Goal: Task Accomplishment & Management: Complete application form

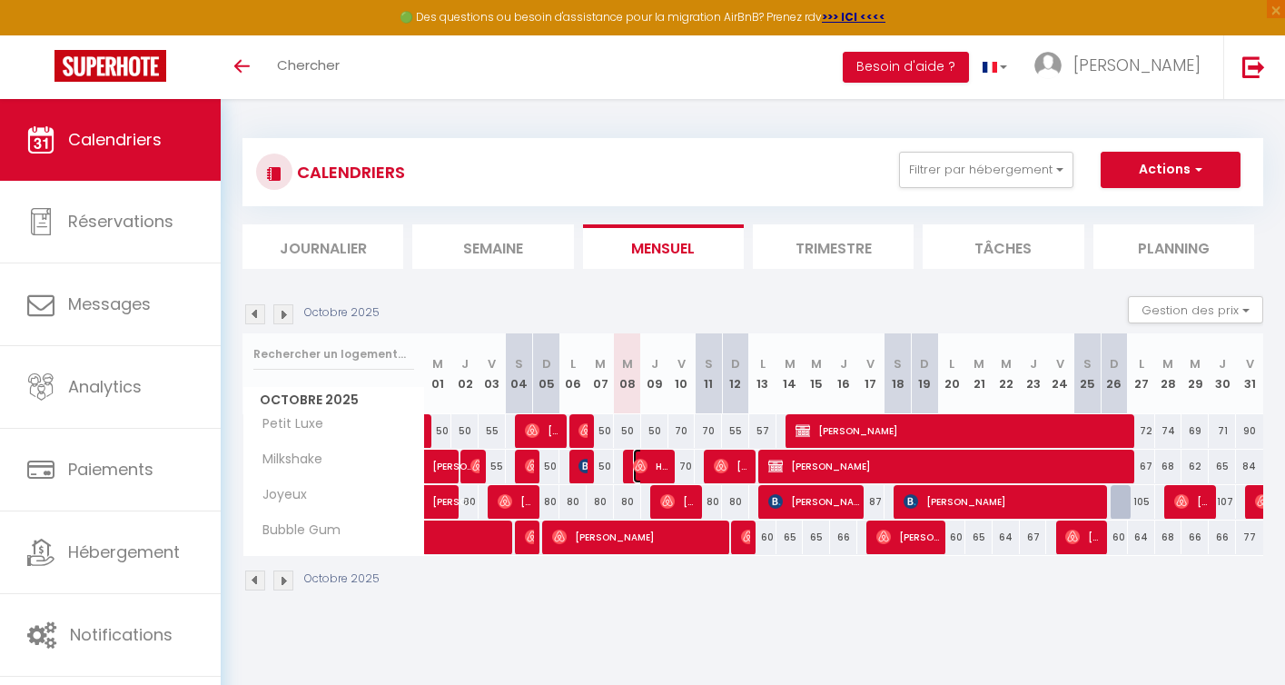
click at [656, 463] on span "Hd Hd" at bounding box center [651, 466] width 36 height 35
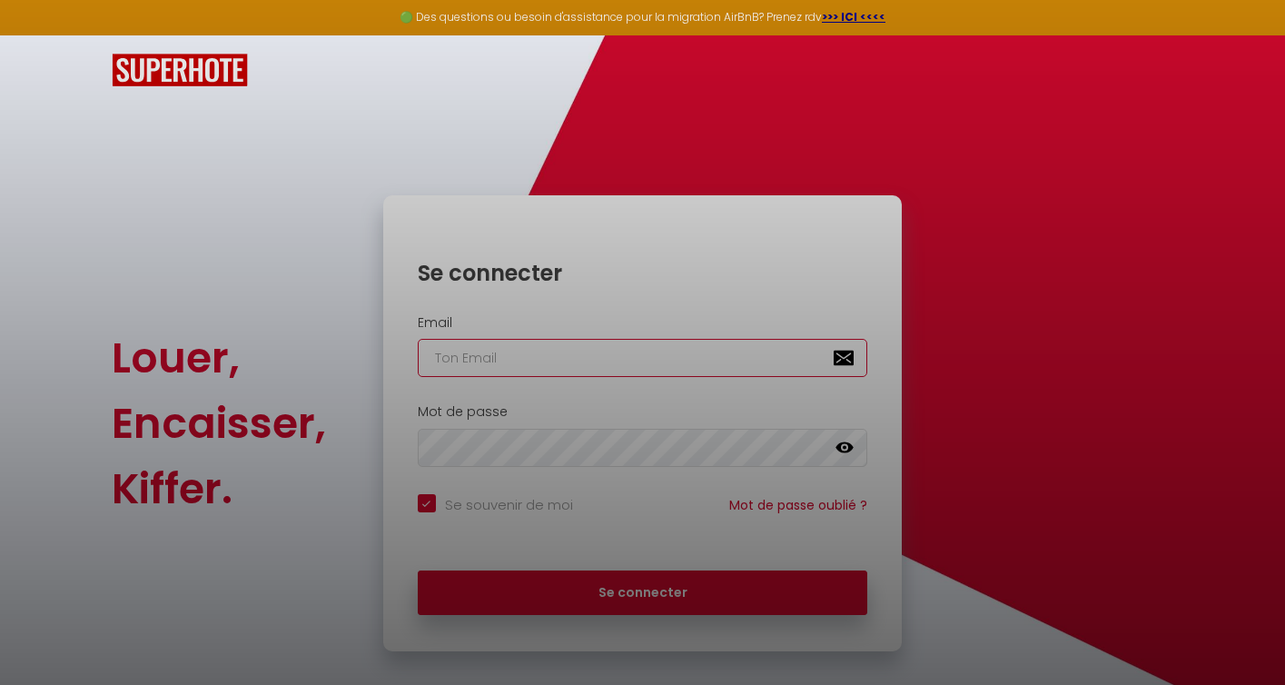
type input "[PERSON_NAME][EMAIL_ADDRESS][DOMAIN_NAME]"
checkbox input "true"
click at [651, 577] on div at bounding box center [642, 342] width 1285 height 685
click at [654, 587] on div at bounding box center [642, 342] width 1285 height 685
click at [656, 604] on div at bounding box center [642, 342] width 1285 height 685
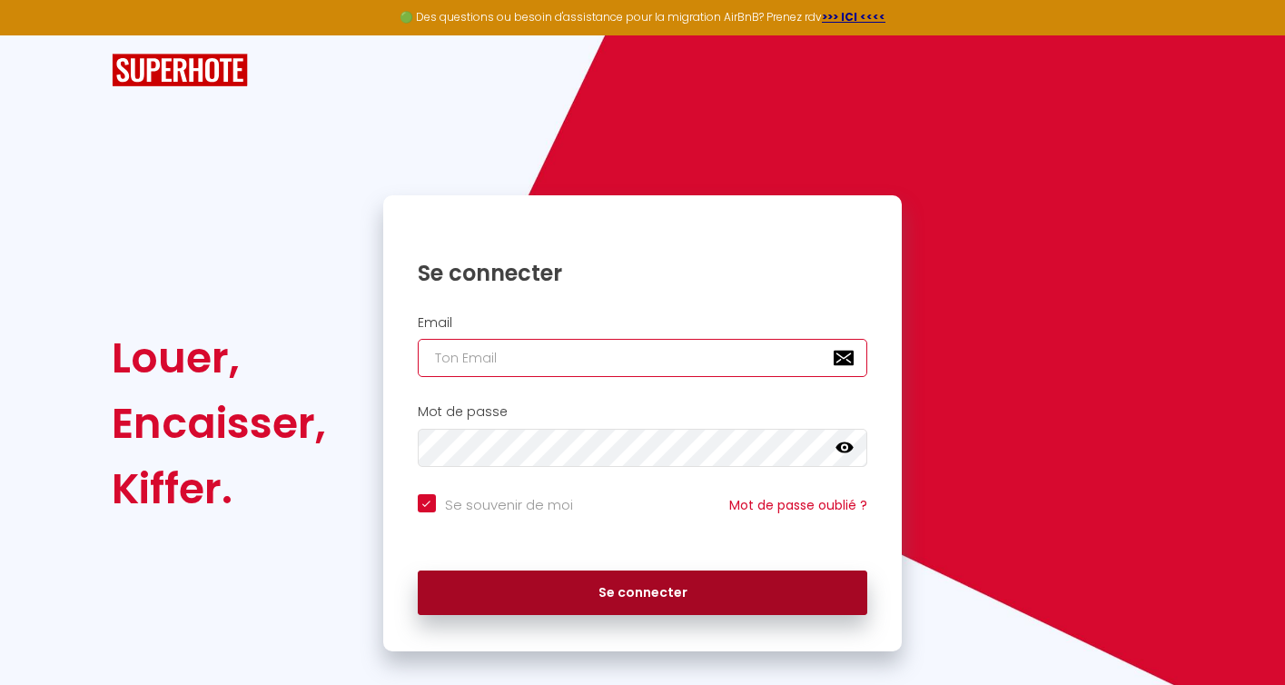
type input "[PERSON_NAME][EMAIL_ADDRESS][DOMAIN_NAME]"
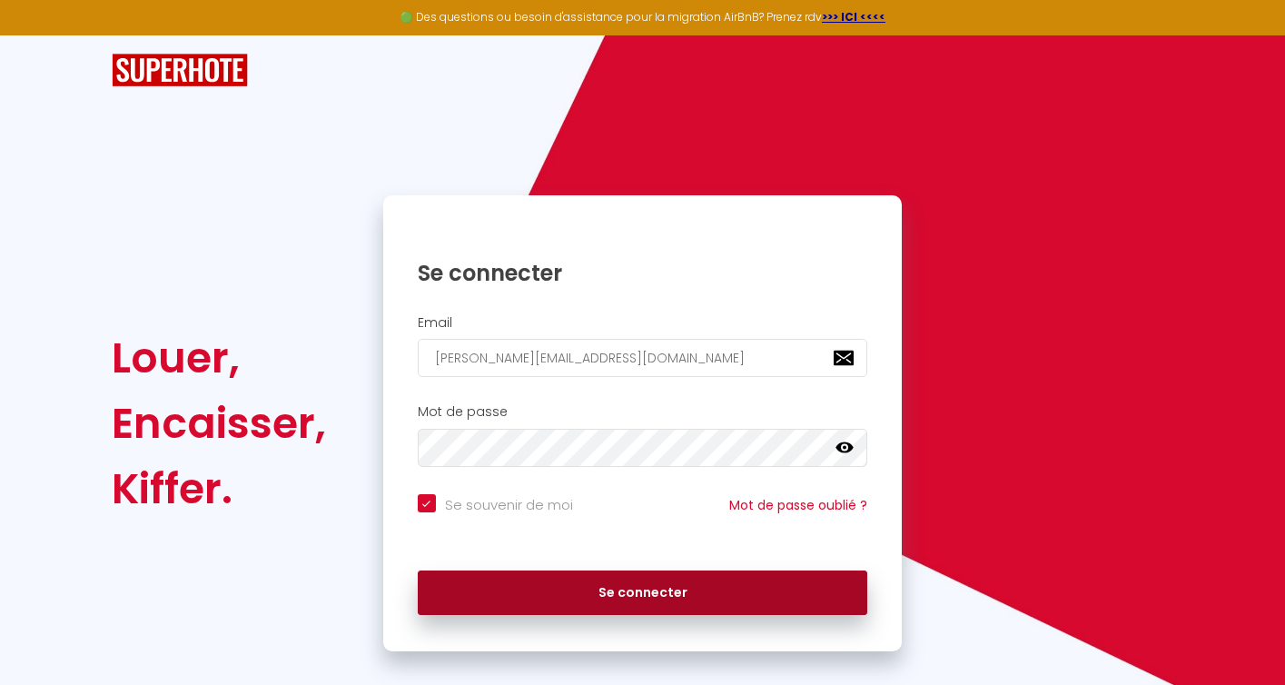
click at [649, 592] on button "Se connecter" at bounding box center [643, 592] width 450 height 45
checkbox input "true"
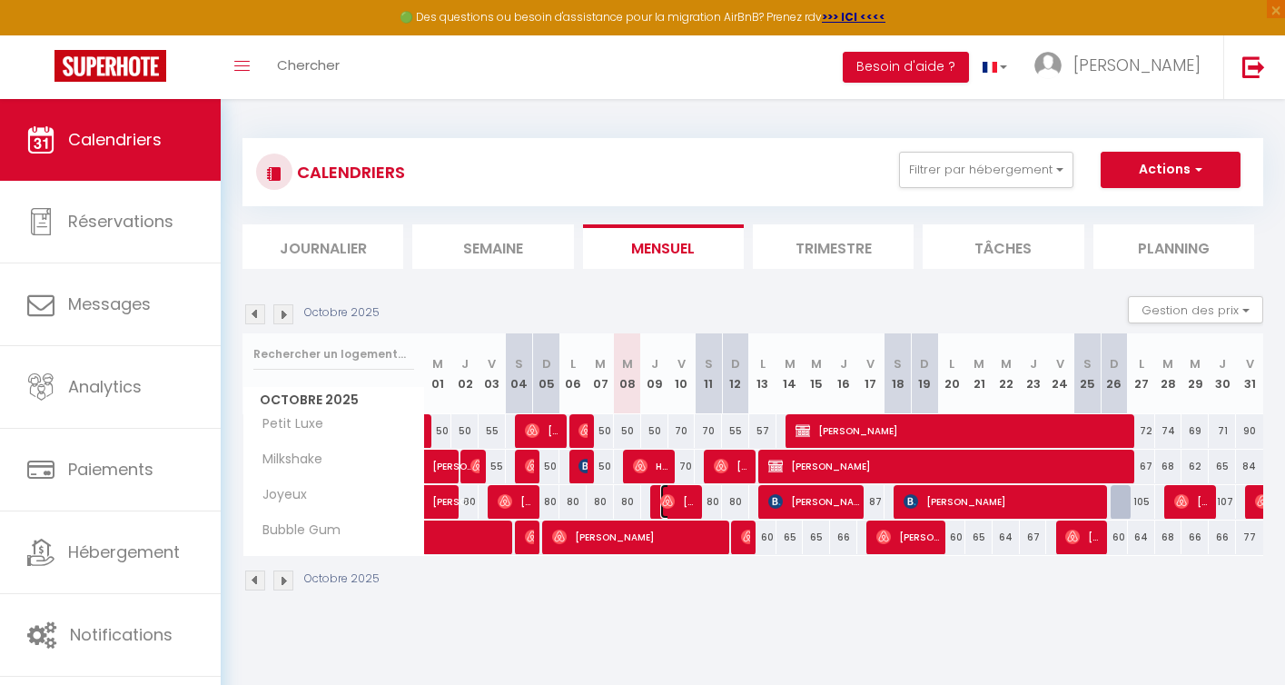
click at [671, 500] on img at bounding box center [667, 501] width 15 height 15
select select "OK"
select select "0"
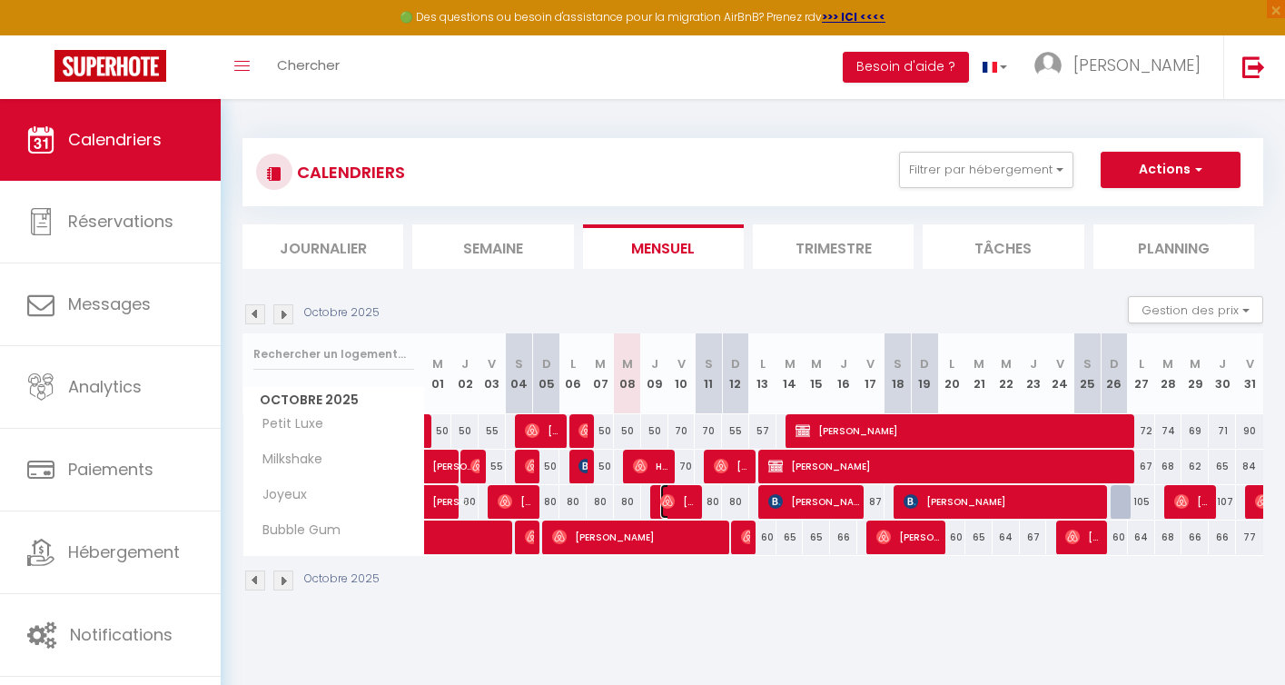
select select "1"
select select
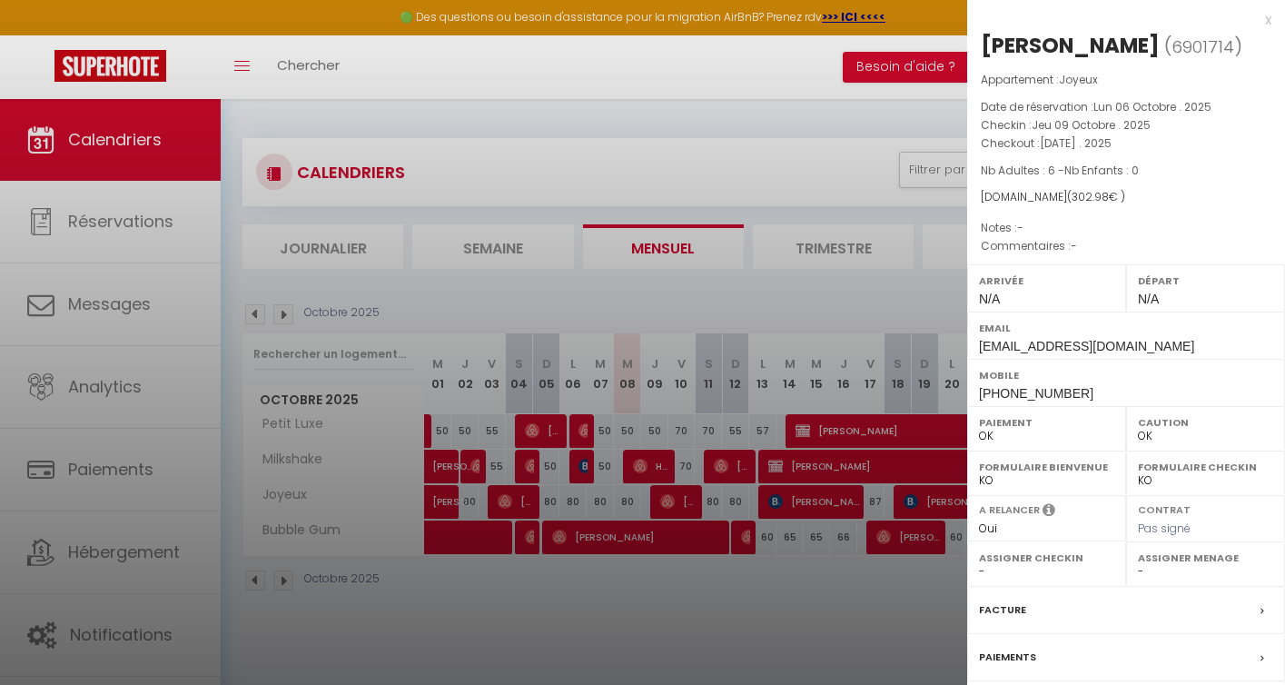
click at [695, 598] on div at bounding box center [642, 342] width 1285 height 685
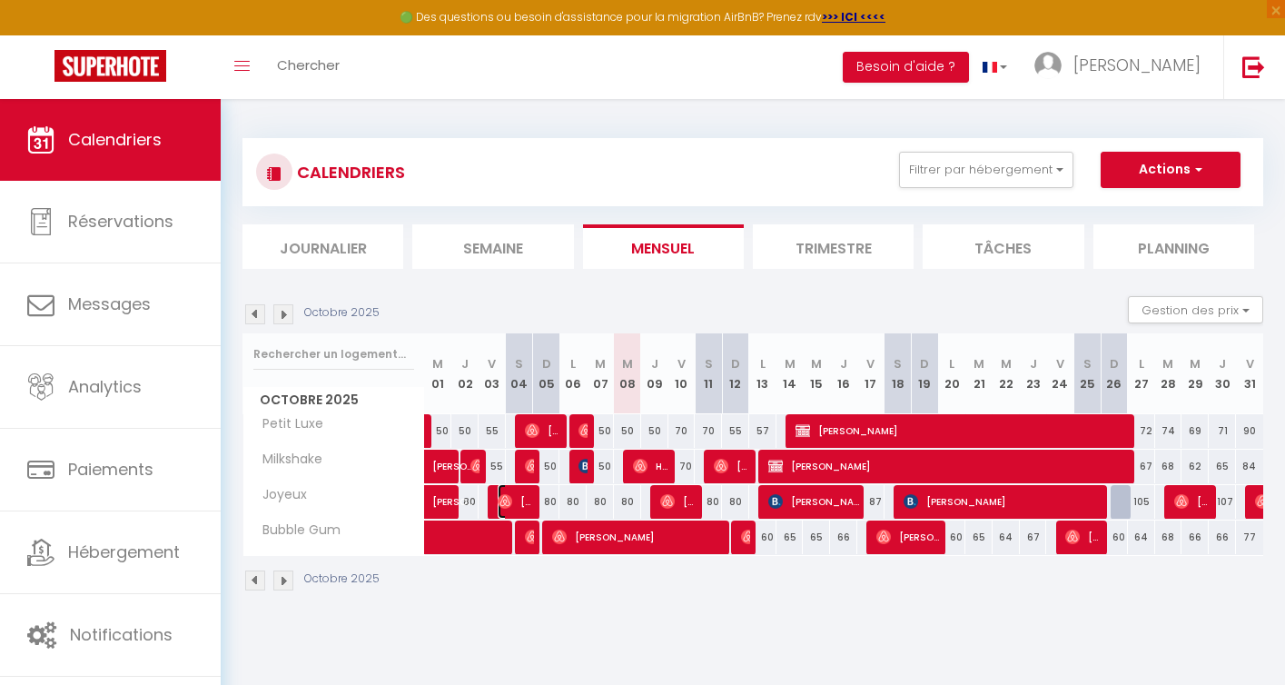
click at [517, 499] on span "[PERSON_NAME] & [PERSON_NAME]" at bounding box center [516, 501] width 36 height 35
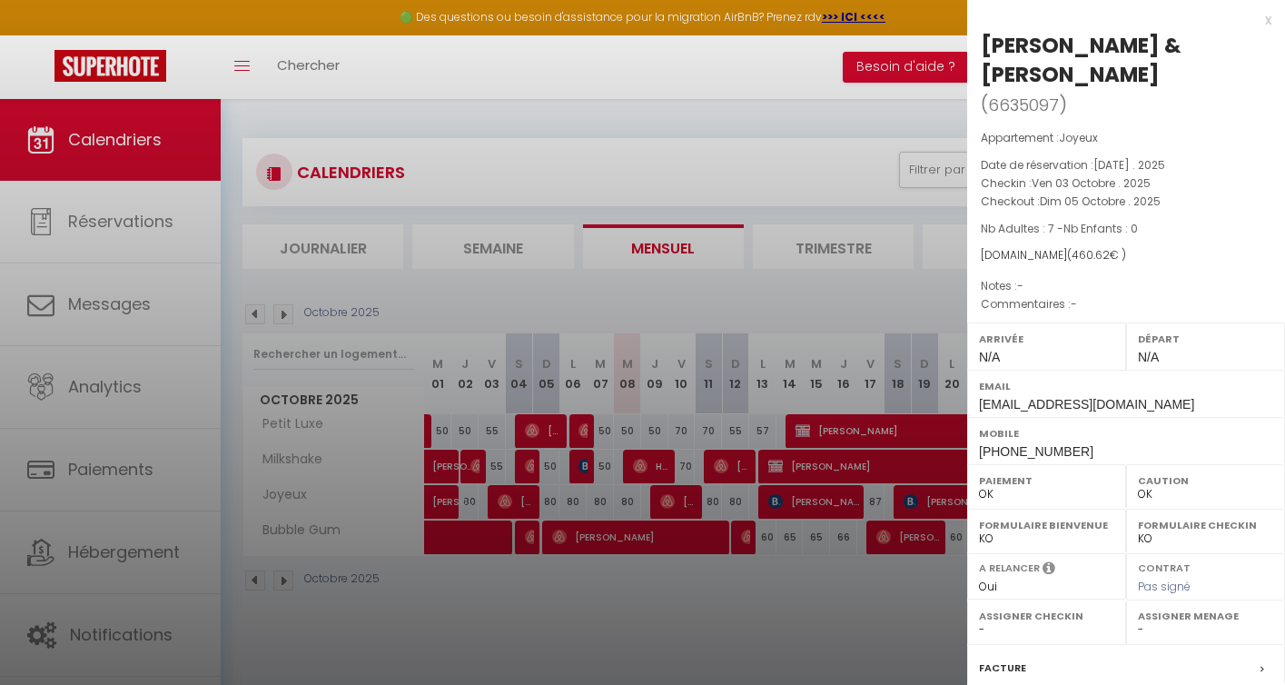
click at [741, 651] on div at bounding box center [642, 342] width 1285 height 685
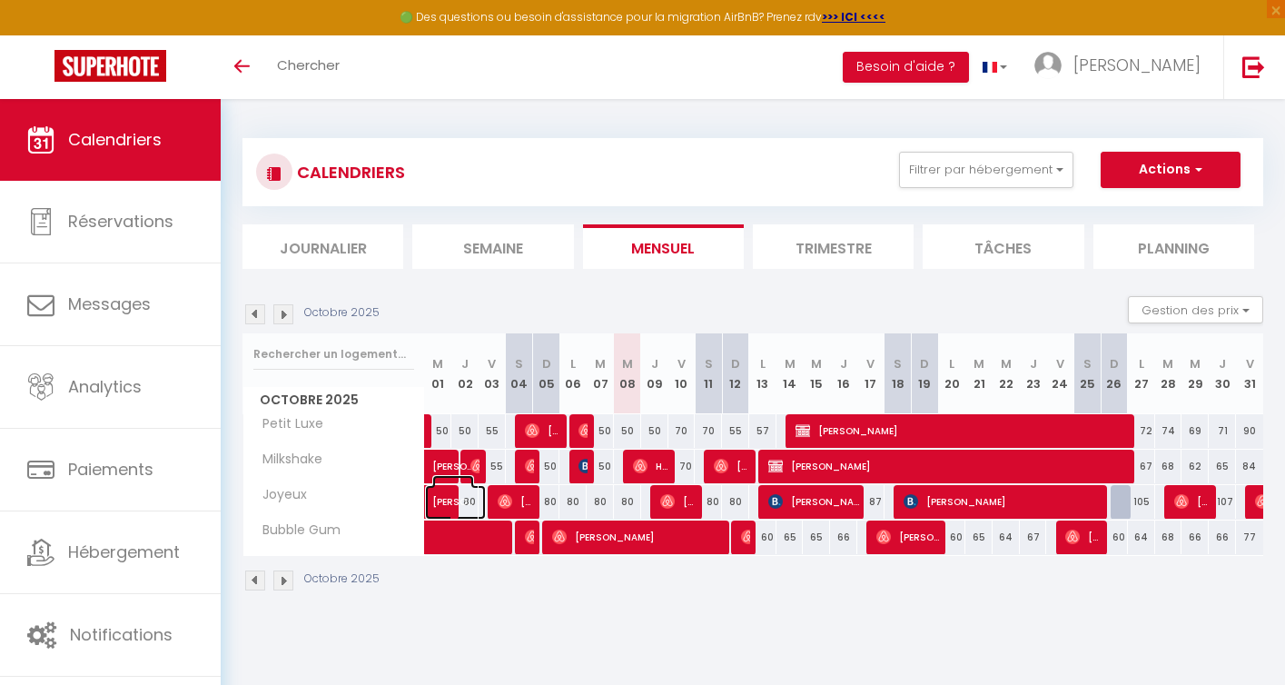
click at [442, 506] on span "[PERSON_NAME]" at bounding box center [453, 492] width 42 height 35
select select "OK"
select select "0"
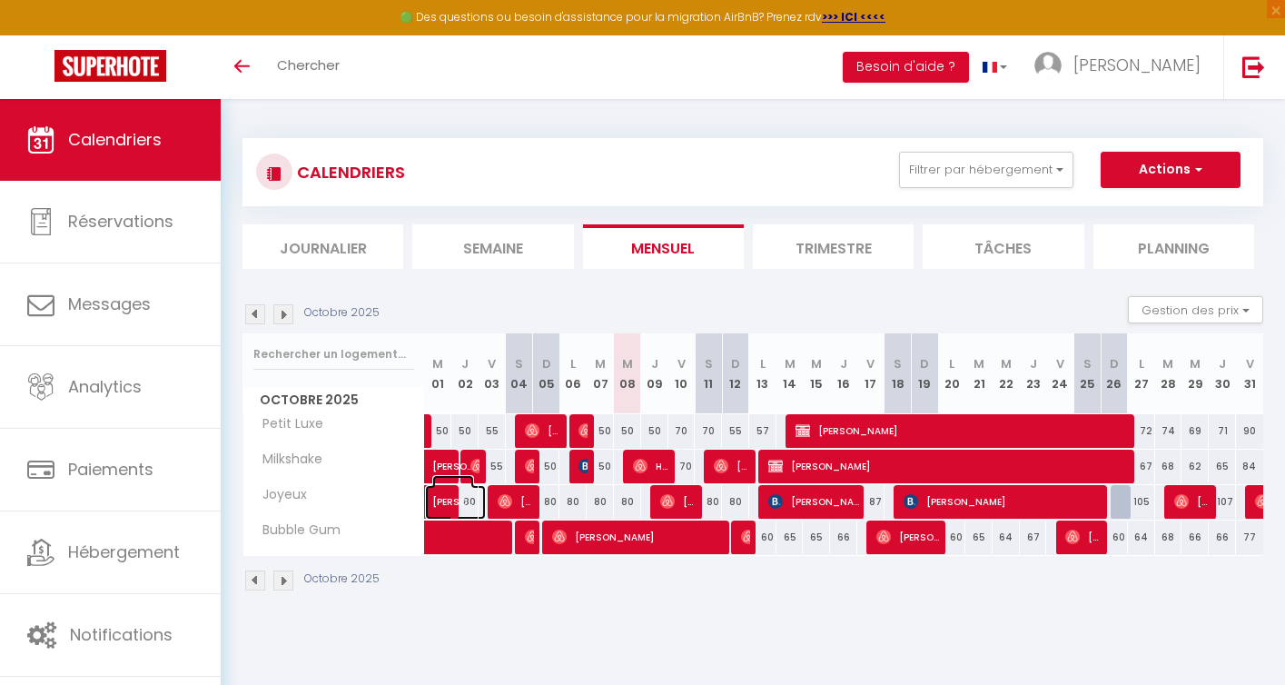
select select "1"
select select
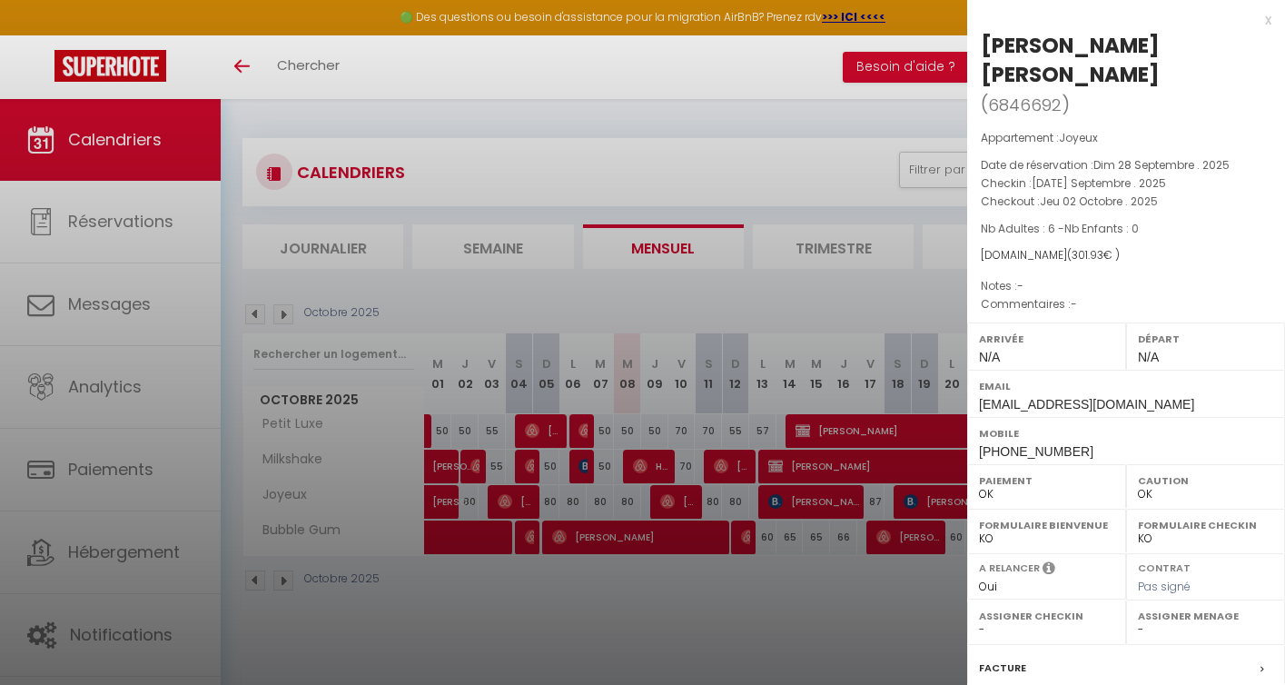
click at [480, 582] on div at bounding box center [642, 342] width 1285 height 685
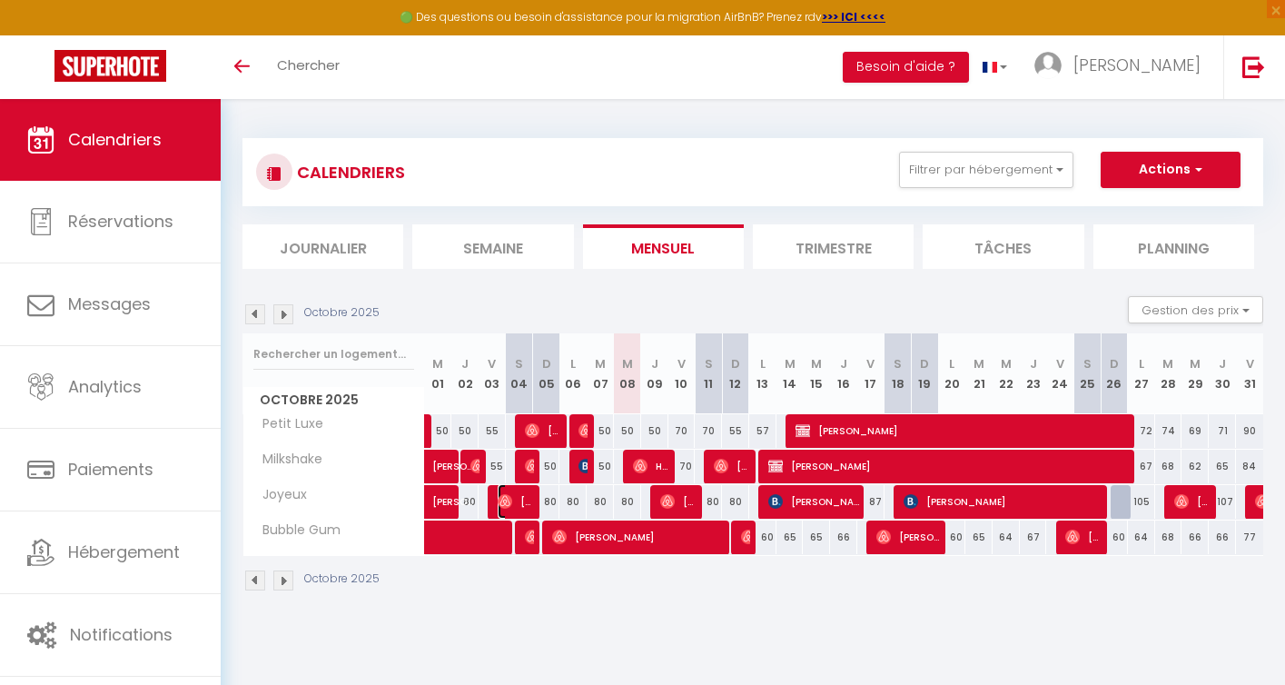
click at [517, 500] on span "[PERSON_NAME] & [PERSON_NAME]" at bounding box center [516, 501] width 36 height 35
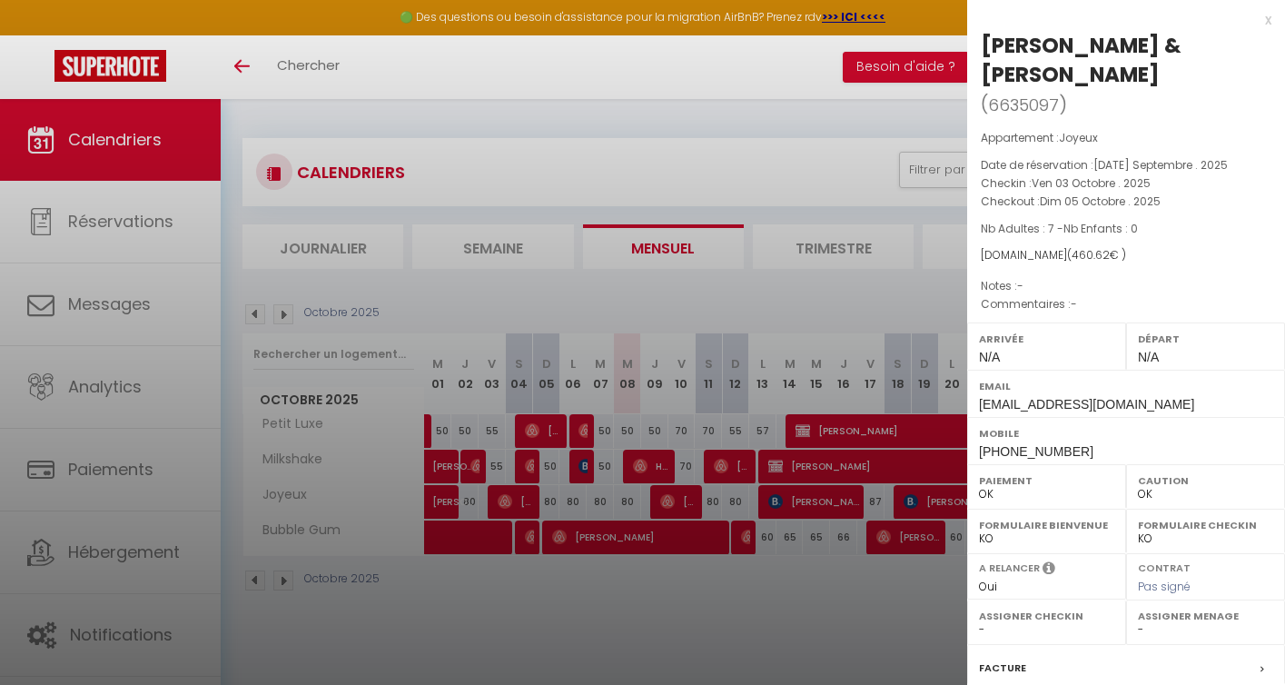
click at [571, 590] on div at bounding box center [642, 342] width 1285 height 685
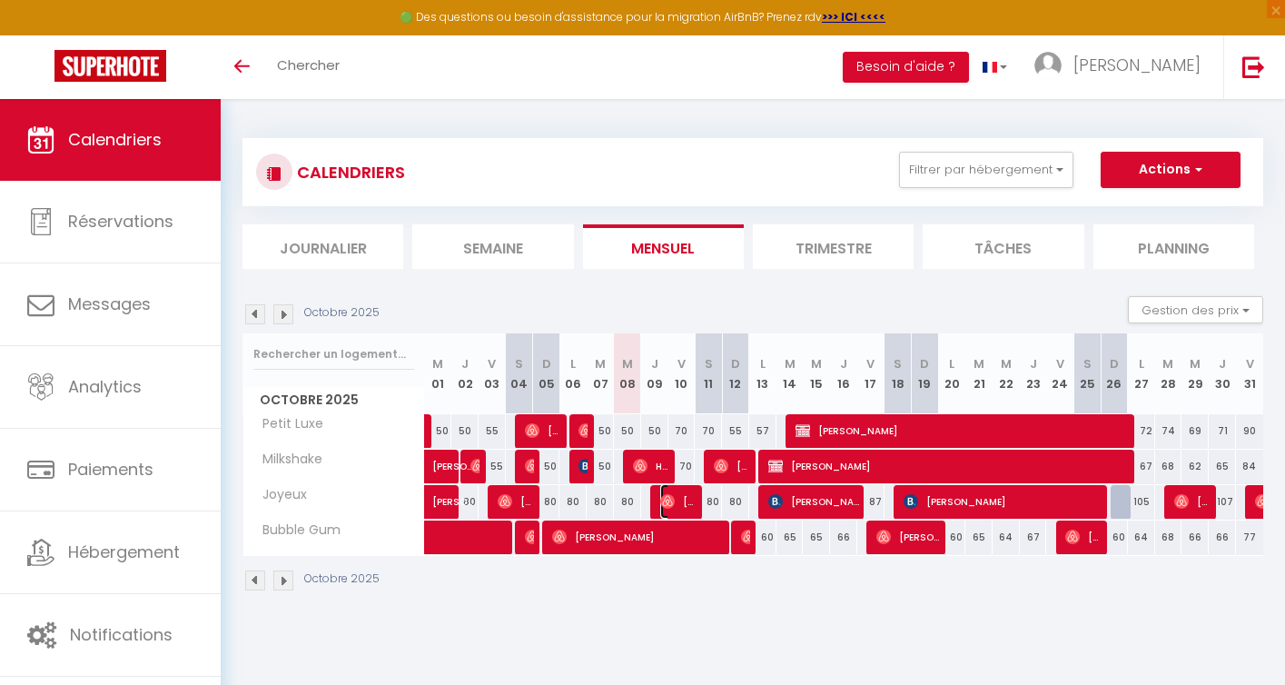
click at [676, 498] on span "[PERSON_NAME]" at bounding box center [678, 501] width 36 height 35
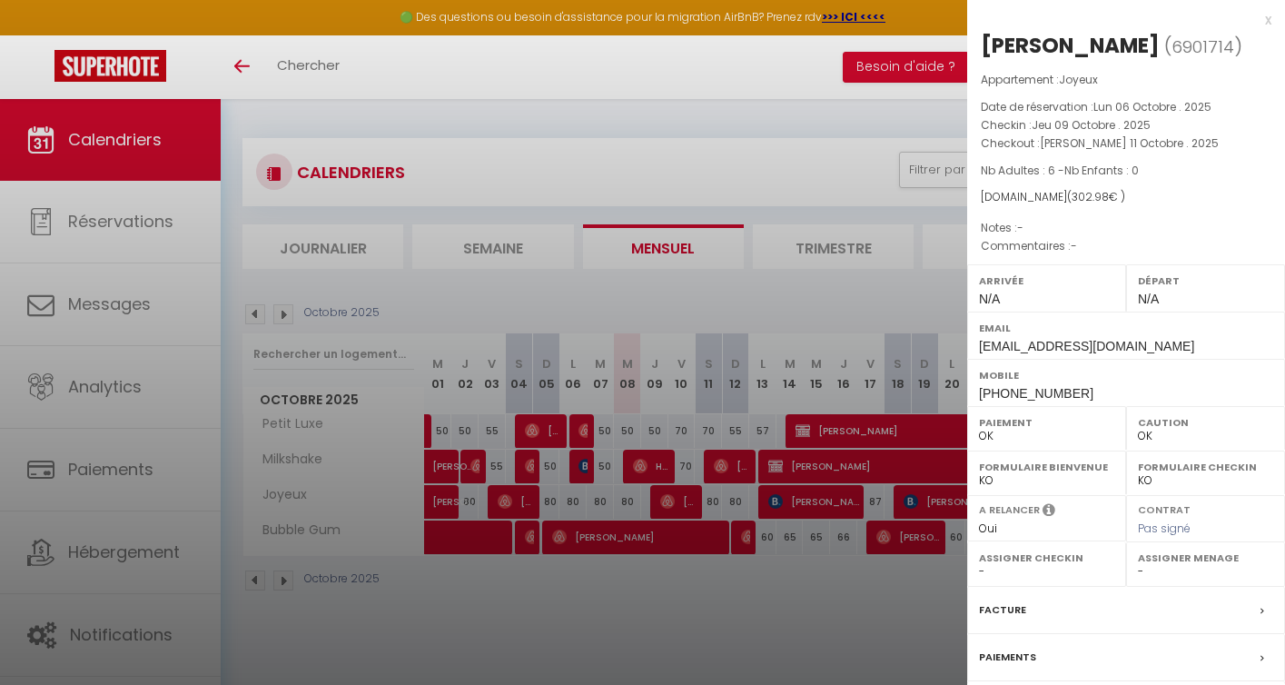
click at [683, 580] on div at bounding box center [642, 342] width 1285 height 685
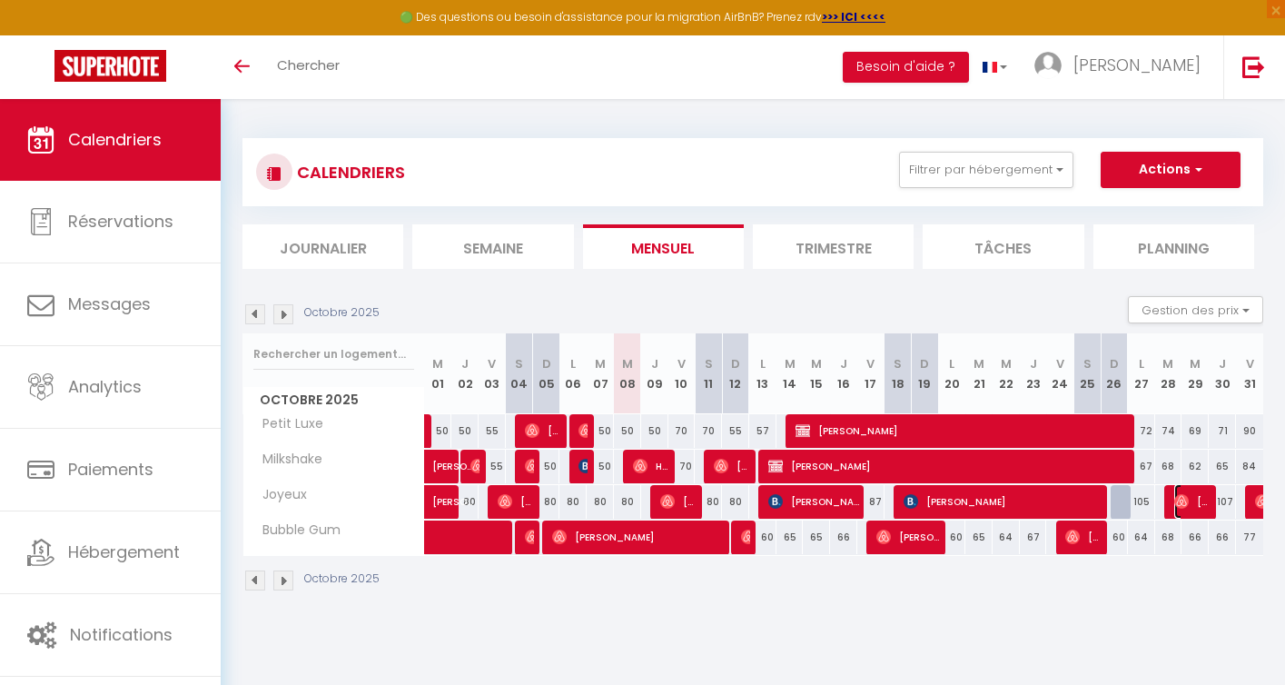
click at [1184, 508] on span "[PERSON_NAME]" at bounding box center [1192, 501] width 36 height 35
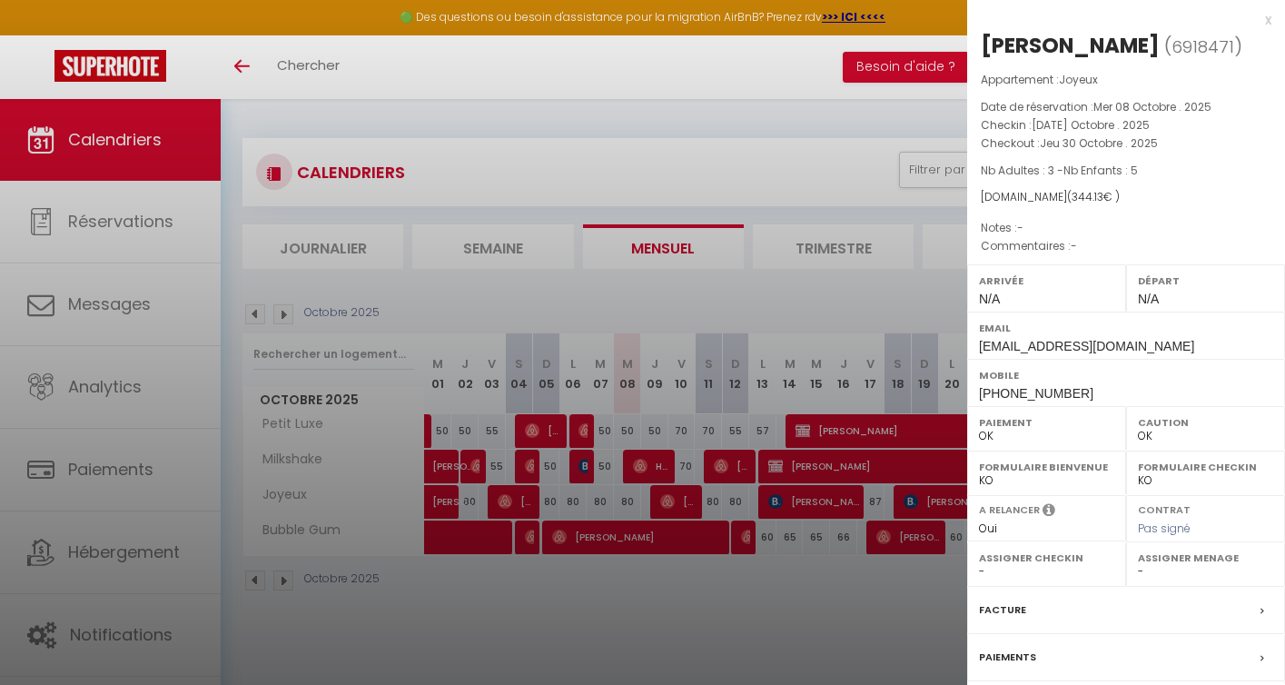
click at [857, 617] on div at bounding box center [642, 342] width 1285 height 685
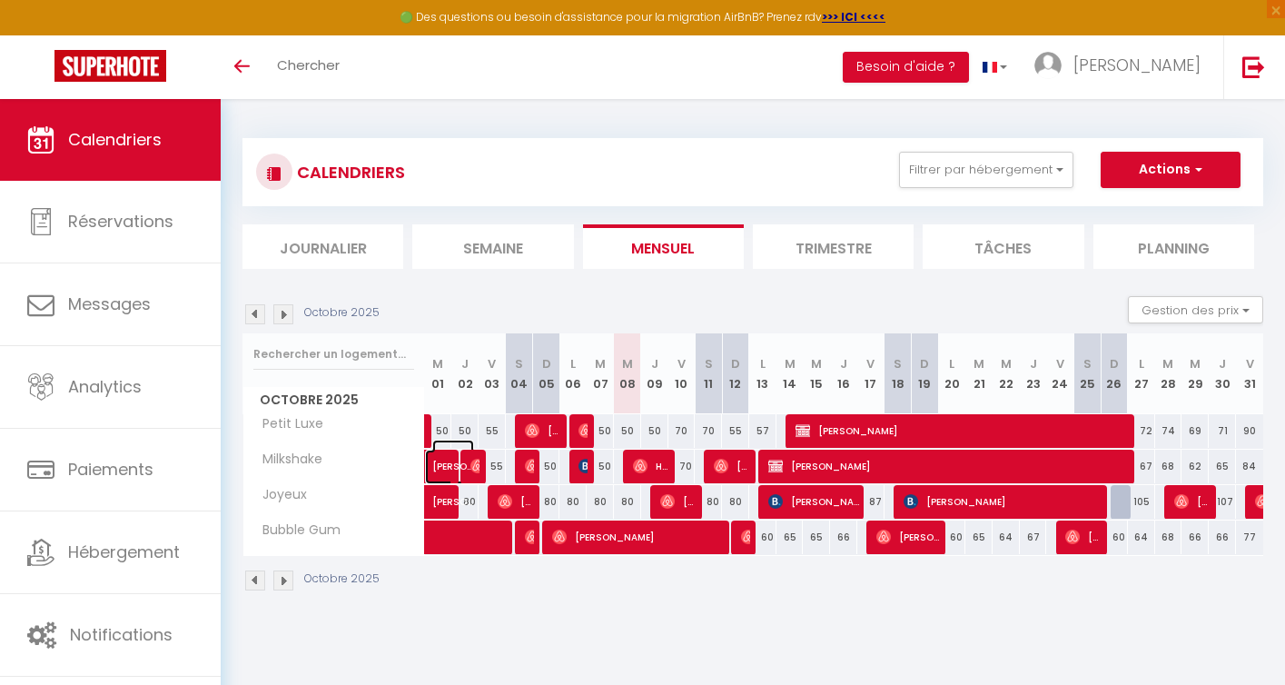
click at [442, 467] on span "[PERSON_NAME]" at bounding box center [453, 456] width 42 height 35
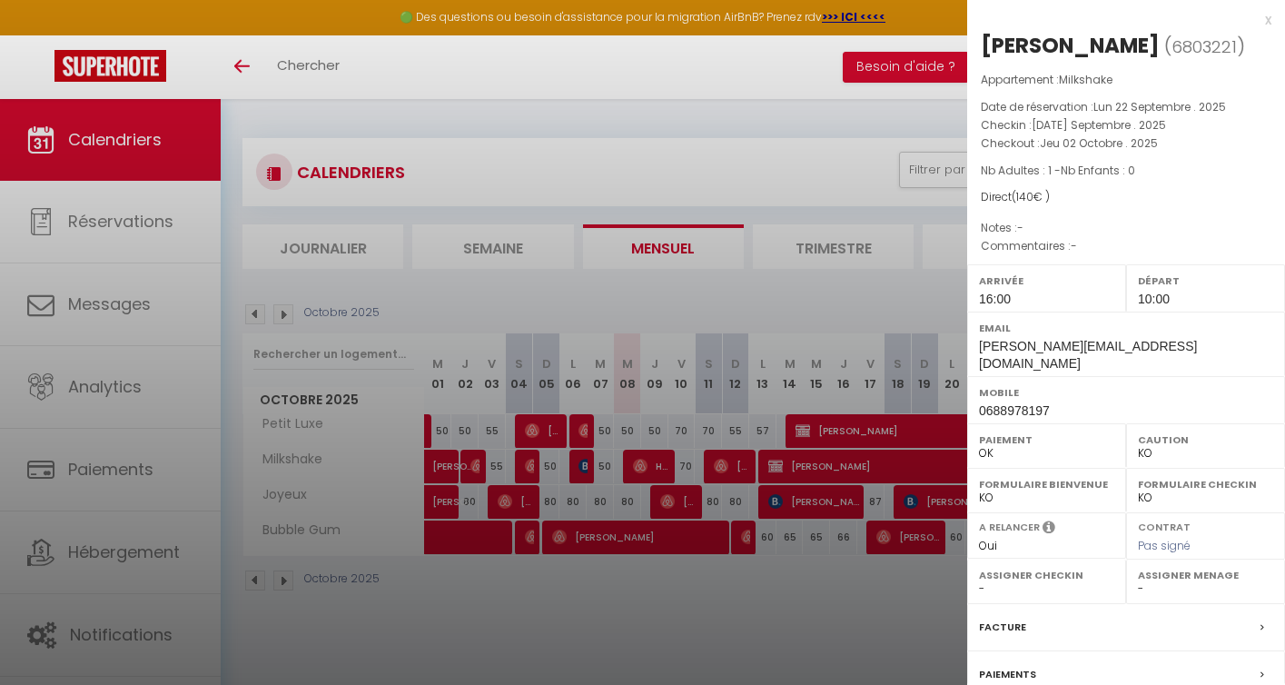
click at [469, 461] on div at bounding box center [642, 342] width 1285 height 685
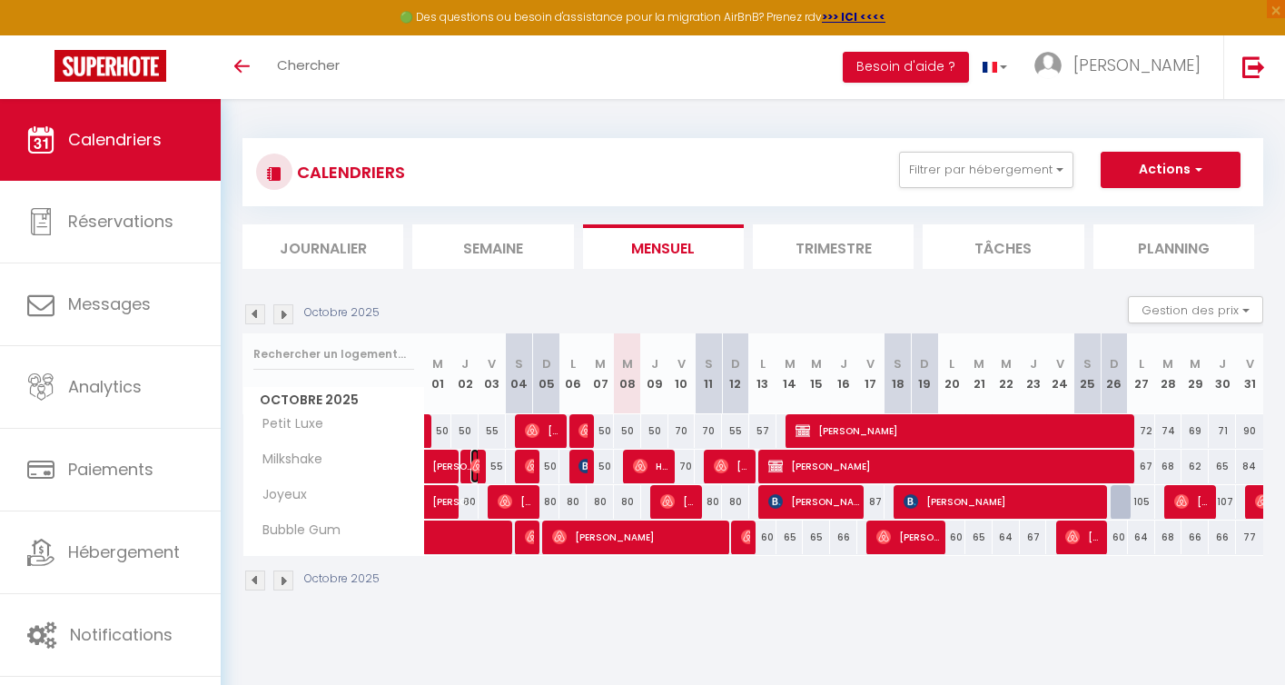
click at [477, 462] on img at bounding box center [477, 466] width 15 height 15
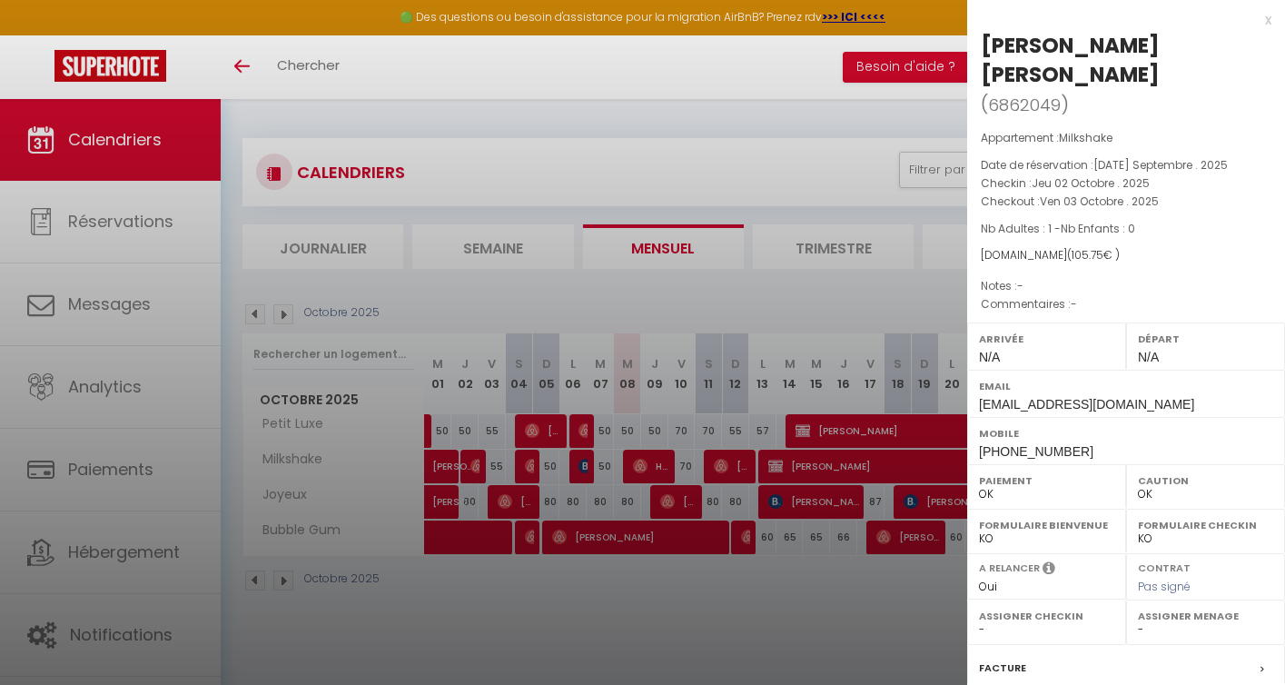
click at [545, 465] on div at bounding box center [642, 342] width 1285 height 685
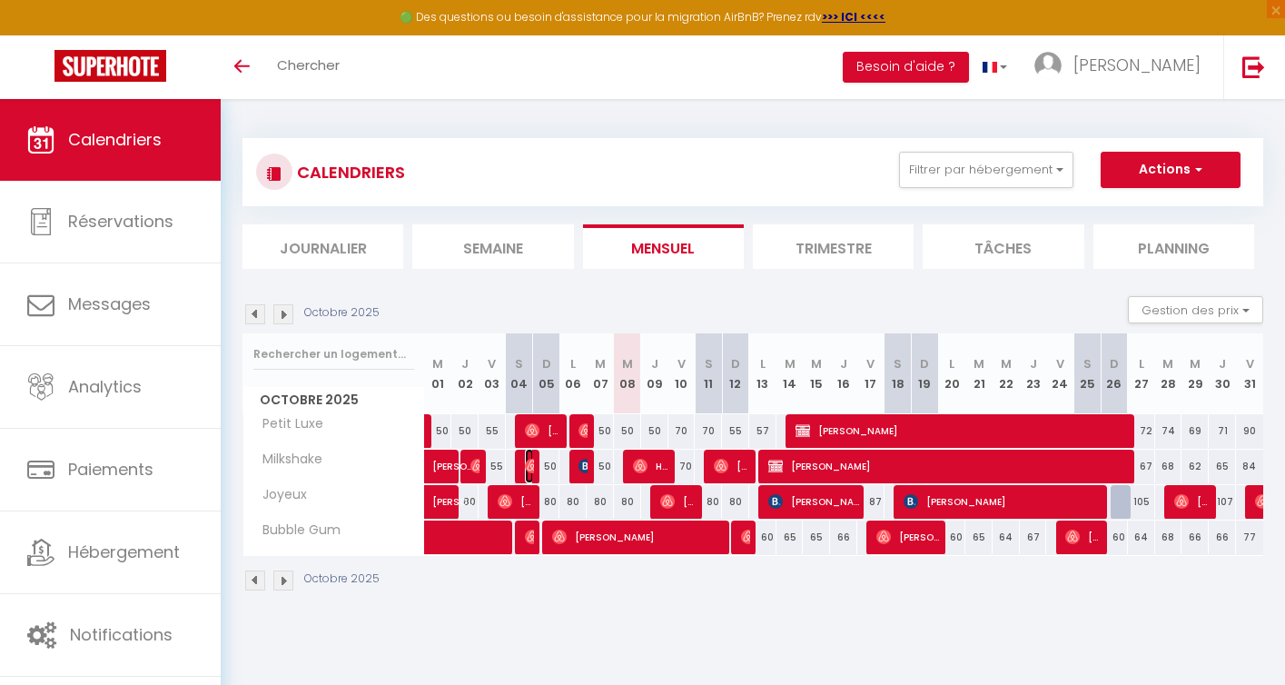
click at [533, 466] on img at bounding box center [532, 466] width 15 height 15
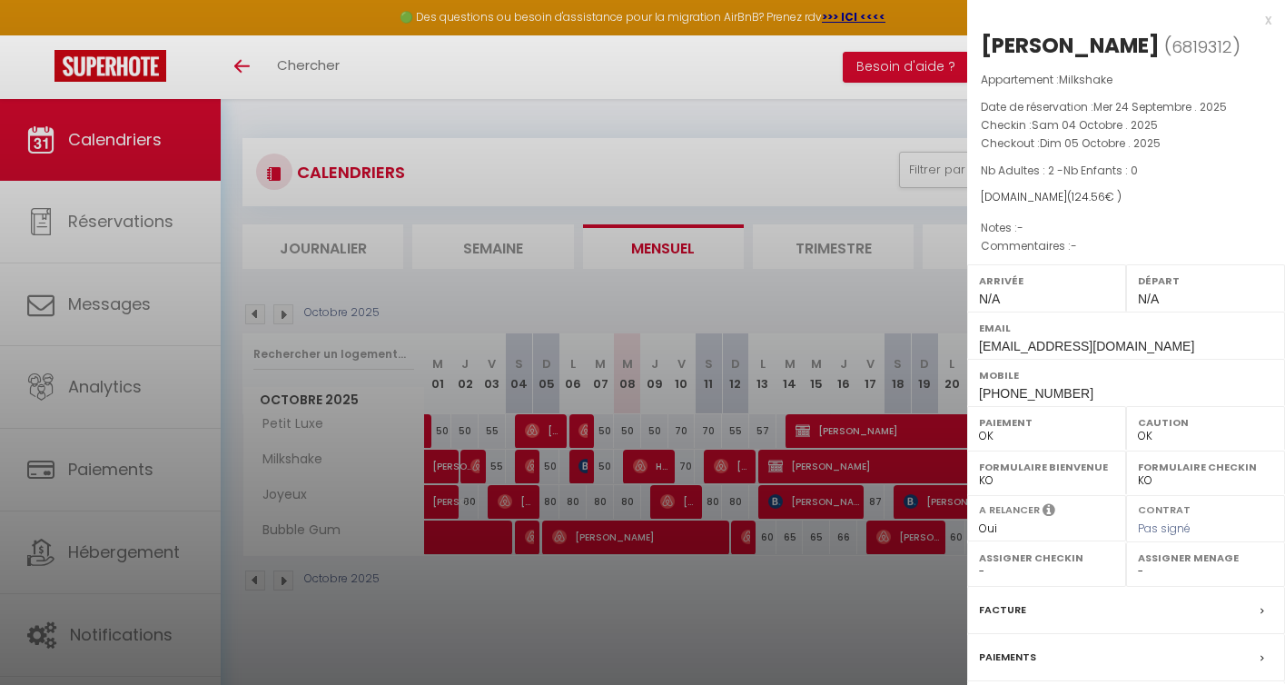
click at [584, 466] on div at bounding box center [642, 342] width 1285 height 685
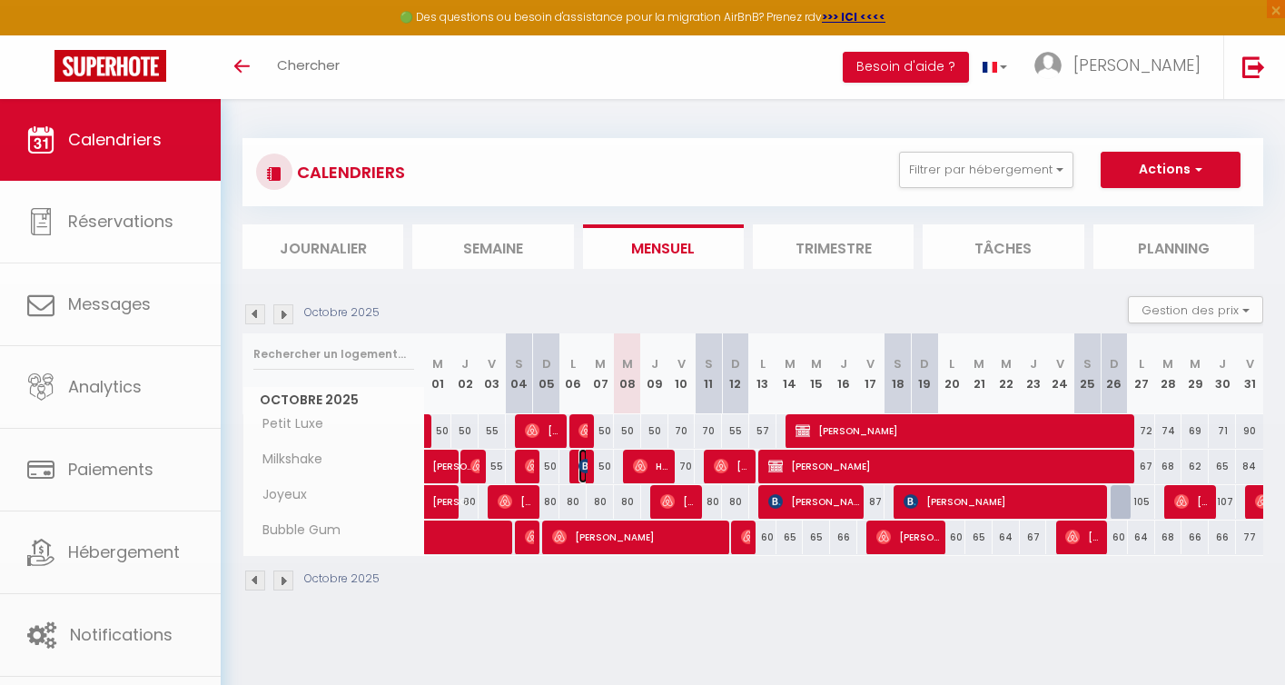
click at [584, 466] on img at bounding box center [585, 466] width 15 height 15
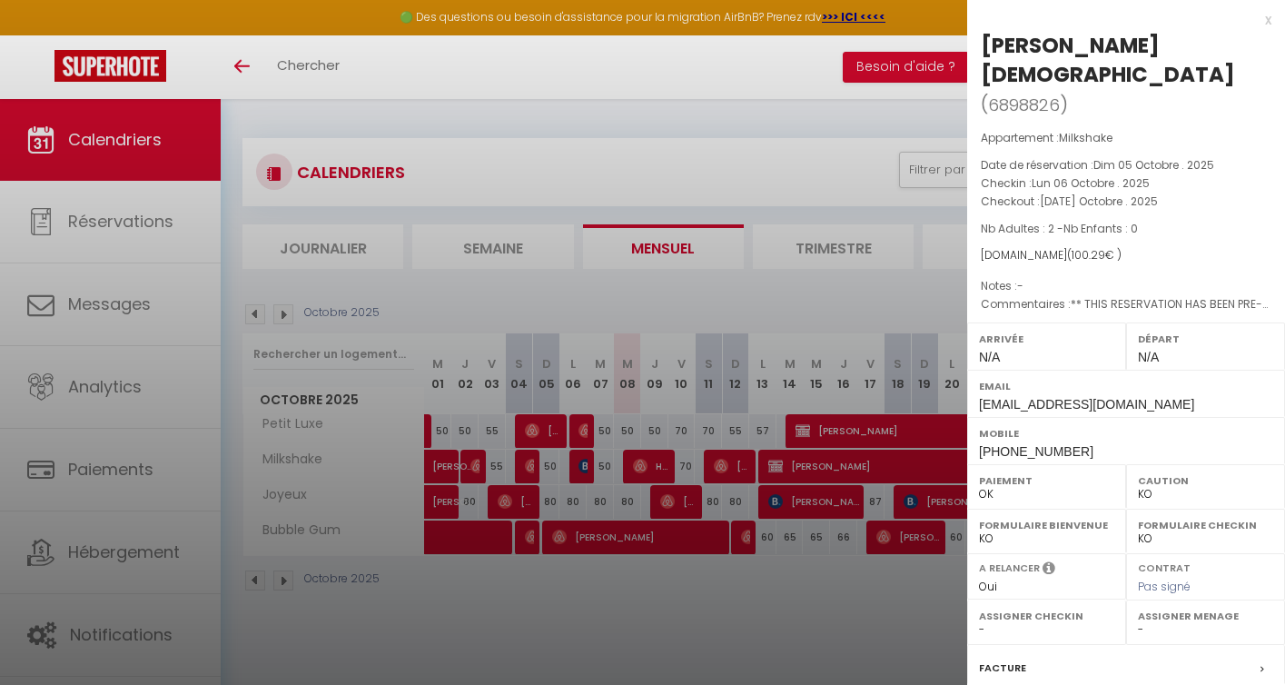
click at [647, 467] on div at bounding box center [642, 342] width 1285 height 685
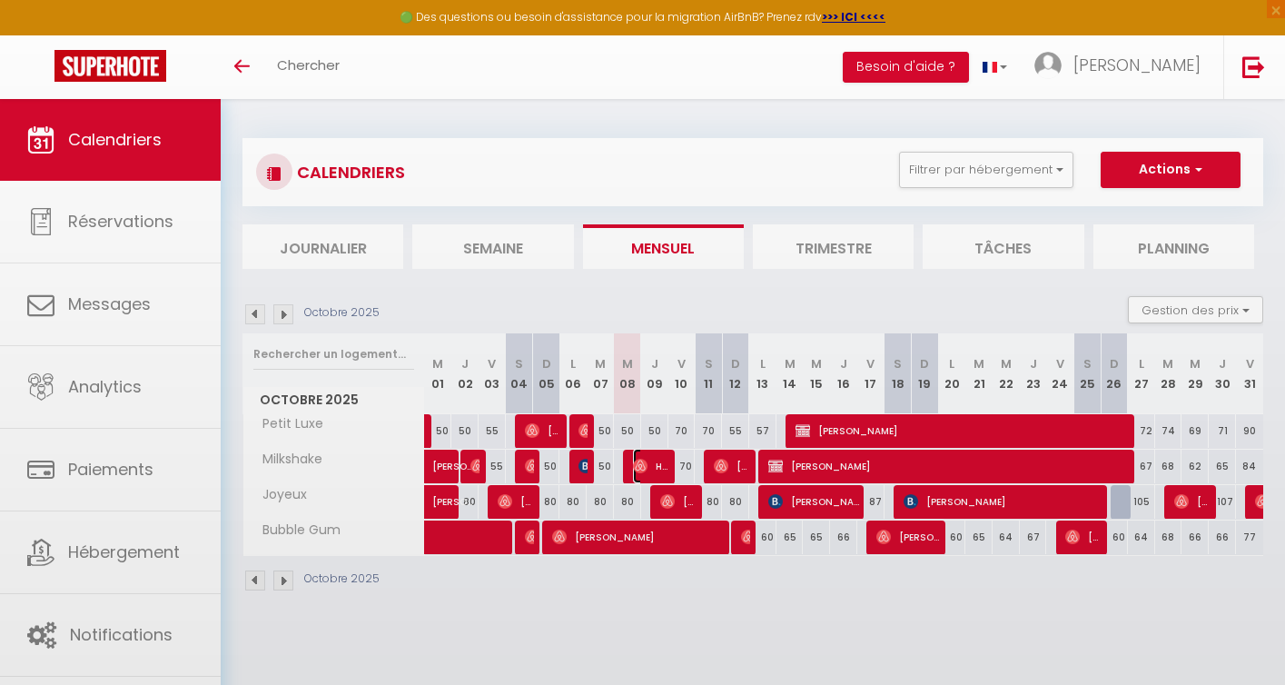
click at [647, 467] on span "Hd Hd" at bounding box center [651, 466] width 36 height 35
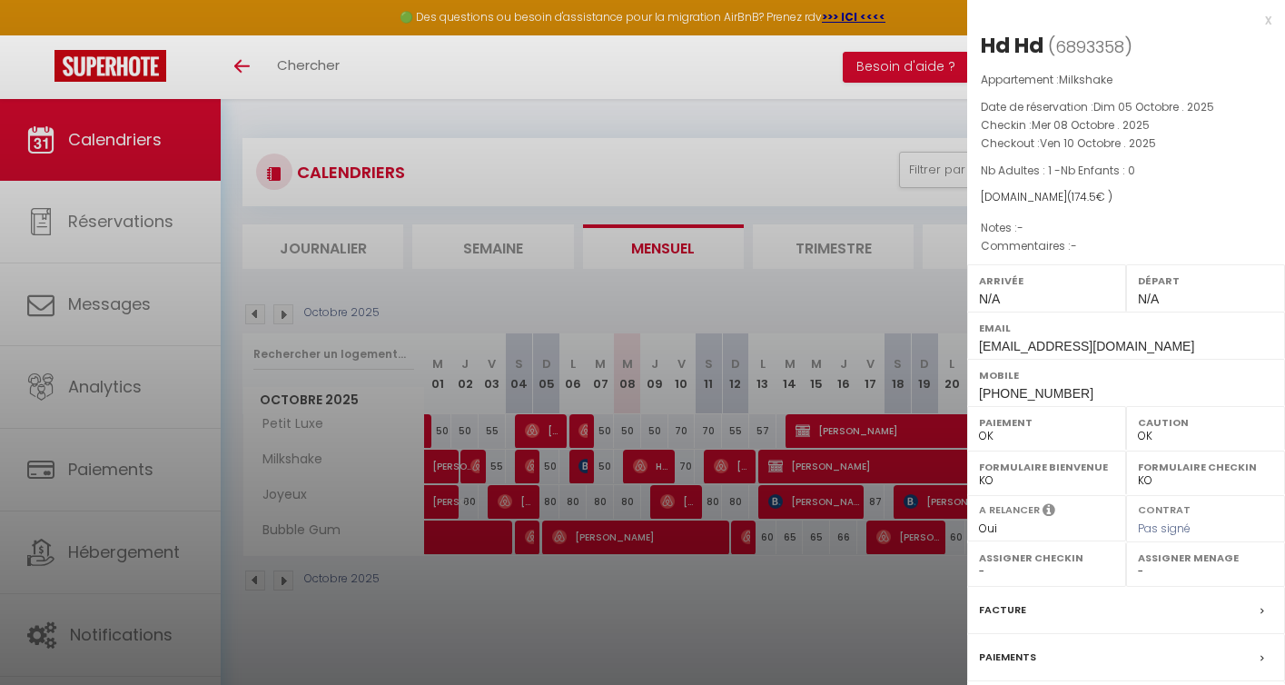
click at [662, 611] on div at bounding box center [642, 342] width 1285 height 685
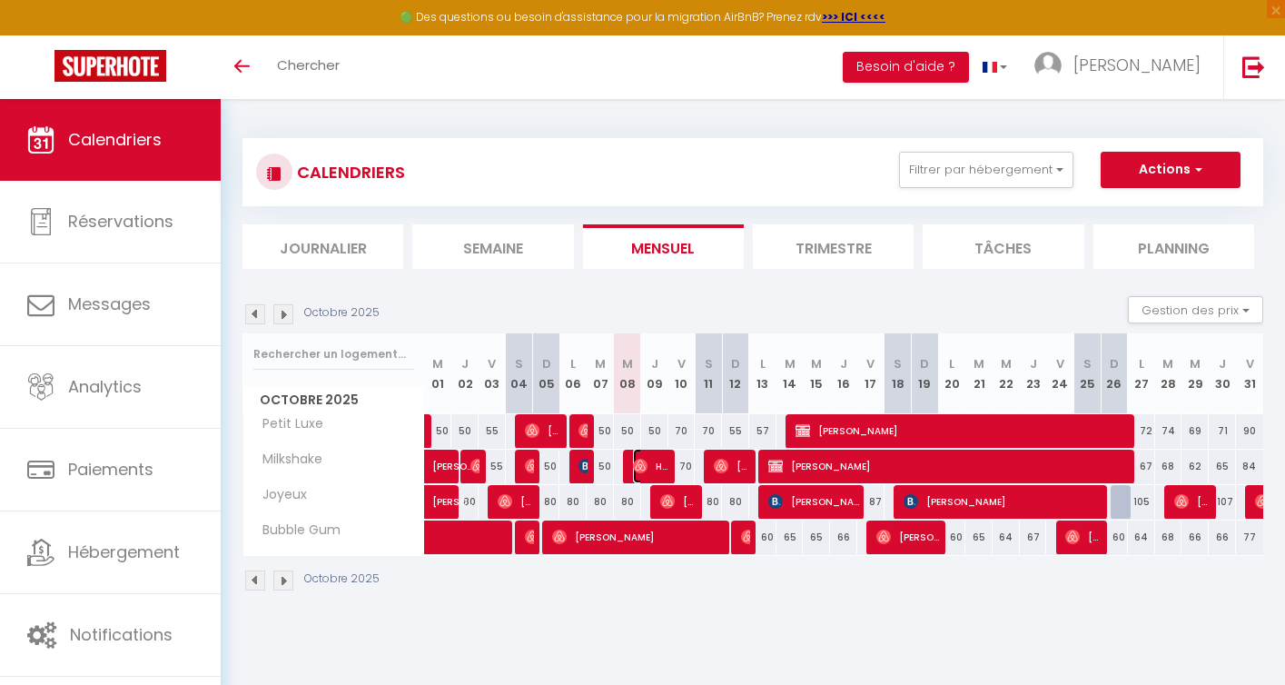
click at [644, 463] on img at bounding box center [640, 466] width 15 height 15
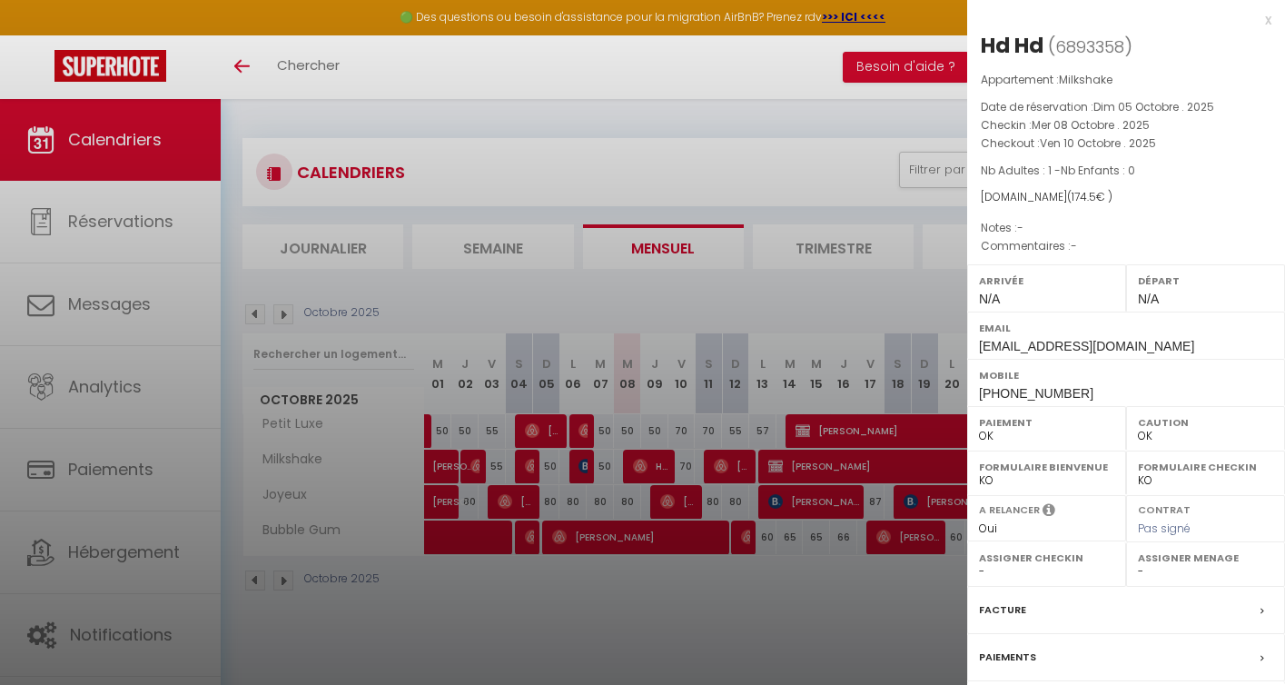
click at [672, 586] on div at bounding box center [642, 342] width 1285 height 685
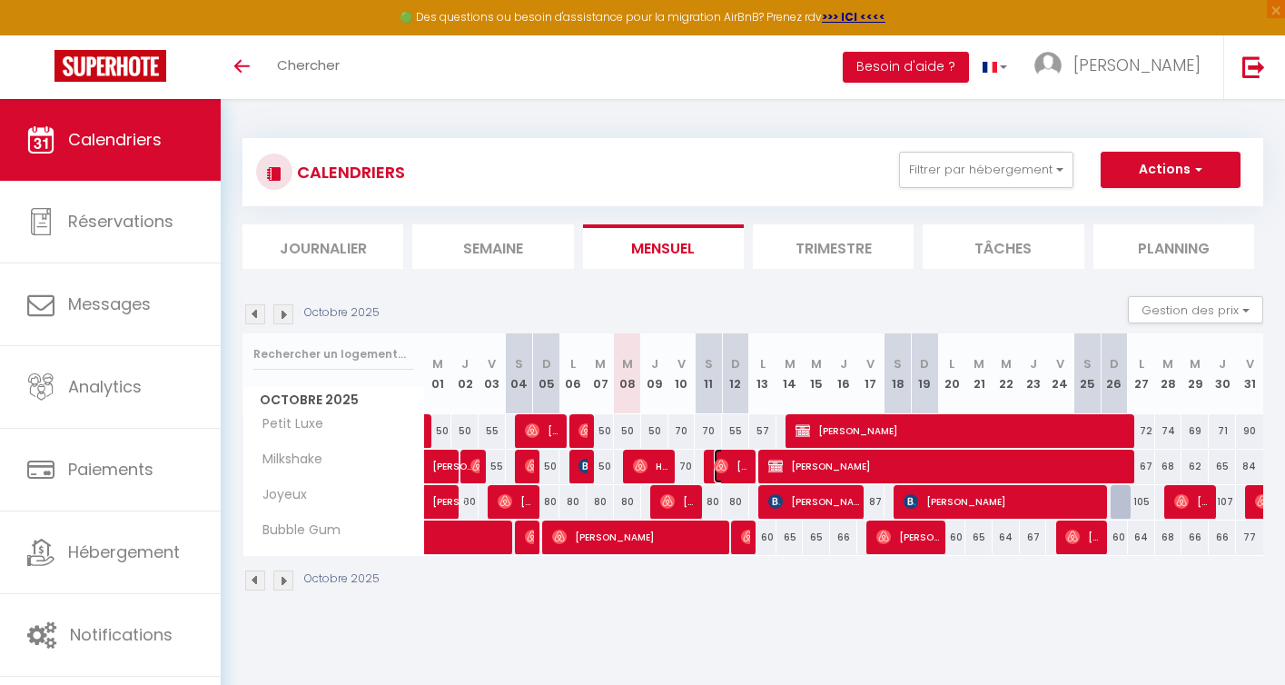
click at [735, 458] on span "[PERSON_NAME]" at bounding box center [732, 466] width 36 height 35
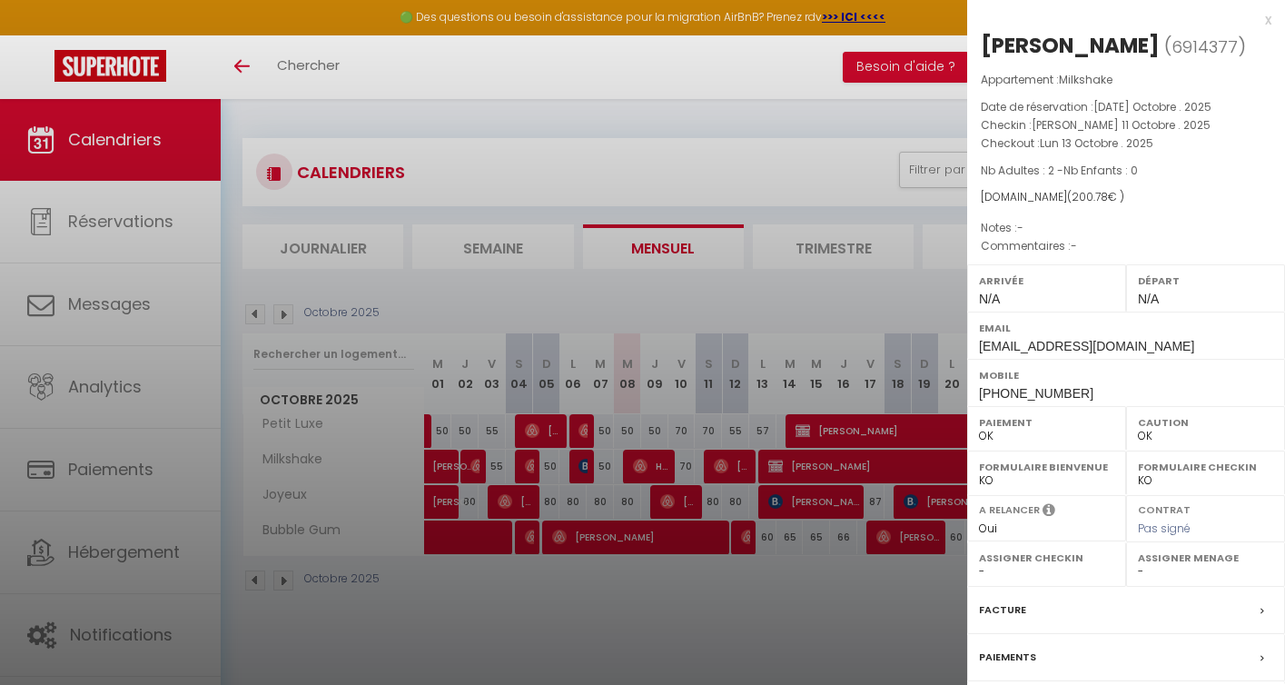
click at [742, 604] on div at bounding box center [642, 342] width 1285 height 685
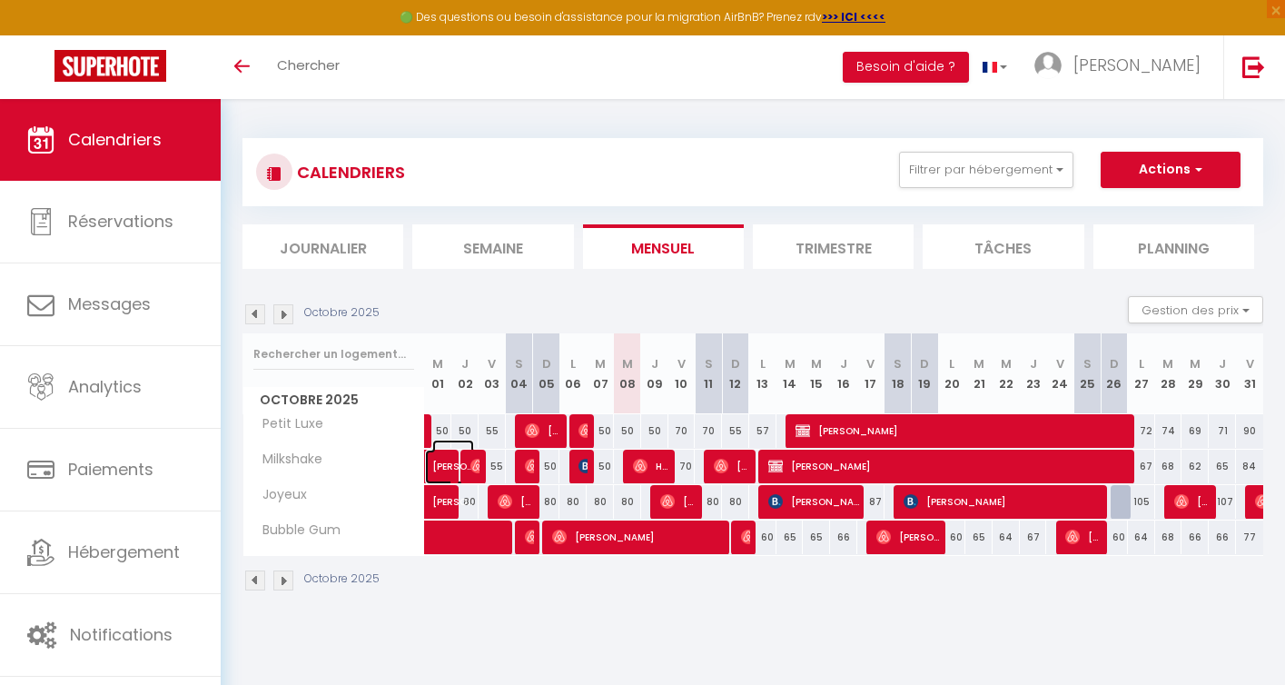
click at [469, 467] on span "[PERSON_NAME]" at bounding box center [453, 456] width 42 height 35
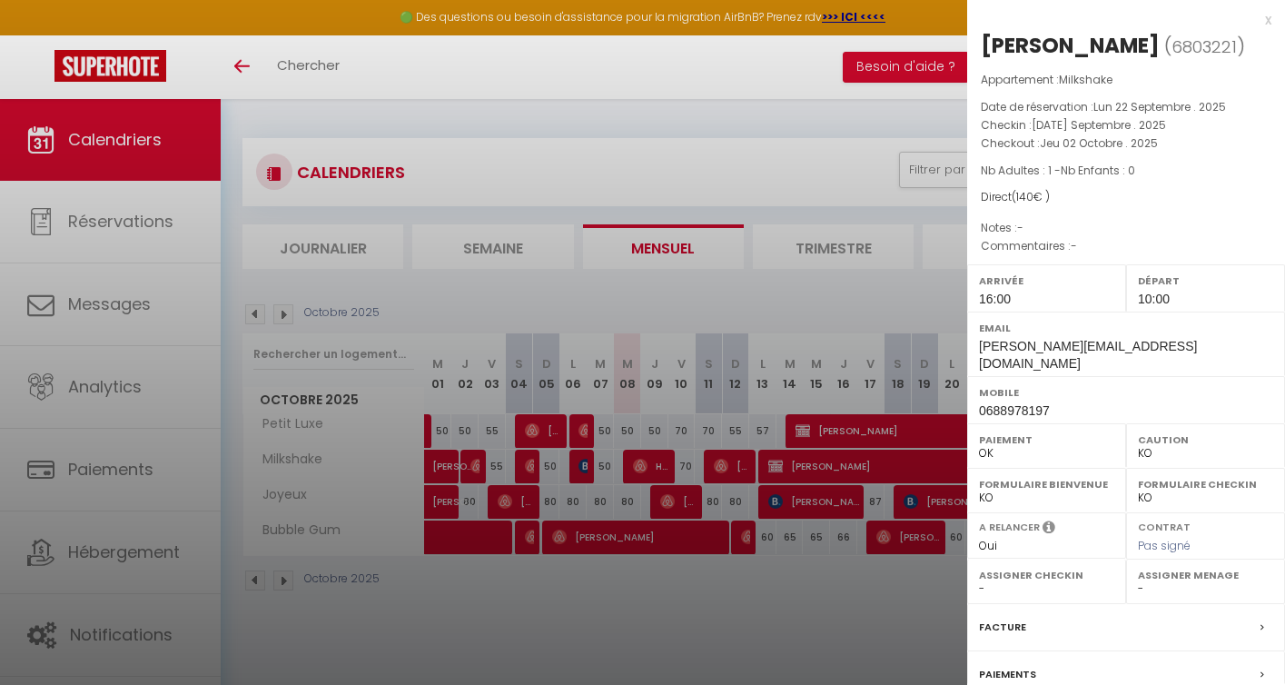
click at [445, 459] on div at bounding box center [642, 342] width 1285 height 685
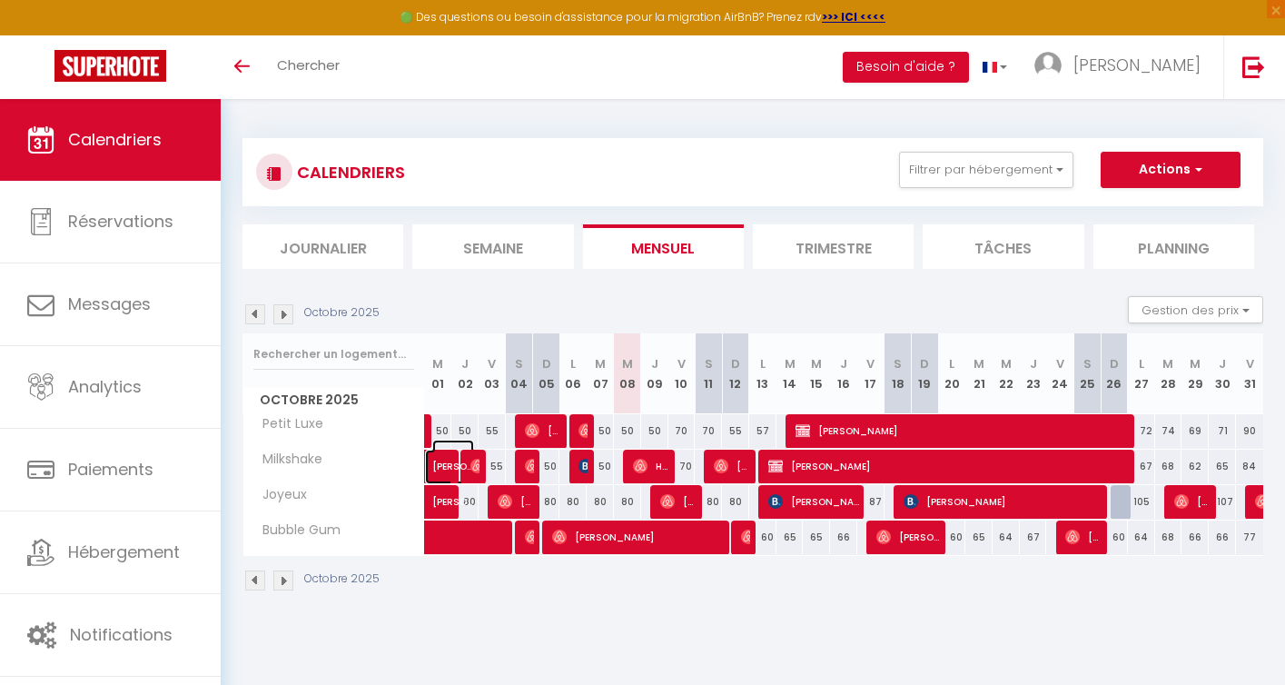
click at [480, 464] on span at bounding box center [465, 466] width 42 height 35
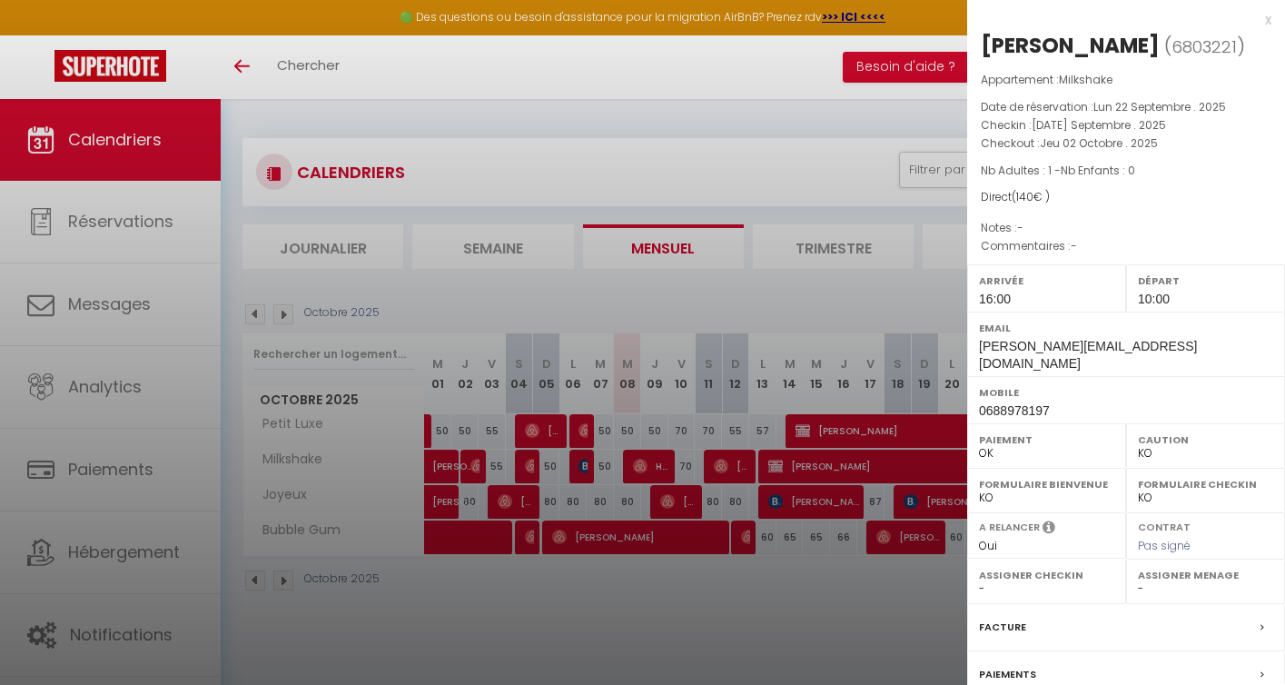
click at [491, 605] on div at bounding box center [642, 342] width 1285 height 685
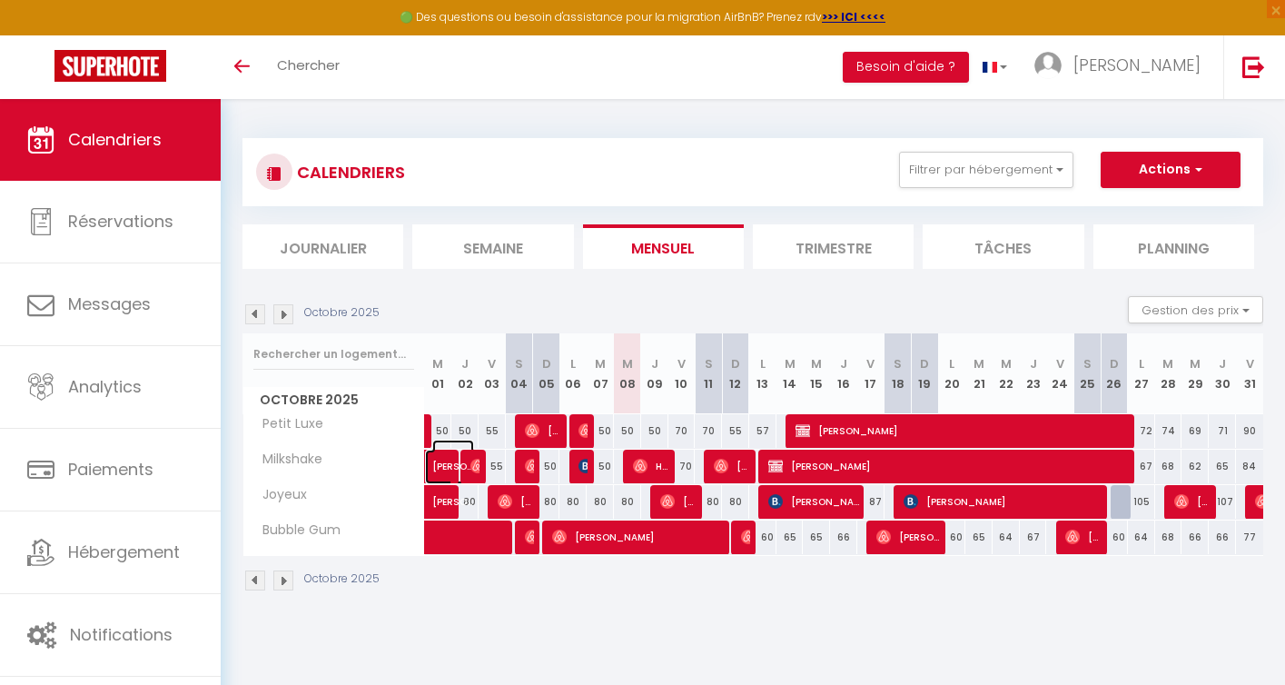
click at [441, 464] on span "[PERSON_NAME]" at bounding box center [453, 456] width 42 height 35
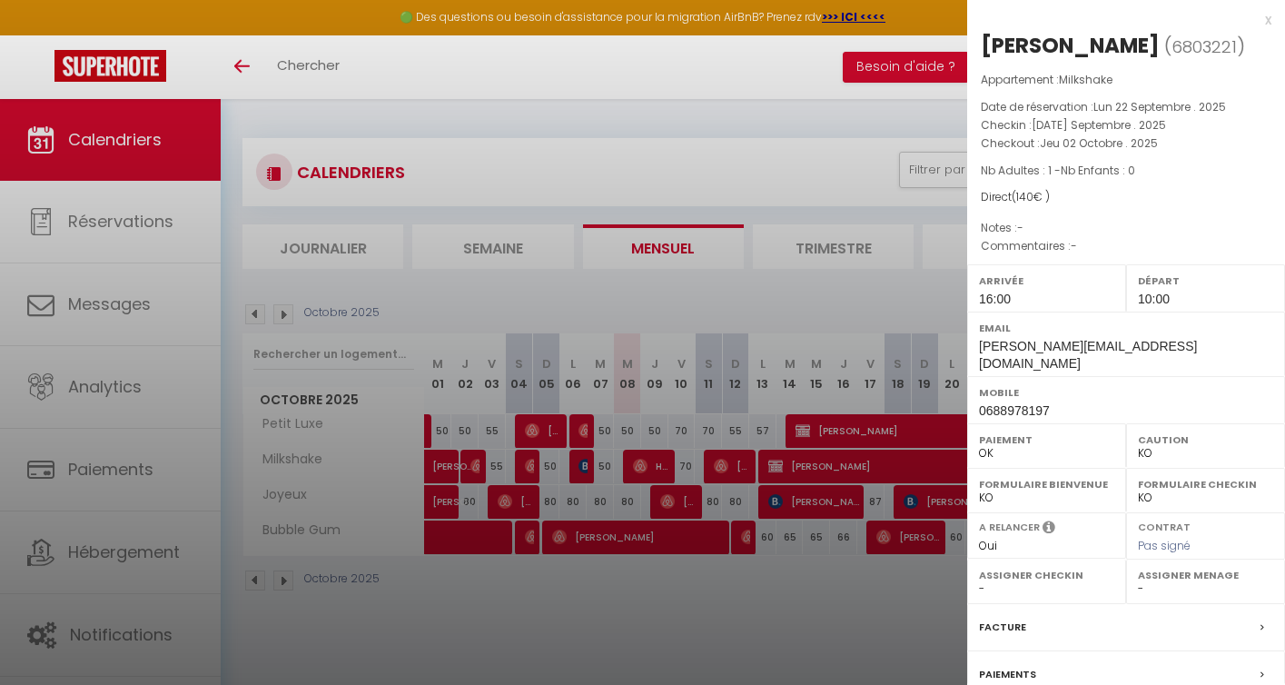
click at [474, 464] on div at bounding box center [642, 342] width 1285 height 685
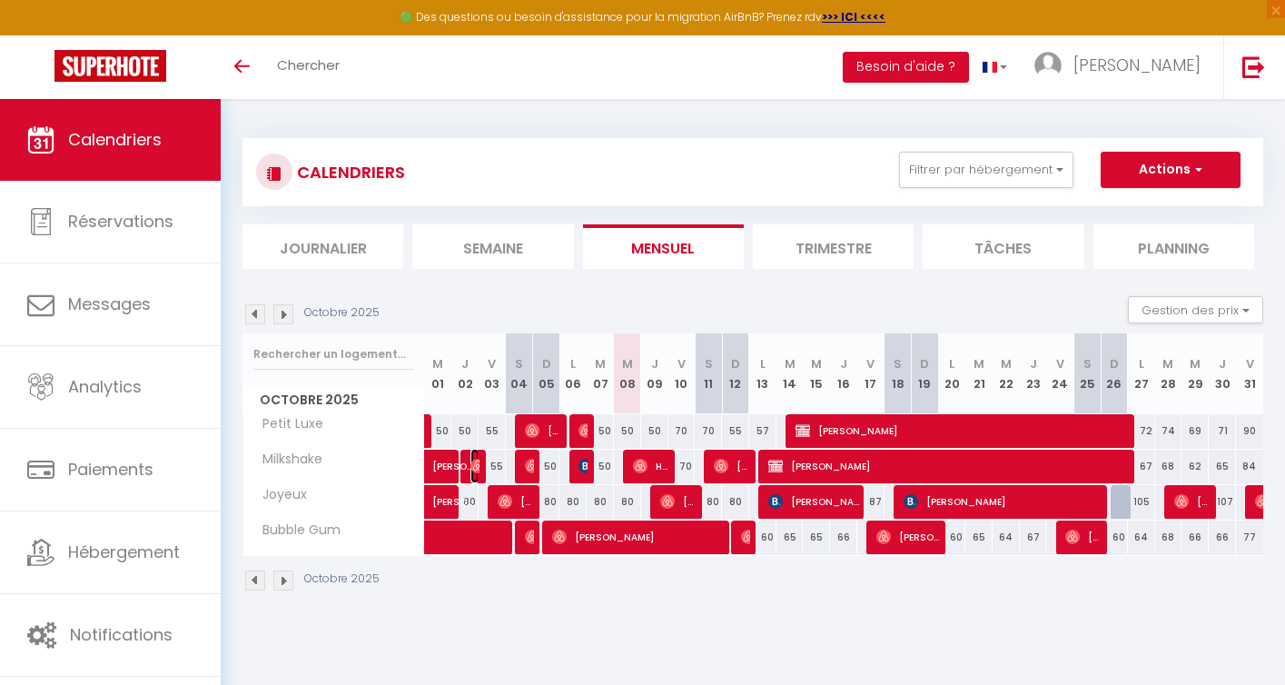
click at [474, 464] on img at bounding box center [477, 466] width 15 height 15
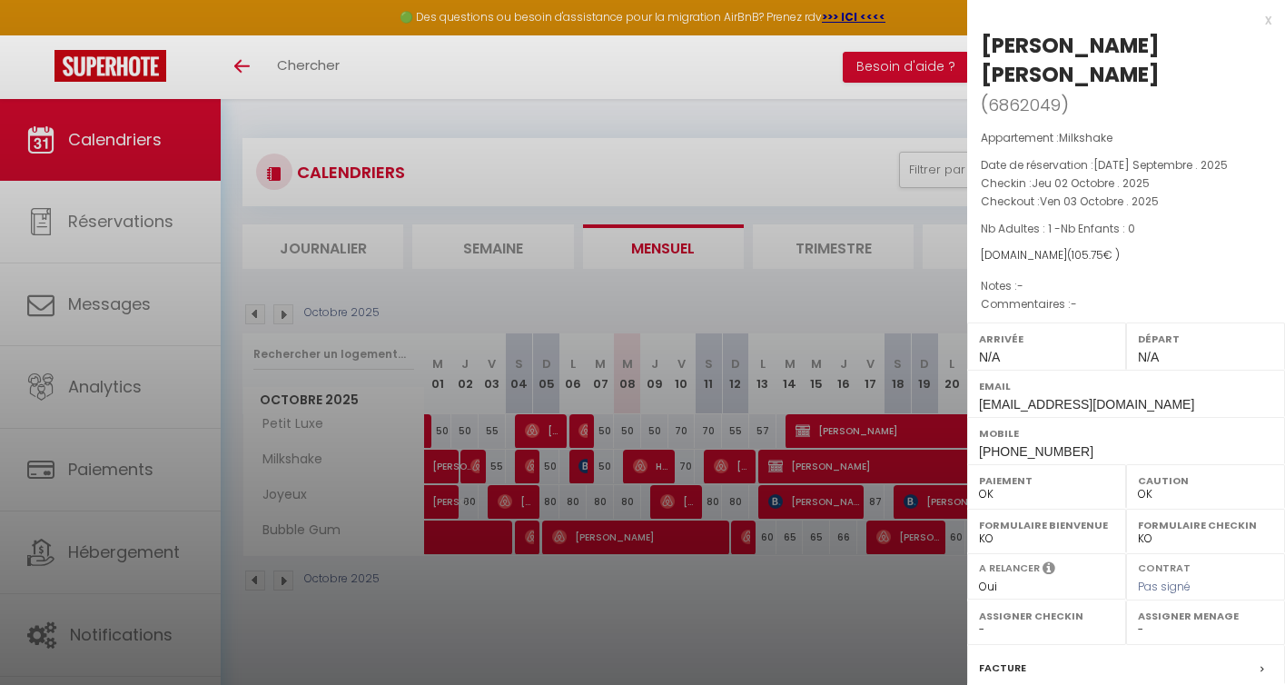
click at [524, 470] on div at bounding box center [642, 342] width 1285 height 685
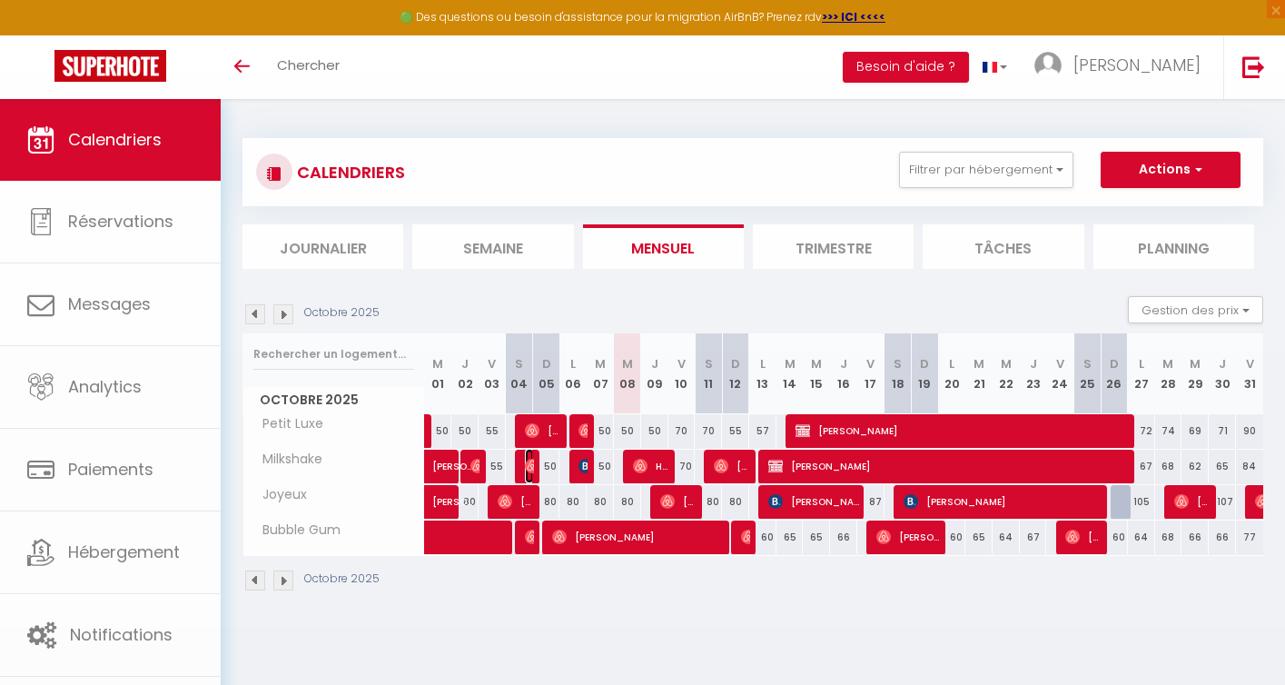
click at [525, 470] on img at bounding box center [532, 466] width 15 height 15
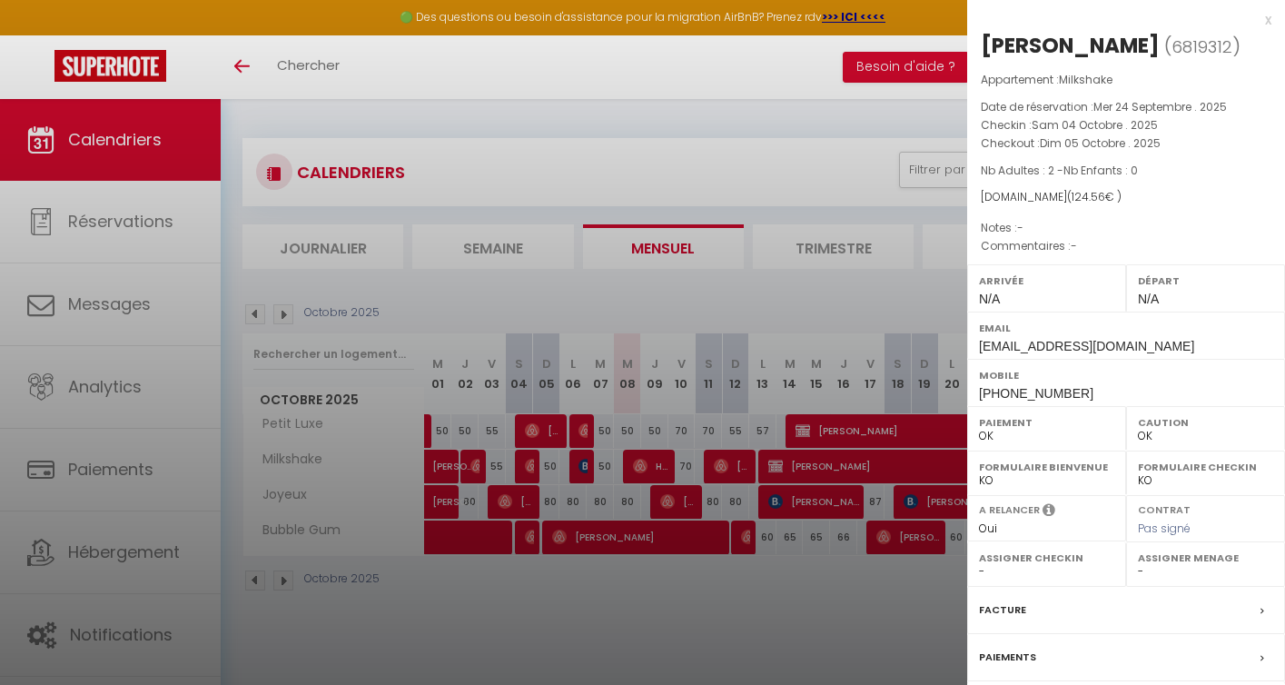
click at [495, 617] on div at bounding box center [642, 342] width 1285 height 685
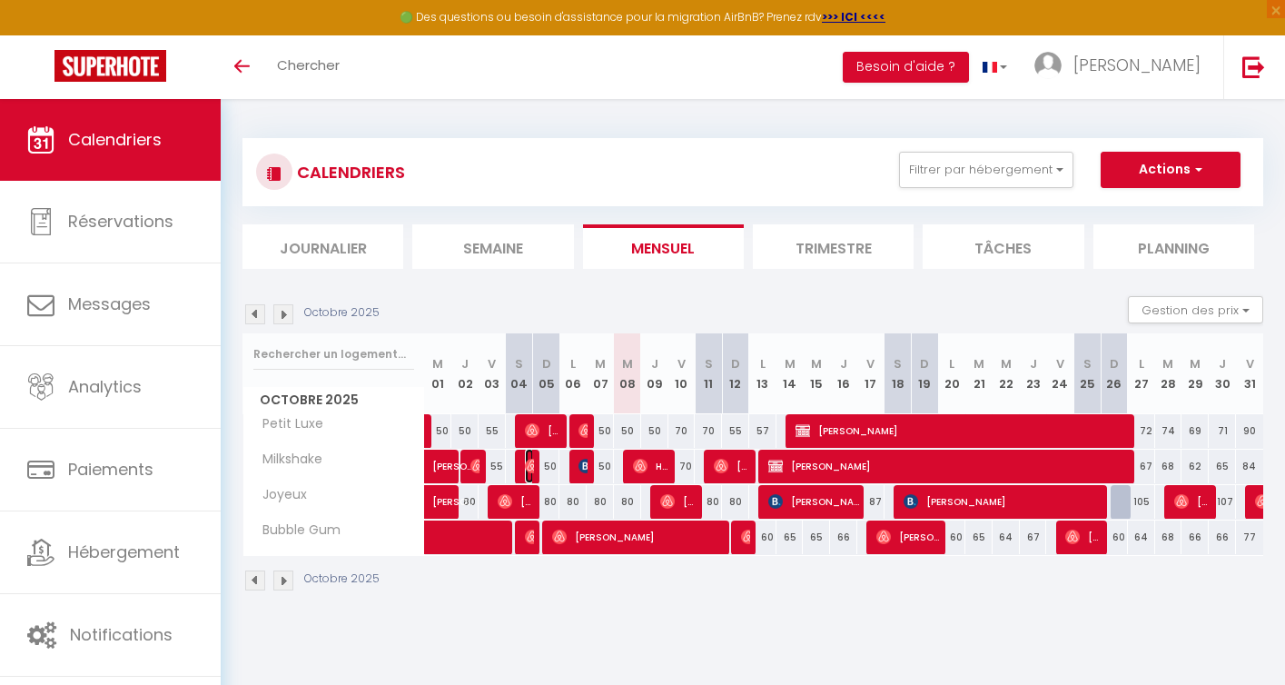
click at [533, 466] on img at bounding box center [532, 466] width 15 height 15
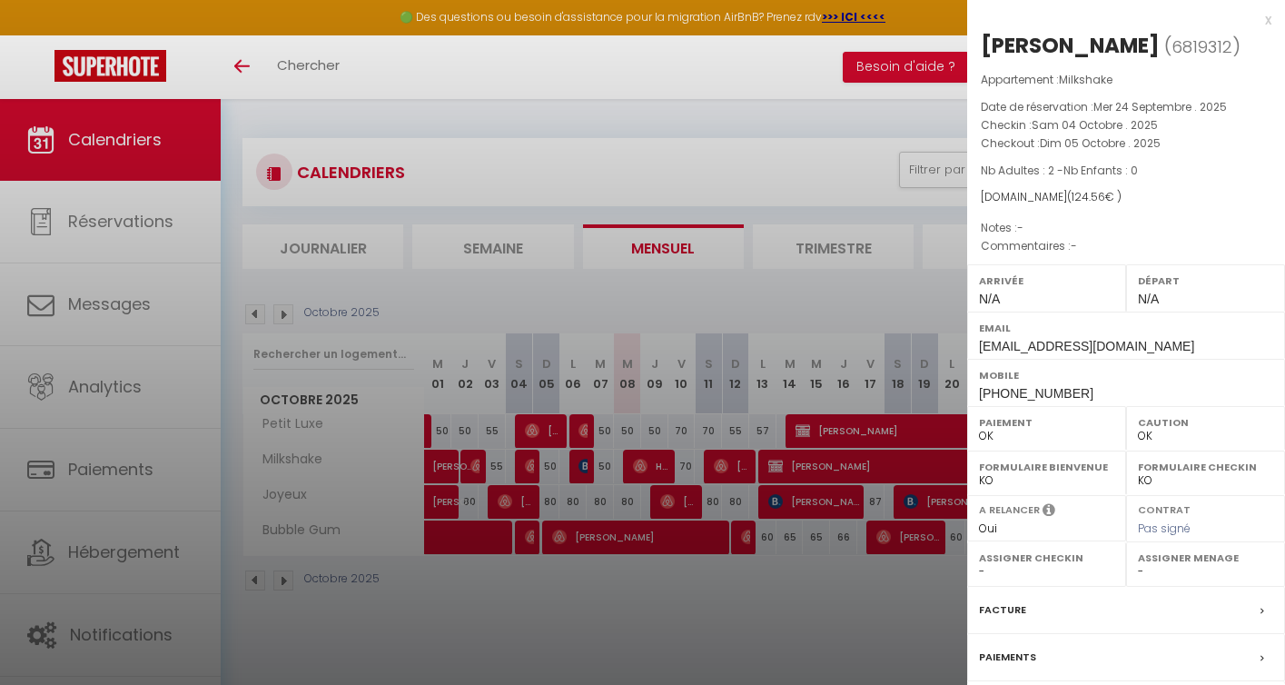
click at [556, 596] on div at bounding box center [642, 342] width 1285 height 685
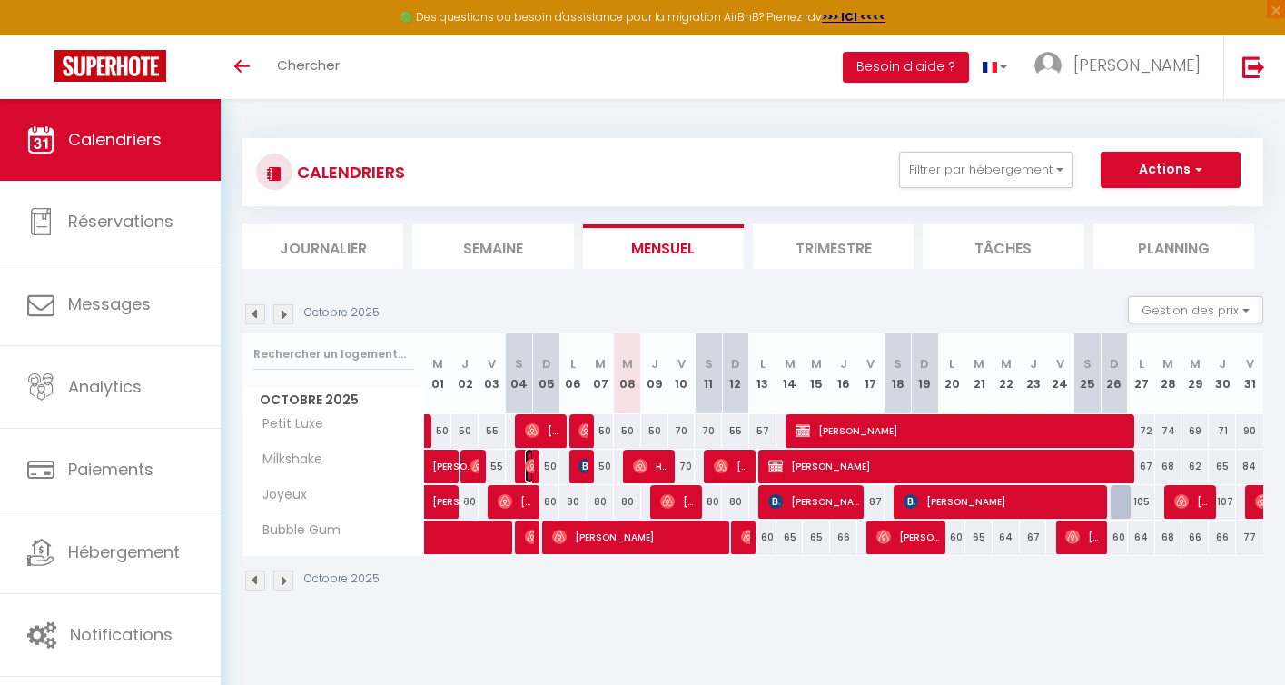
click at [531, 461] on img at bounding box center [532, 466] width 15 height 15
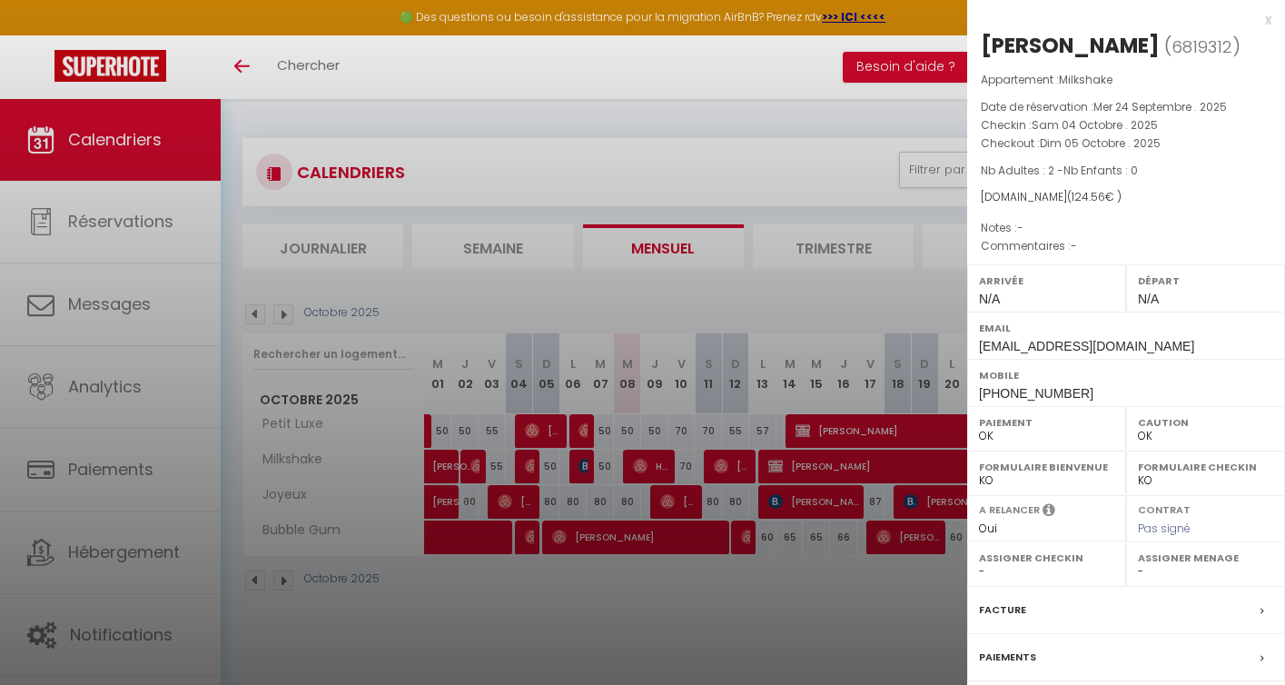
click at [577, 467] on div at bounding box center [642, 342] width 1285 height 685
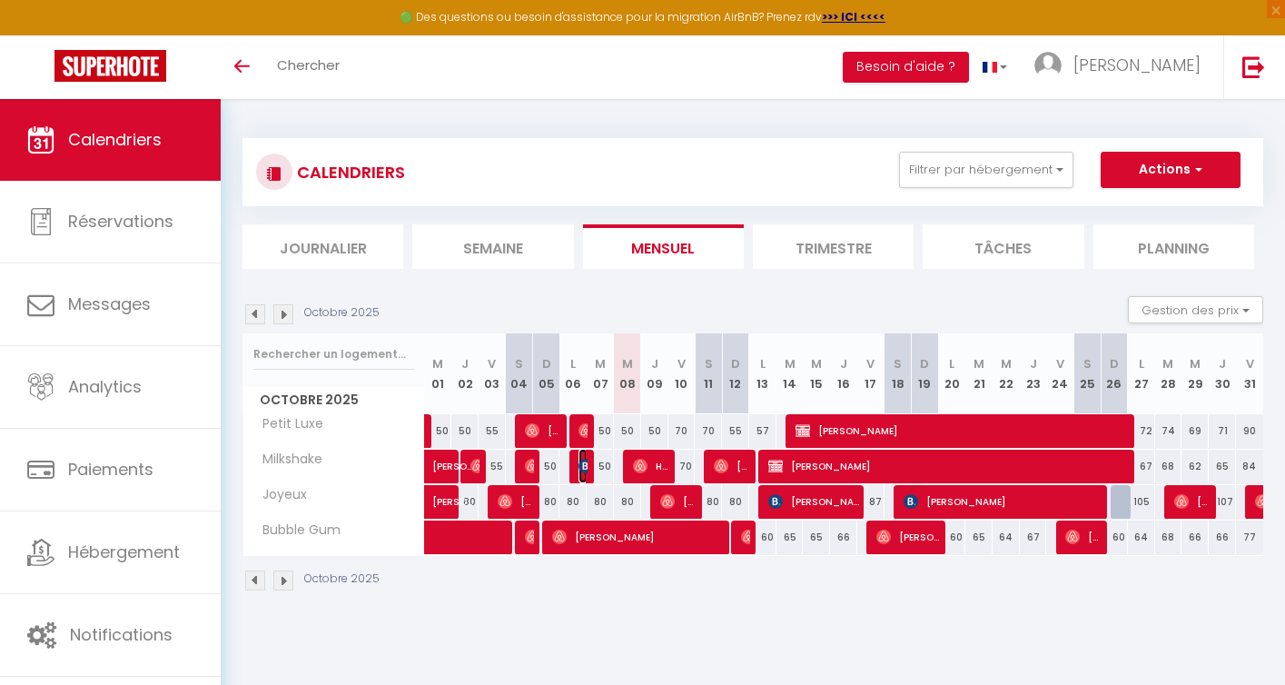
click at [584, 465] on img at bounding box center [585, 466] width 15 height 15
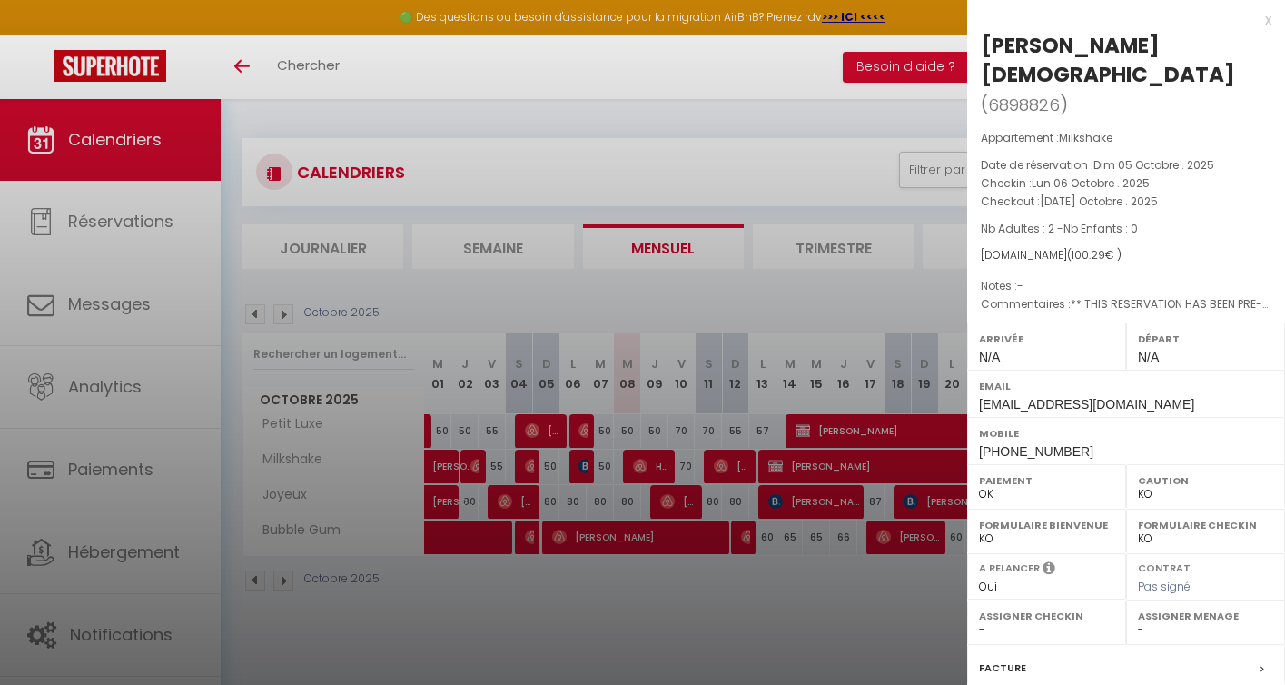
click at [626, 470] on div at bounding box center [642, 342] width 1285 height 685
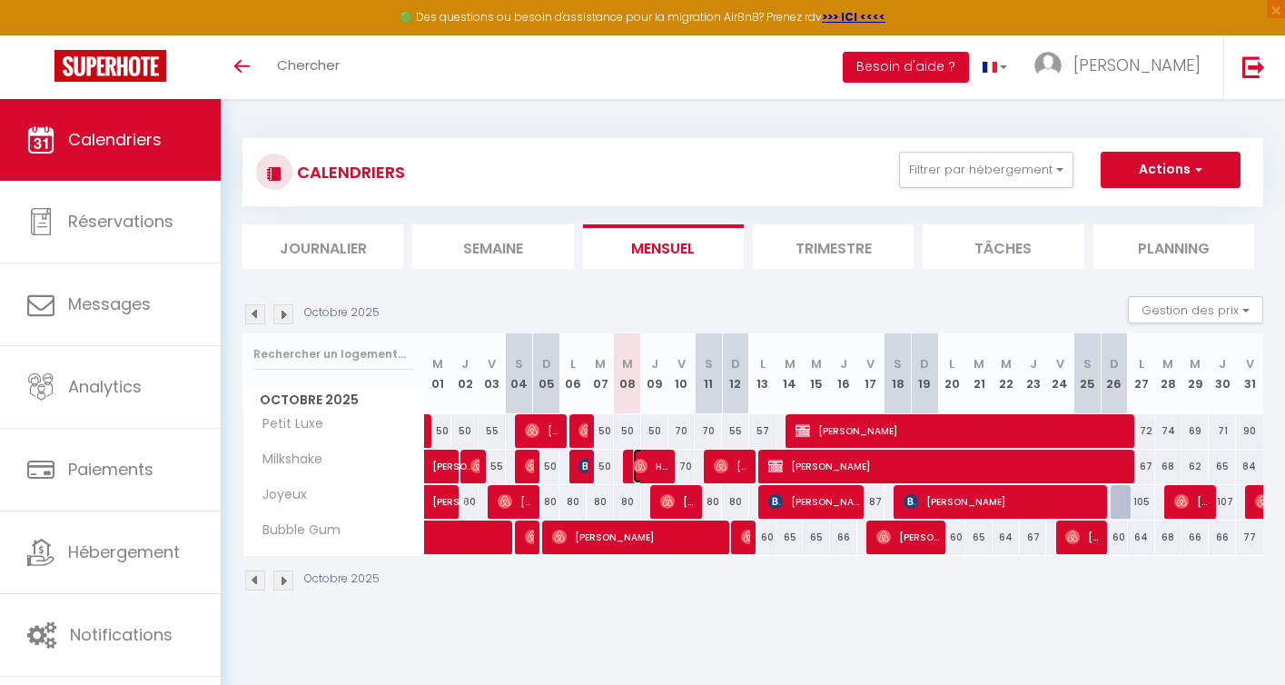
click at [656, 467] on span "Hd Hd" at bounding box center [651, 466] width 36 height 35
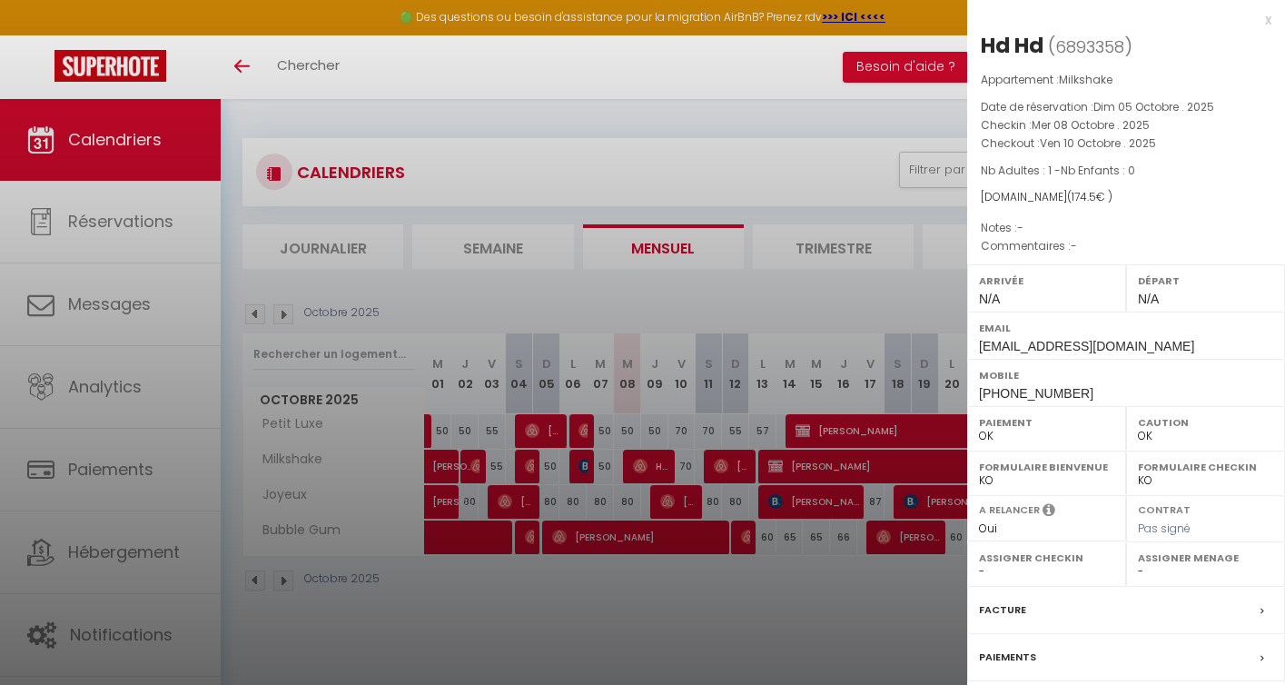
click at [731, 467] on div at bounding box center [642, 342] width 1285 height 685
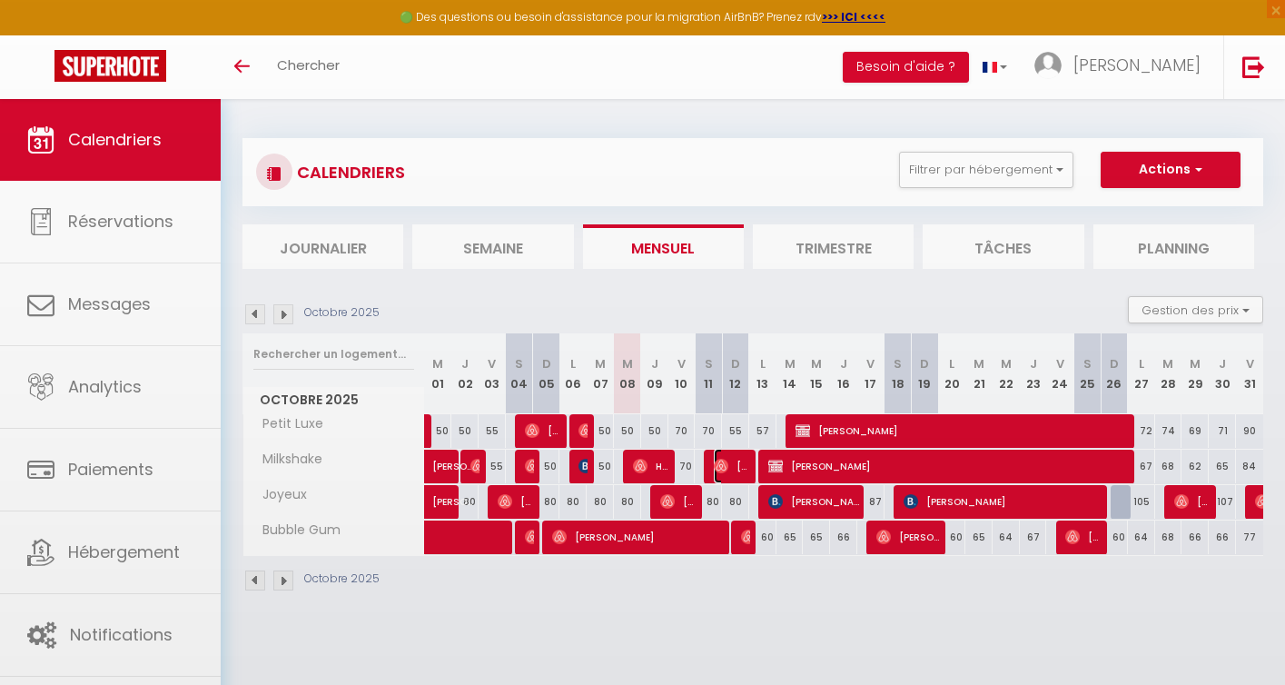
click at [734, 467] on span "[PERSON_NAME]" at bounding box center [732, 466] width 36 height 35
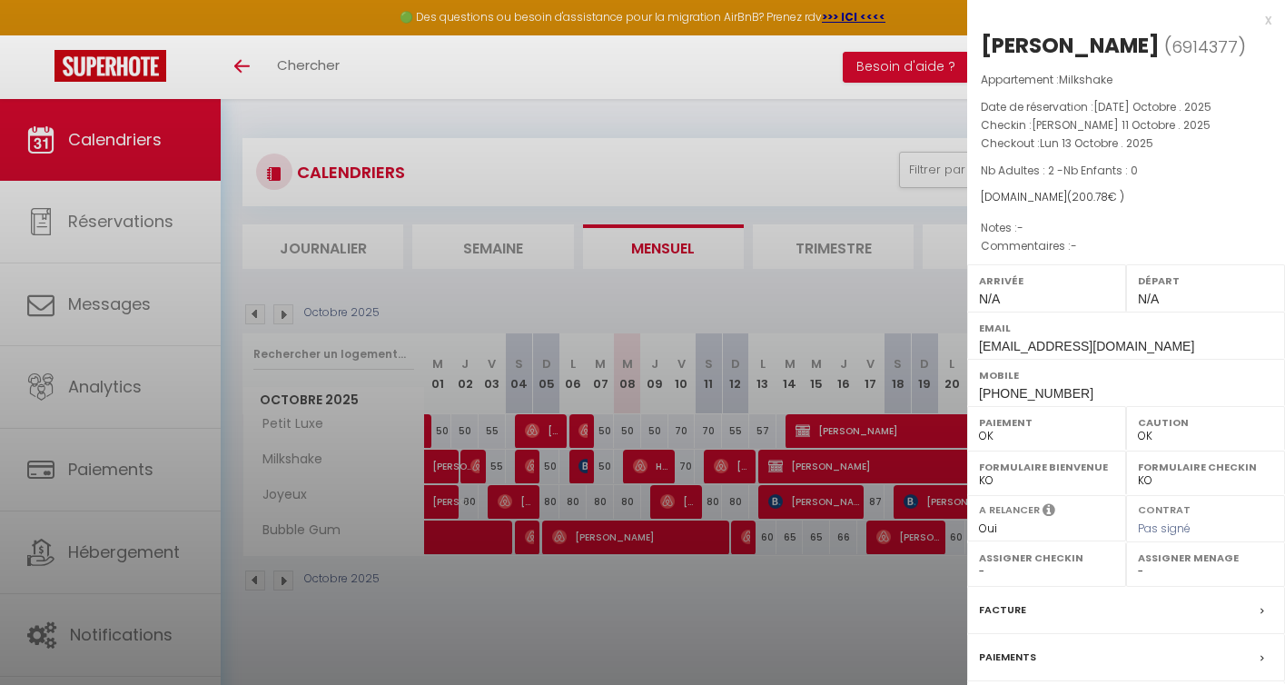
click at [820, 467] on div at bounding box center [642, 342] width 1285 height 685
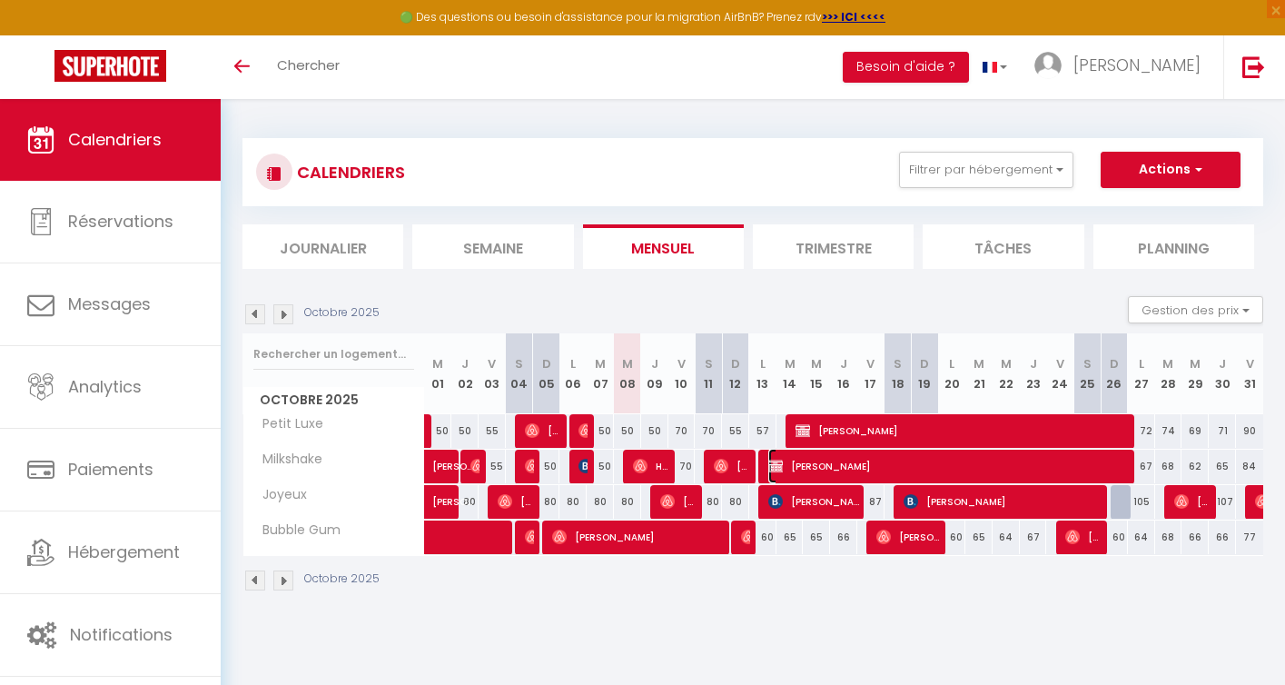
click at [820, 467] on span "[PERSON_NAME]" at bounding box center [949, 466] width 363 height 35
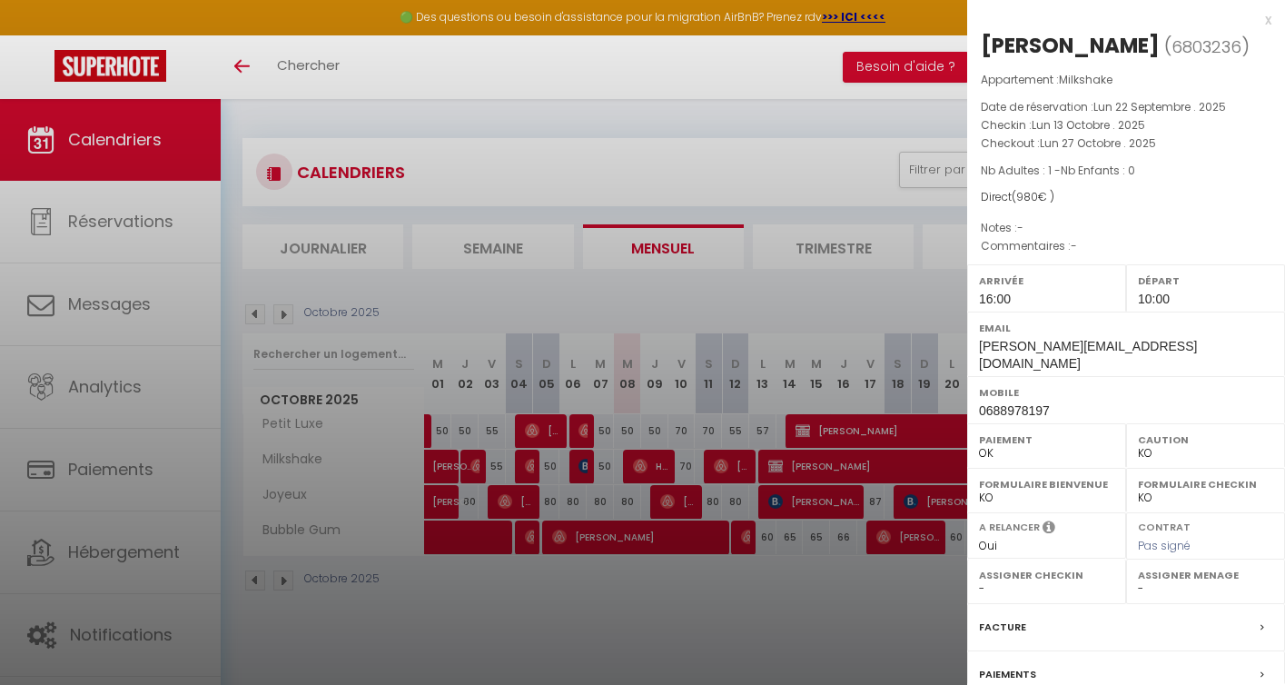
click at [633, 631] on div at bounding box center [642, 342] width 1285 height 685
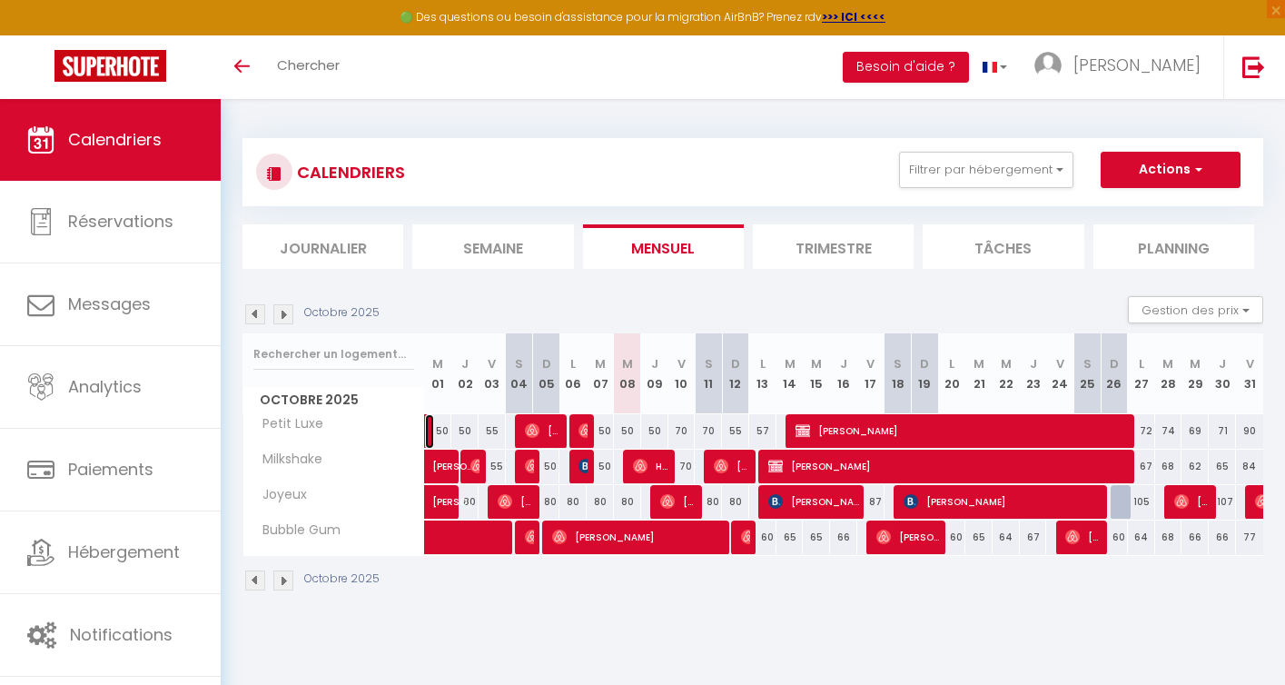
click at [426, 435] on link at bounding box center [429, 431] width 9 height 35
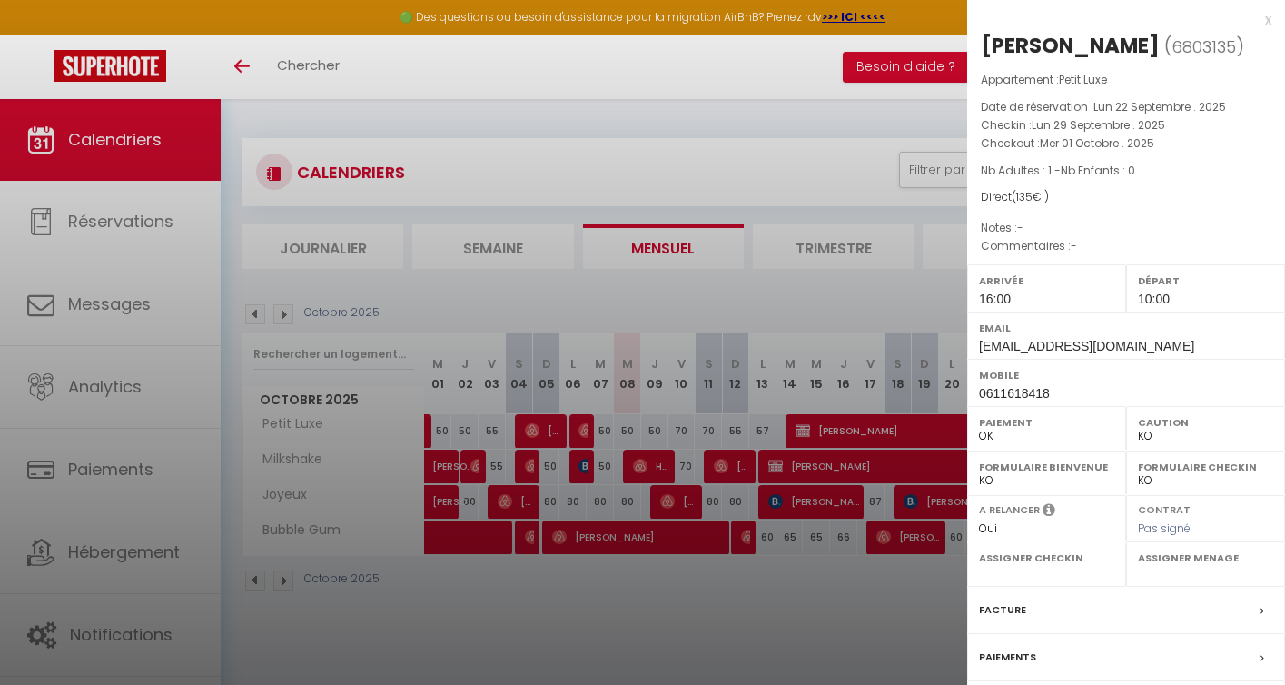
click at [518, 628] on div at bounding box center [642, 342] width 1285 height 685
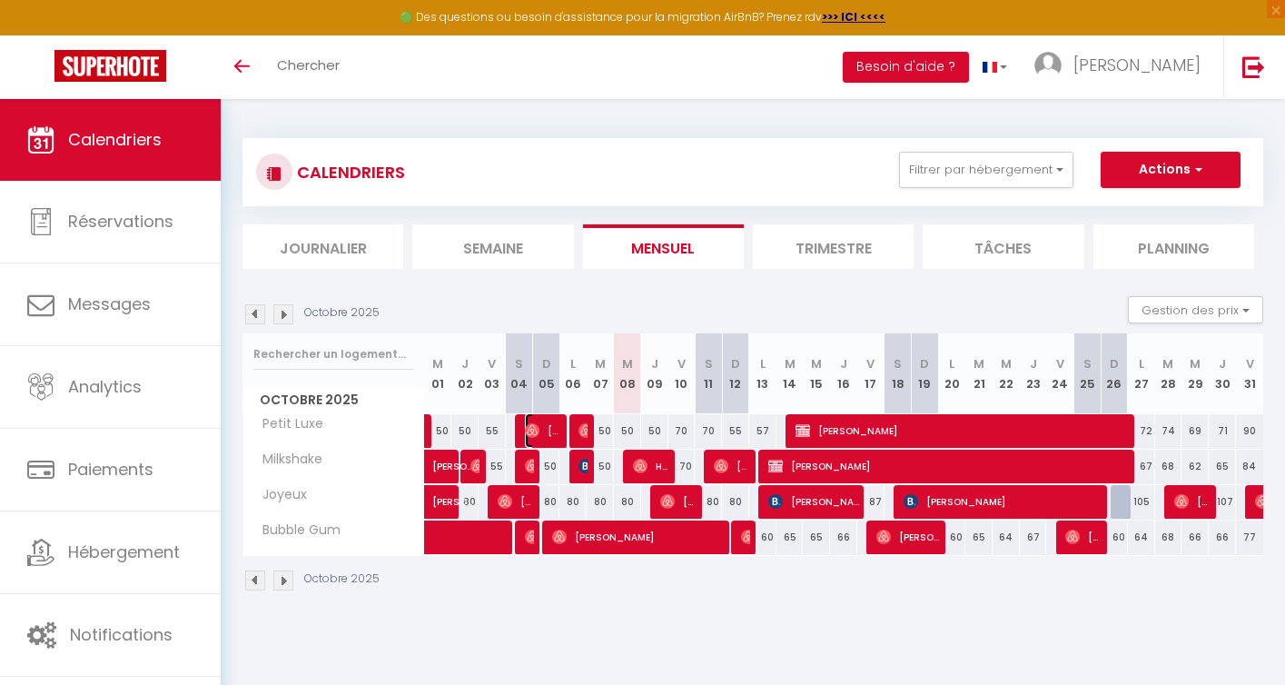
click at [557, 433] on span "[PERSON_NAME]" at bounding box center [543, 430] width 36 height 35
select select "OK"
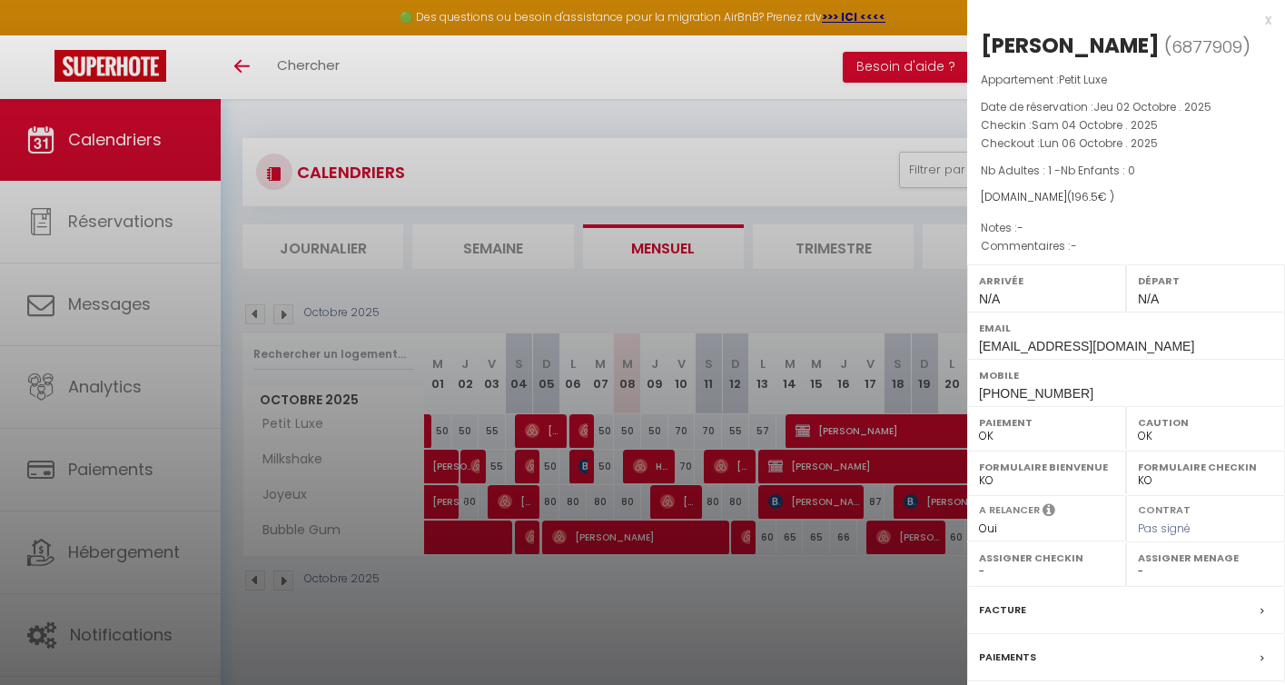
click at [545, 635] on div at bounding box center [642, 342] width 1285 height 685
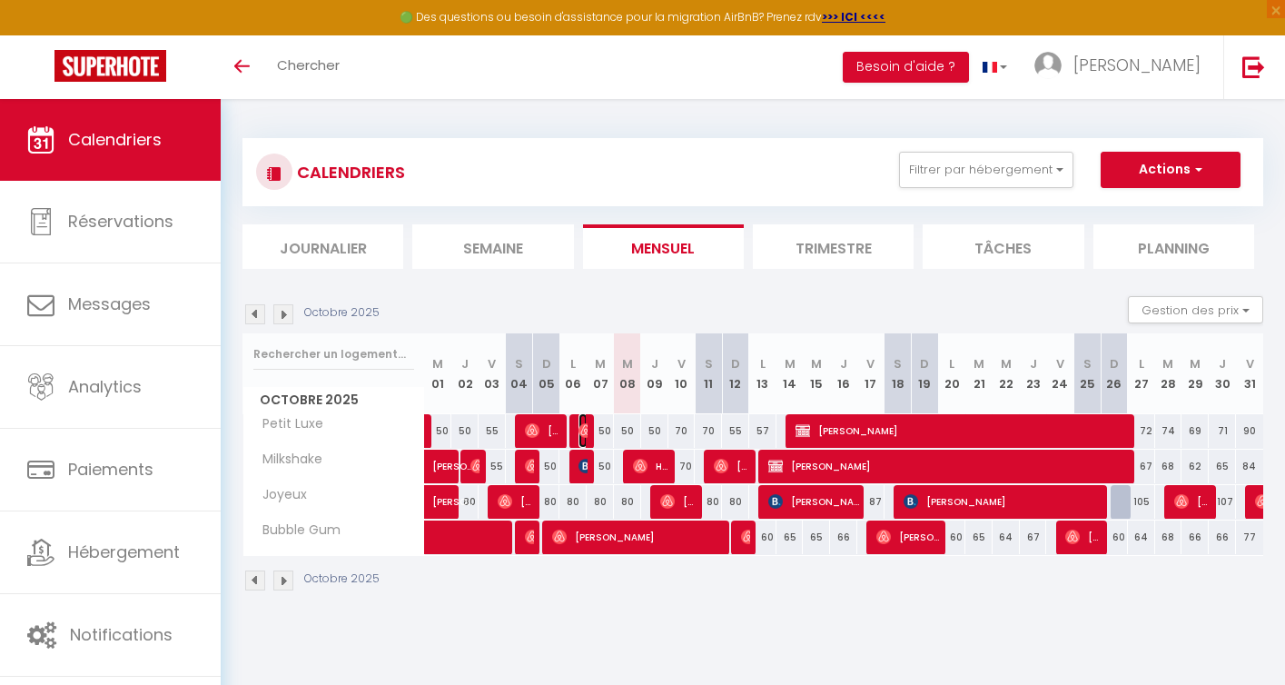
click at [582, 430] on img at bounding box center [585, 430] width 15 height 15
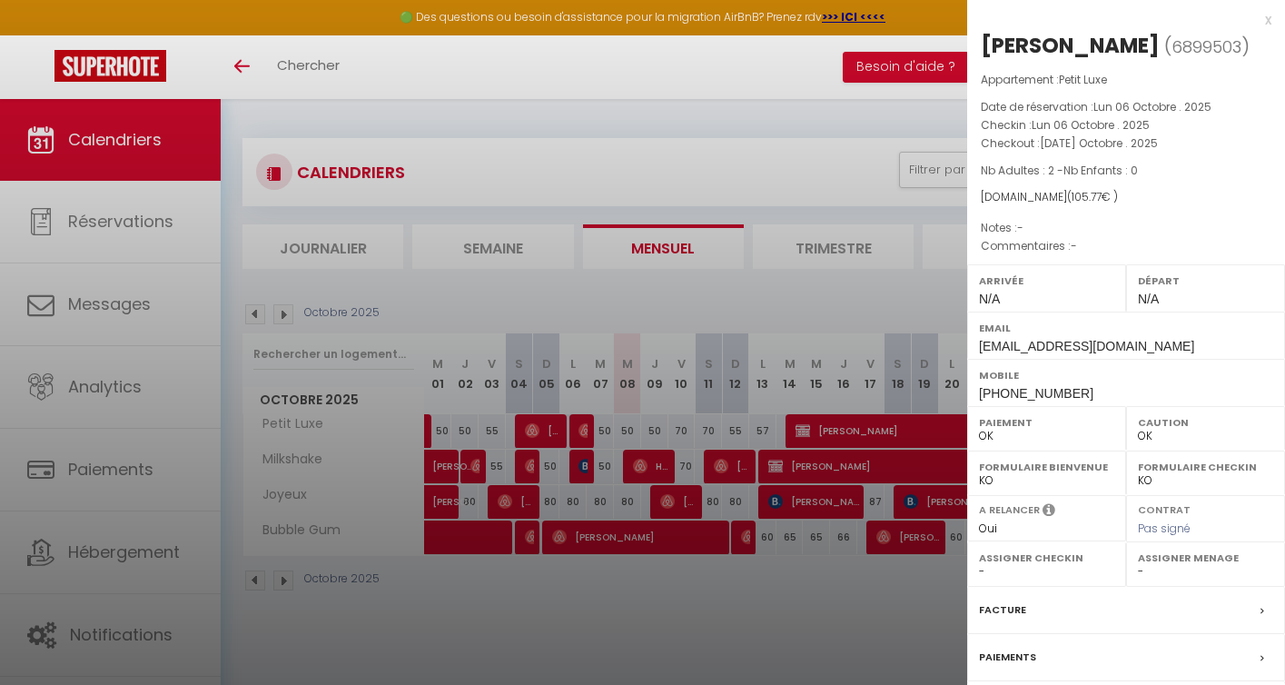
drag, startPoint x: 1092, startPoint y: 48, endPoint x: 985, endPoint y: 44, distance: 107.2
click at [985, 44] on h2 "Elodie Van ( 6899503 )" at bounding box center [1126, 46] width 291 height 31
copy div "[PERSON_NAME]"
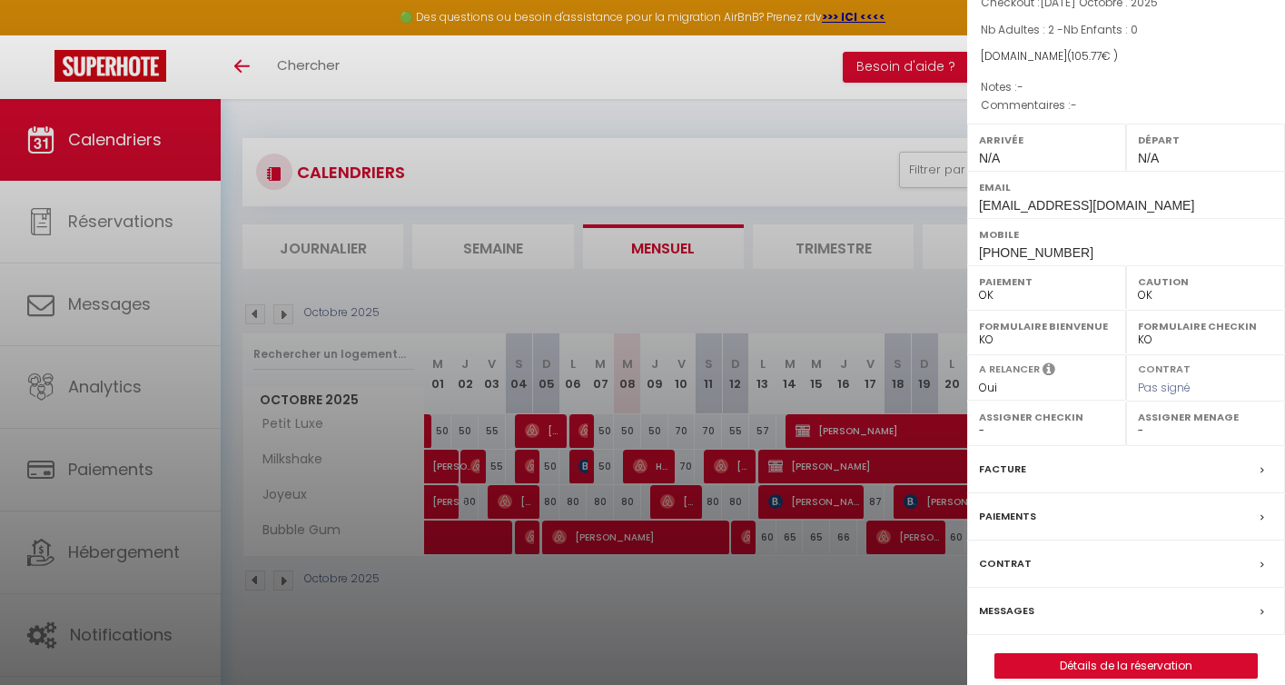
scroll to position [162, 0]
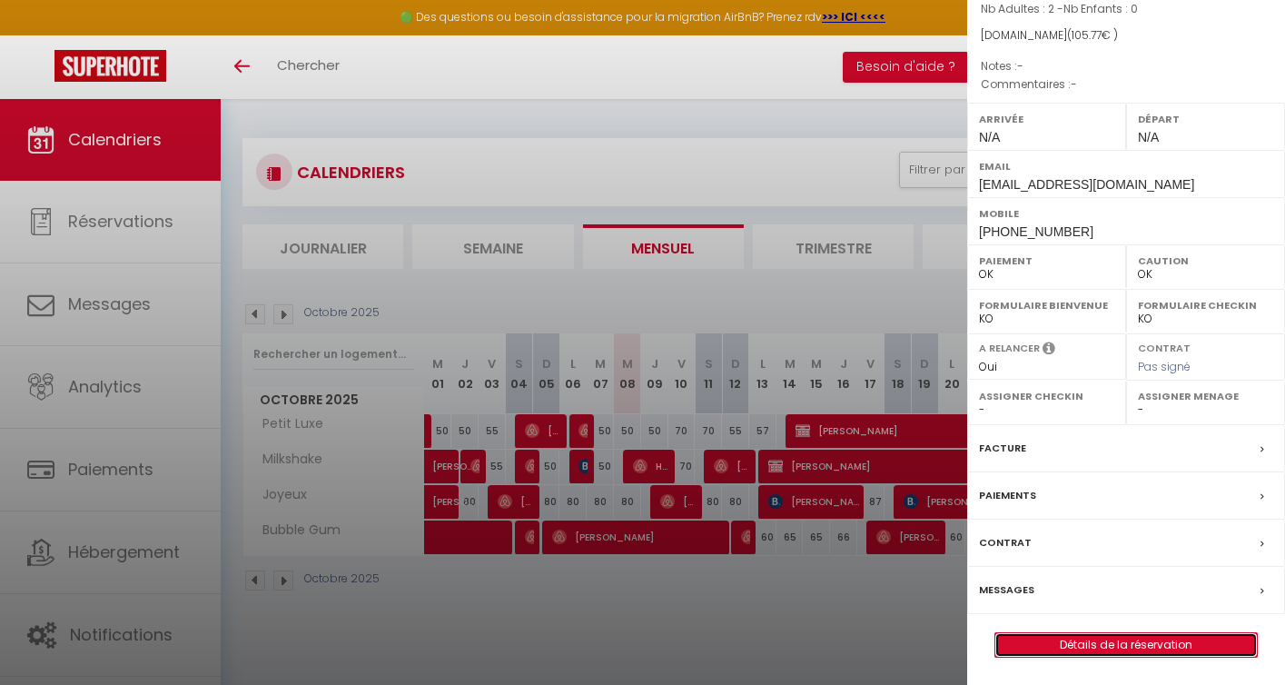
click at [1100, 646] on link "Détails de la réservation" at bounding box center [1125, 645] width 261 height 24
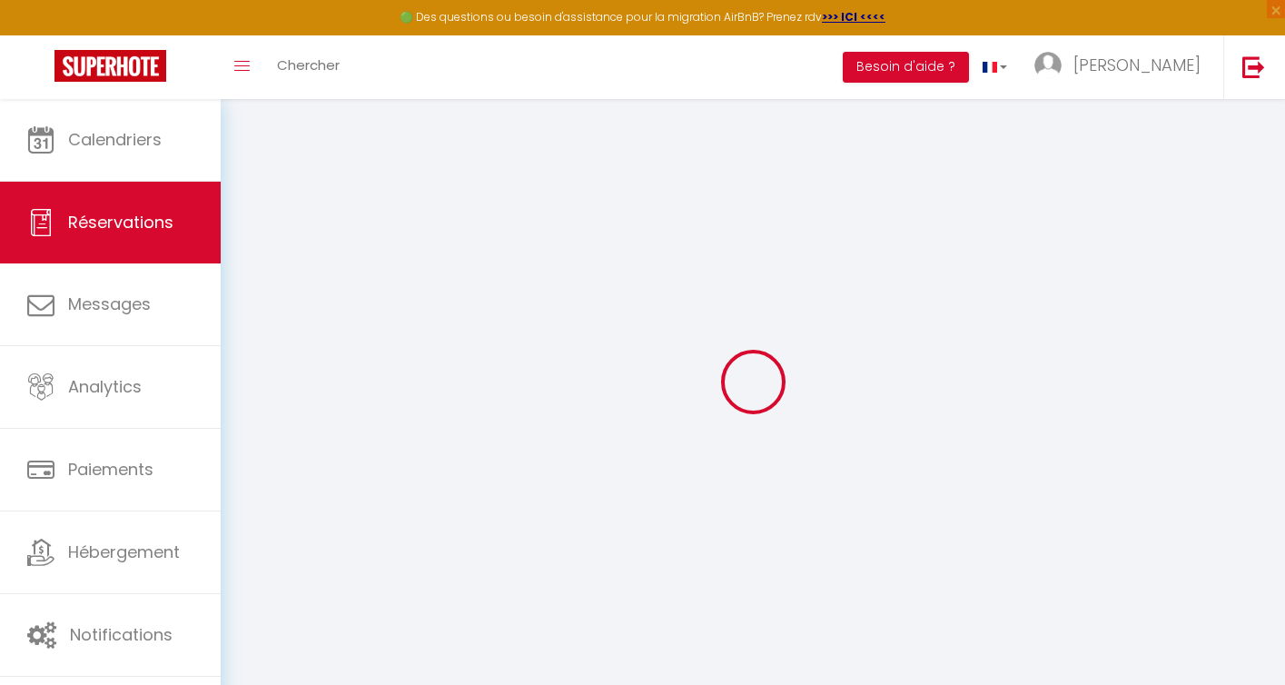
type input "Elodie"
type input "Van"
type input "t4e2cvywmg3umh2mt7tskilzybgz@reply.superhote.com"
type input "+33642422683"
select select
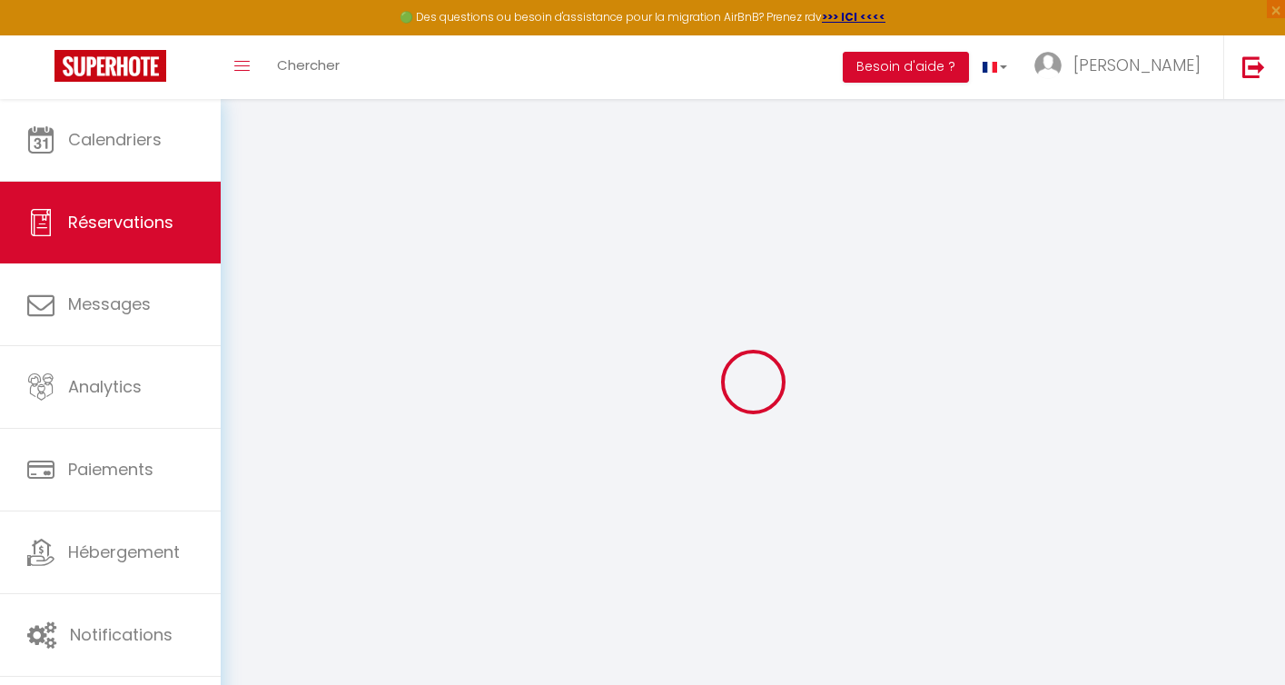
type input "18.54"
select select "36402"
select select "1"
select select
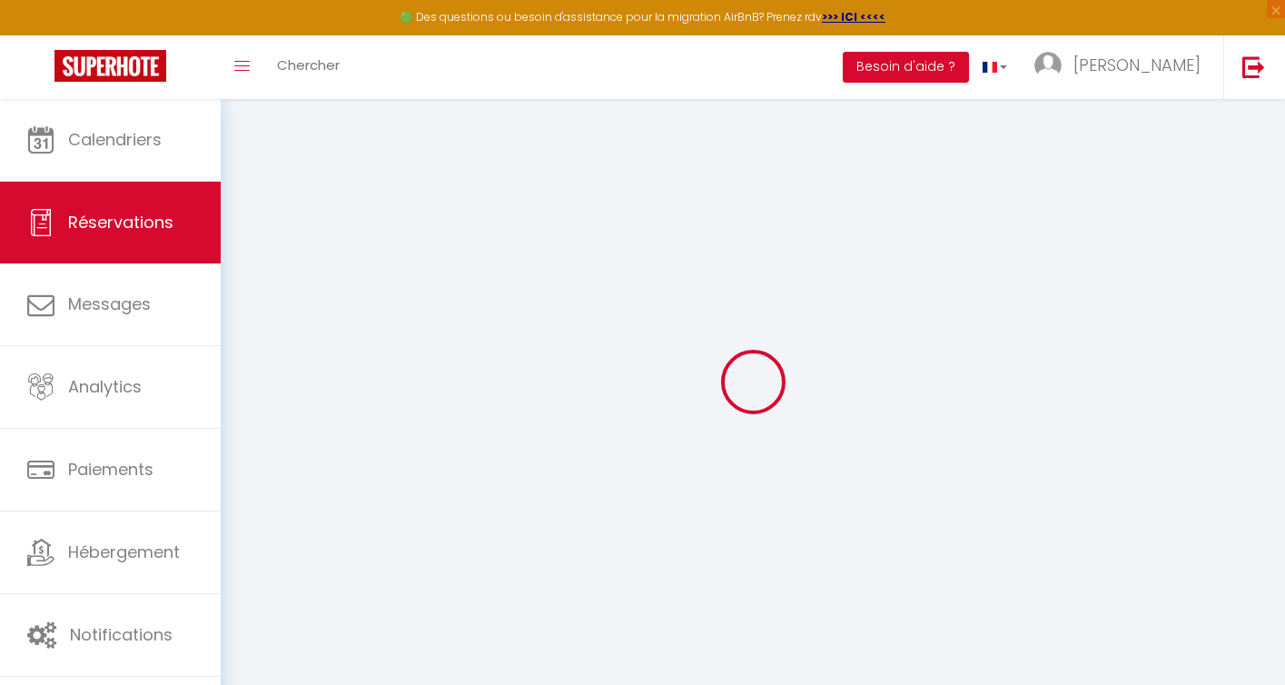
type input "2"
select select "12"
select select
type input "63"
checkbox input "false"
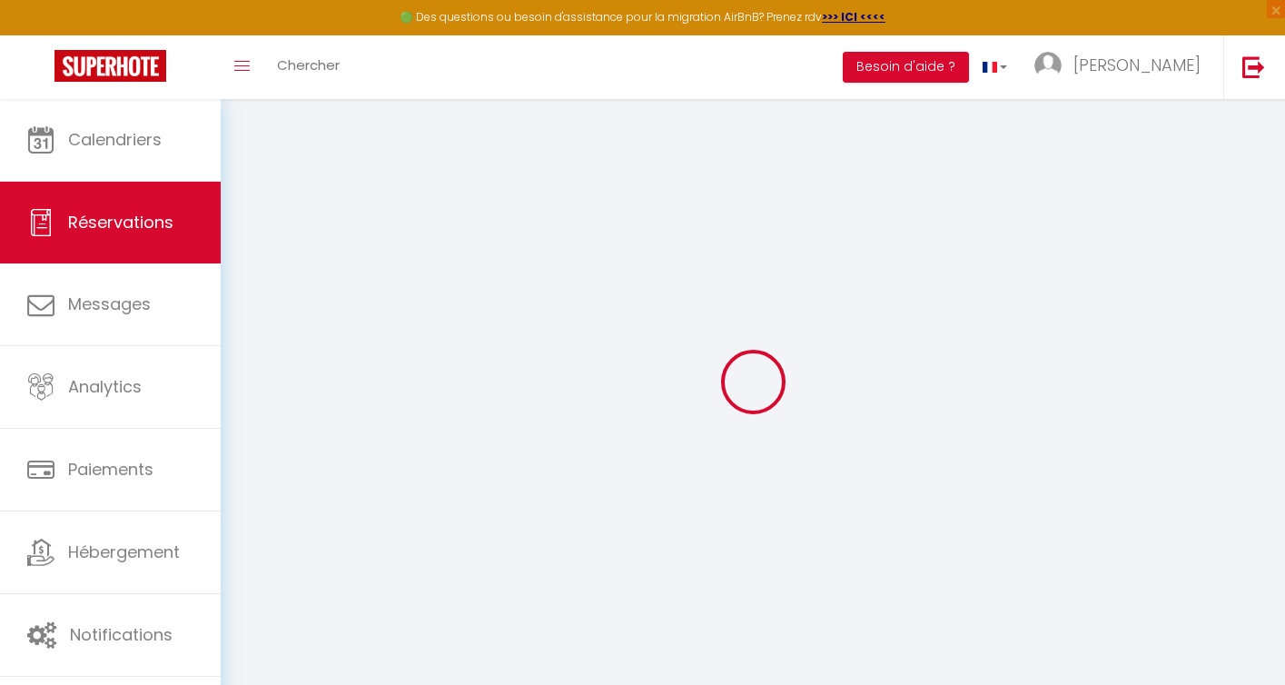
type input "0"
select select "1"
type input "0"
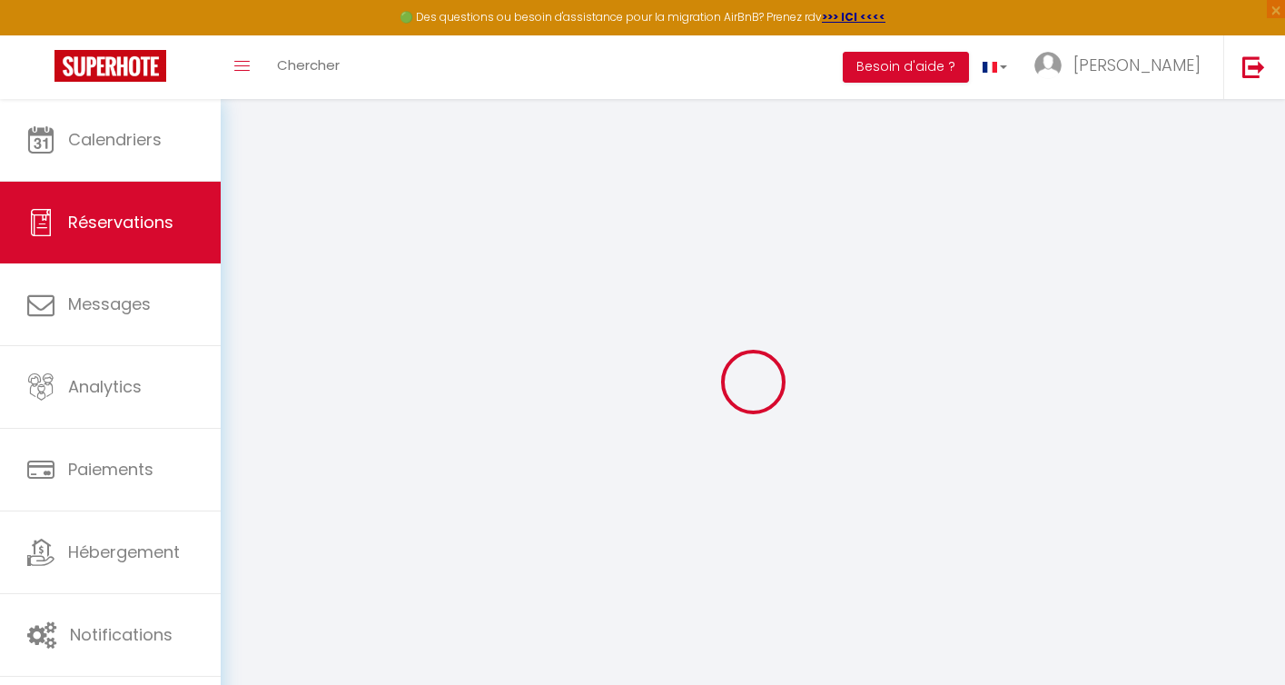
select select
select select "15"
checkbox input "false"
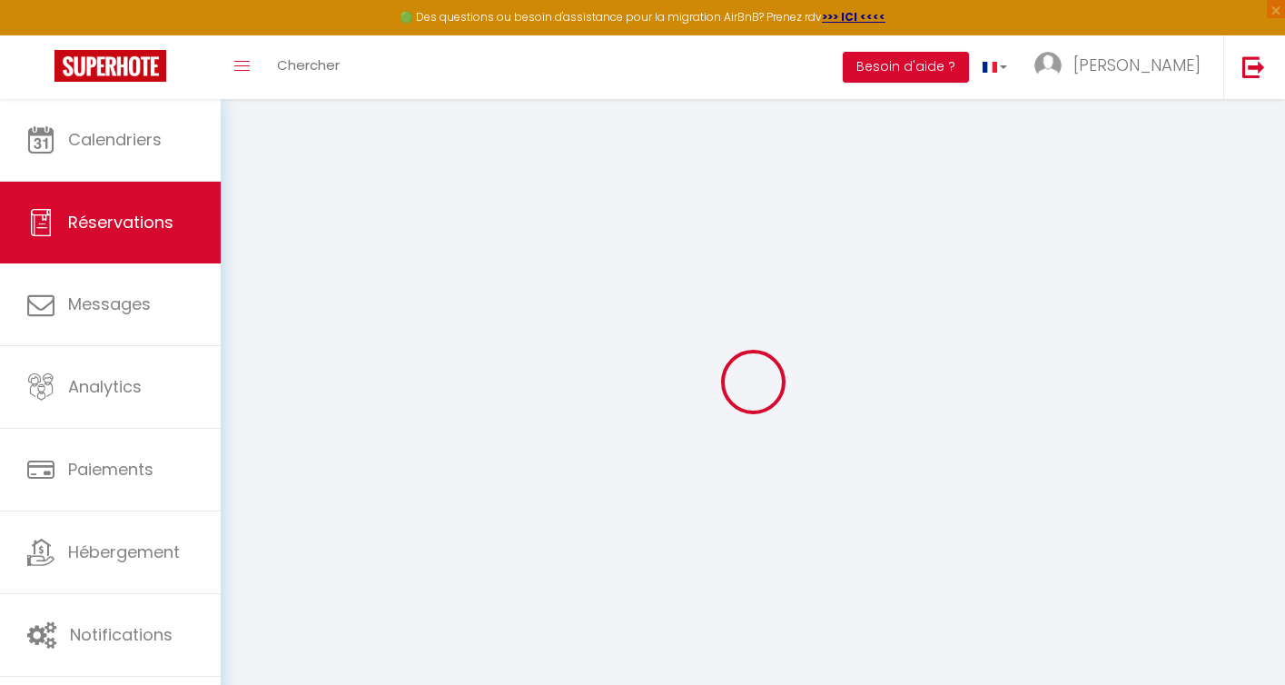
select select
checkbox input "false"
select select
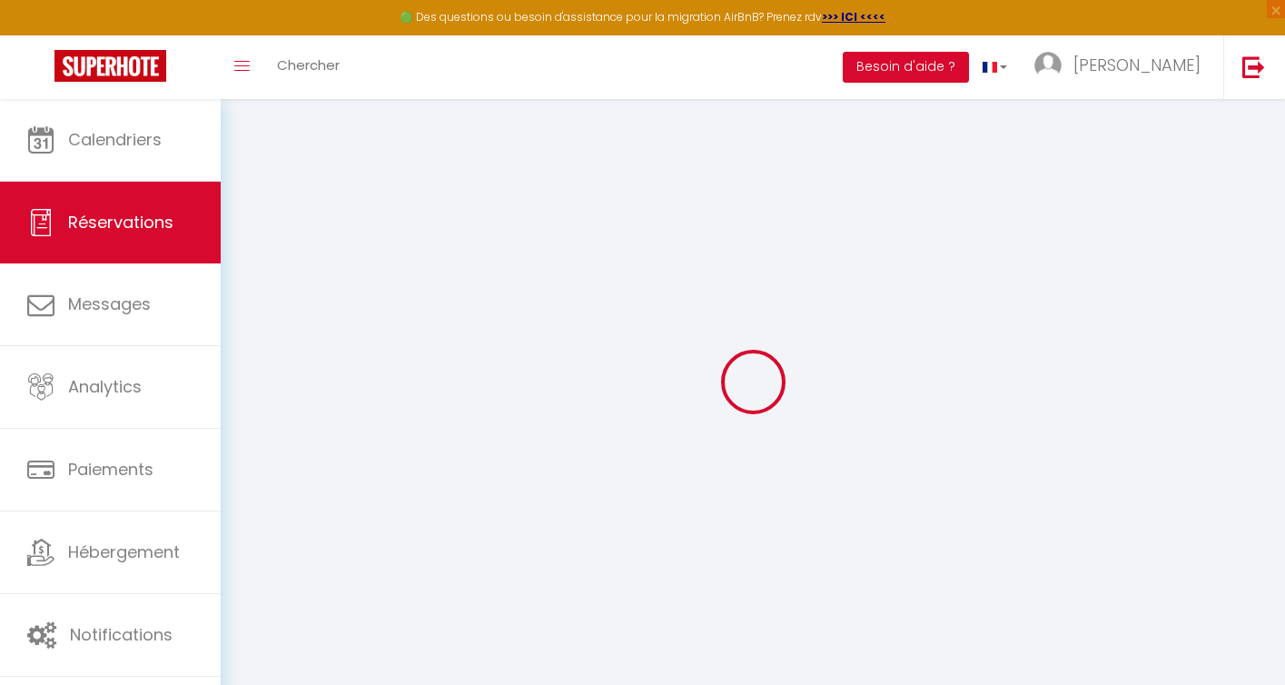
select select
checkbox input "false"
select select
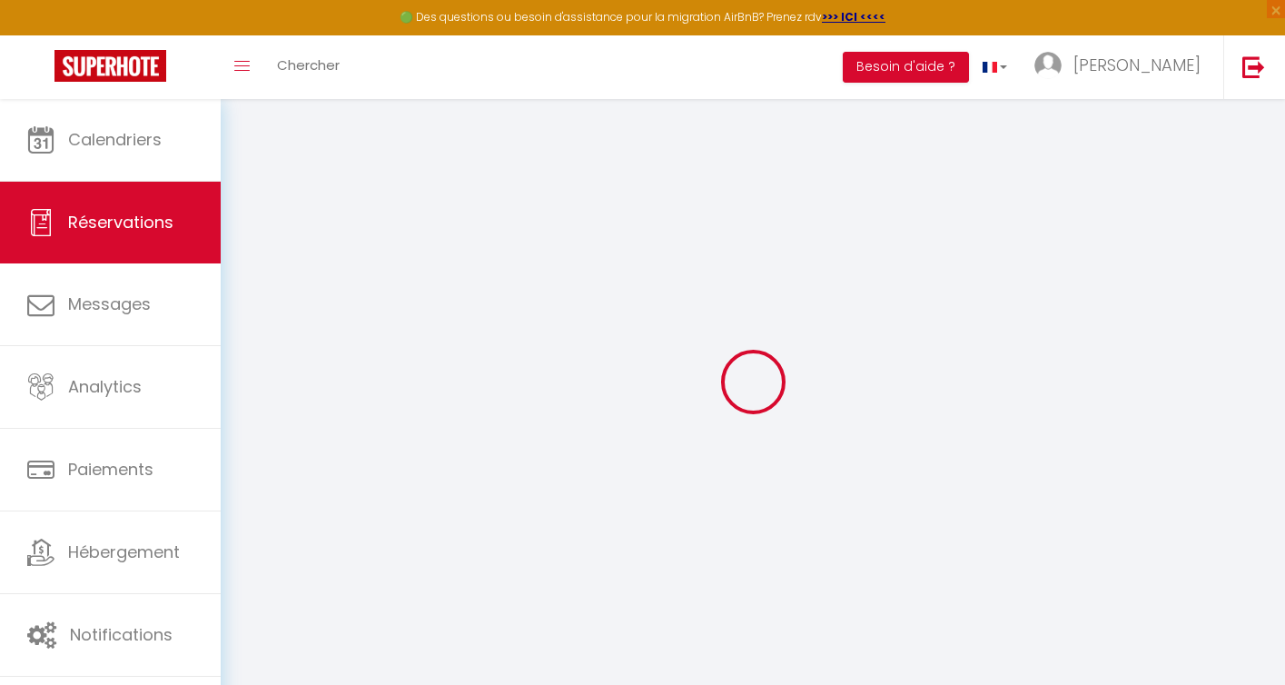
select select
checkbox input "false"
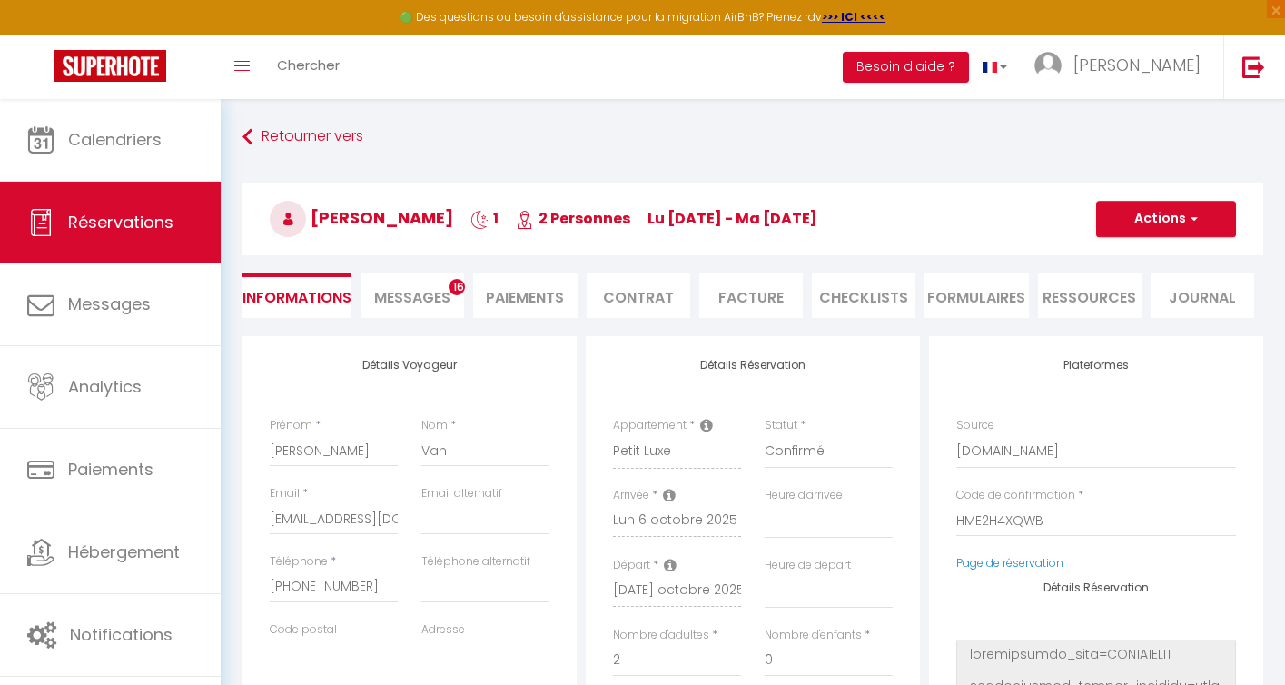
select select
type input "40"
type input "2.77"
select select
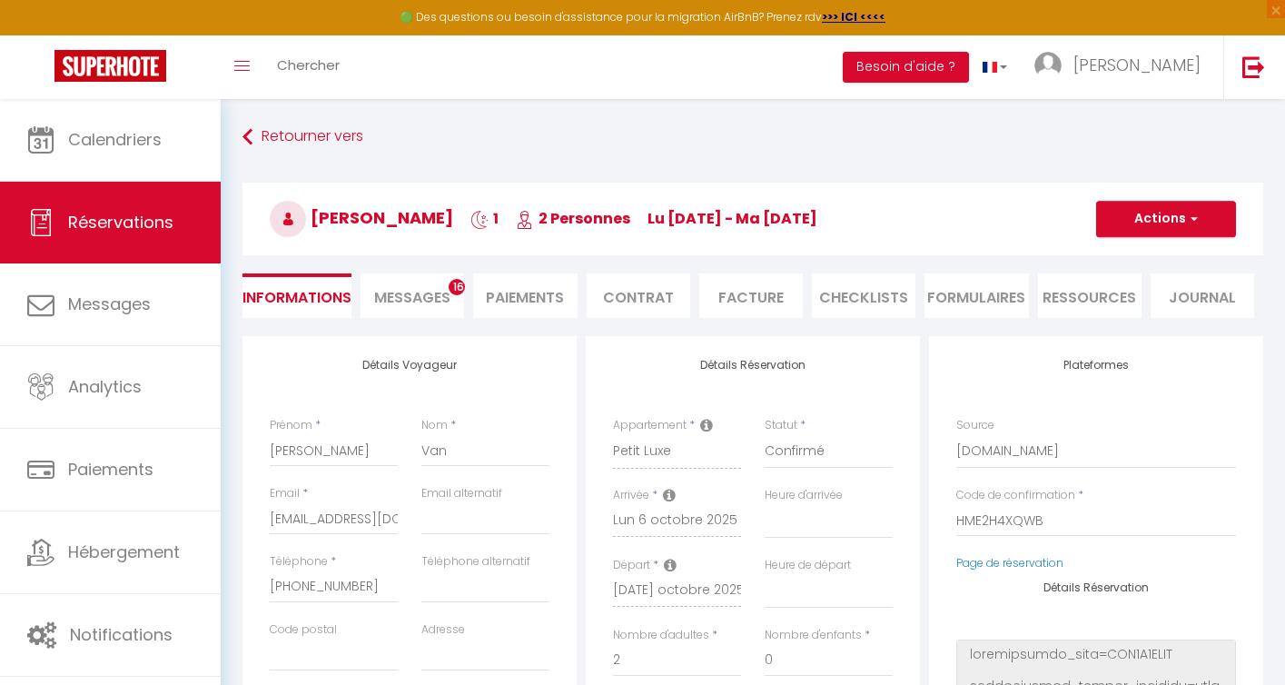
checkbox input "false"
select select
checkbox input "false"
select select
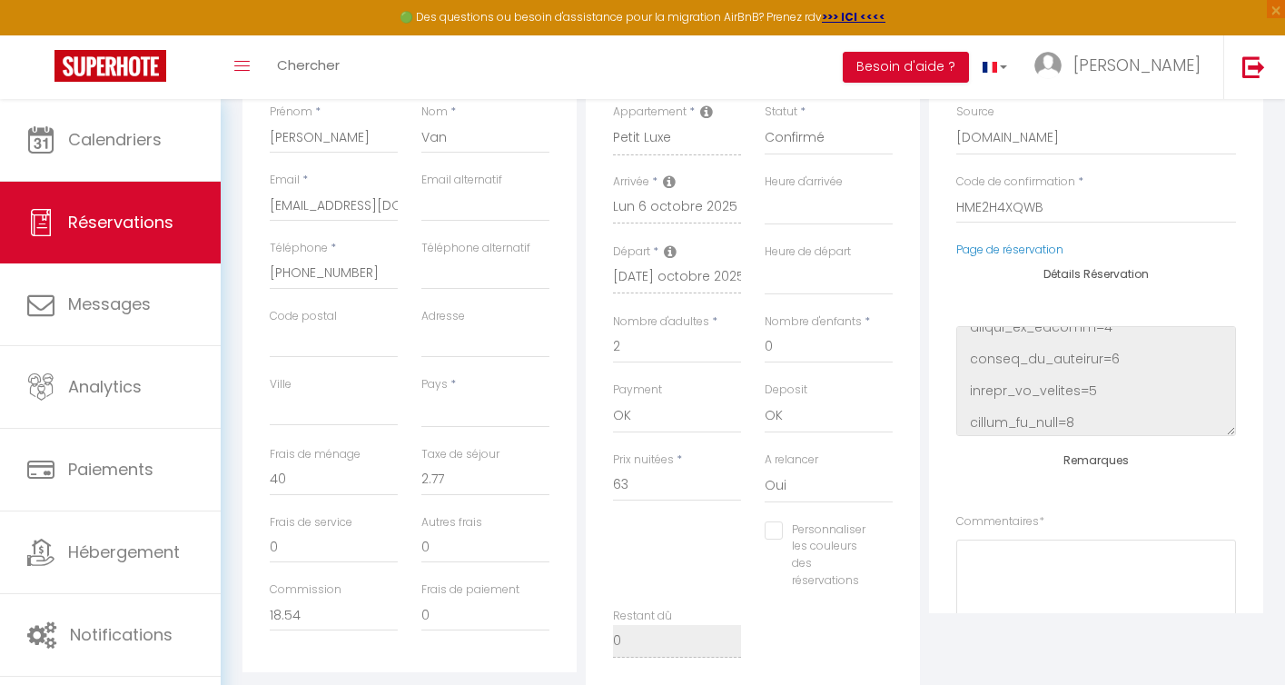
scroll to position [317, 0]
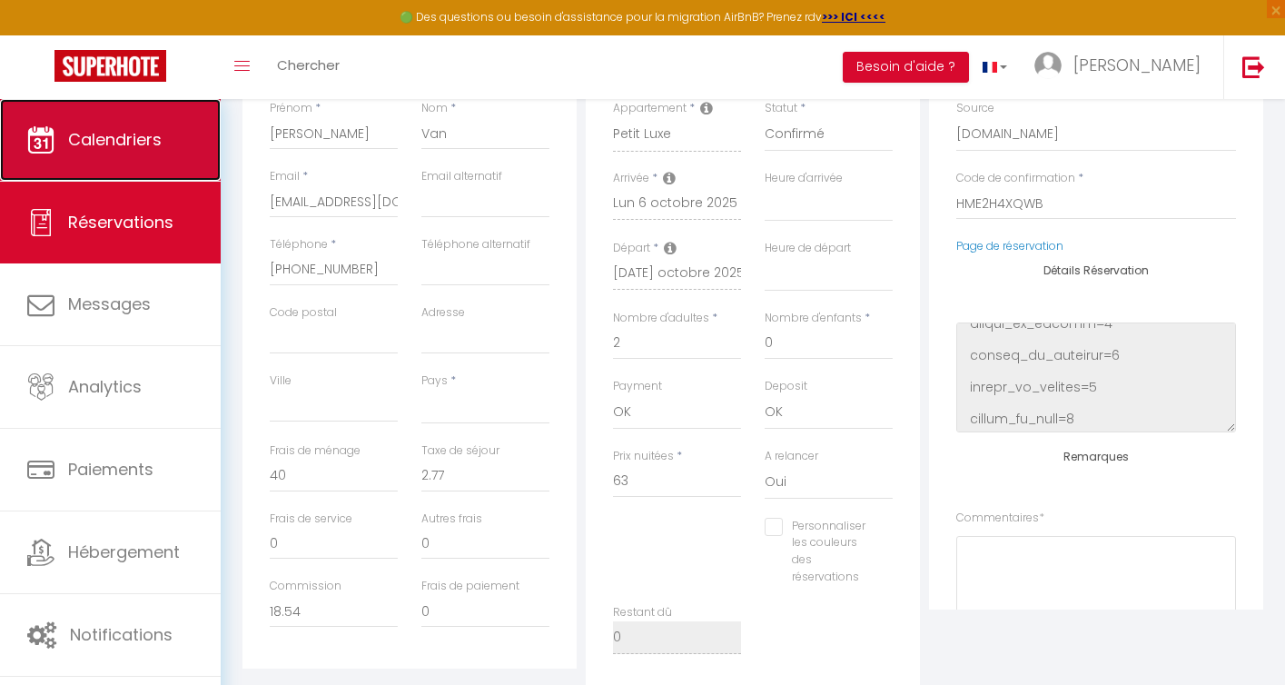
click at [107, 128] on span "Calendriers" at bounding box center [115, 139] width 94 height 23
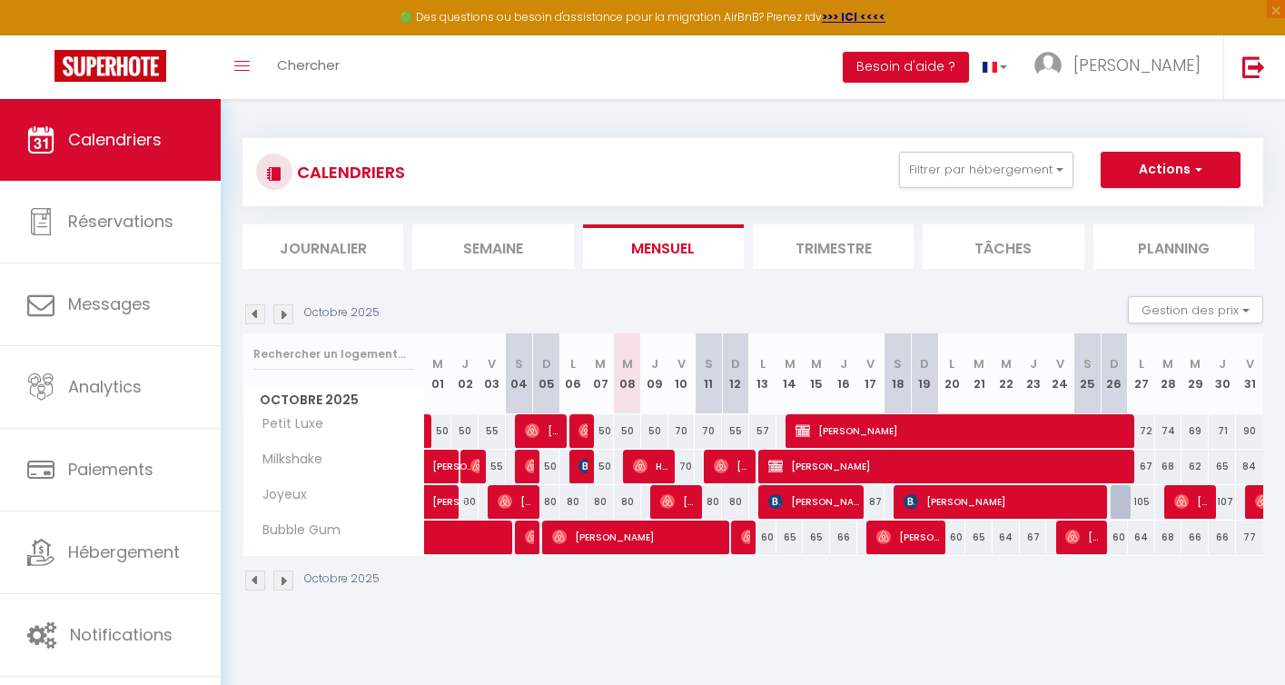
click at [252, 580] on img at bounding box center [255, 580] width 20 height 20
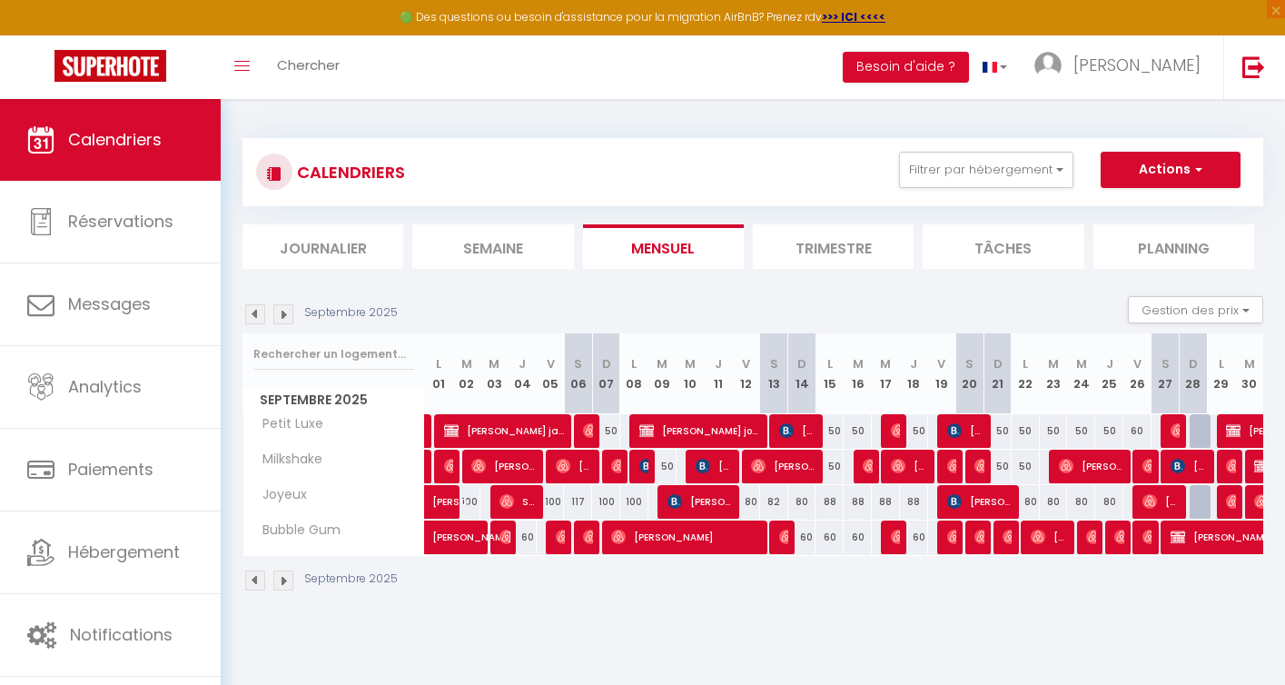
click at [281, 577] on img at bounding box center [283, 580] width 20 height 20
select select
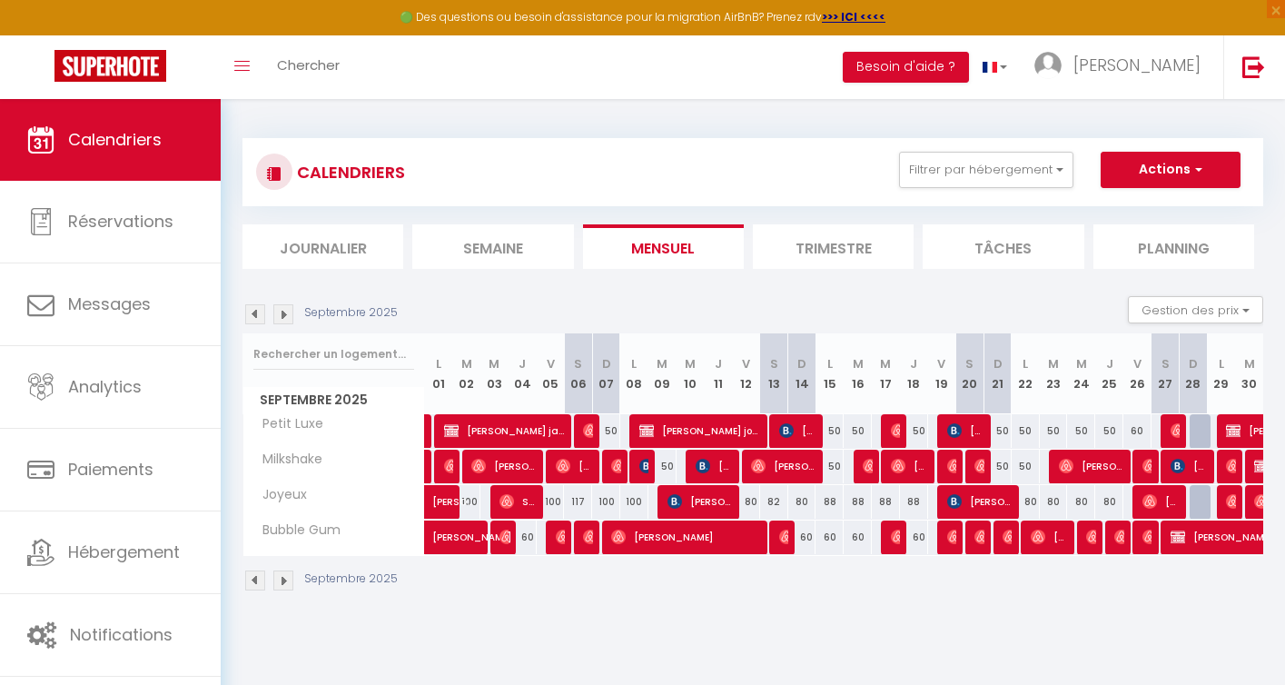
select select
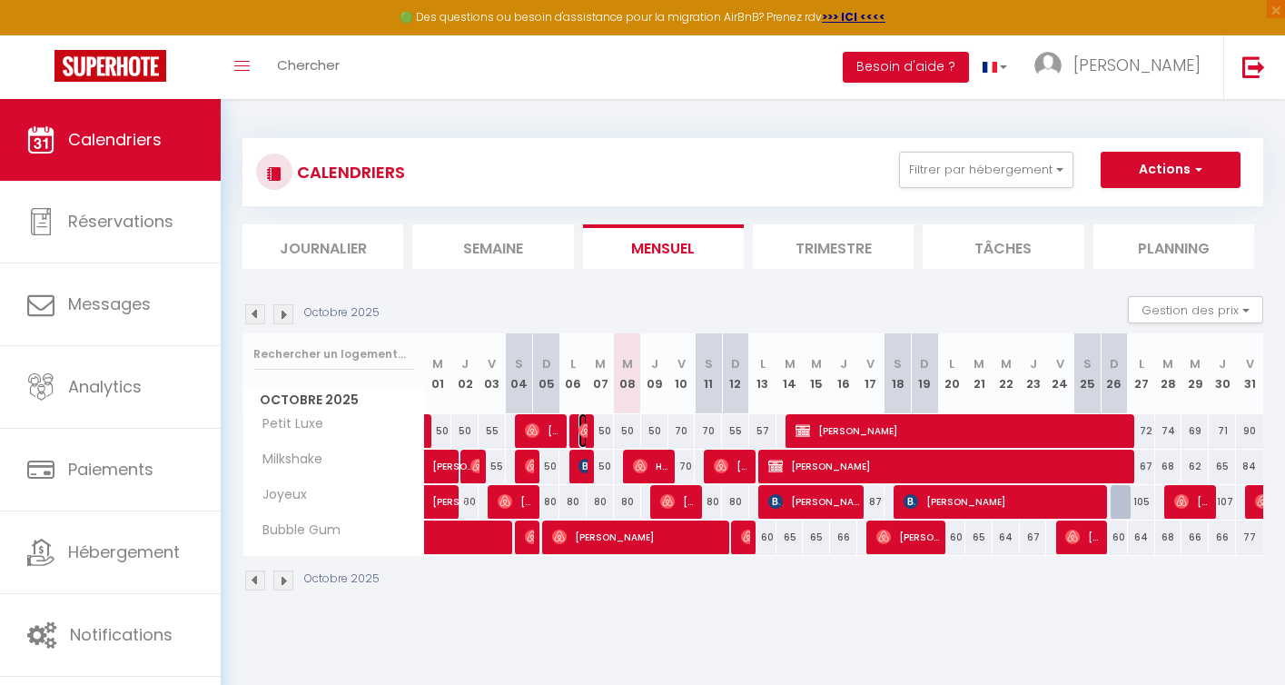
click at [587, 429] on img at bounding box center [585, 430] width 15 height 15
select select "OK"
select select "0"
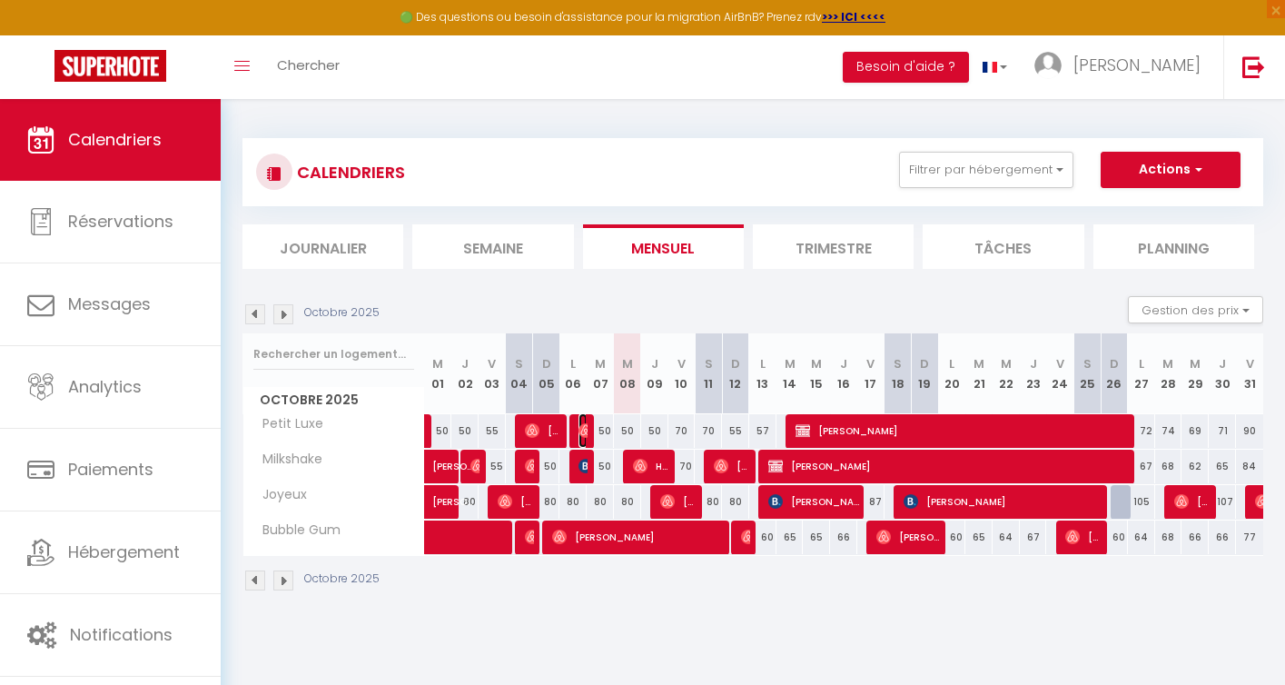
select select "1"
select select
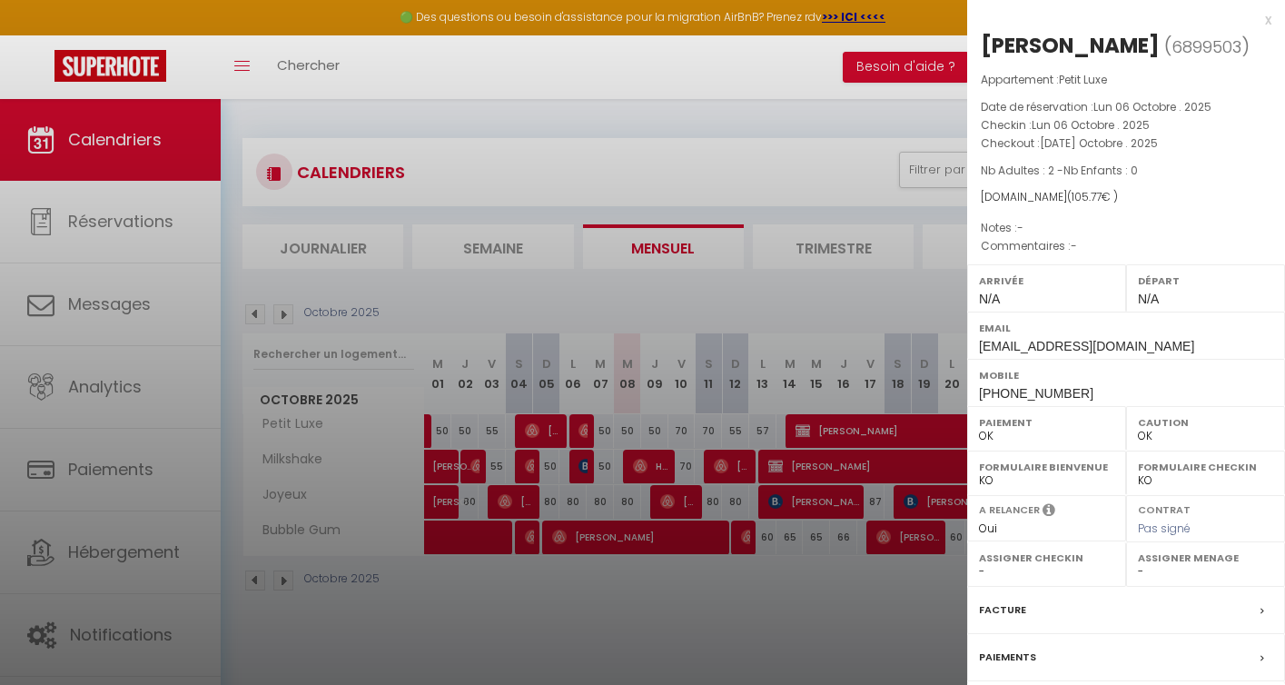
click at [611, 587] on div at bounding box center [642, 342] width 1285 height 685
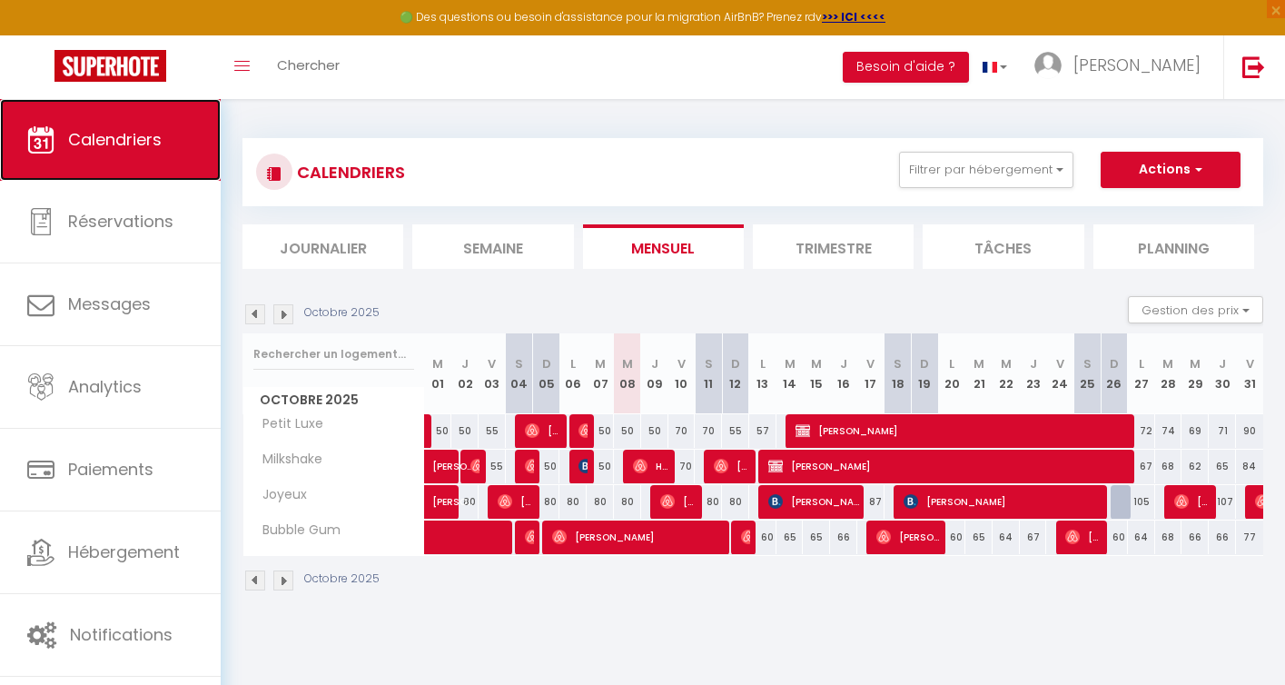
click at [117, 126] on link "Calendriers" at bounding box center [110, 140] width 221 height 82
click at [287, 578] on img at bounding box center [283, 580] width 20 height 20
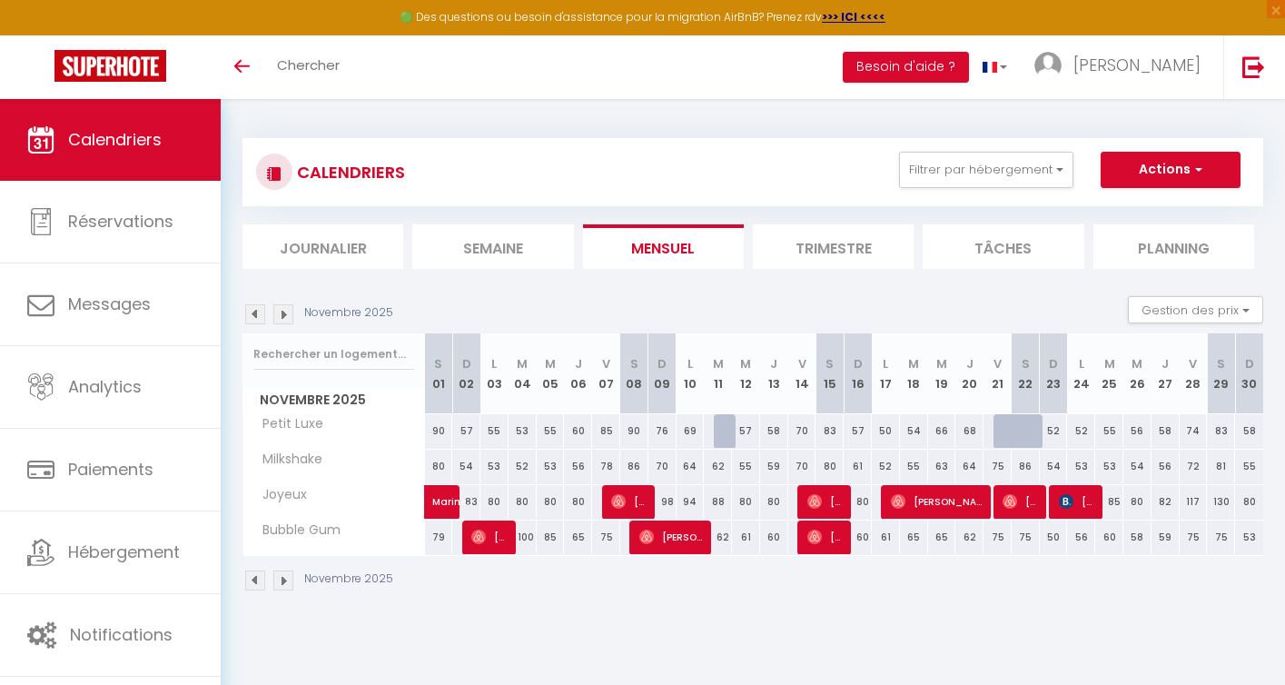
click at [1024, 431] on div at bounding box center [1035, 441] width 28 height 35
type input "86"
type input "Sam 22 Novembre 2025"
type input "Dim 23 Novembre 2025"
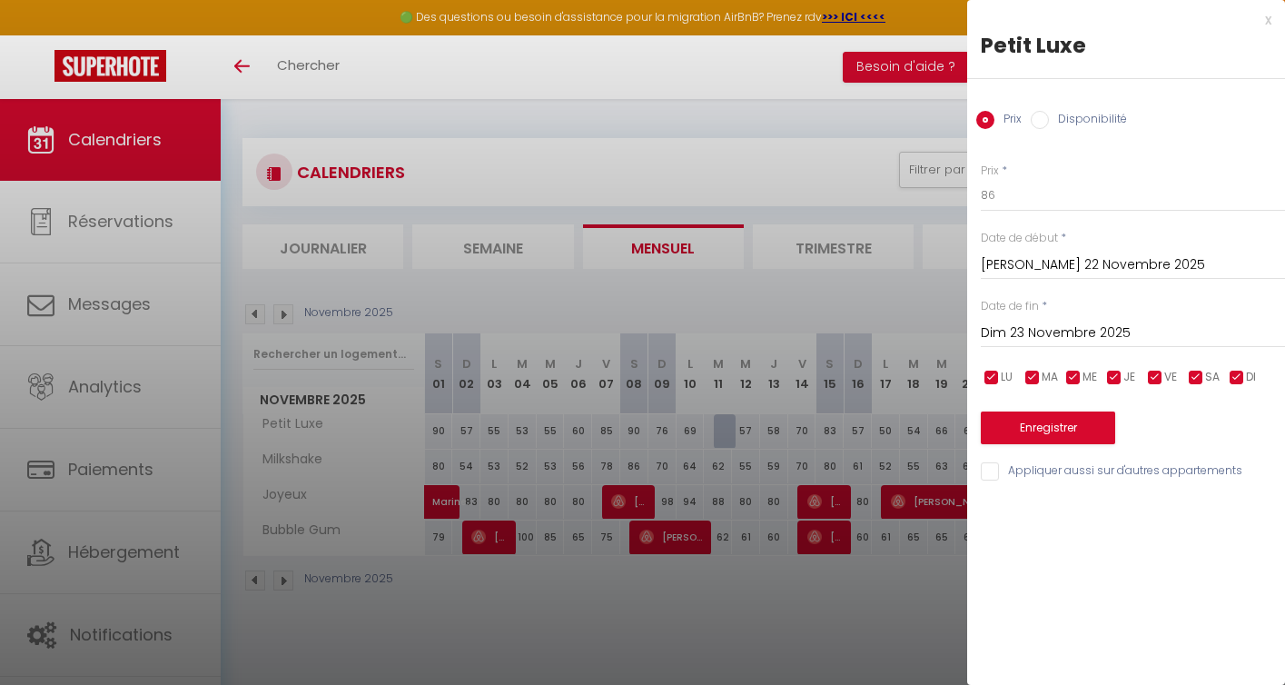
click at [881, 601] on div at bounding box center [642, 342] width 1285 height 685
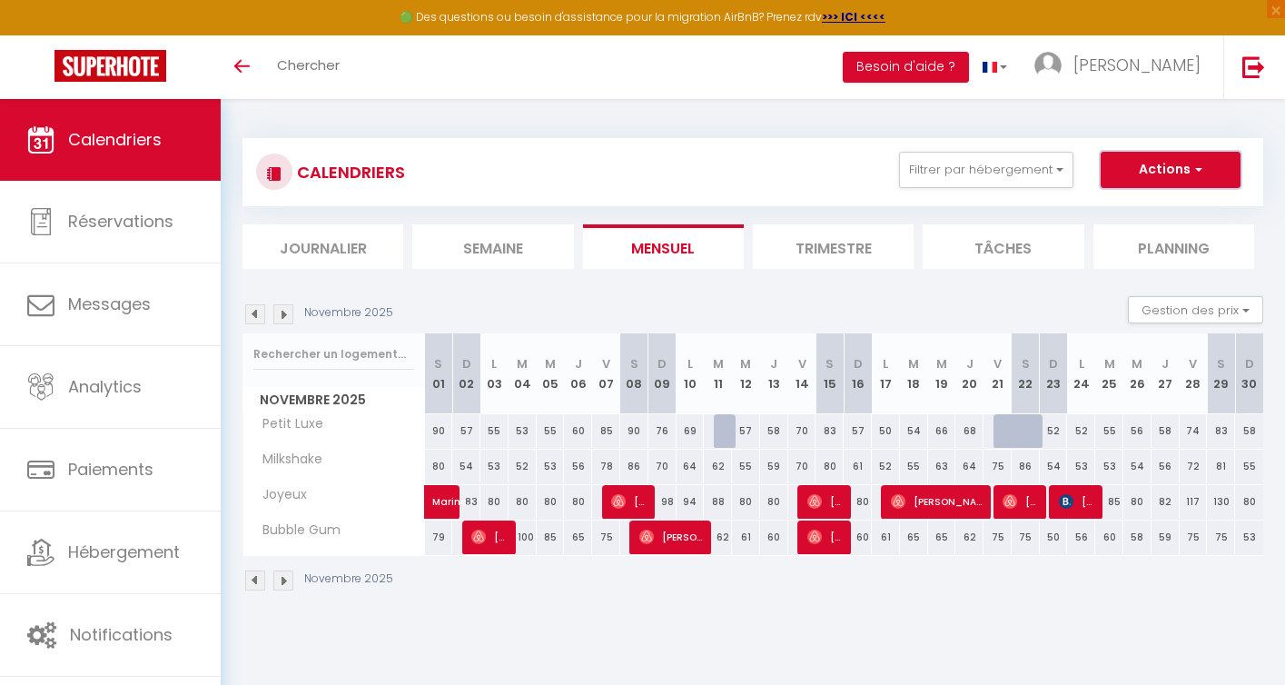
click at [1177, 171] on button "Actions" at bounding box center [1170, 170] width 140 height 36
click at [1151, 210] on link "Nouvelle réservation" at bounding box center [1151, 211] width 158 height 27
select select
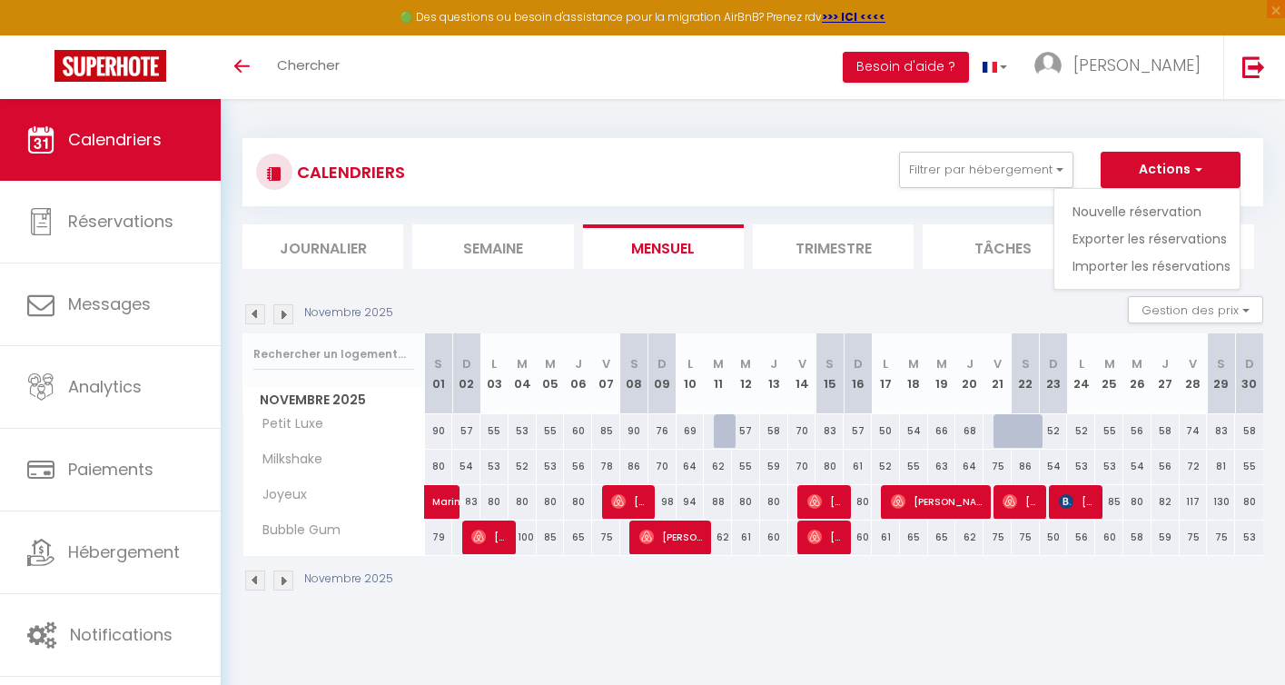
select select
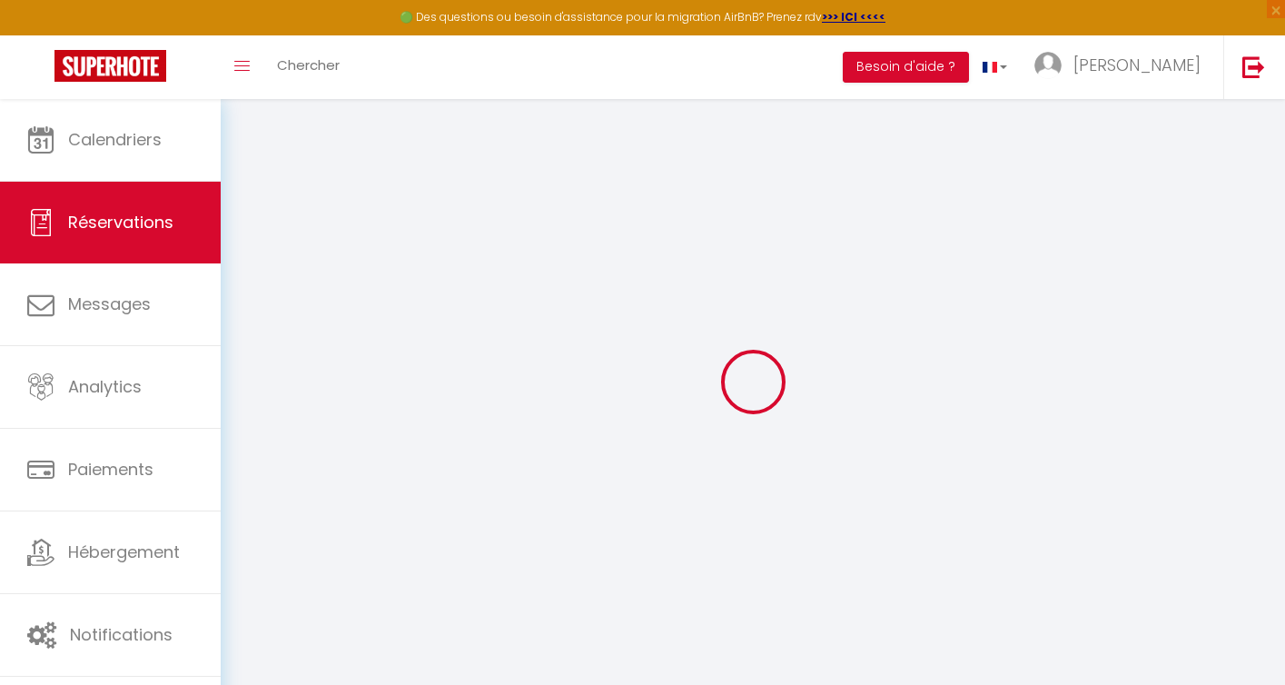
select select
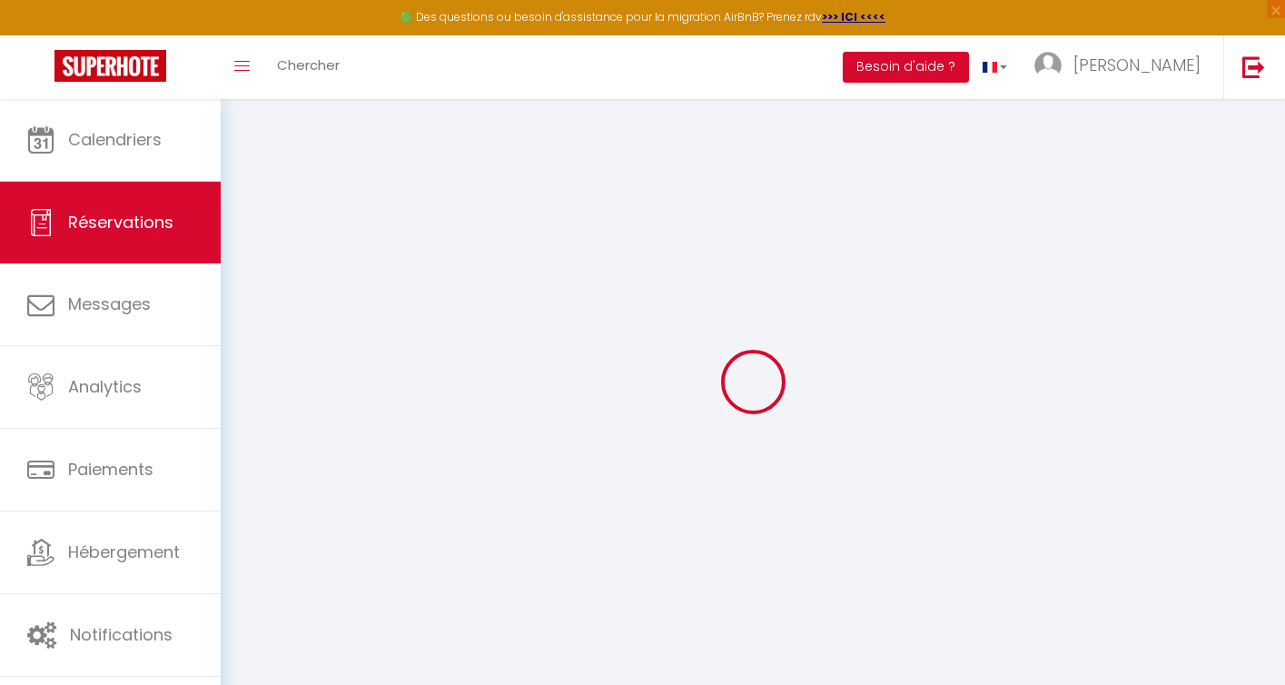
select select
checkbox input "false"
select select
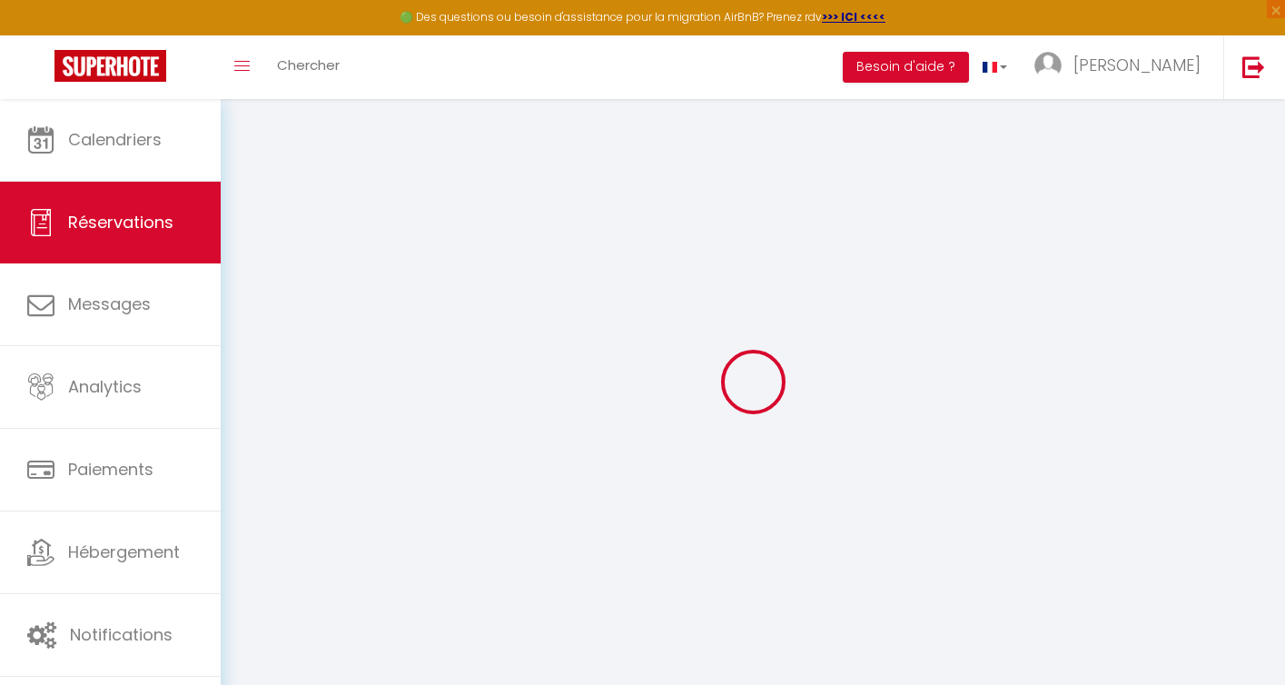
select select
checkbox input "false"
select select
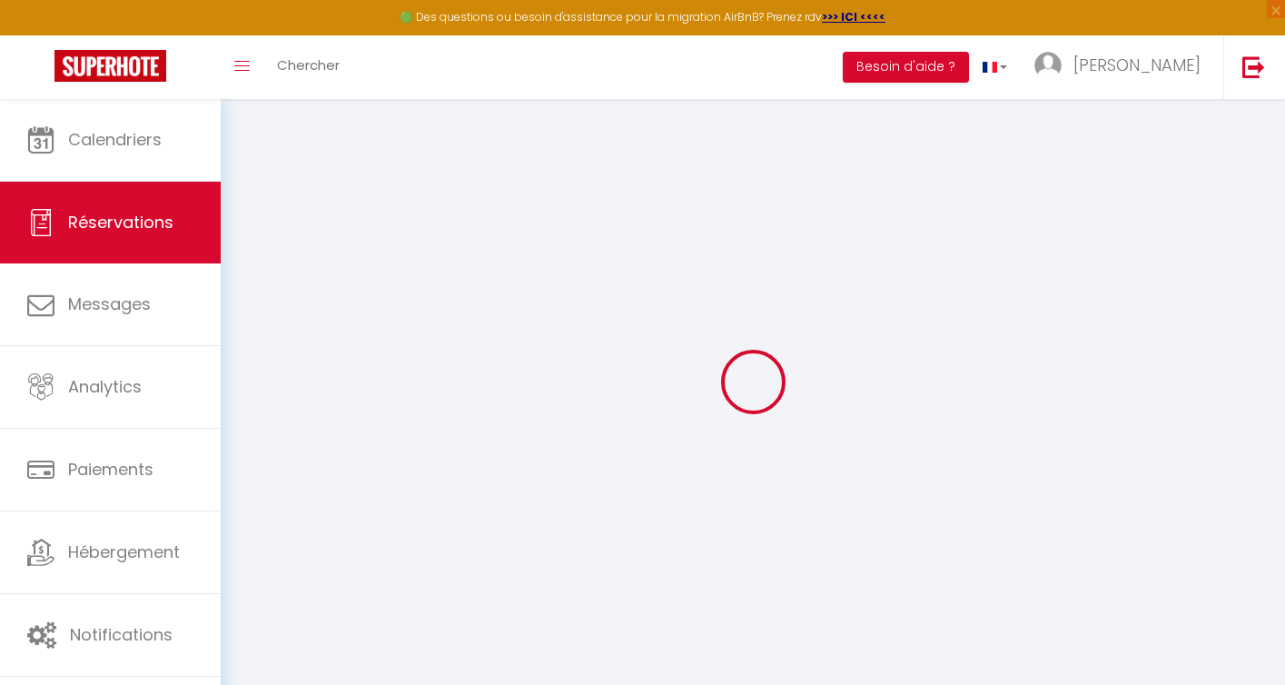
select select
checkbox input "false"
select select
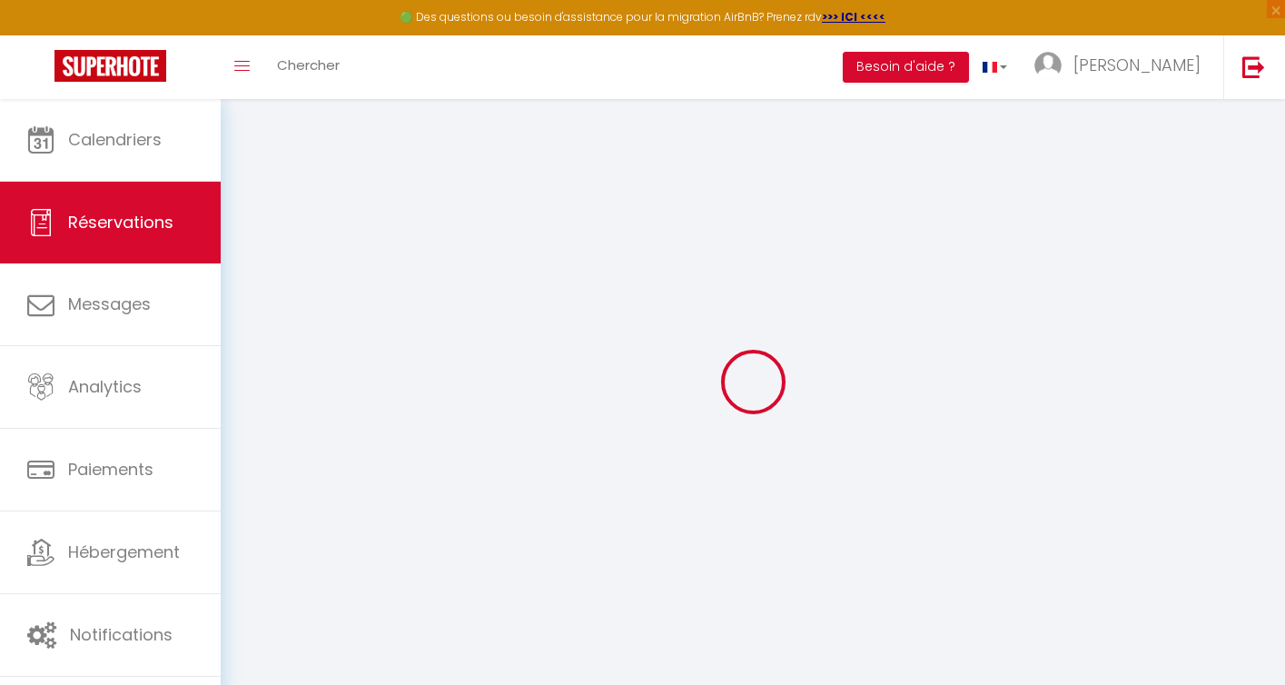
select select
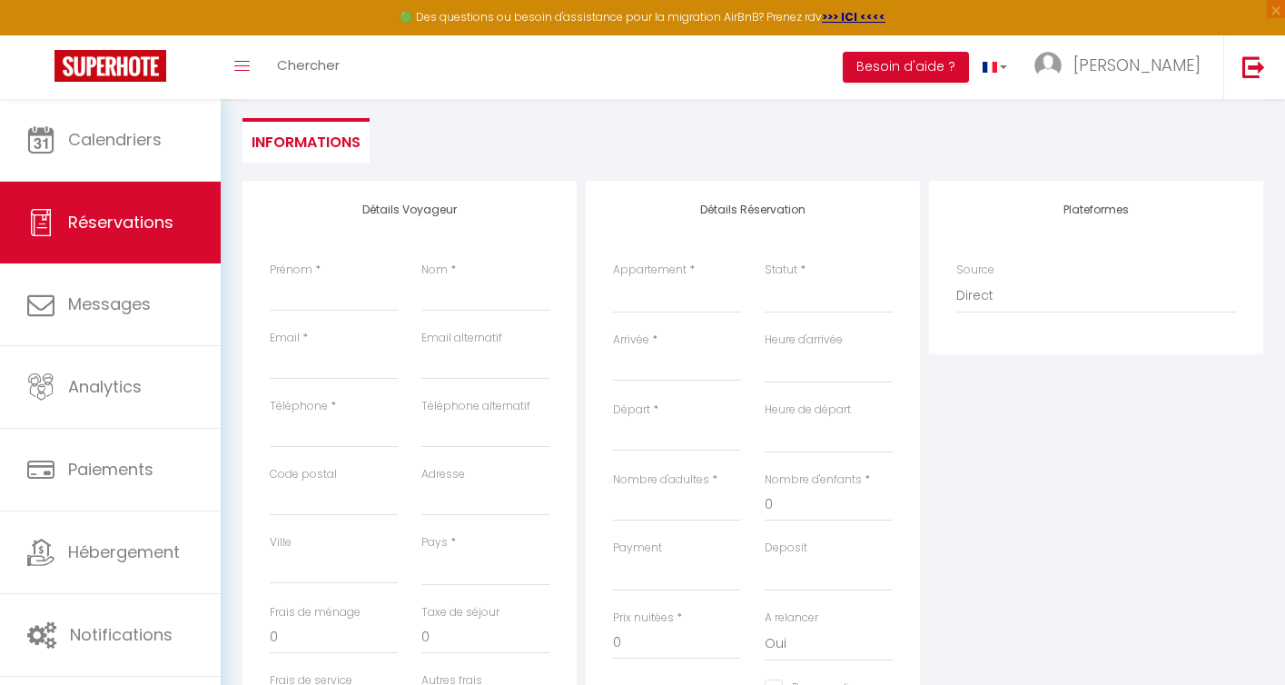
scroll to position [158, 0]
click at [314, 302] on input "Prénom" at bounding box center [334, 292] width 128 height 33
type input "L"
select select
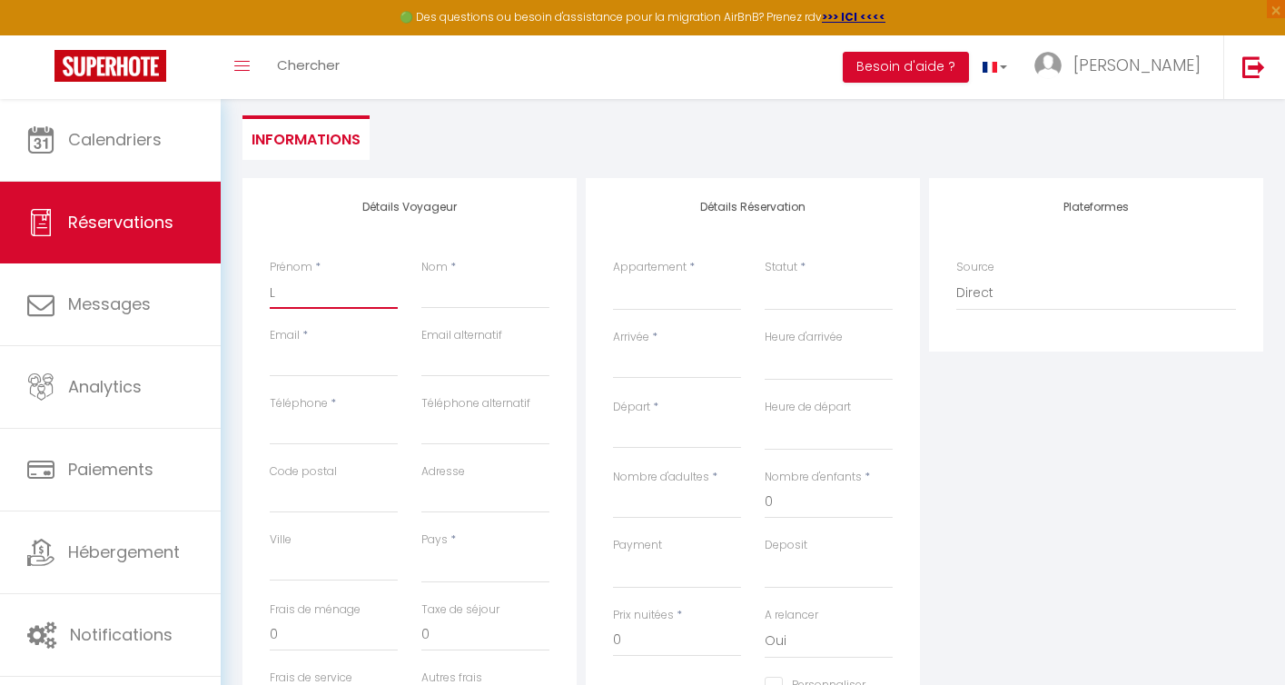
select select
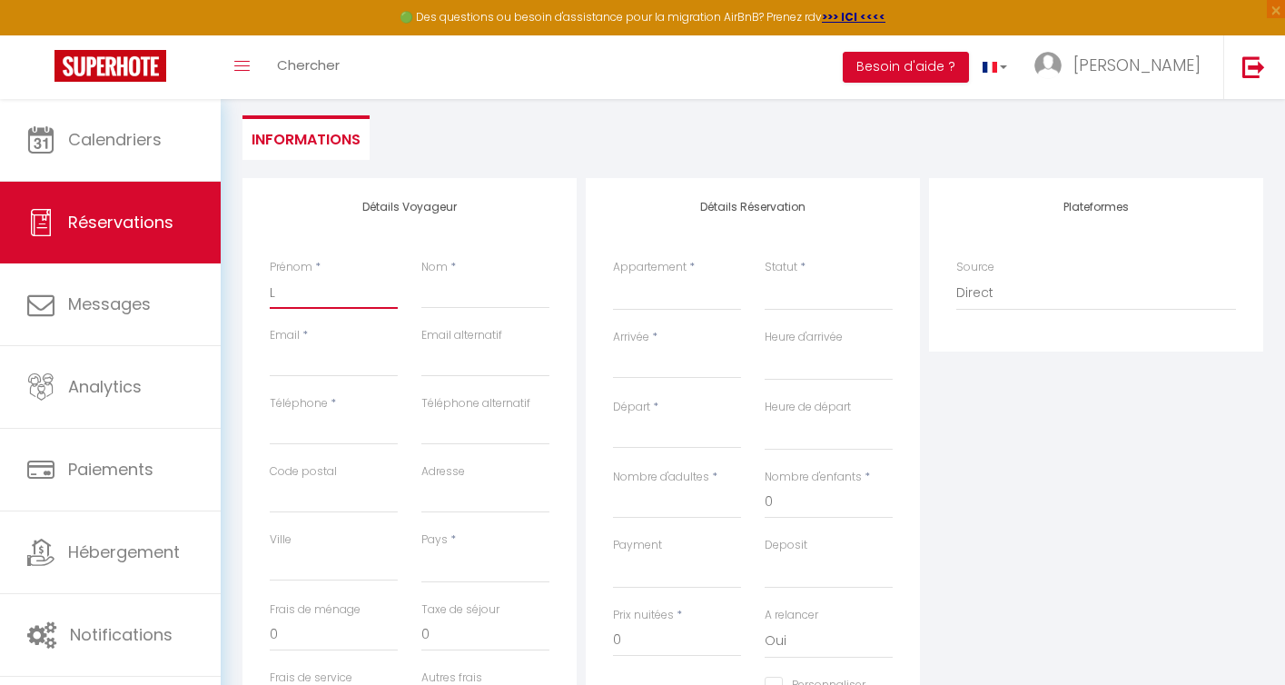
checkbox input "false"
type input "La"
select select
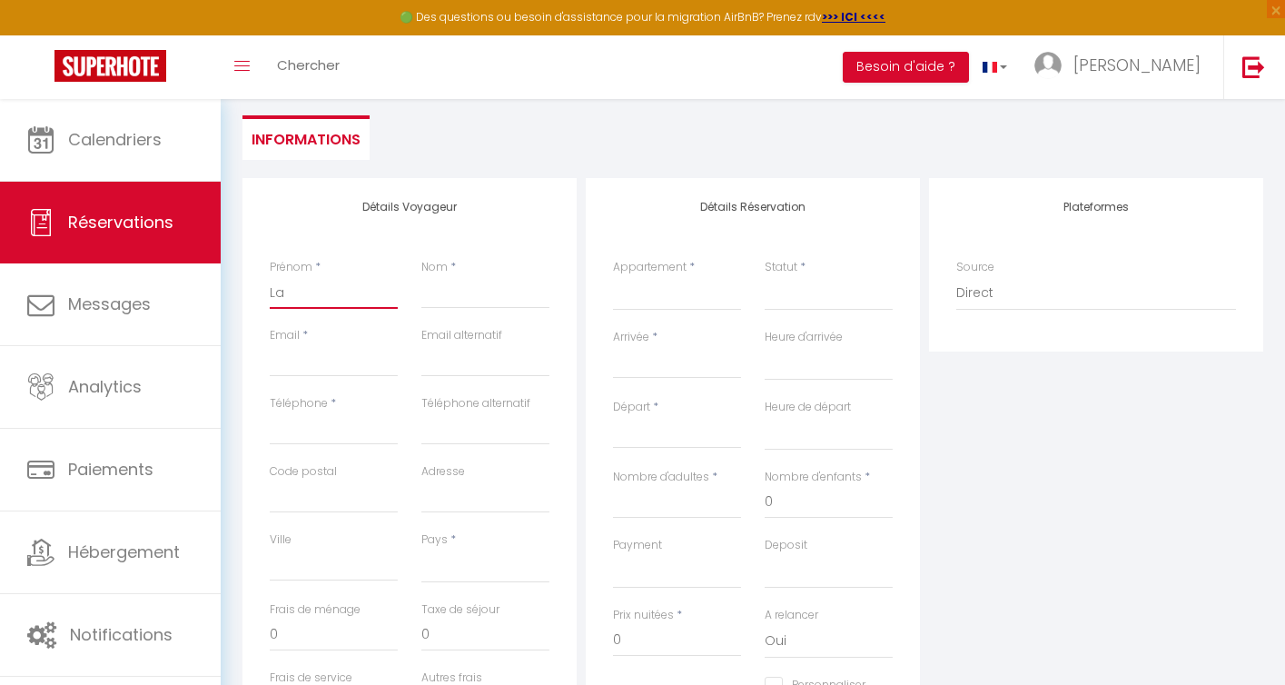
select select
checkbox input "false"
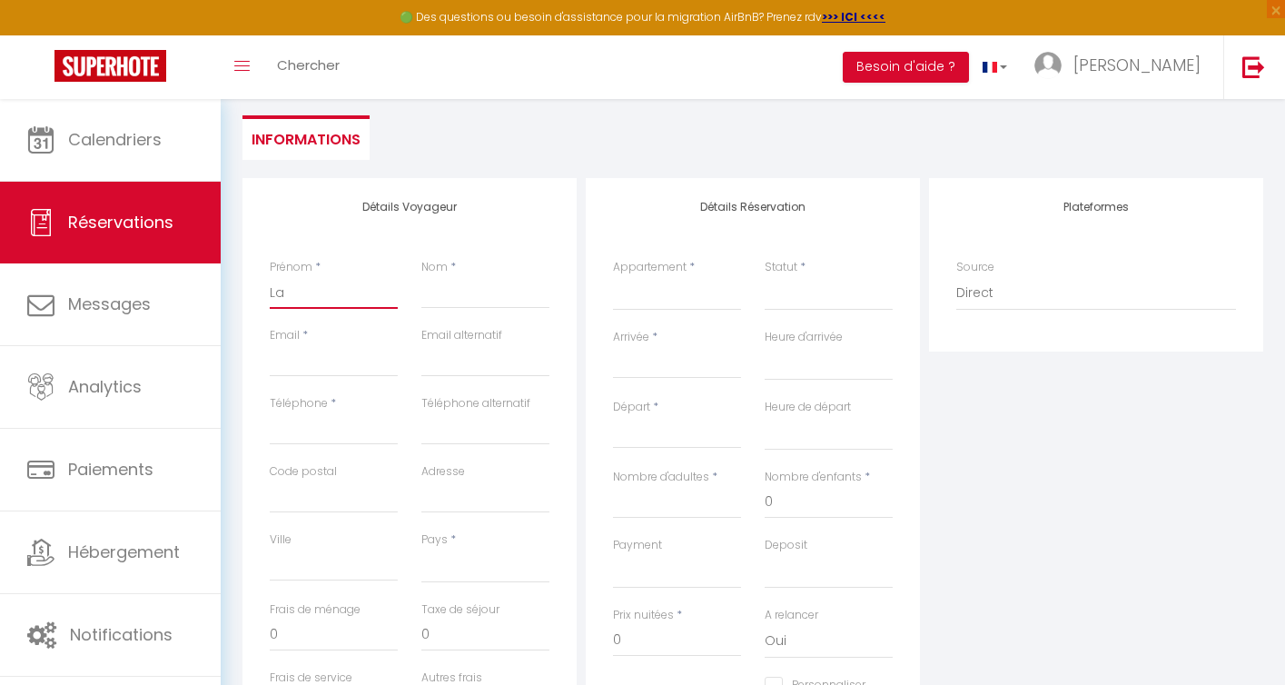
type input "Lau"
select select
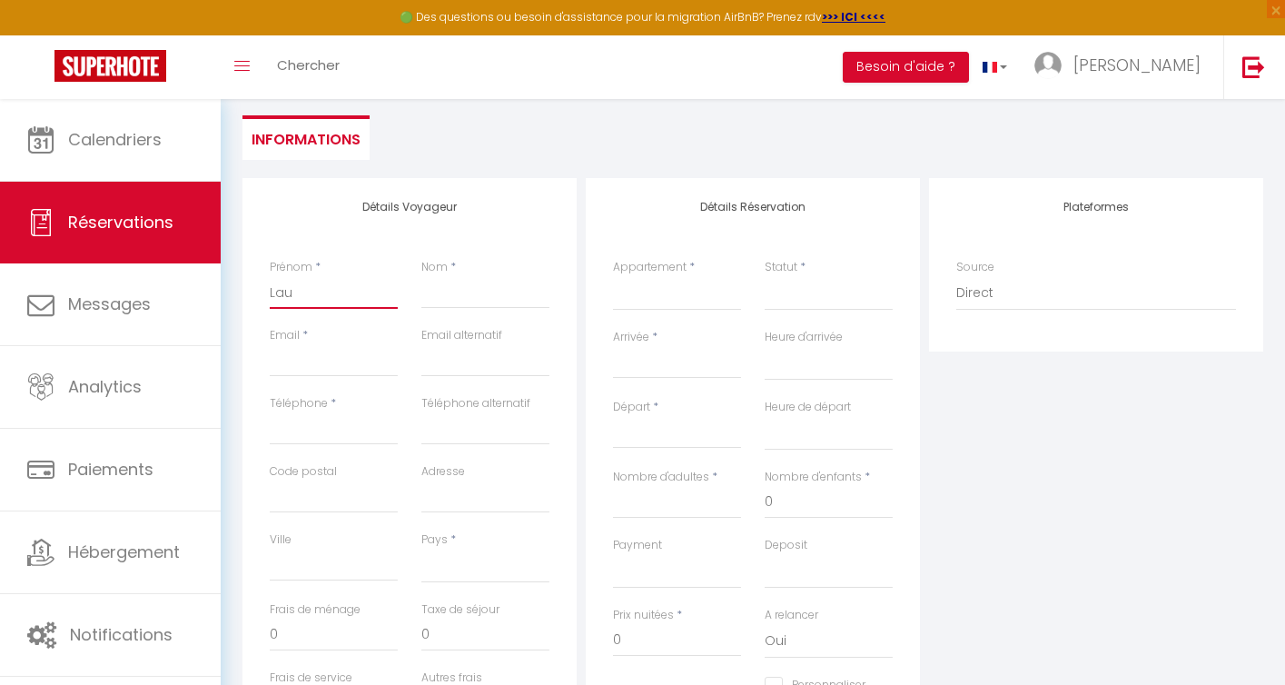
select select
checkbox input "false"
type input "Laur"
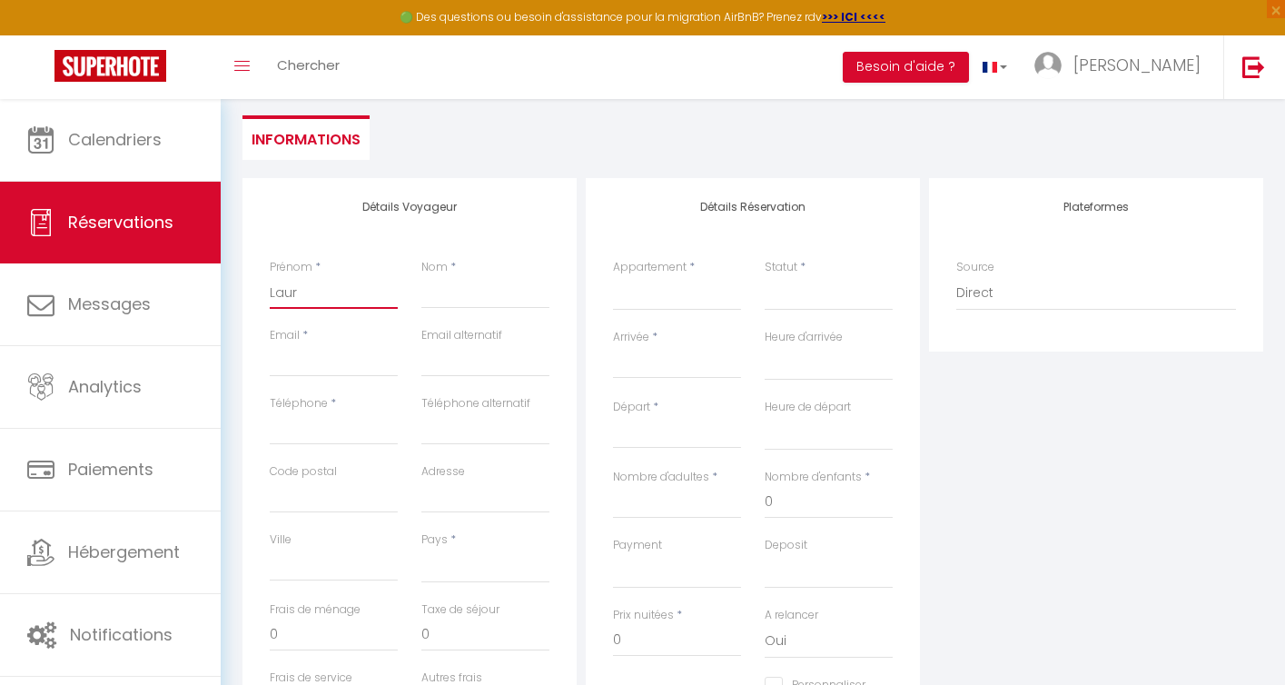
select select
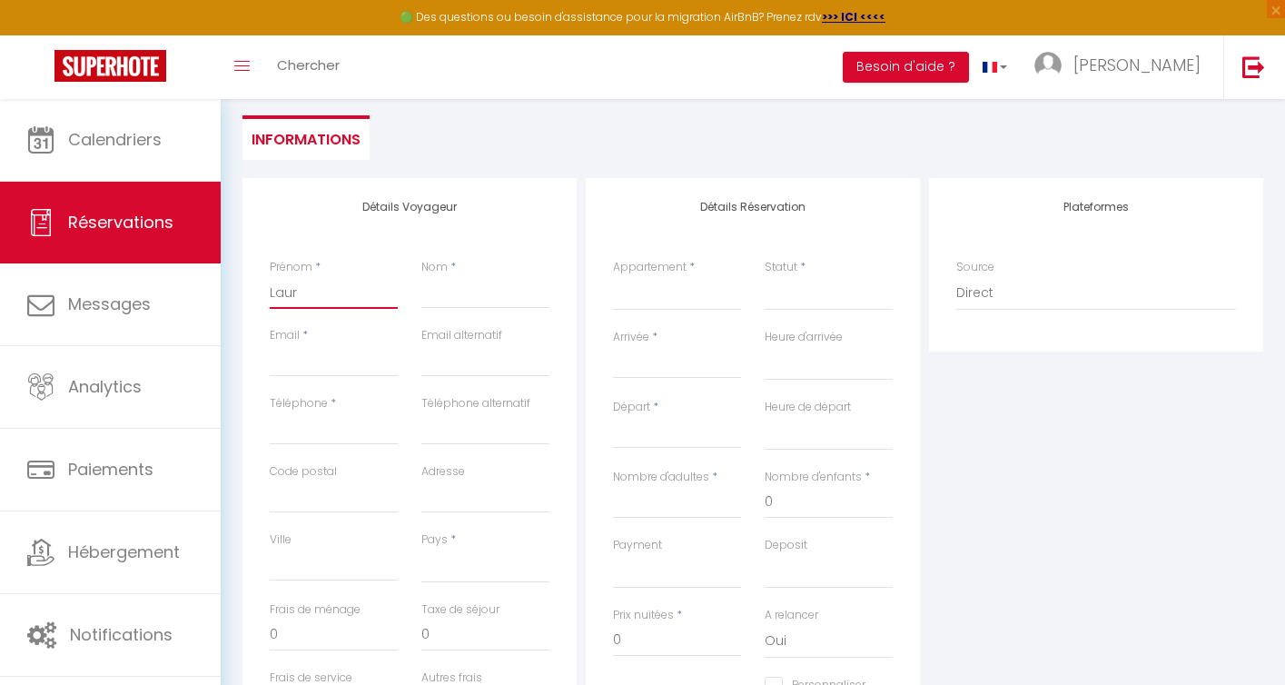
select select
checkbox input "false"
type input "Laura"
select select
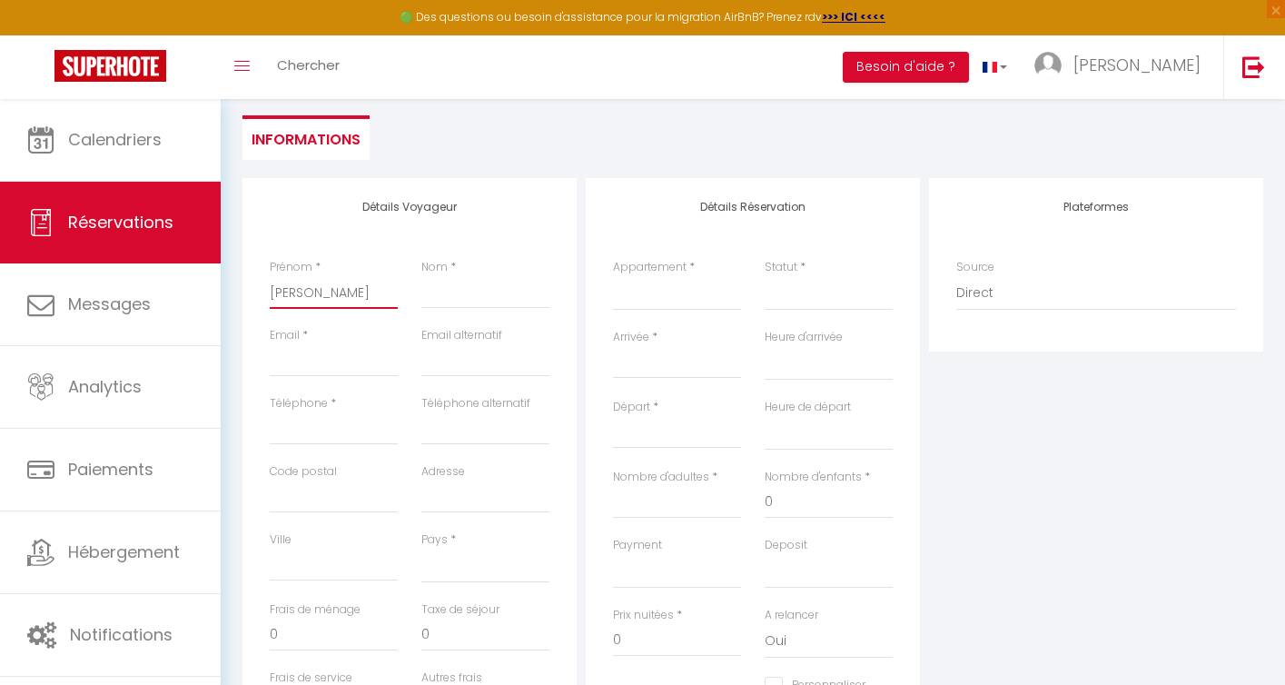
select select
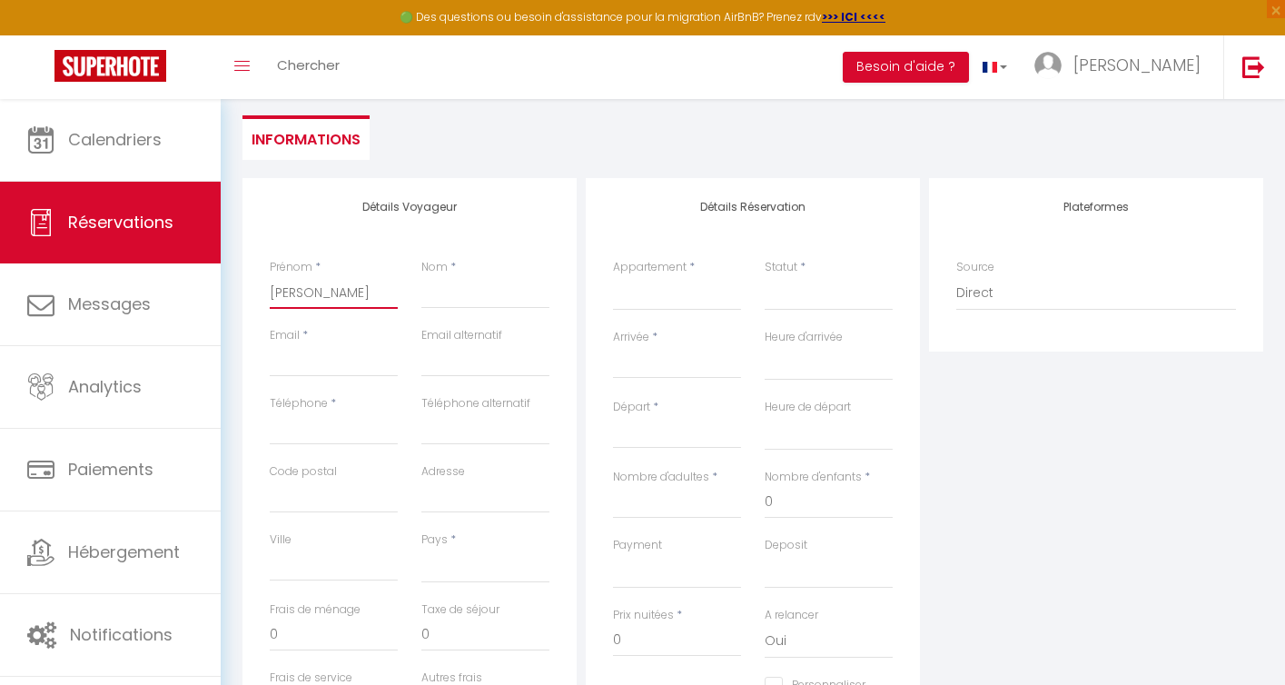
select select
checkbox input "false"
type input "Laura"
select select
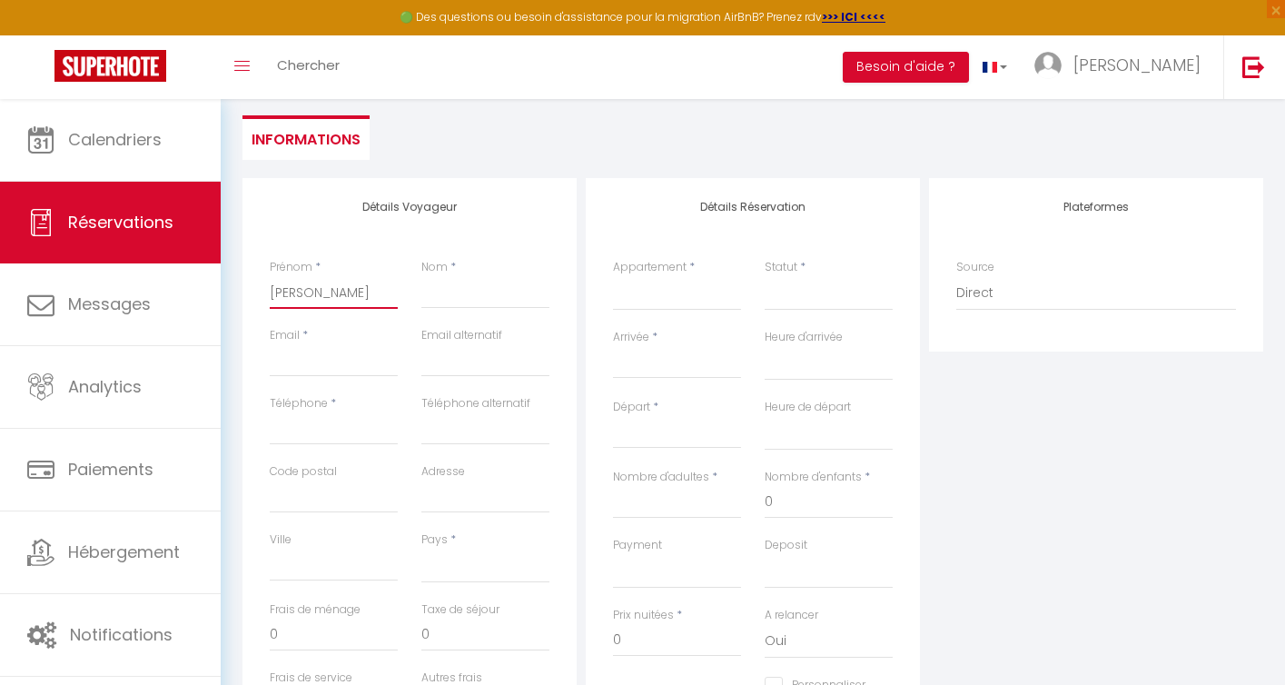
select select
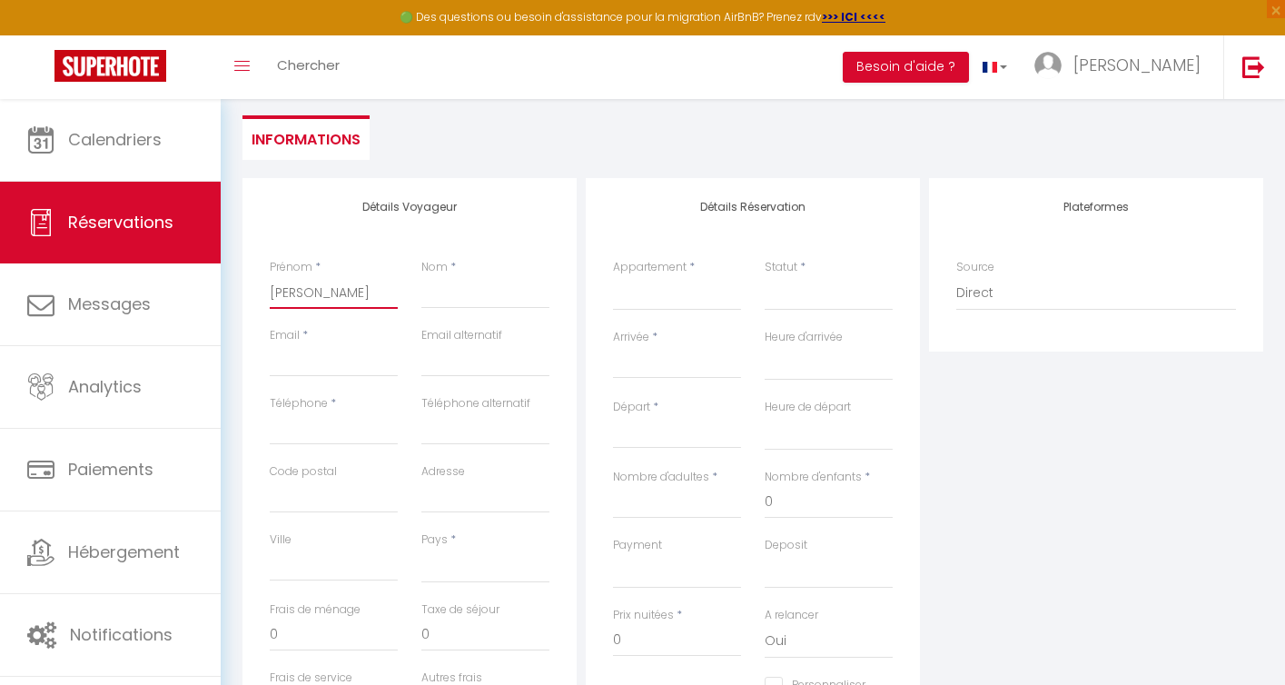
checkbox input "false"
type input "Laura"
click at [458, 300] on input "Nom" at bounding box center [485, 292] width 128 height 33
paste input "D'Amico"
type input "D'Amico"
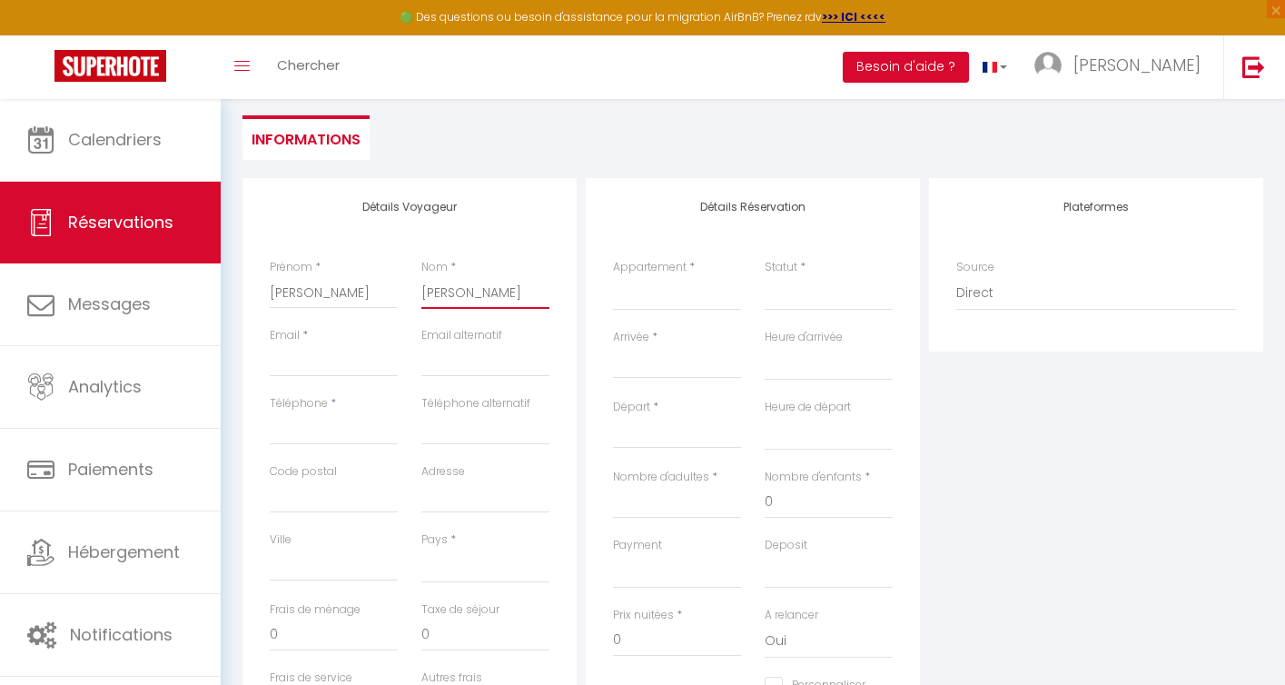
select select
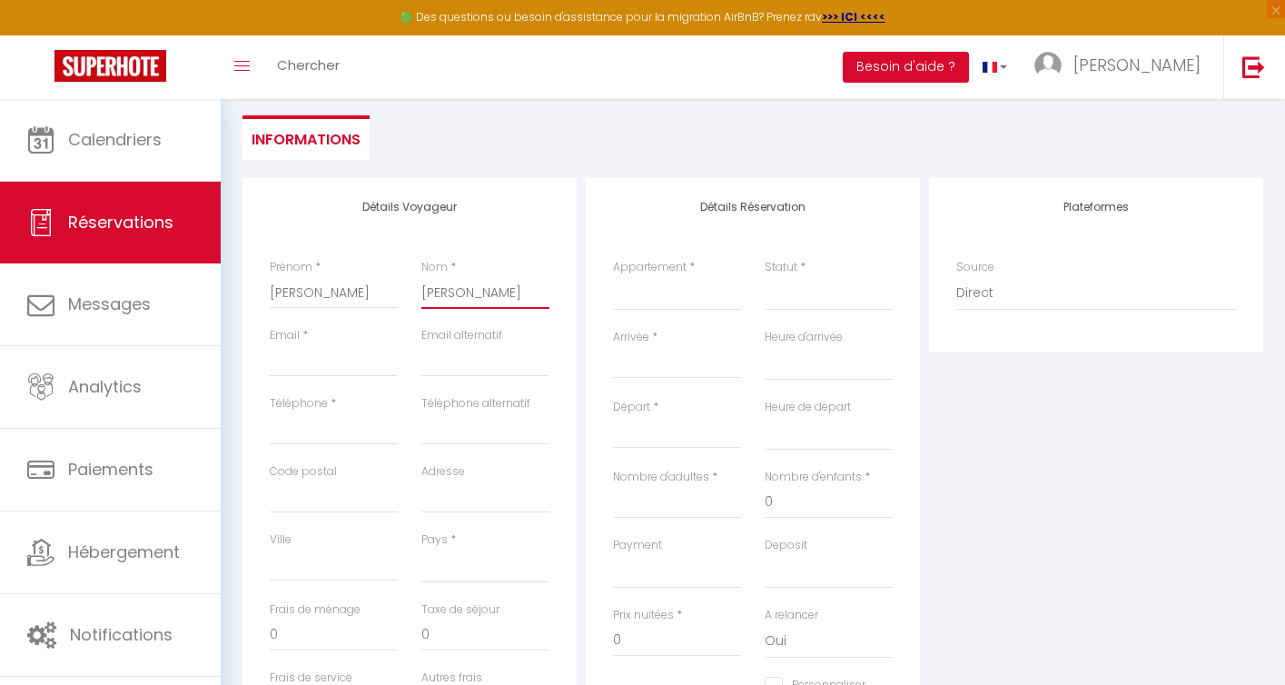
select select
checkbox input "false"
type input "D'Amico"
click at [342, 367] on input "Email client" at bounding box center [334, 360] width 128 height 33
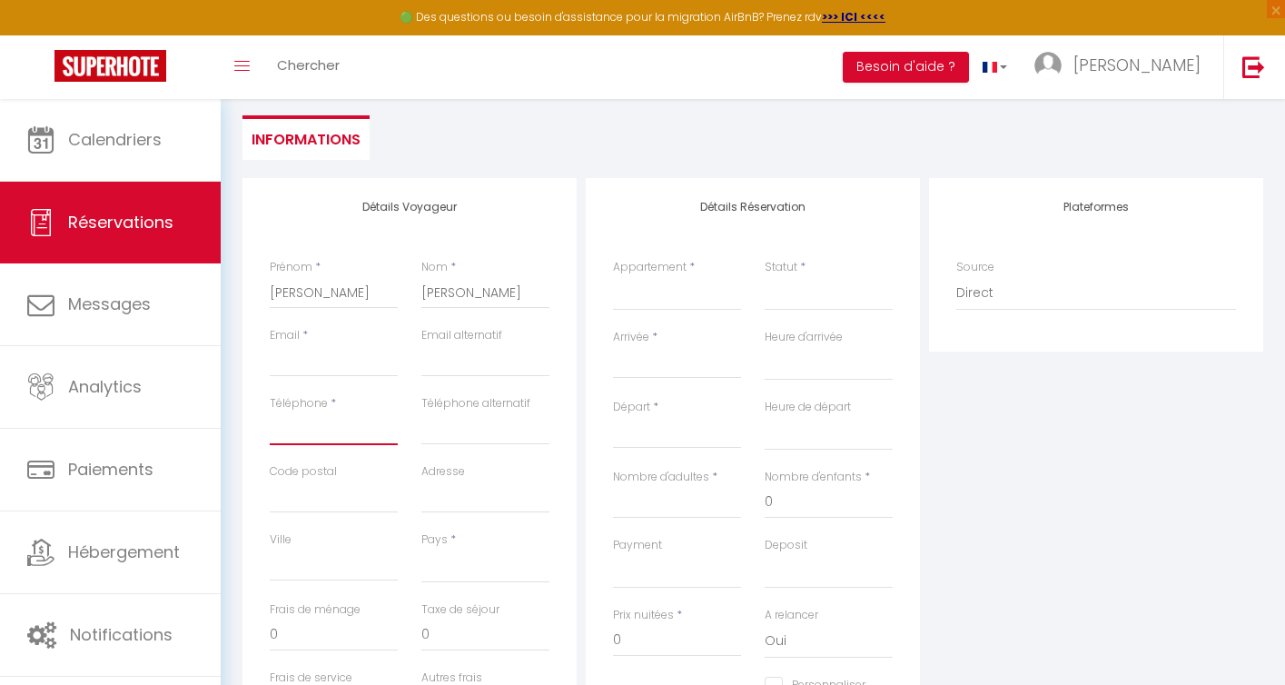
click at [301, 438] on input "Téléphone" at bounding box center [334, 428] width 128 height 33
paste input "6 87 50 88 17‬"
type input "6 87 50 88 17‬"
select select
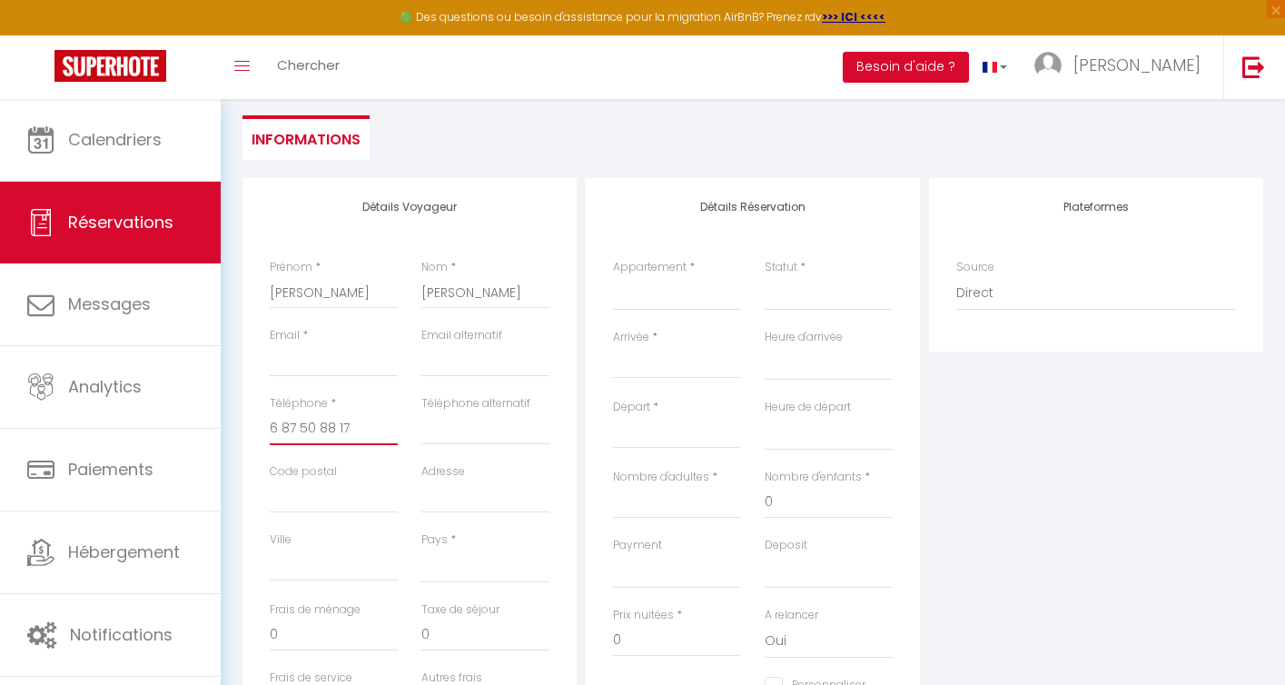
select select
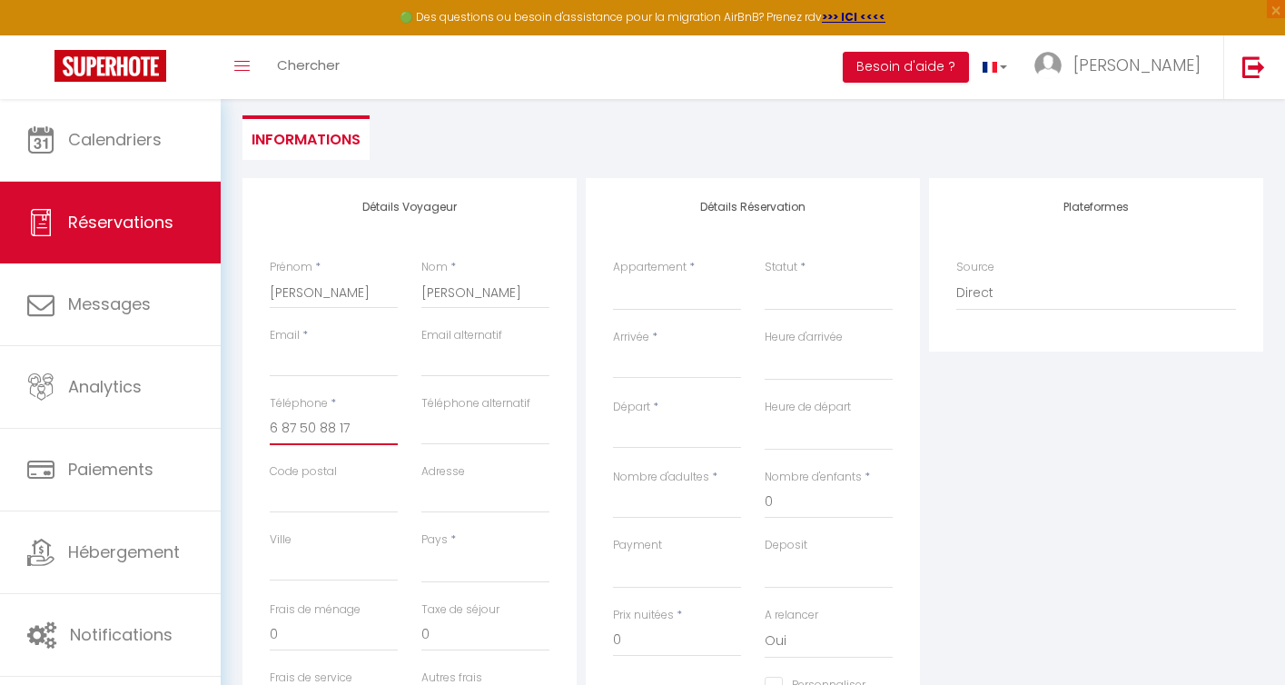
checkbox input "false"
click at [274, 428] on input "6 87 50 88 17‬" at bounding box center [334, 428] width 128 height 33
type input "06 87 50 88 17‬"
select select
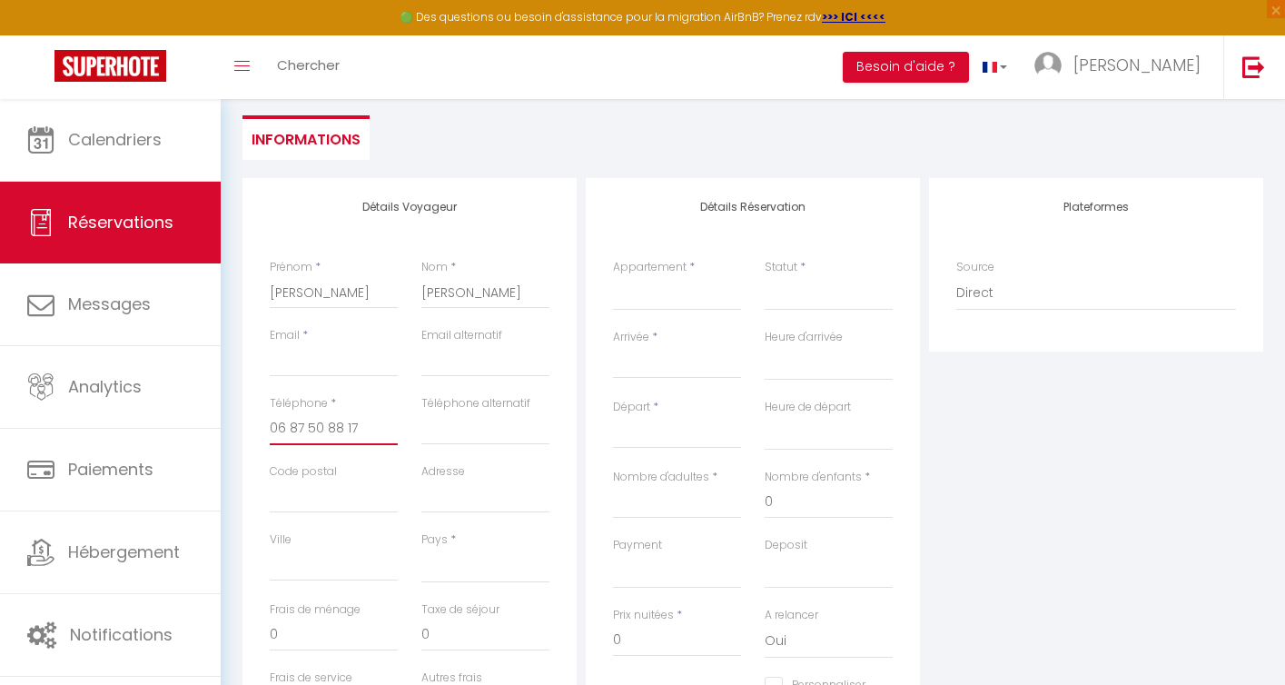
select select
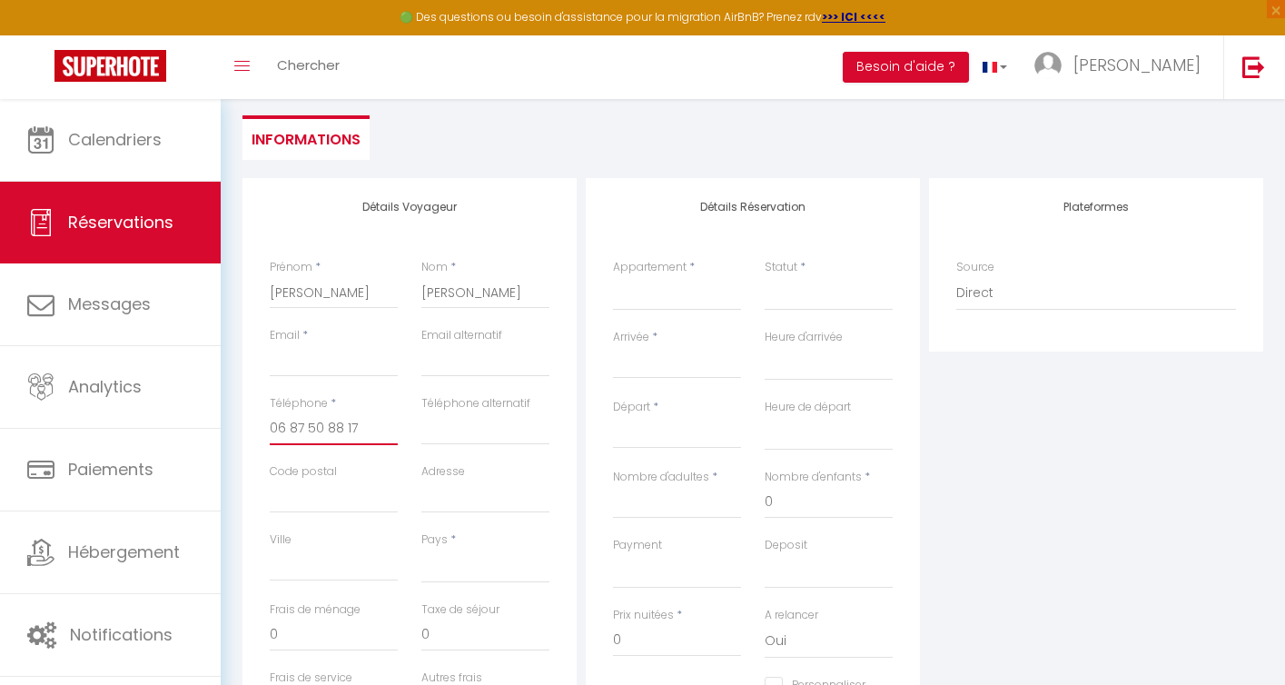
checkbox input "false"
type input "06 87 50 88 17‬"
click at [463, 568] on select "France Portugal Afghanistan Albania Algeria American Samoa Andorra Angola Angui…" at bounding box center [485, 565] width 128 height 35
select select "FR"
select select
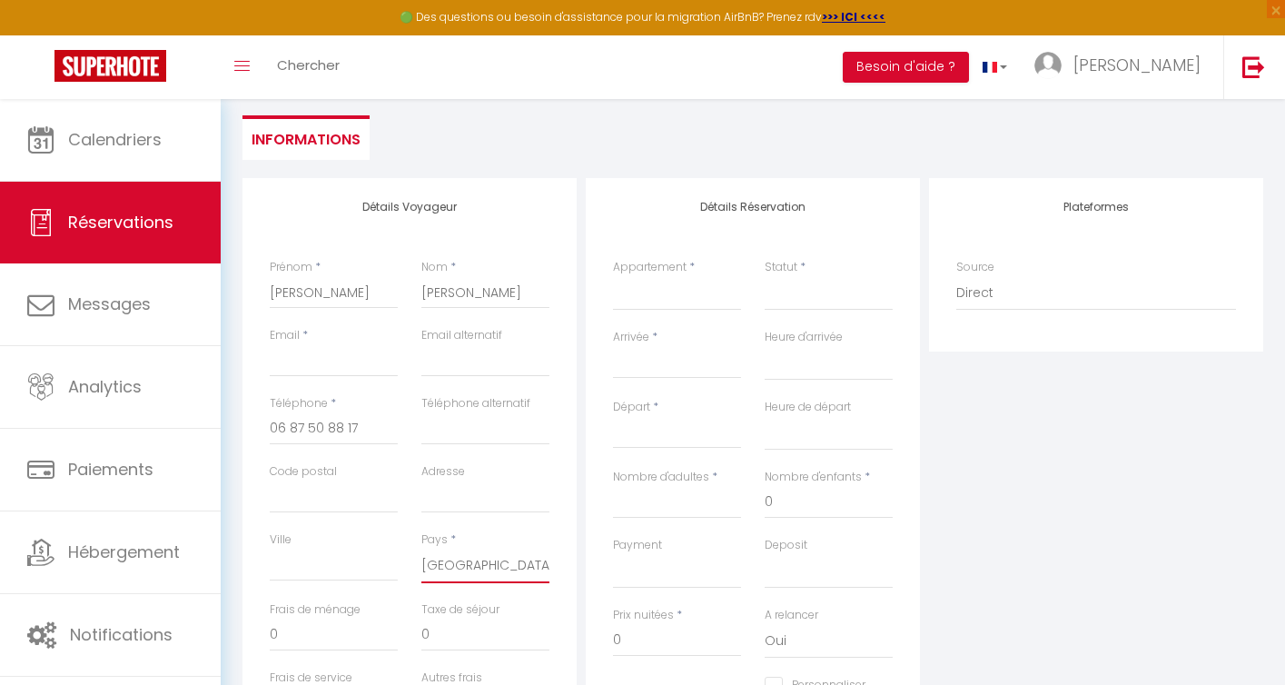
select select
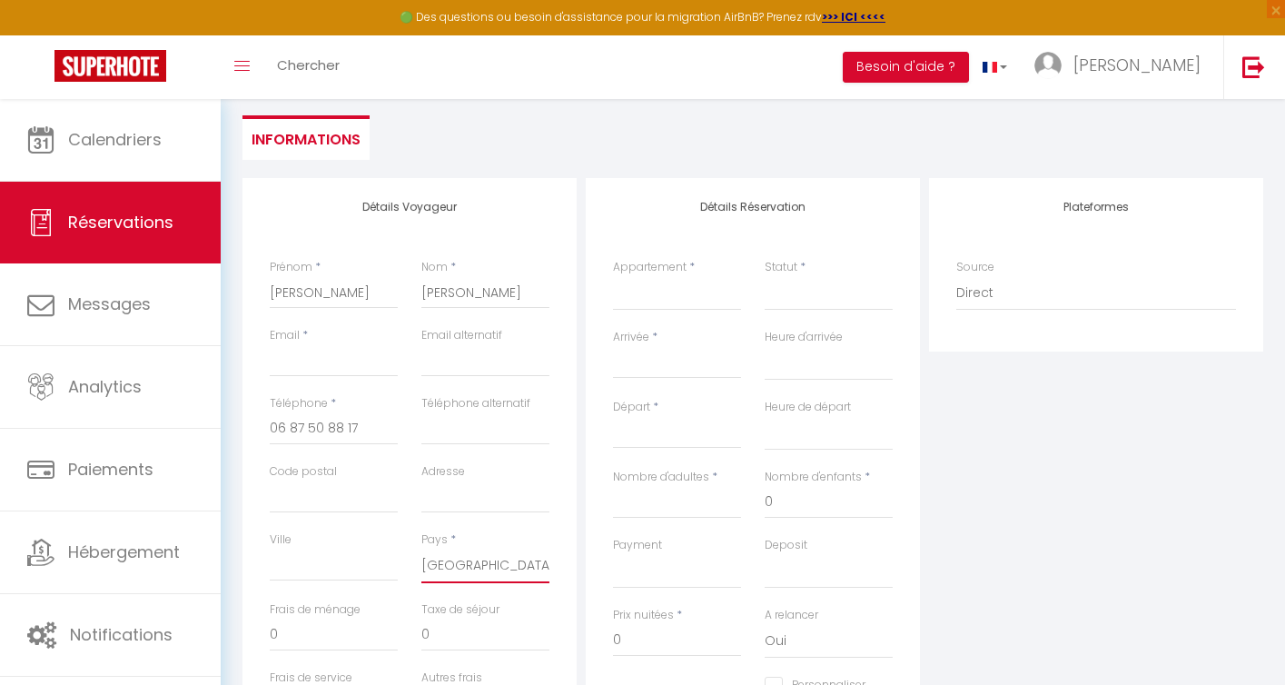
checkbox input "false"
click at [669, 300] on select "Bubble Gum Petit Luxe Milkshake Joyeux" at bounding box center [677, 293] width 128 height 35
select select "36402"
select select
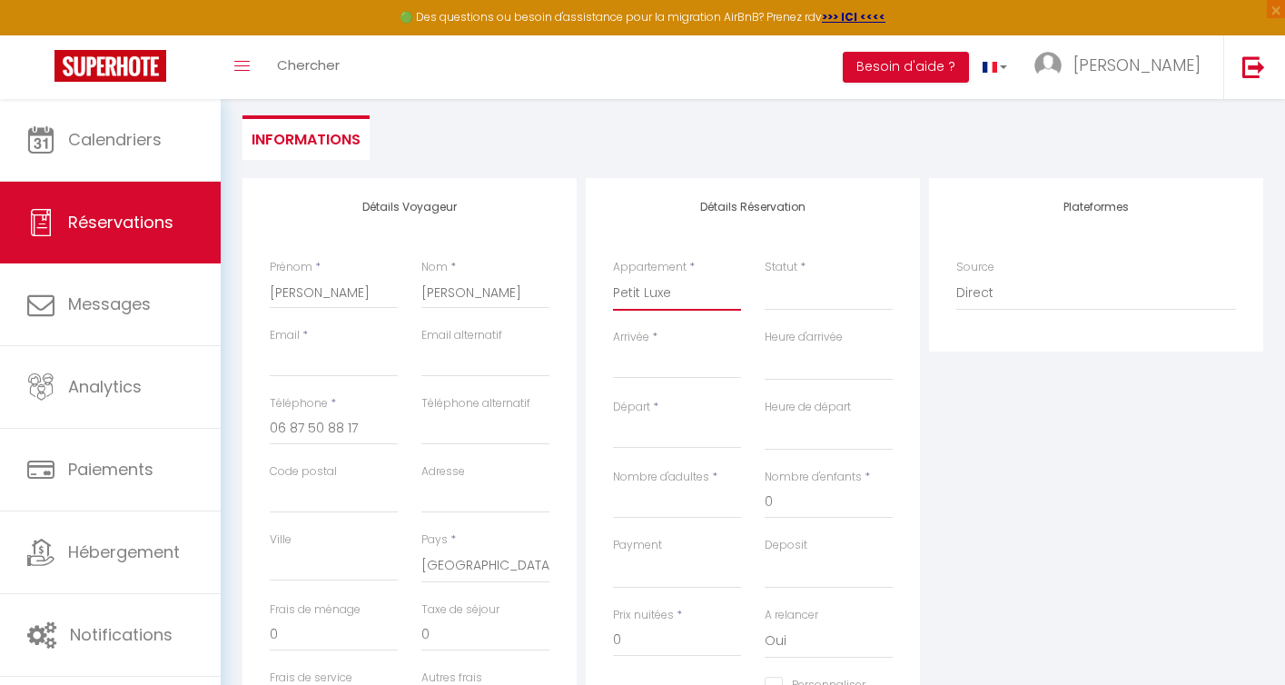
select select
checkbox input "false"
click at [653, 368] on input "Arrivée" at bounding box center [677, 364] width 128 height 24
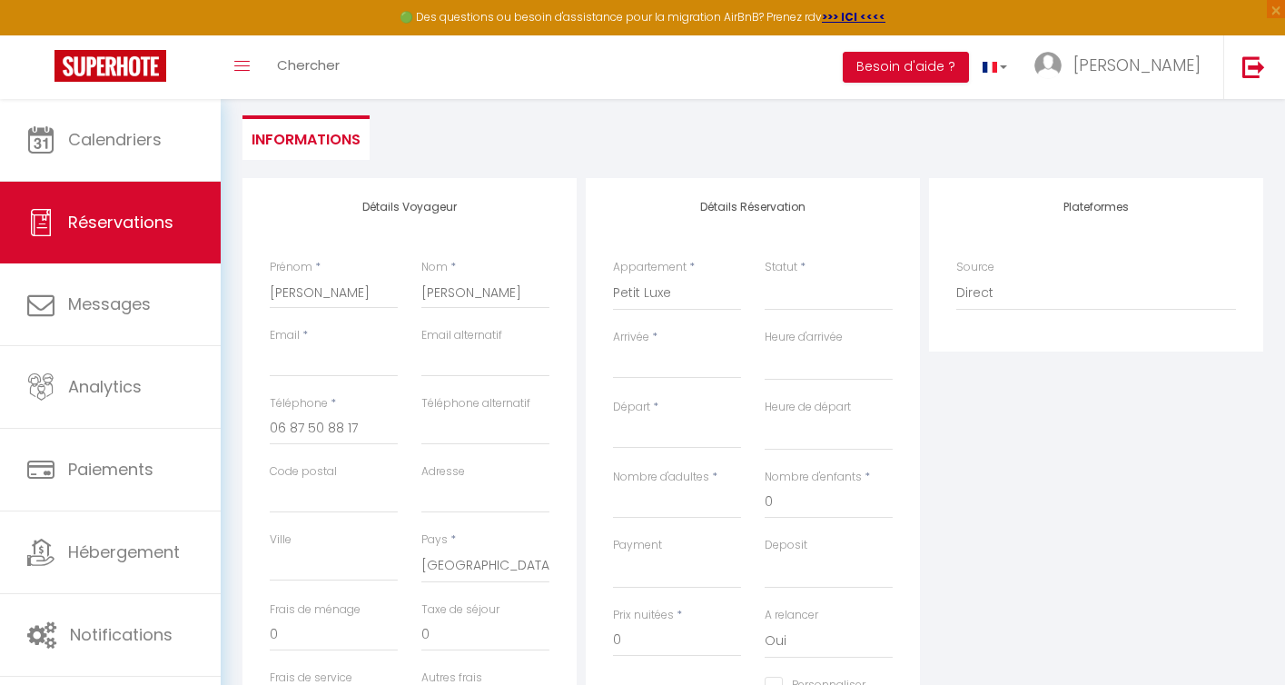
select select
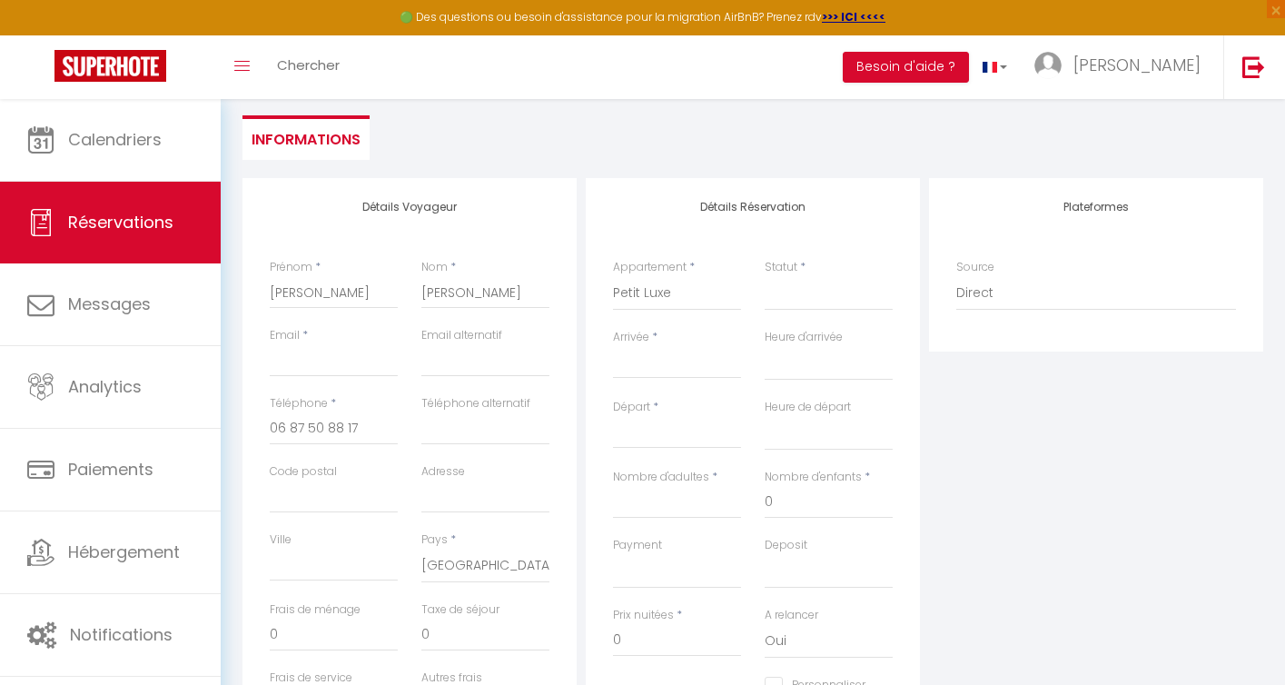
checkbox input "false"
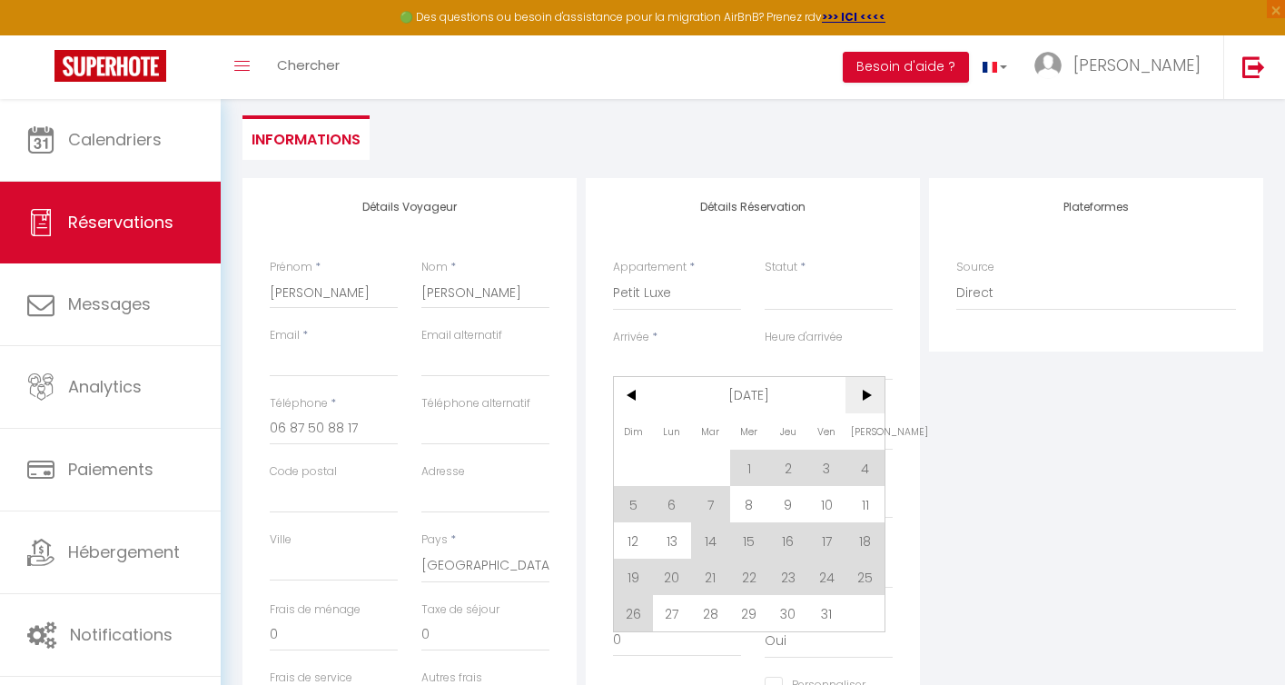
click at [868, 397] on span ">" at bounding box center [864, 395] width 39 height 36
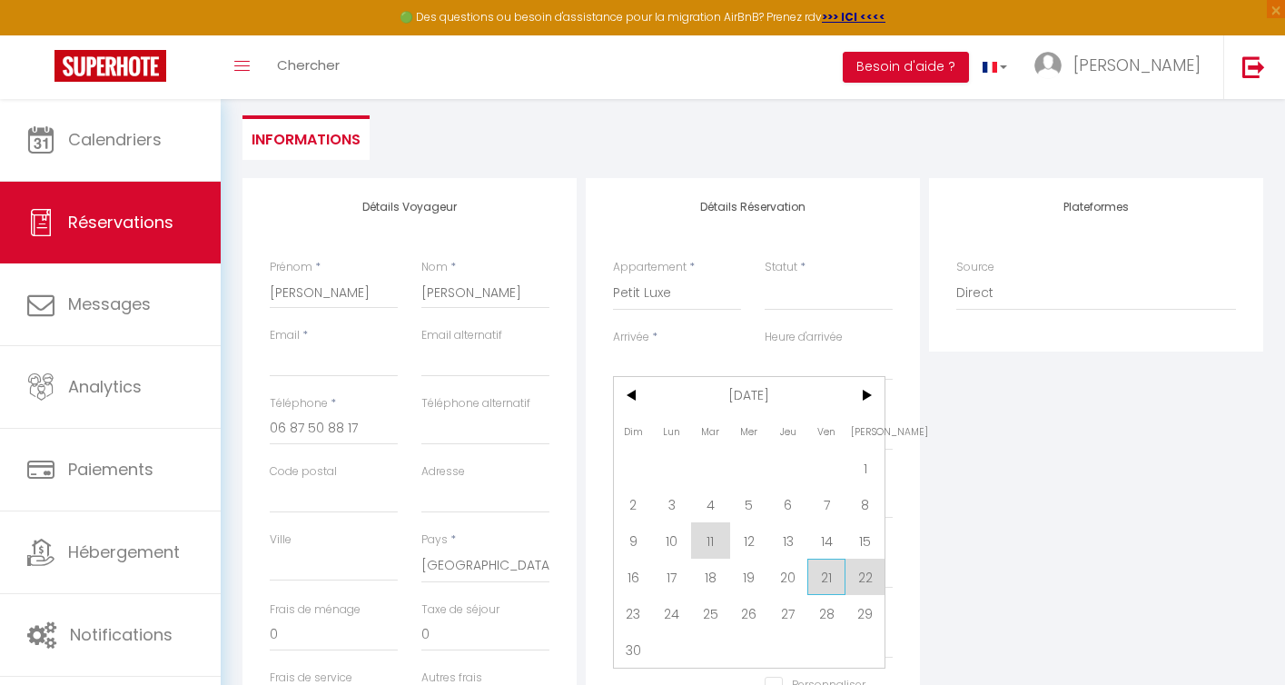
click at [820, 574] on span "21" at bounding box center [826, 576] width 39 height 36
select select
type input "Ven 21 Novembre 2025"
select select
type input "Sam 22 Novembre 2025"
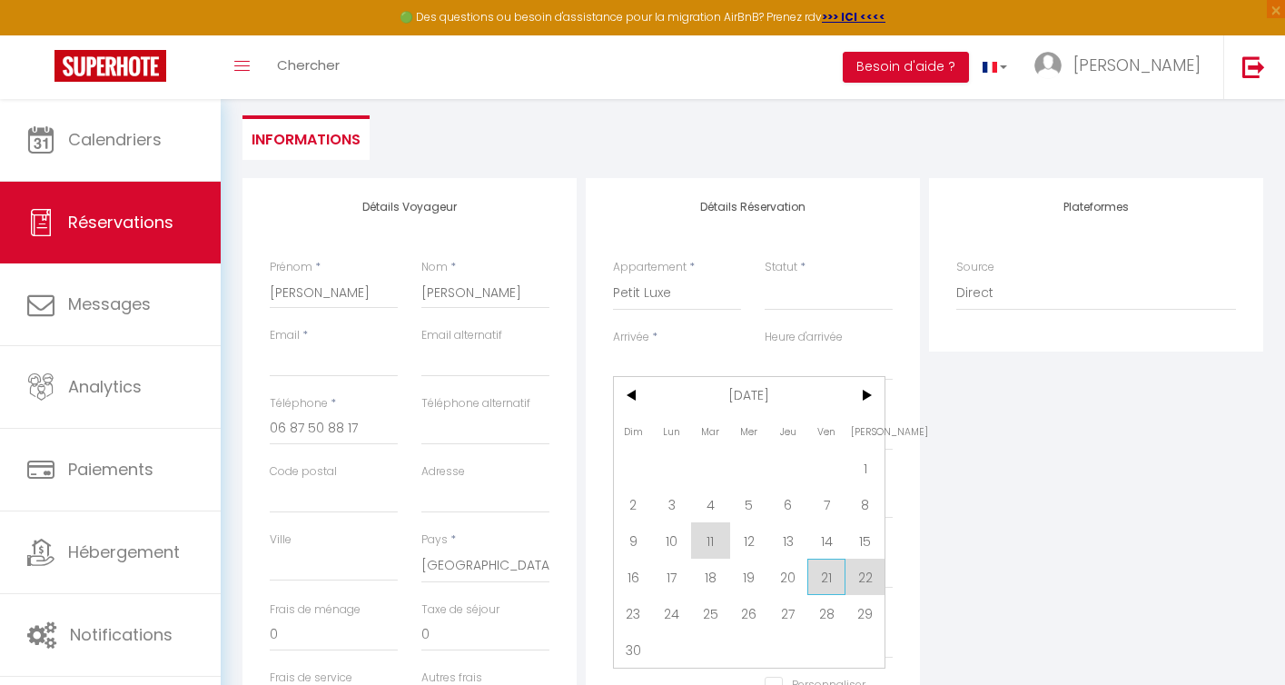
select select
checkbox input "false"
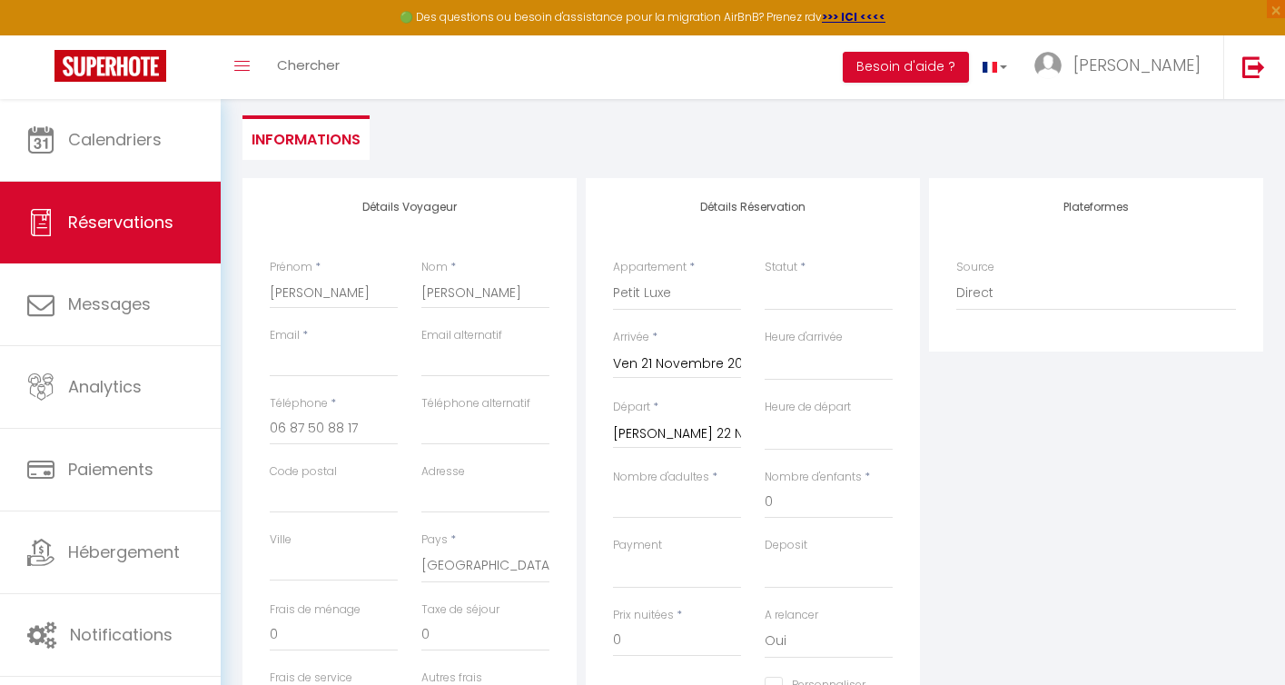
click at [678, 432] on input "Sam 22 Novembre 2025" at bounding box center [677, 434] width 128 height 24
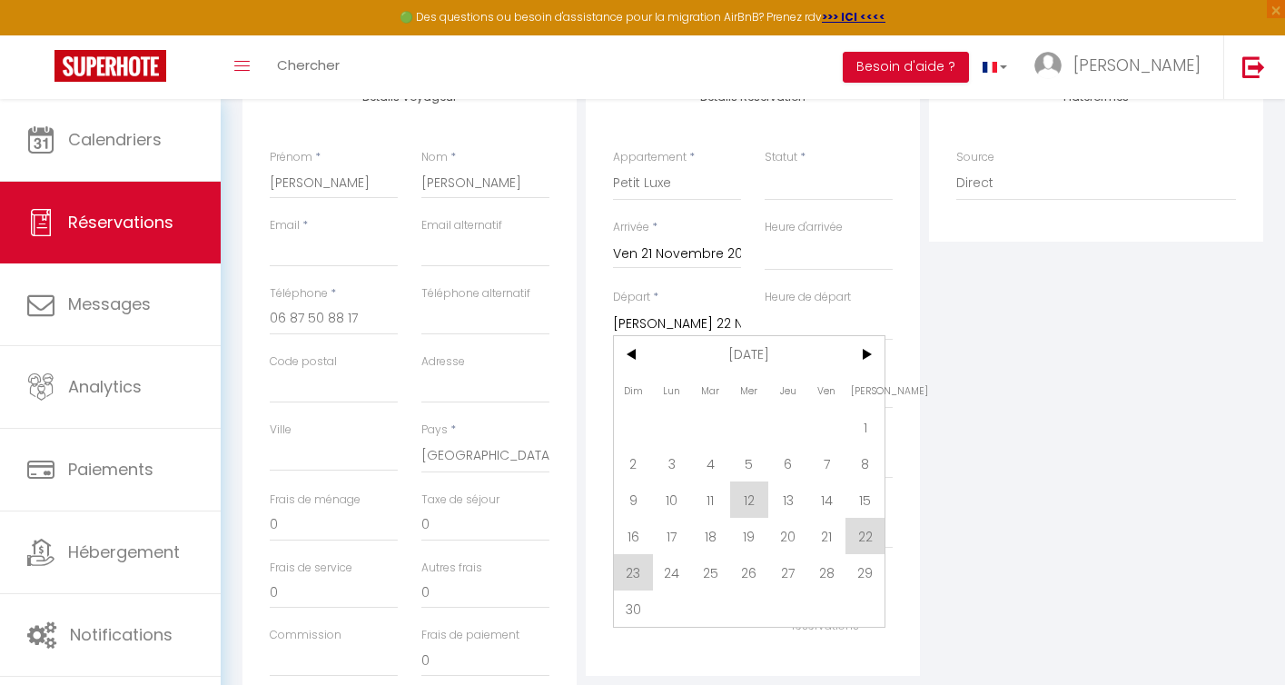
scroll to position [270, 0]
click at [636, 569] on span "23" at bounding box center [633, 570] width 39 height 36
select select
type input "Dim 23 Novembre 2025"
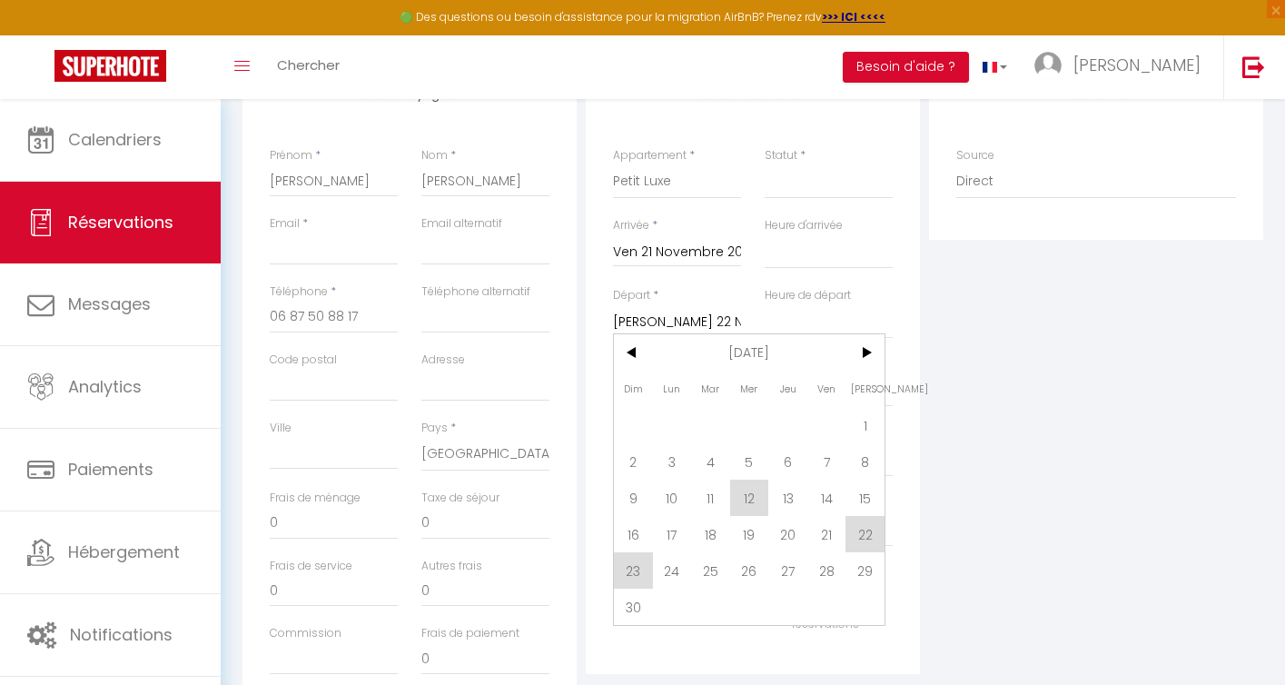
select select
checkbox input "false"
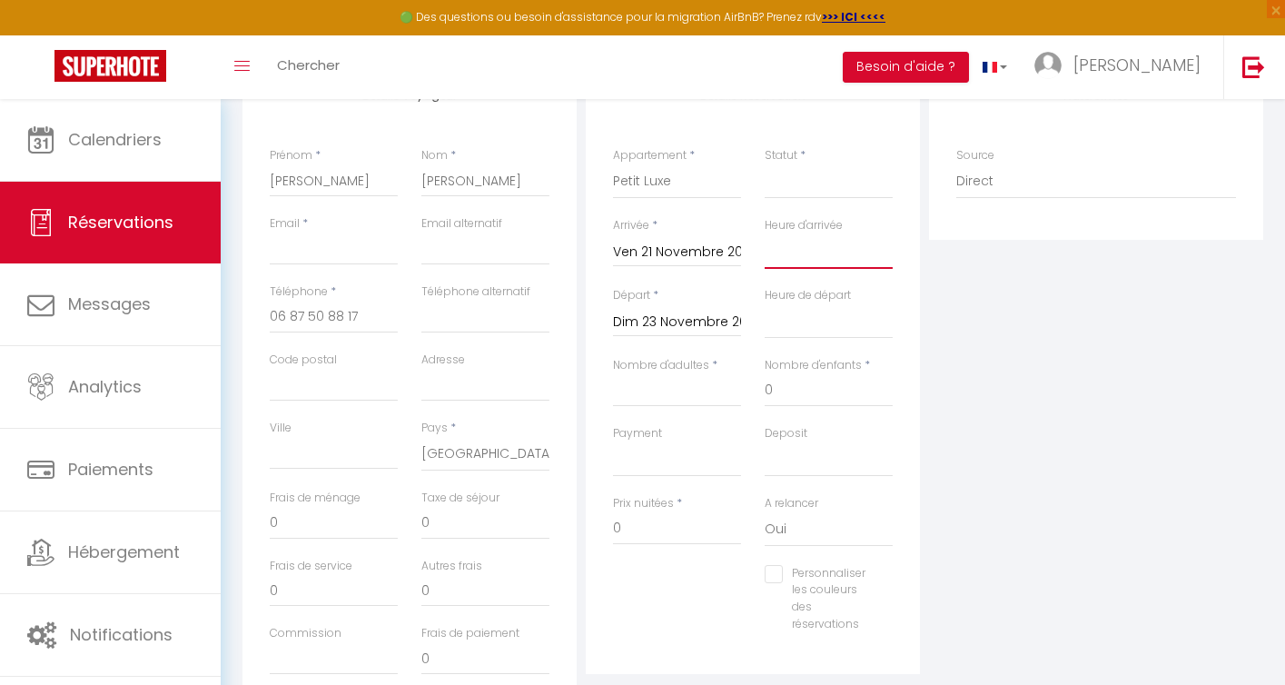
click at [795, 259] on select "00:00 00:30 01:00 01:30 02:00 02:30 03:00 03:30 04:00 04:30 05:00 05:30 06:00 0…" at bounding box center [829, 251] width 128 height 35
select select "16:00"
select select
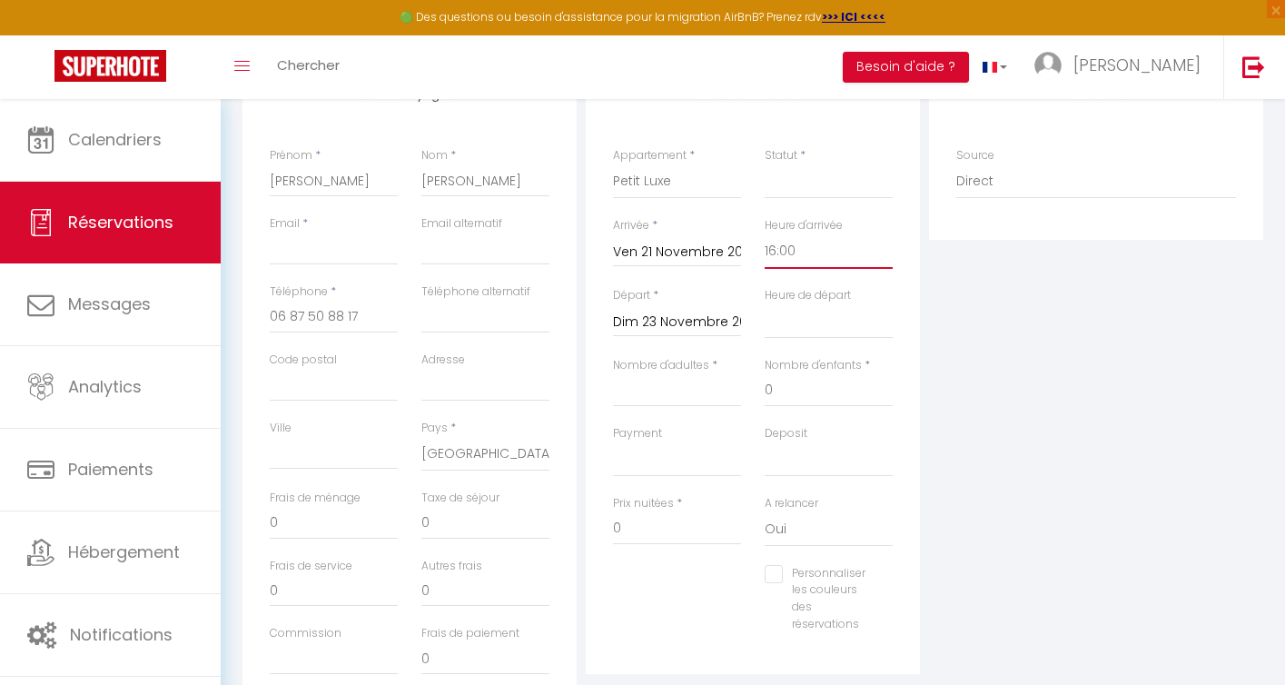
select select
checkbox input "false"
click at [808, 324] on select "00:00 00:30 01:00 01:30 02:00 02:30 03:00 03:30 04:00 04:30 05:00 05:30 06:00 0…" at bounding box center [829, 321] width 128 height 35
select select "10:00"
select select
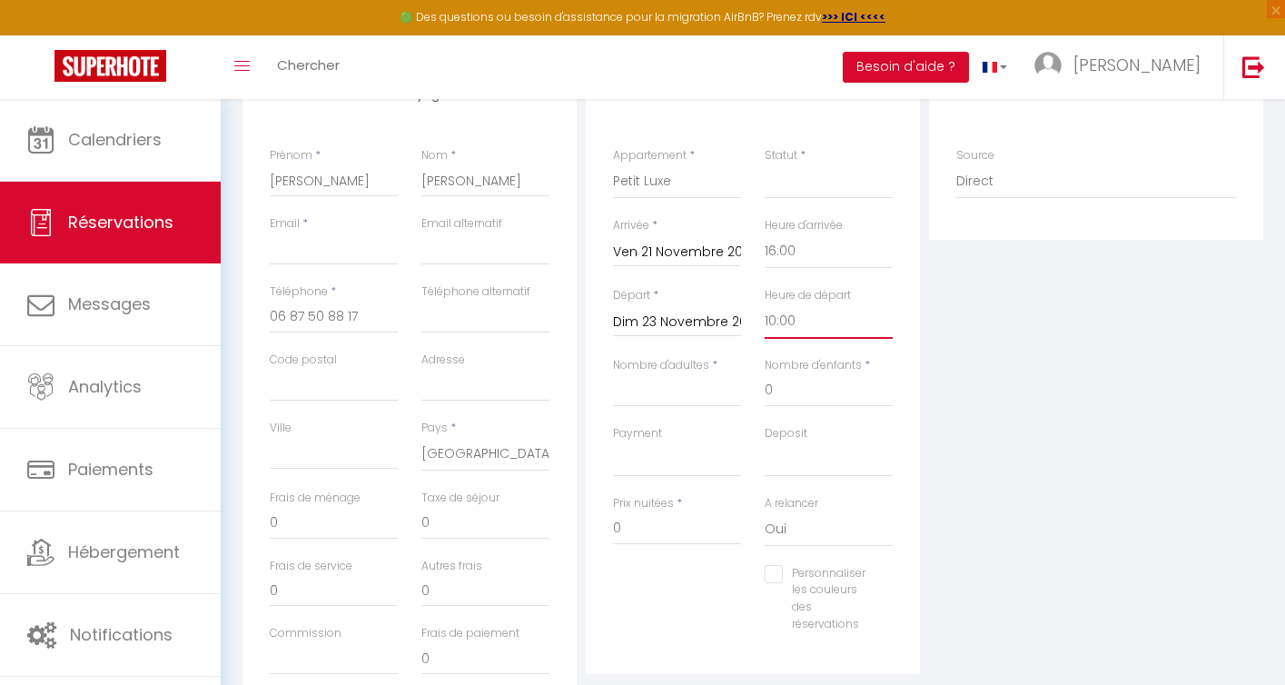
select select
checkbox input "false"
click at [644, 528] on input "0" at bounding box center [677, 528] width 128 height 33
select select
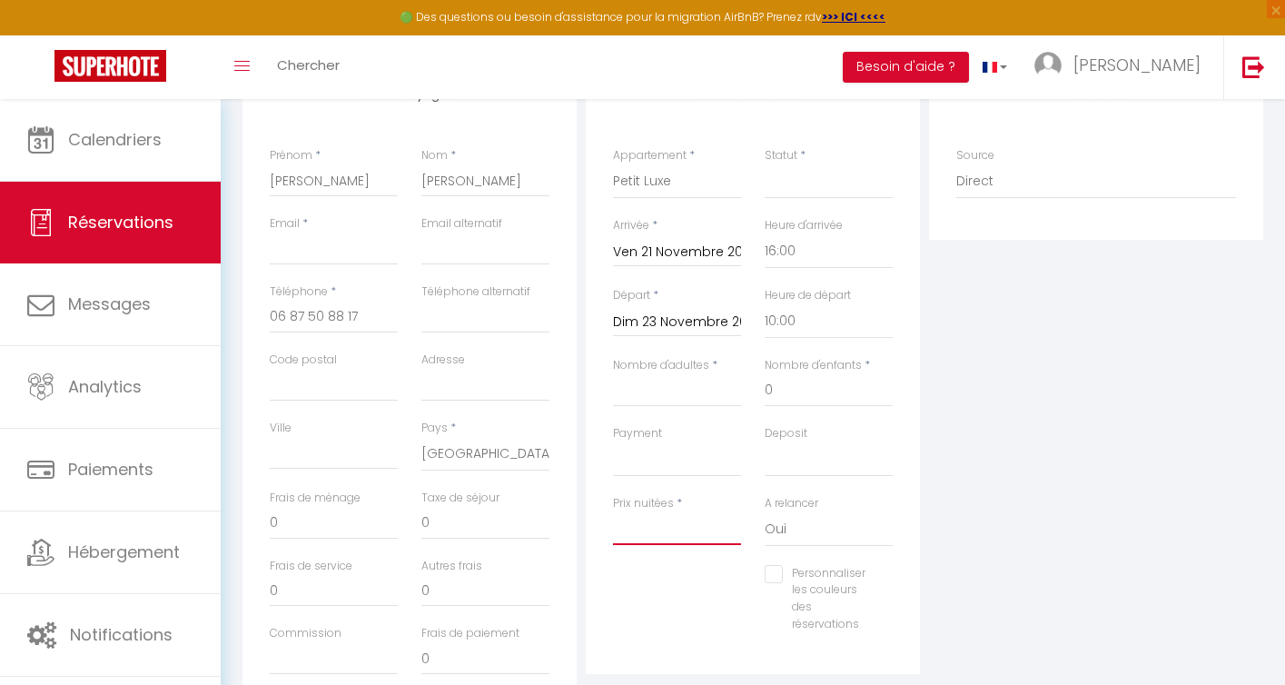
select select
checkbox input "false"
type input "1"
select select
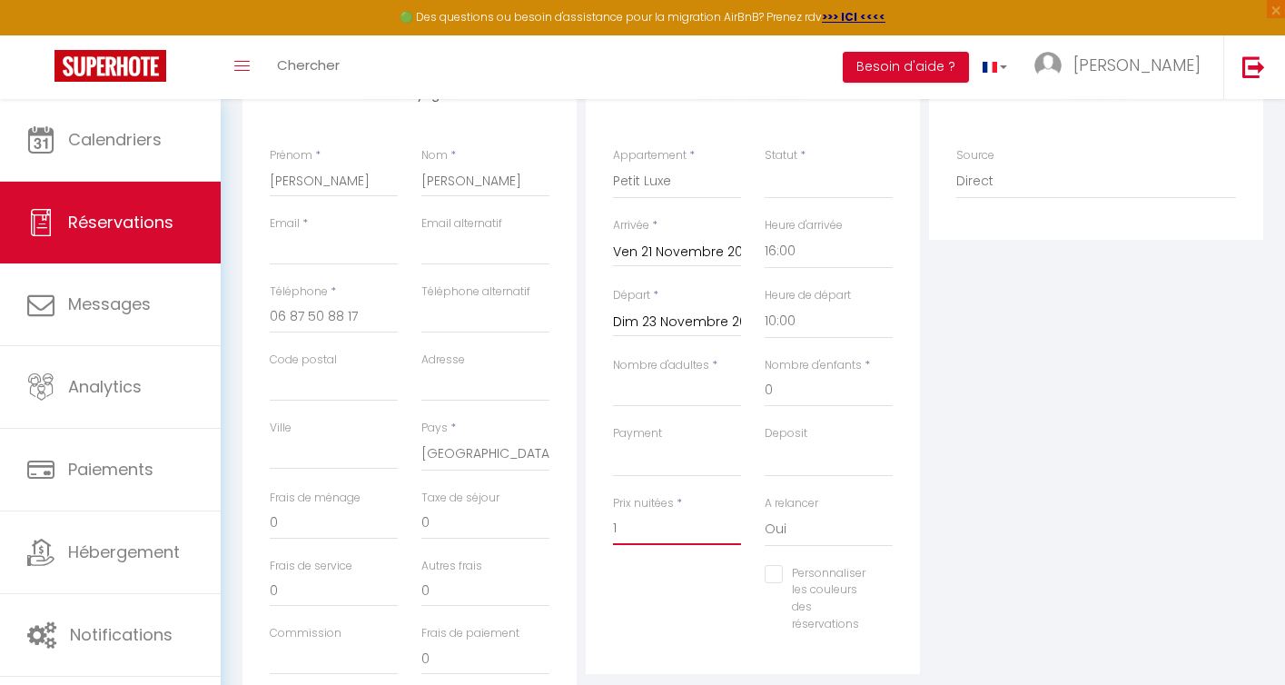
select select
checkbox input "false"
type input "18"
select select
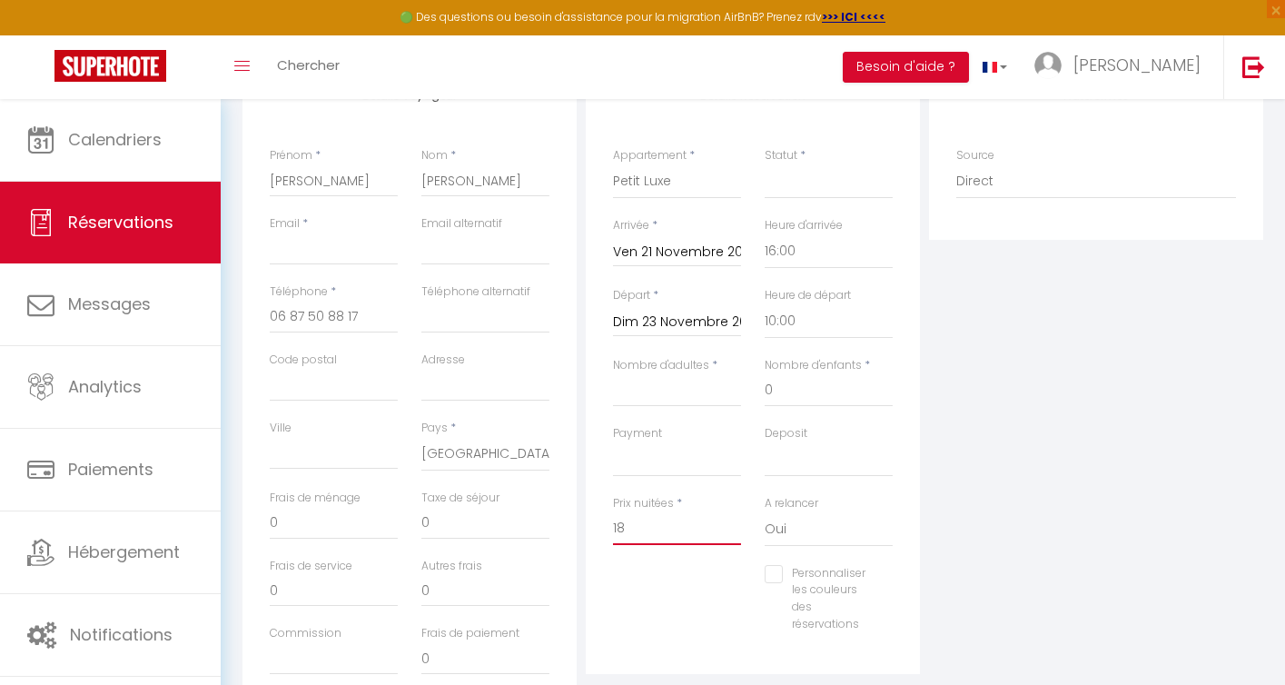
select select
checkbox input "false"
type input "180"
select select
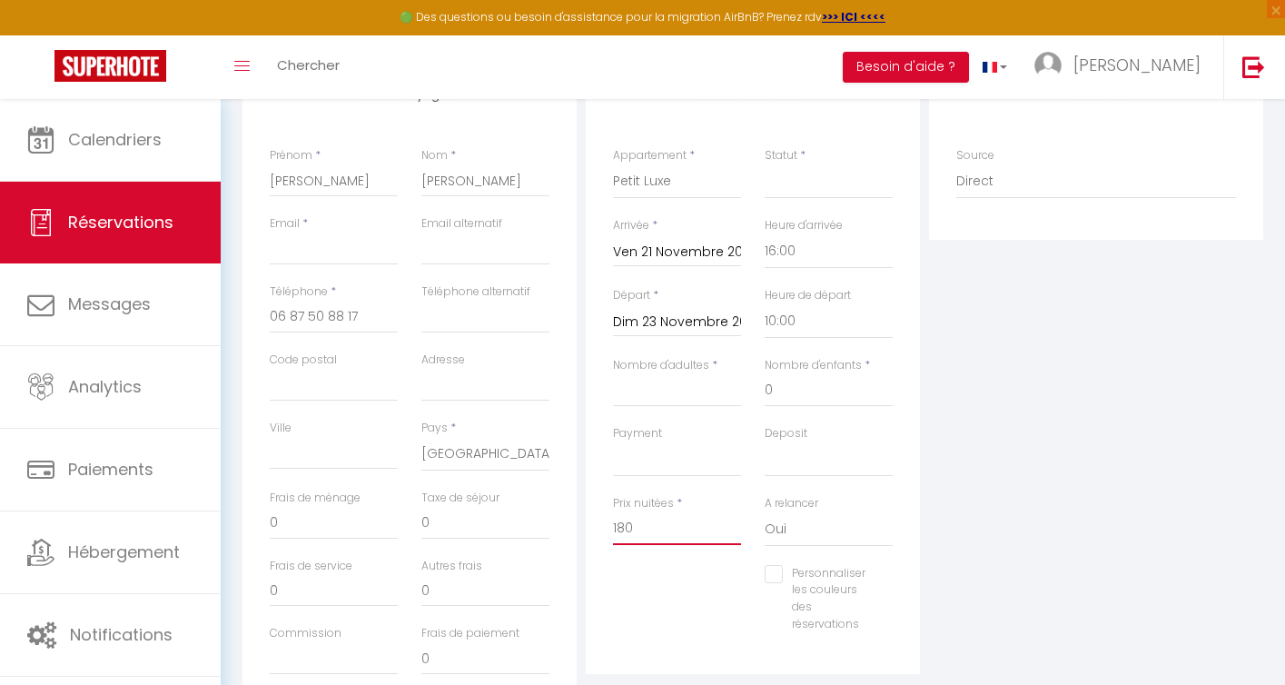
select select
checkbox input "false"
type input "180"
click at [587, 590] on div "Détails Réservation Appartement * Bubble Gum Petit Luxe Milkshake Joyeux Statut…" at bounding box center [753, 369] width 334 height 607
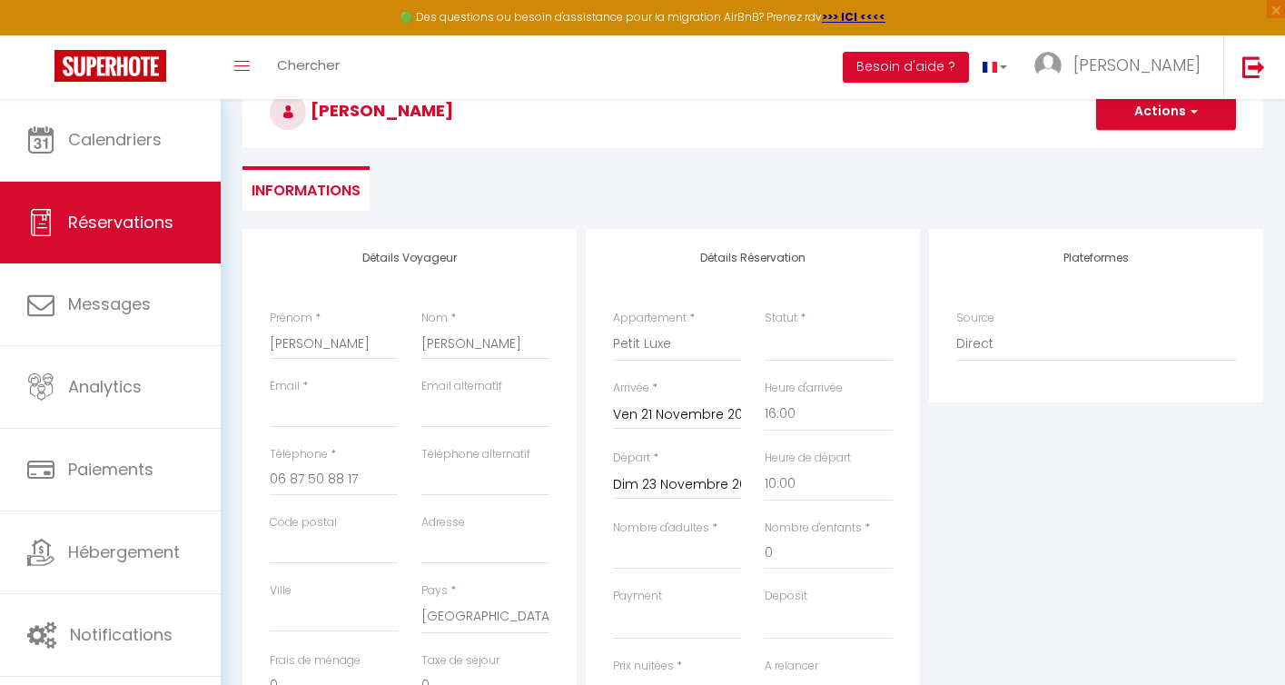
scroll to position [0, 0]
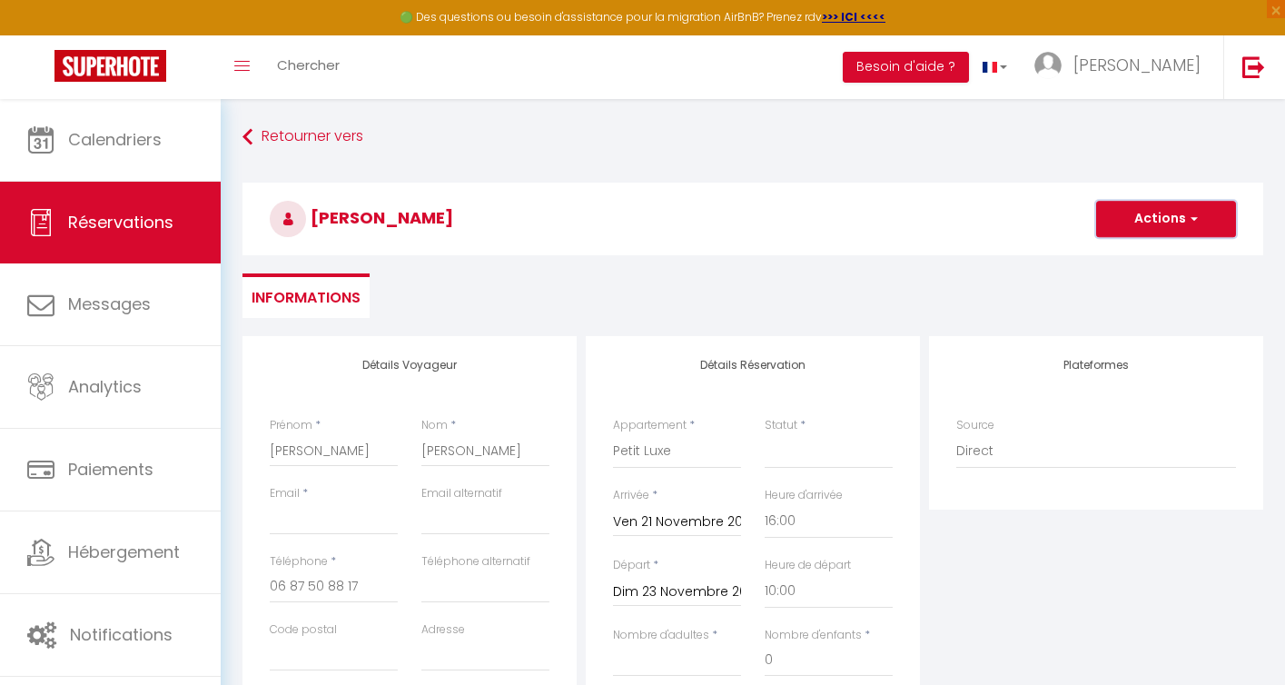
click at [1151, 211] on button "Actions" at bounding box center [1166, 219] width 140 height 36
click at [1132, 259] on link "Enregistrer" at bounding box center [1147, 259] width 143 height 24
select select
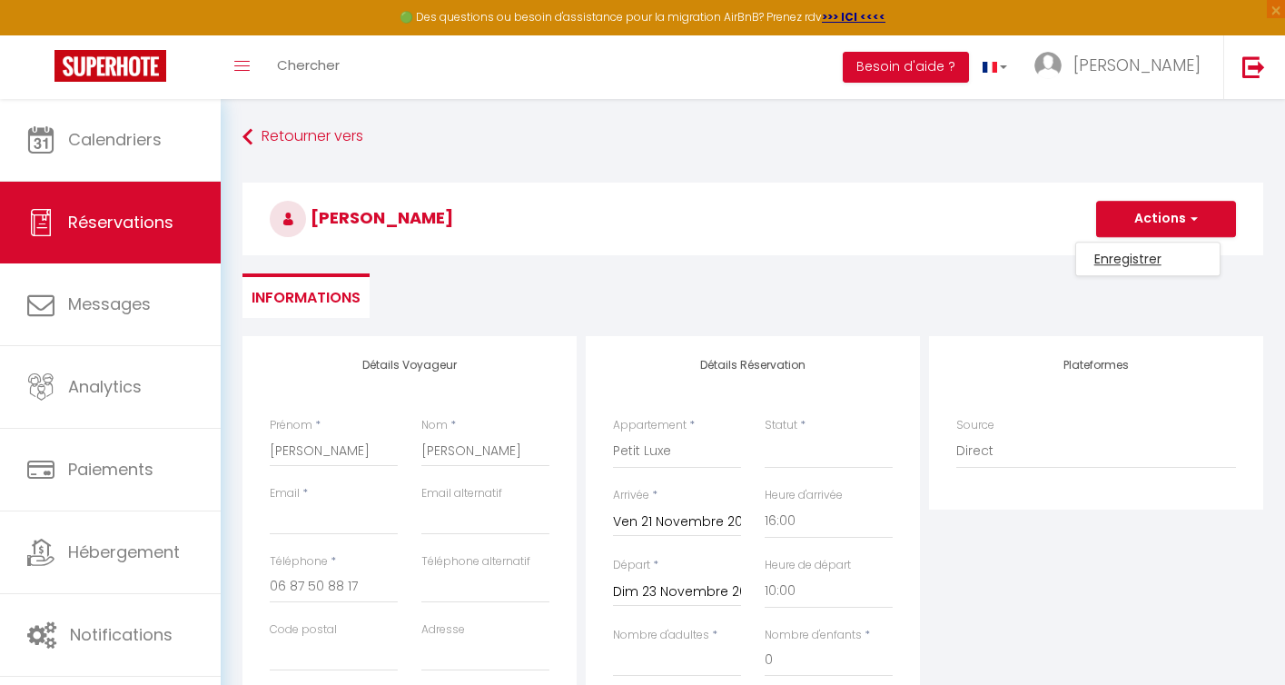
checkbox input "false"
select select
checkbox input "false"
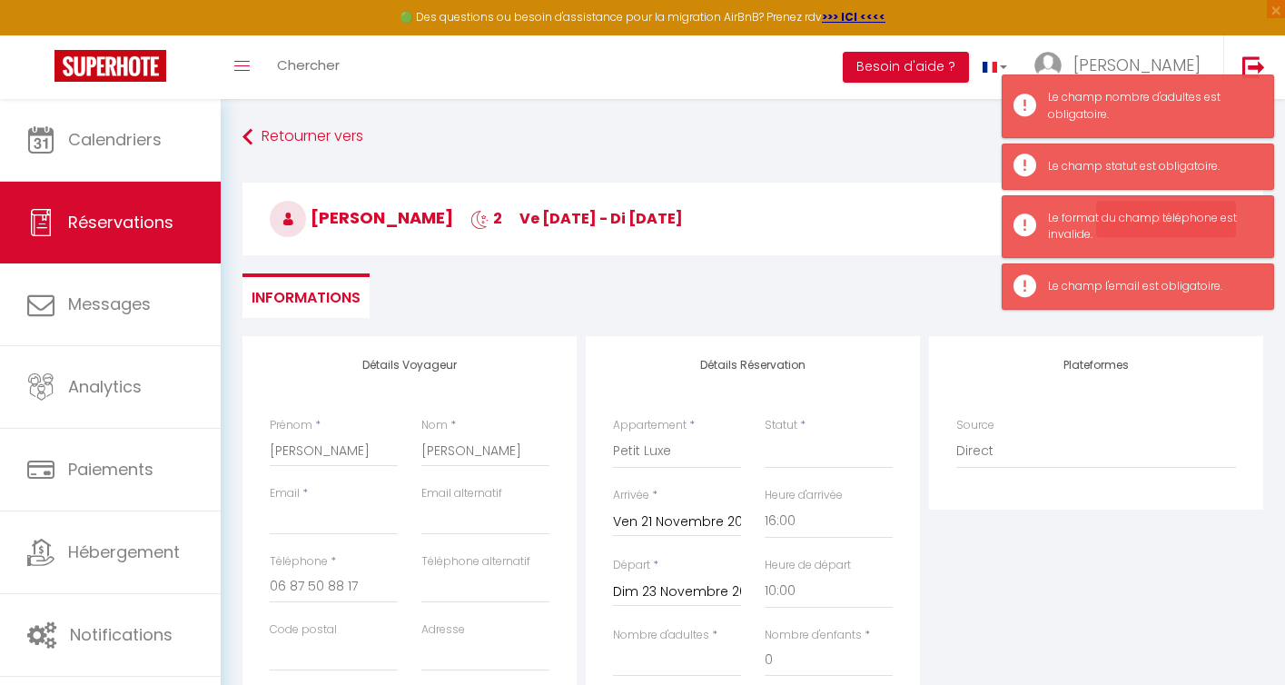
click at [965, 272] on div "Retourner vers Laura D'Amico 2 ve 21 Nov - di 23 Nov Actions Enregistrer Action…" at bounding box center [753, 228] width 1044 height 215
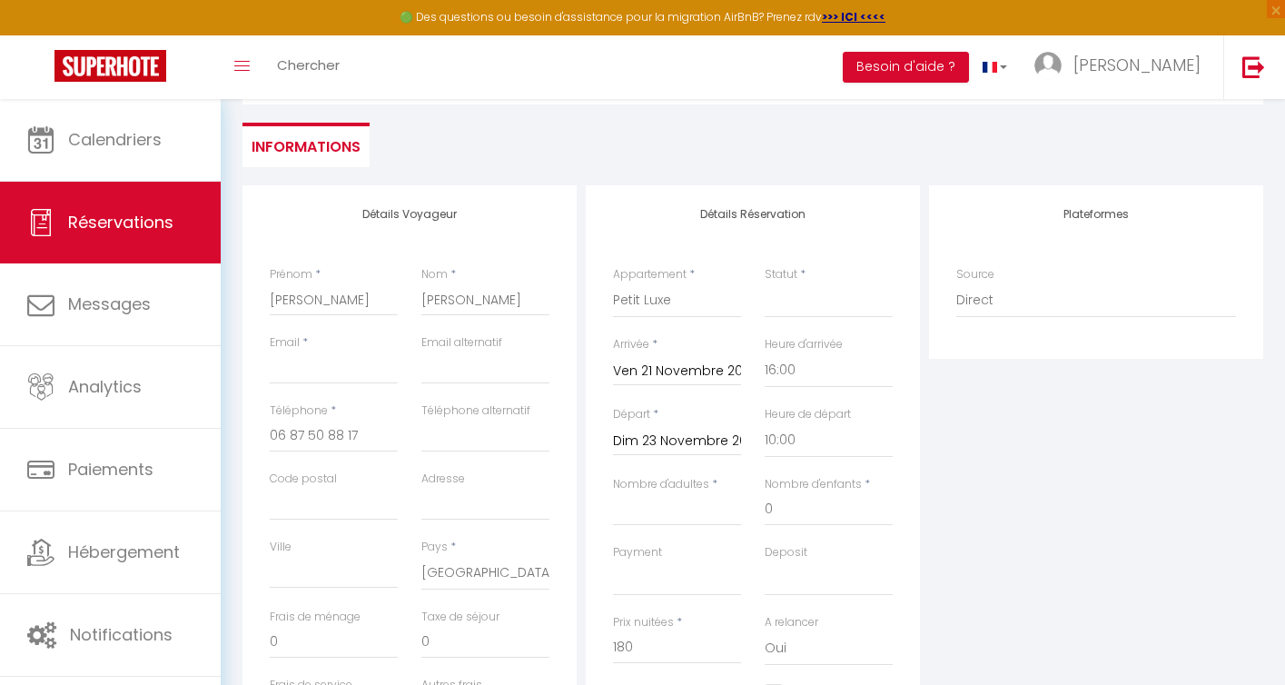
scroll to position [163, 0]
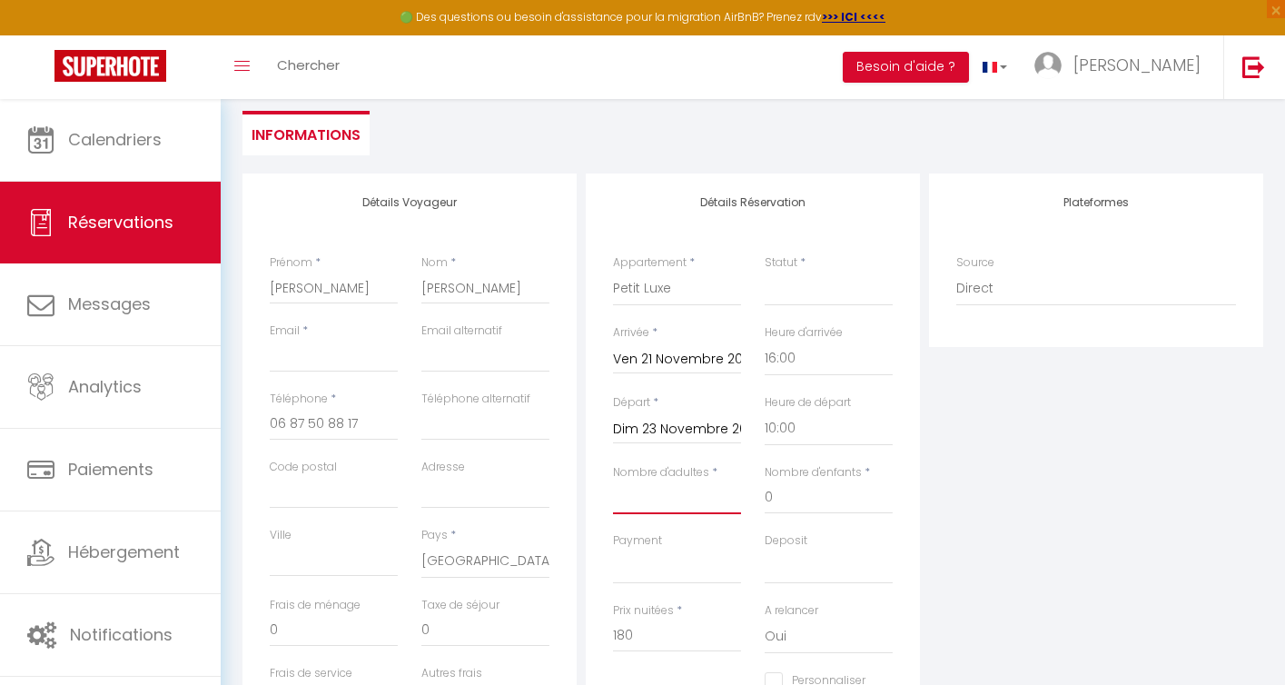
click at [666, 503] on input "Nombre d'adultes" at bounding box center [677, 497] width 128 height 33
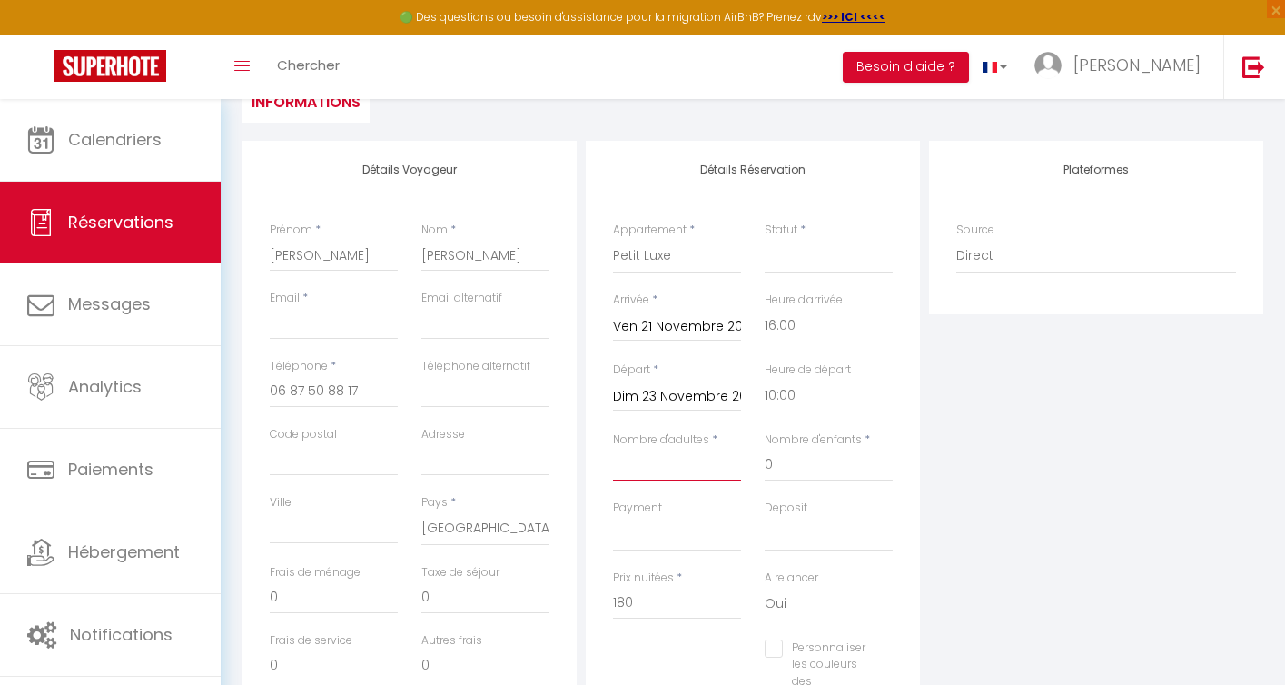
type input "2"
select select
checkbox input "false"
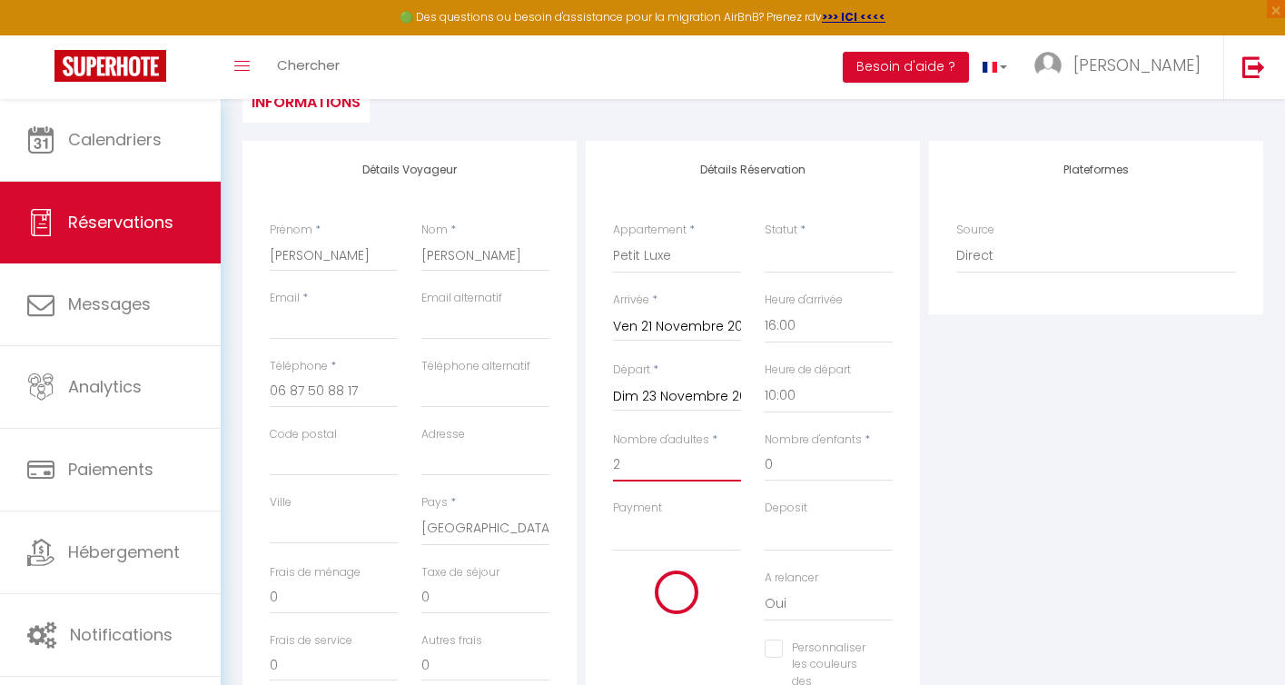
select select
type input "0"
checkbox input "false"
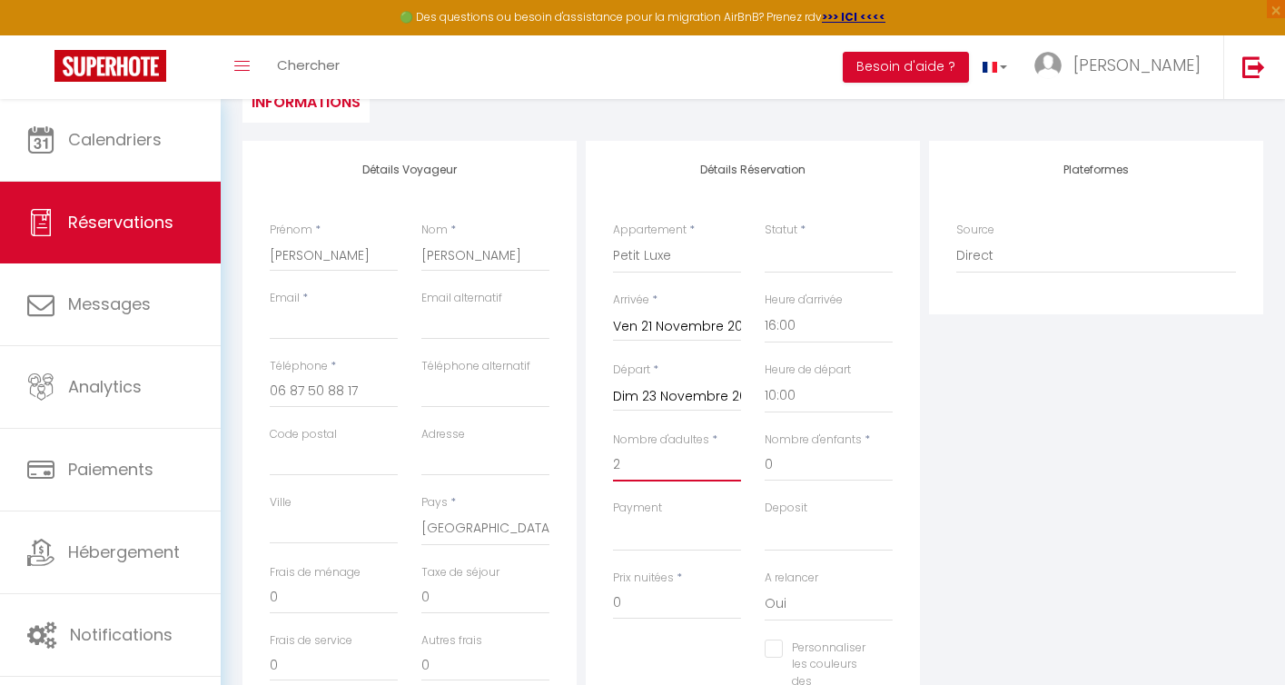
type input "2"
click at [315, 324] on input "Email client" at bounding box center [334, 323] width 128 height 33
paste input ""lauradamico29@gmail.com" <lauradamico29@gmail.com>"
click at [793, 256] on select "Confirmé Non Confirmé Annulé Annulé par le voyageur No Show Request" at bounding box center [829, 256] width 128 height 35
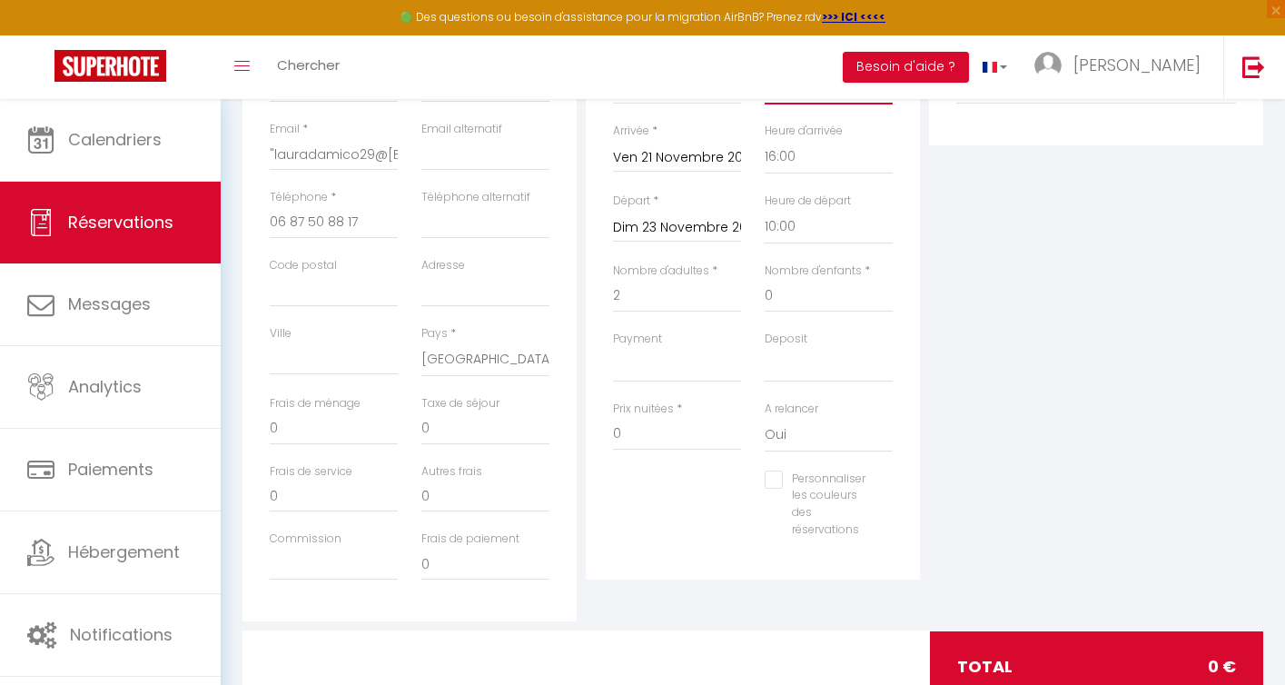
scroll to position [428, 0]
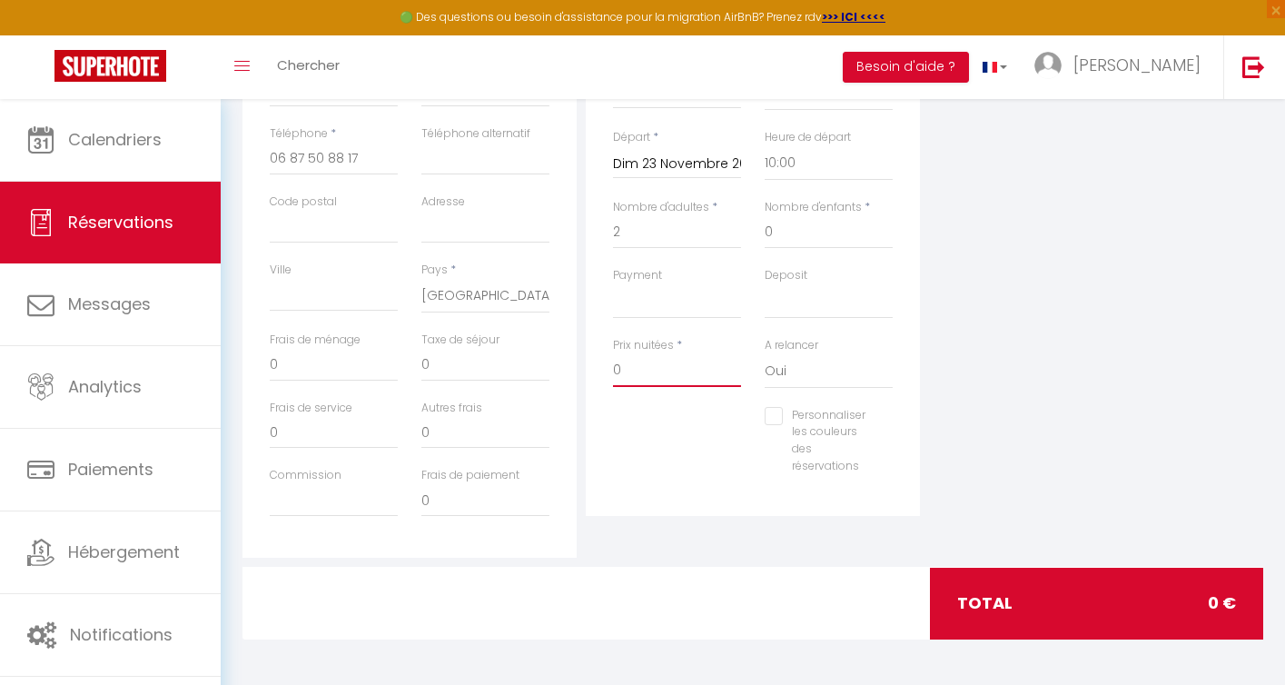
click at [656, 370] on input "0" at bounding box center [677, 370] width 128 height 33
click at [697, 539] on div "Détails Réservation Appartement * Bubble Gum Petit Luxe Milkshake Joyeux Statut…" at bounding box center [752, 232] width 343 height 649
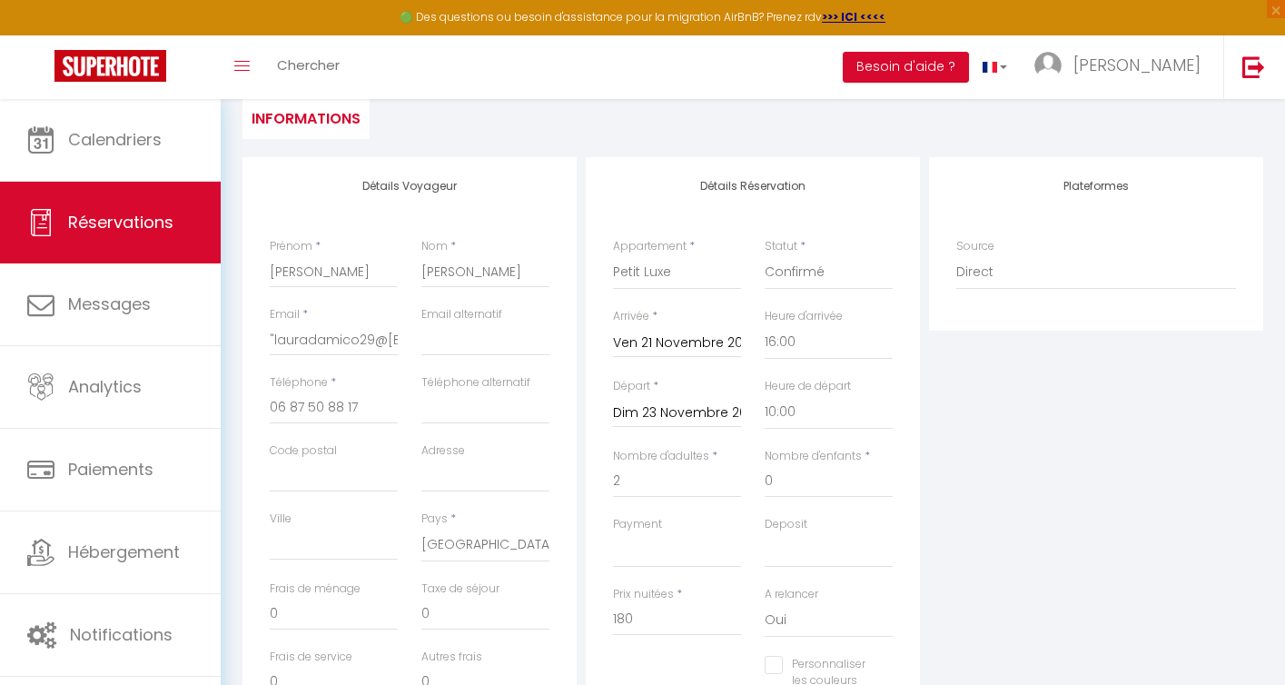
scroll to position [0, 0]
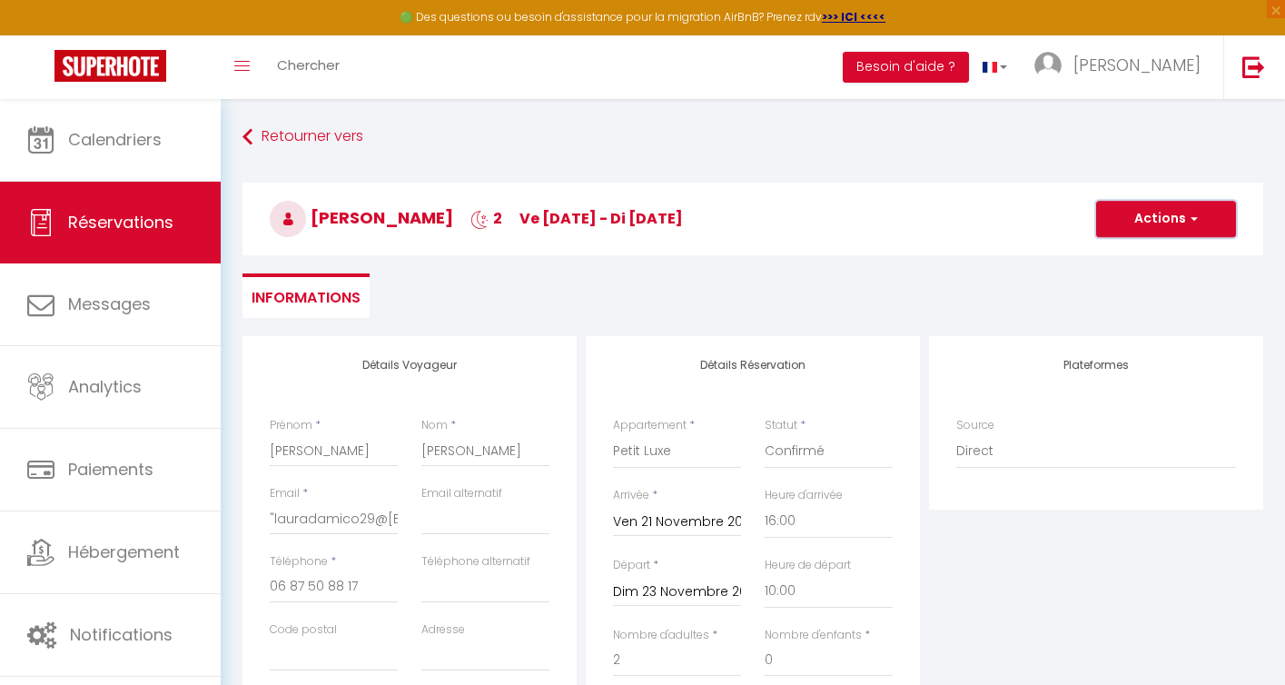
click at [1139, 219] on button "Actions" at bounding box center [1166, 219] width 140 height 36
click at [1115, 258] on link "Enregistrer" at bounding box center [1147, 259] width 143 height 24
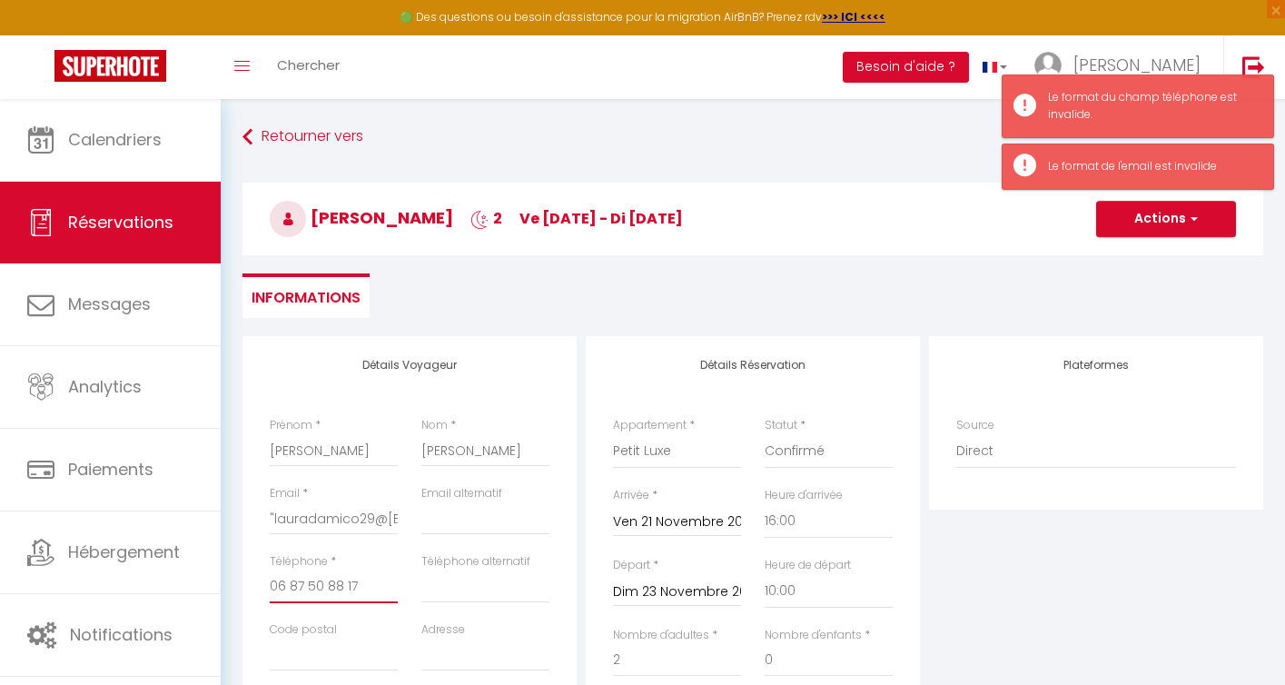
drag, startPoint x: 291, startPoint y: 590, endPoint x: 322, endPoint y: 587, distance: 31.0
click at [295, 589] on input "06 87 50 88 17‬" at bounding box center [334, 586] width 128 height 33
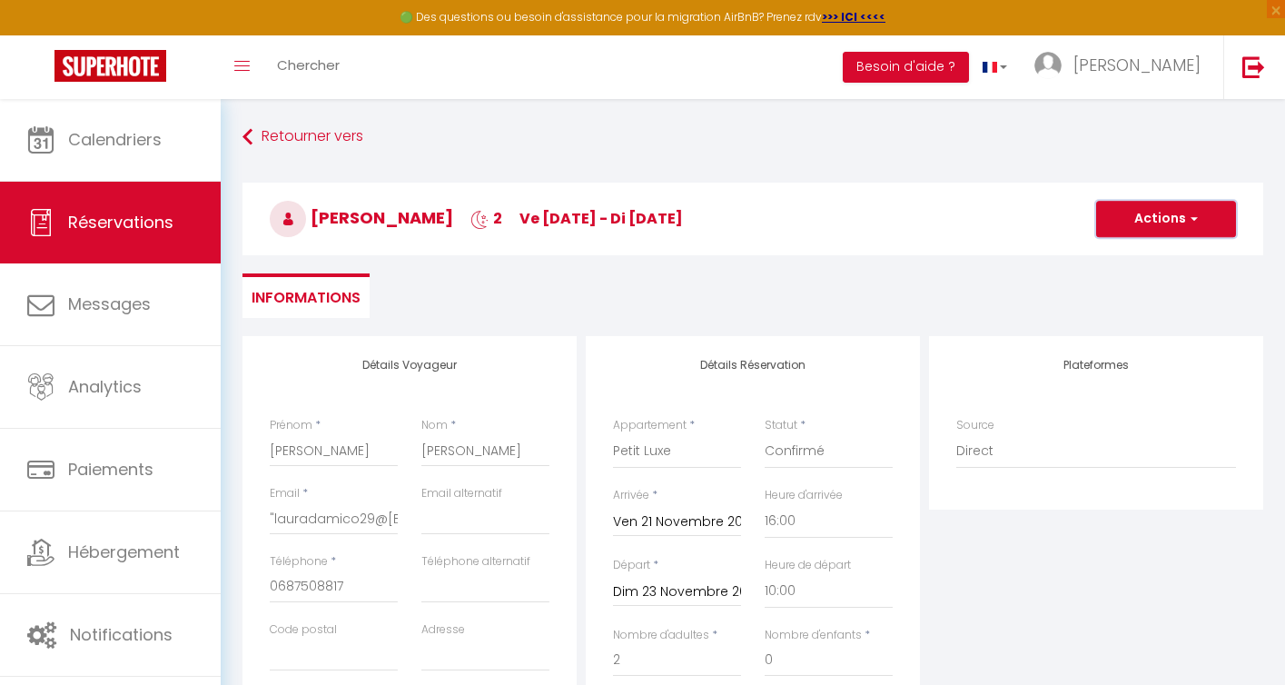
click at [1149, 228] on button "Actions" at bounding box center [1166, 219] width 140 height 36
click at [1124, 256] on link "Enregistrer" at bounding box center [1147, 259] width 143 height 24
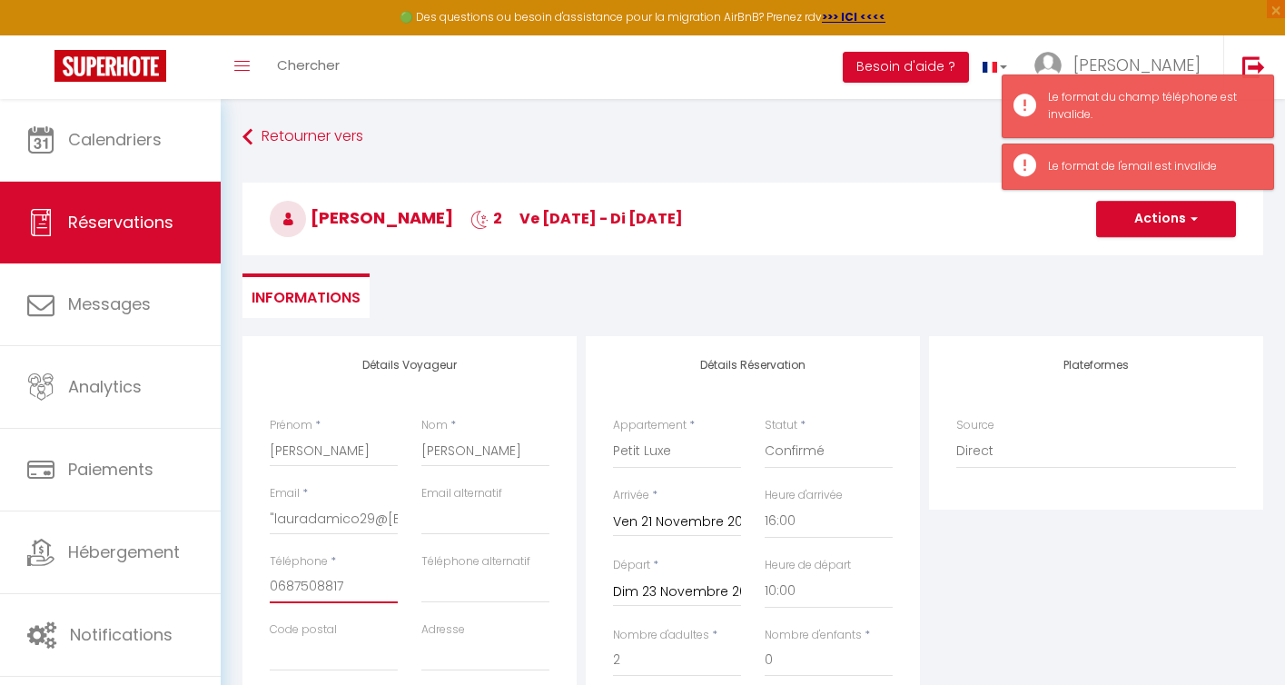
click at [284, 576] on input "0687508817‬" at bounding box center [334, 586] width 128 height 33
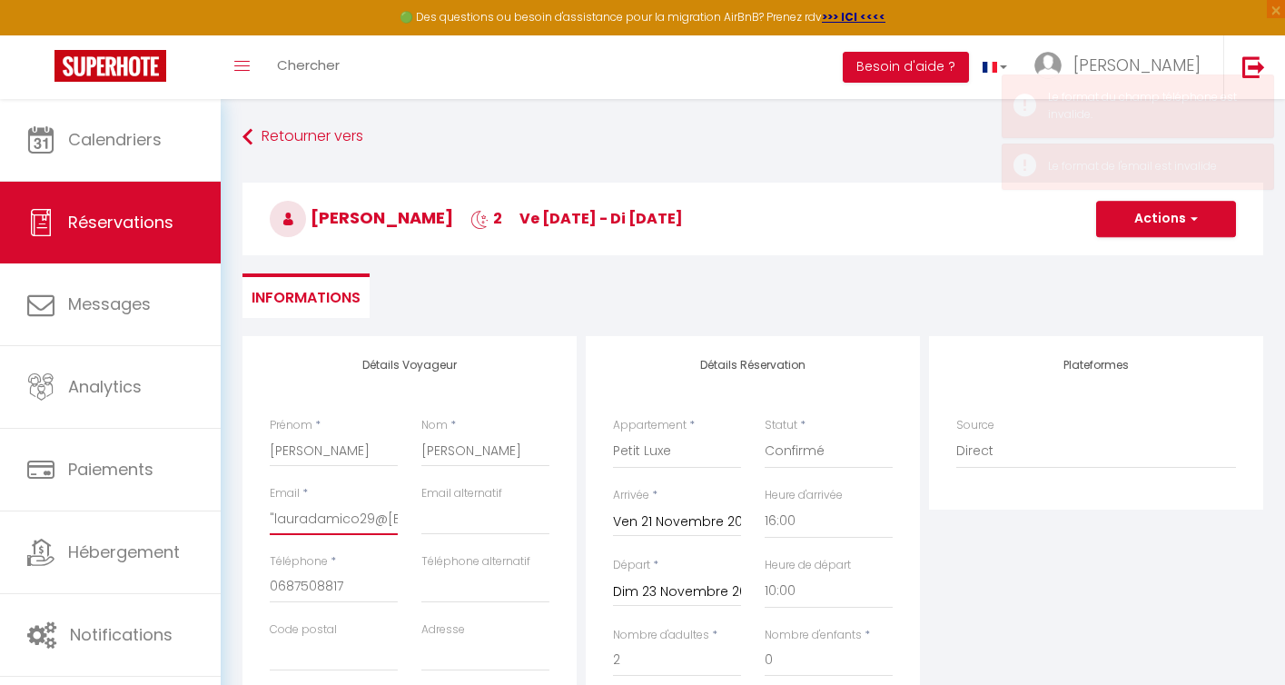
click at [272, 514] on input ""lauradamico29@glauradamico29@gmail.com" at bounding box center [334, 518] width 128 height 33
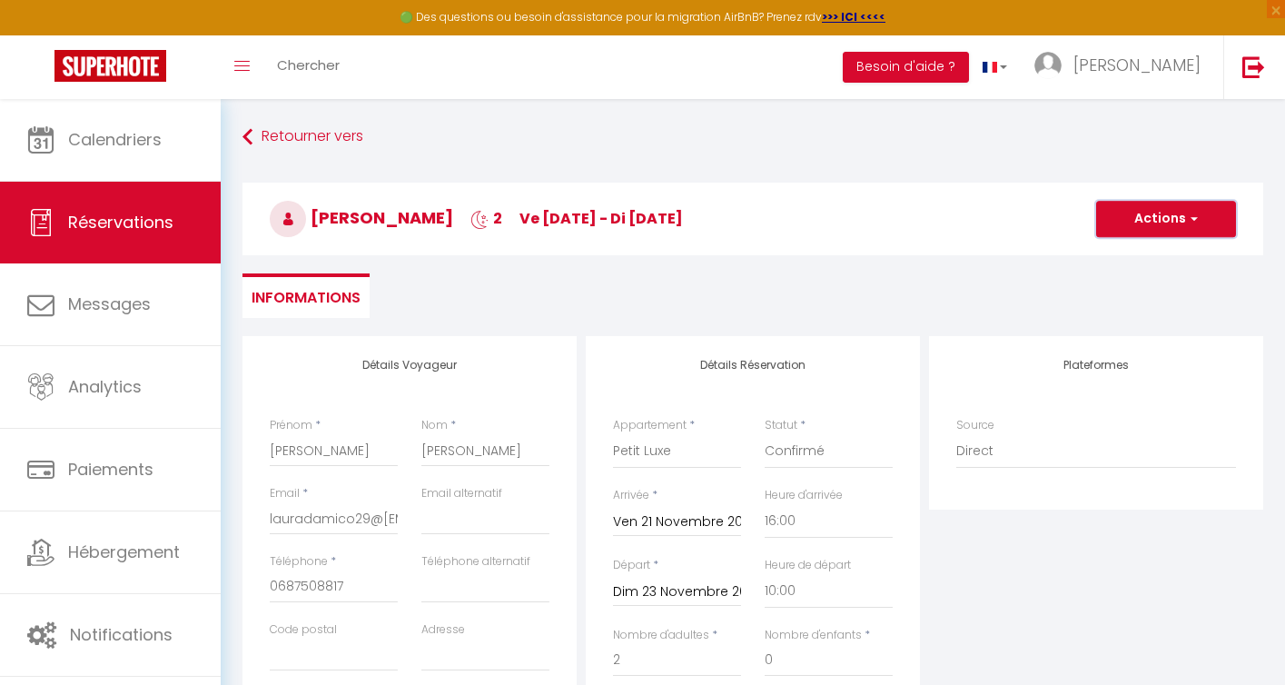
click at [1156, 222] on button "Actions" at bounding box center [1166, 219] width 140 height 36
click at [1135, 249] on link "Enregistrer" at bounding box center [1147, 259] width 143 height 24
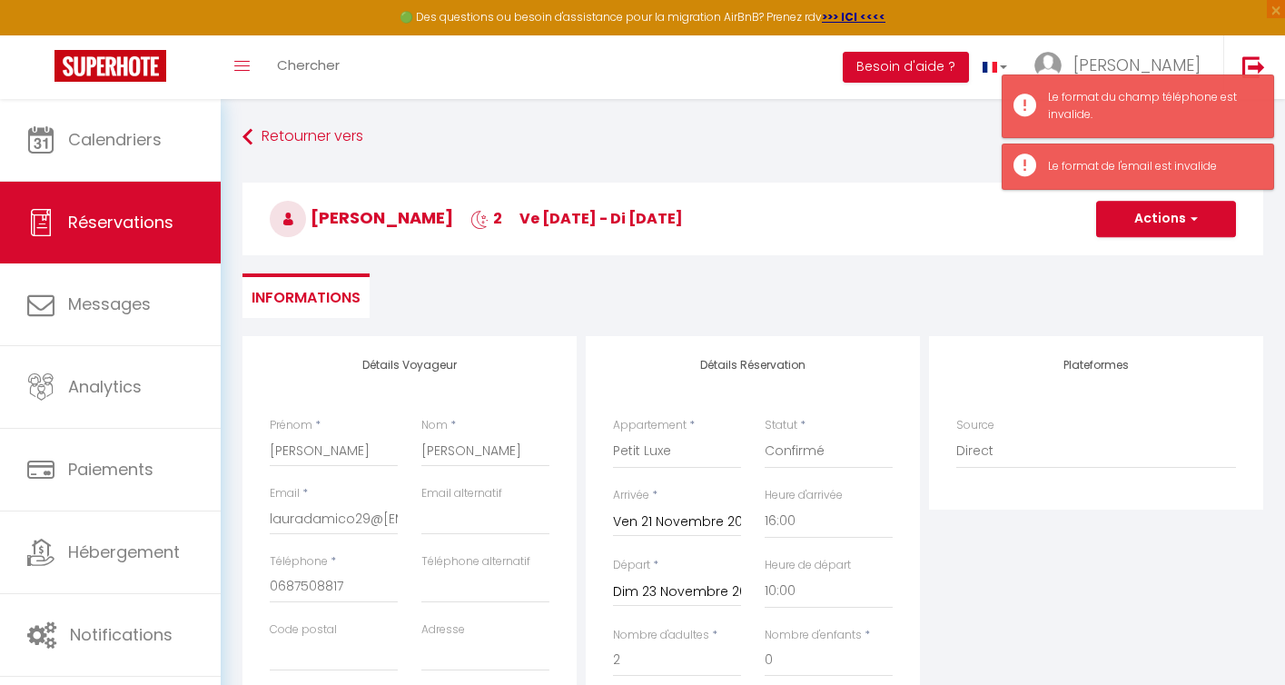
click at [990, 283] on ul "Informations" at bounding box center [752, 295] width 1021 height 44
click at [270, 585] on input "0687508817‬" at bounding box center [334, 586] width 128 height 33
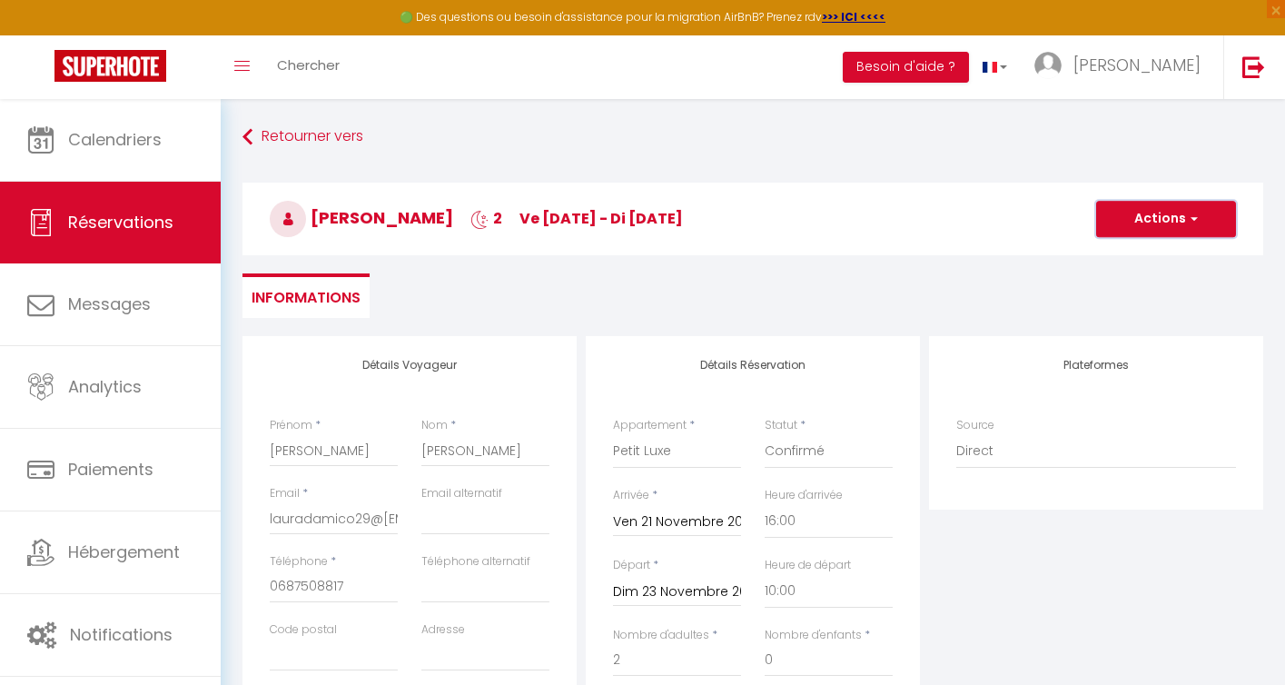
click at [1134, 209] on button "Actions" at bounding box center [1166, 219] width 140 height 36
click at [1110, 254] on link "Enregistrer" at bounding box center [1147, 259] width 143 height 24
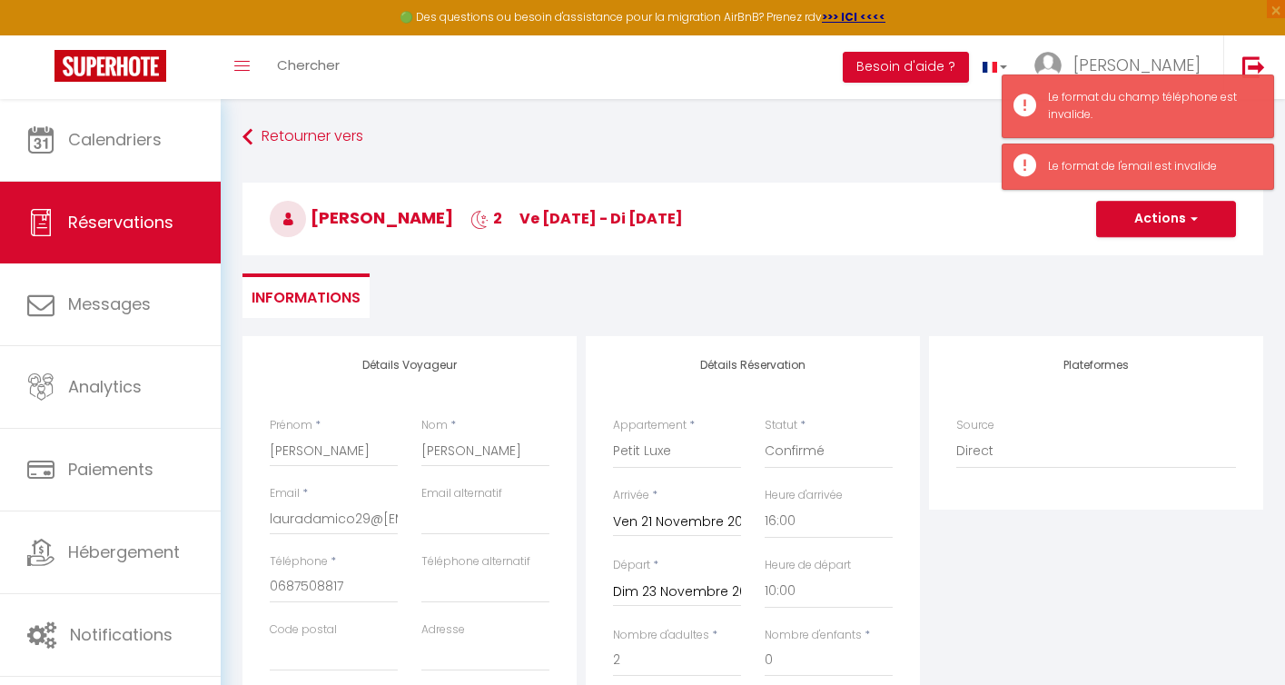
click at [364, 562] on div "Téléphone * 0687508817‬" at bounding box center [334, 578] width 128 height 50
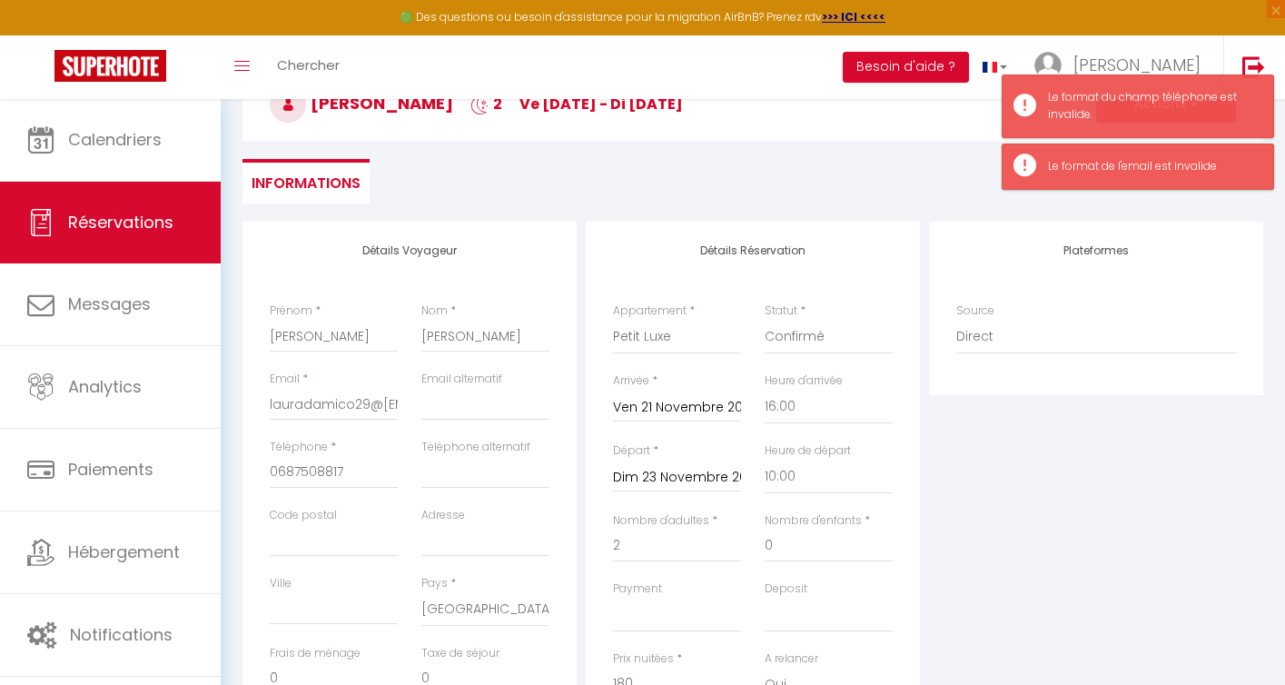
scroll to position [115, 0]
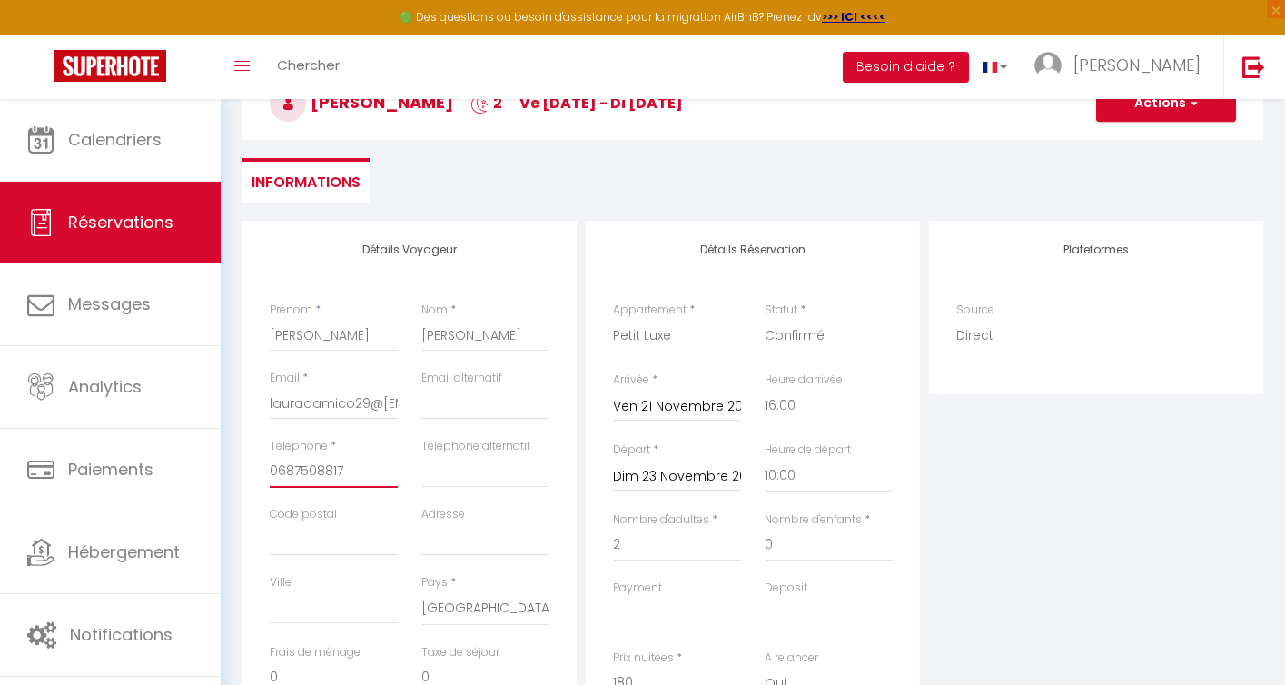
click at [350, 470] on input "0687508817‬" at bounding box center [334, 471] width 128 height 33
click at [989, 382] on div "Plateformes Source Direct Airbnb.com Booking.com Chalet montagne Expedia Gite d…" at bounding box center [1096, 307] width 334 height 173
click at [1136, 109] on button "Actions" at bounding box center [1166, 103] width 140 height 36
click at [358, 469] on input "06875088177" at bounding box center [334, 471] width 128 height 33
click at [1149, 111] on button "Actions" at bounding box center [1166, 103] width 140 height 36
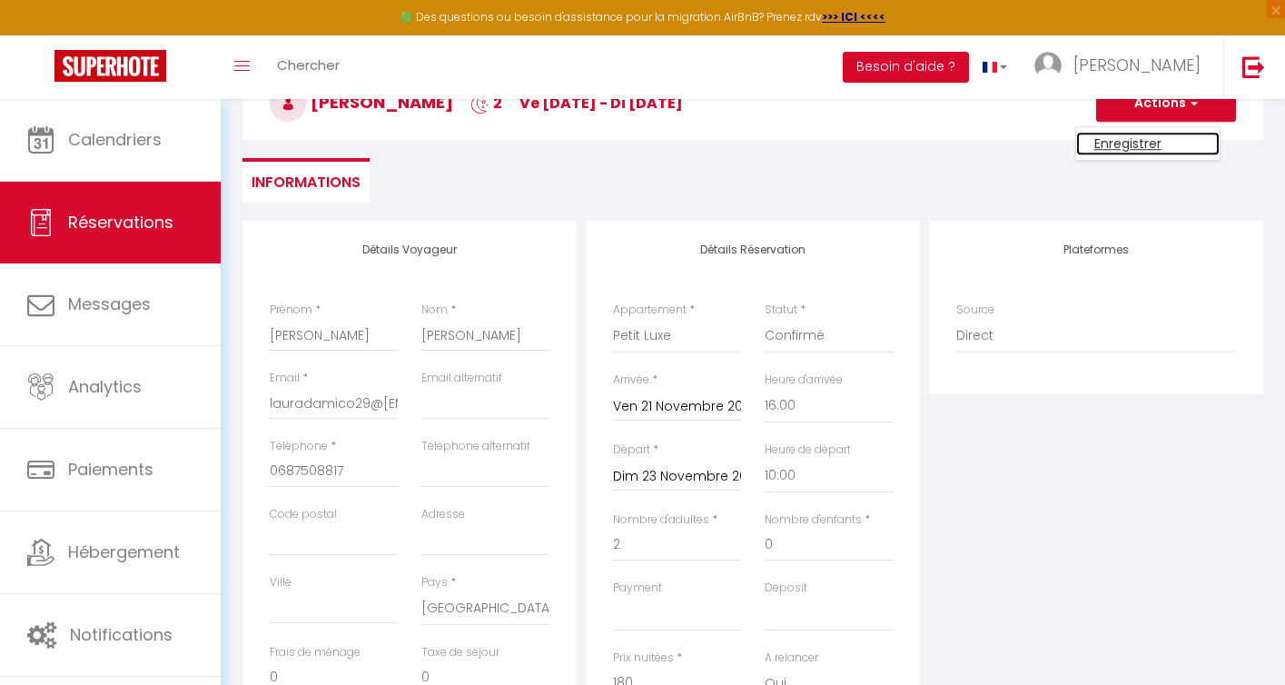
click at [1124, 139] on link "Enregistrer" at bounding box center [1147, 144] width 143 height 24
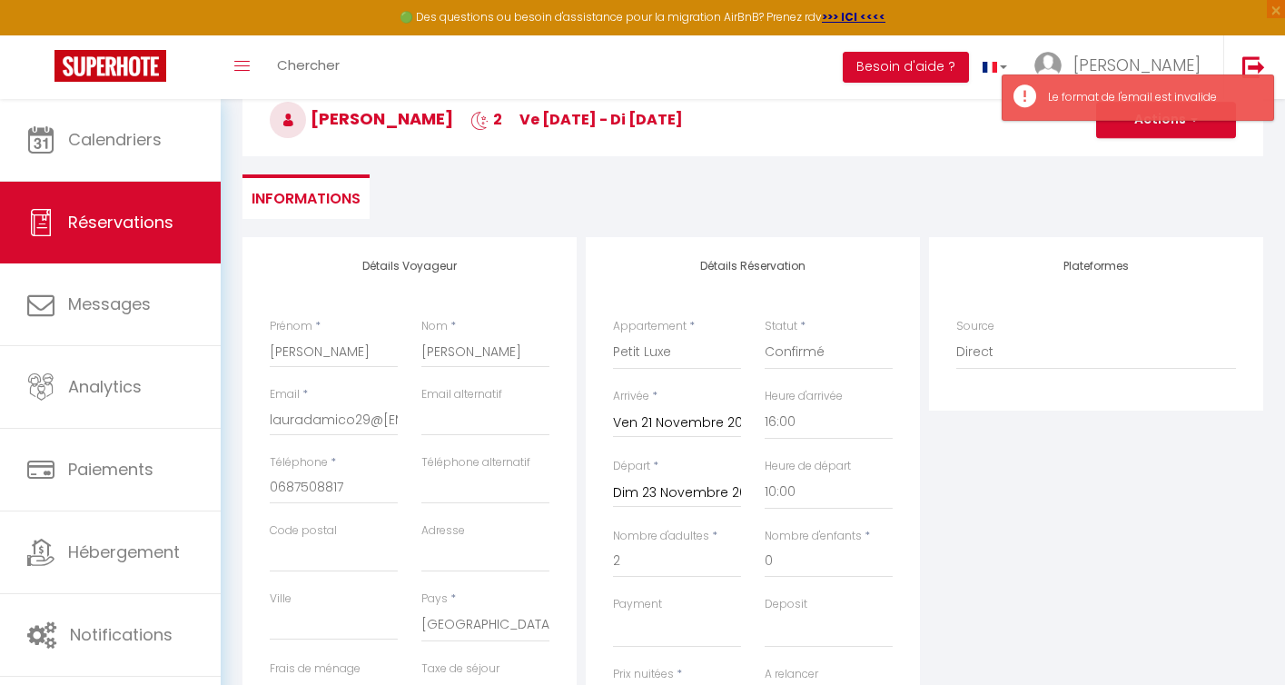
click at [359, 437] on div "Email * lauradamico29@glauradamico29@gmail.com" at bounding box center [334, 420] width 152 height 68
click at [271, 418] on input "lauradamico29@glauradamico29@gmail.com" at bounding box center [334, 419] width 128 height 33
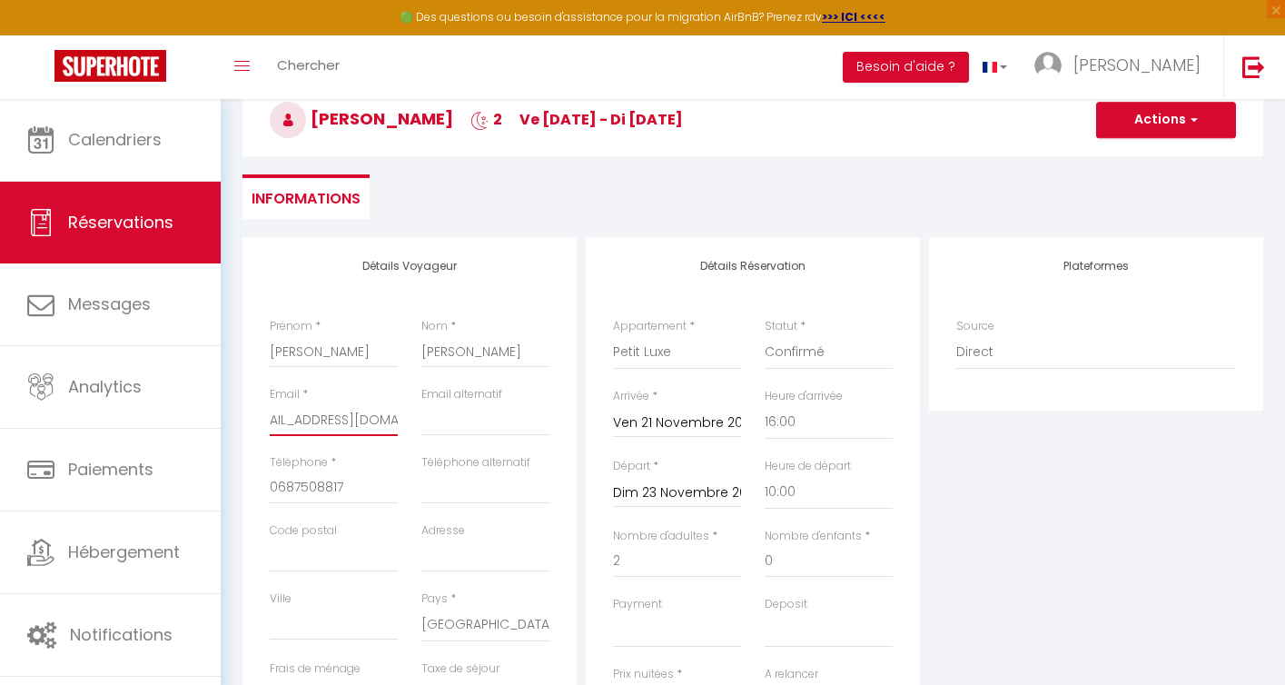
scroll to position [0, 0]
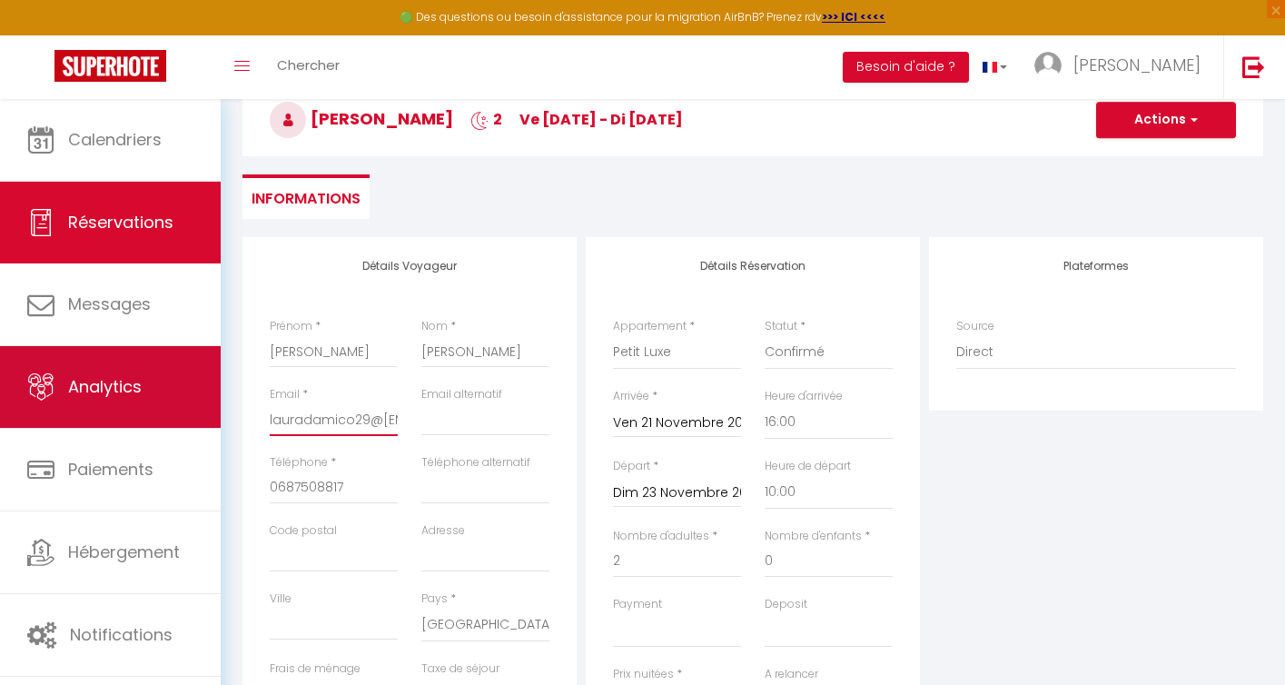
drag, startPoint x: 271, startPoint y: 420, endPoint x: 217, endPoint y: 411, distance: 54.3
click at [201, 412] on div "🟢 Des questions ou besoin d'assistance pour la migration AirBnB? Prenez rdv >>>…" at bounding box center [642, 506] width 1285 height 1013
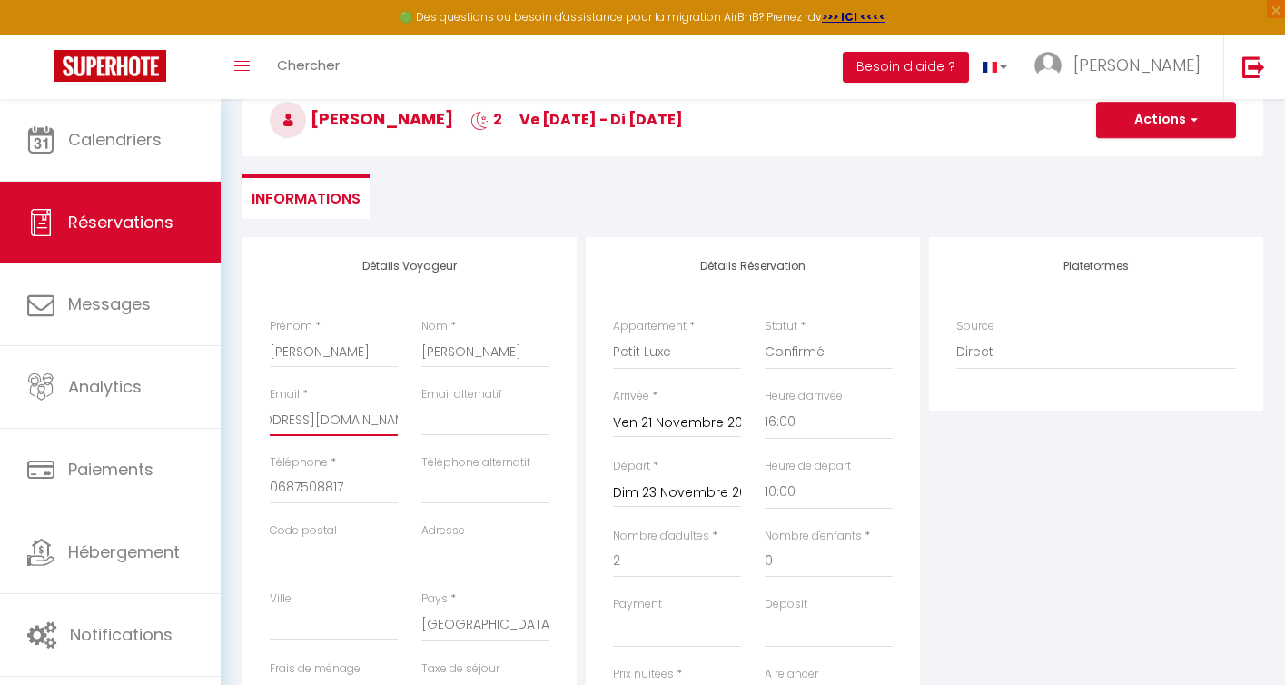
scroll to position [0, 49]
click at [1136, 123] on button "Actions" at bounding box center [1166, 120] width 140 height 36
click at [1103, 160] on link "Enregistrer" at bounding box center [1147, 160] width 143 height 24
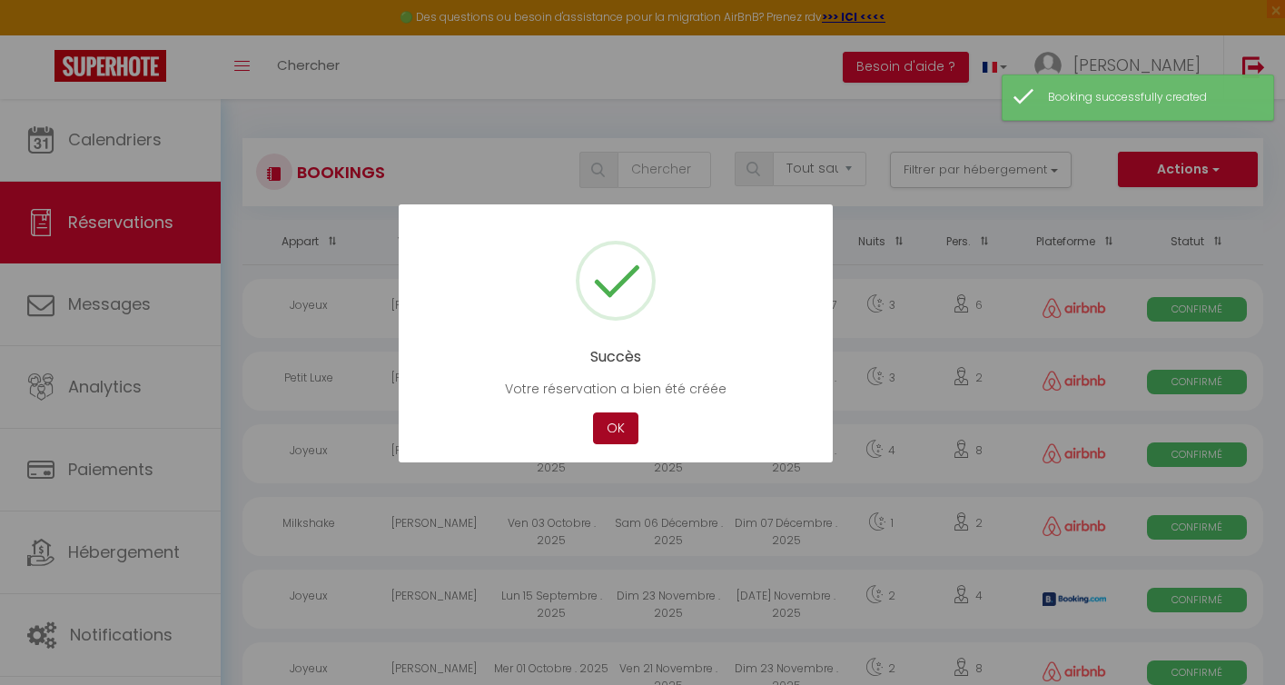
click at [613, 428] on button "OK" at bounding box center [615, 428] width 45 height 32
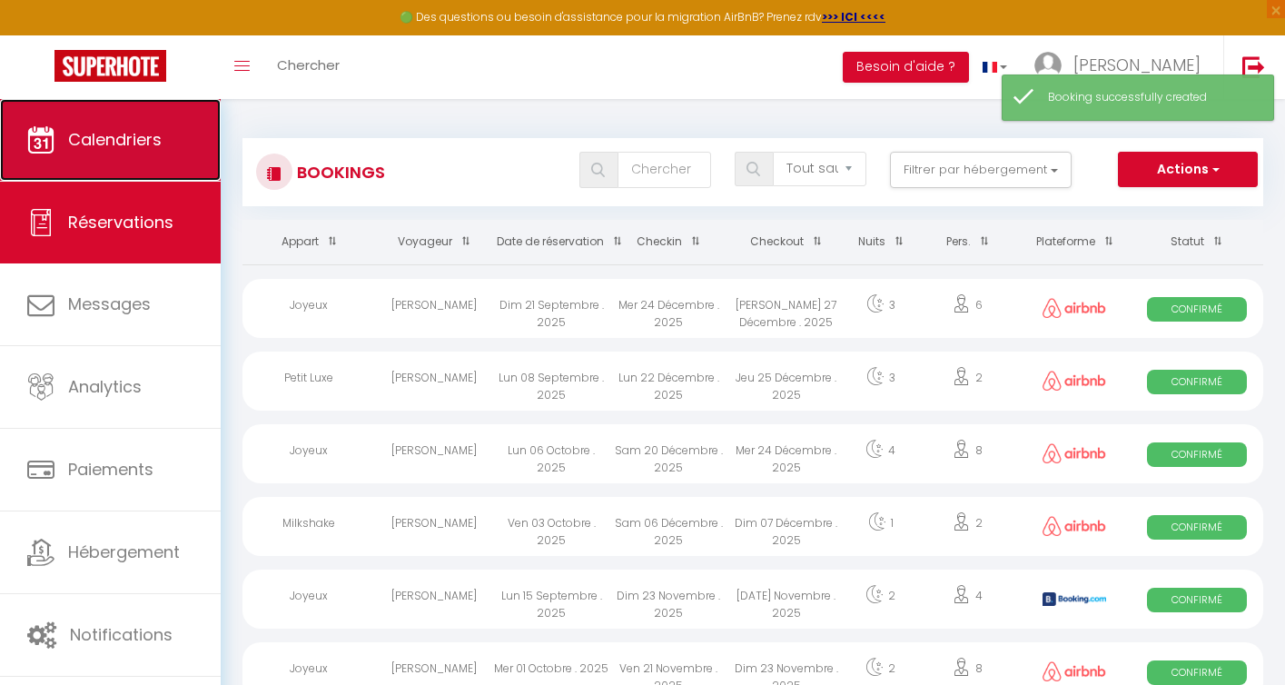
click at [127, 144] on span "Calendriers" at bounding box center [115, 139] width 94 height 23
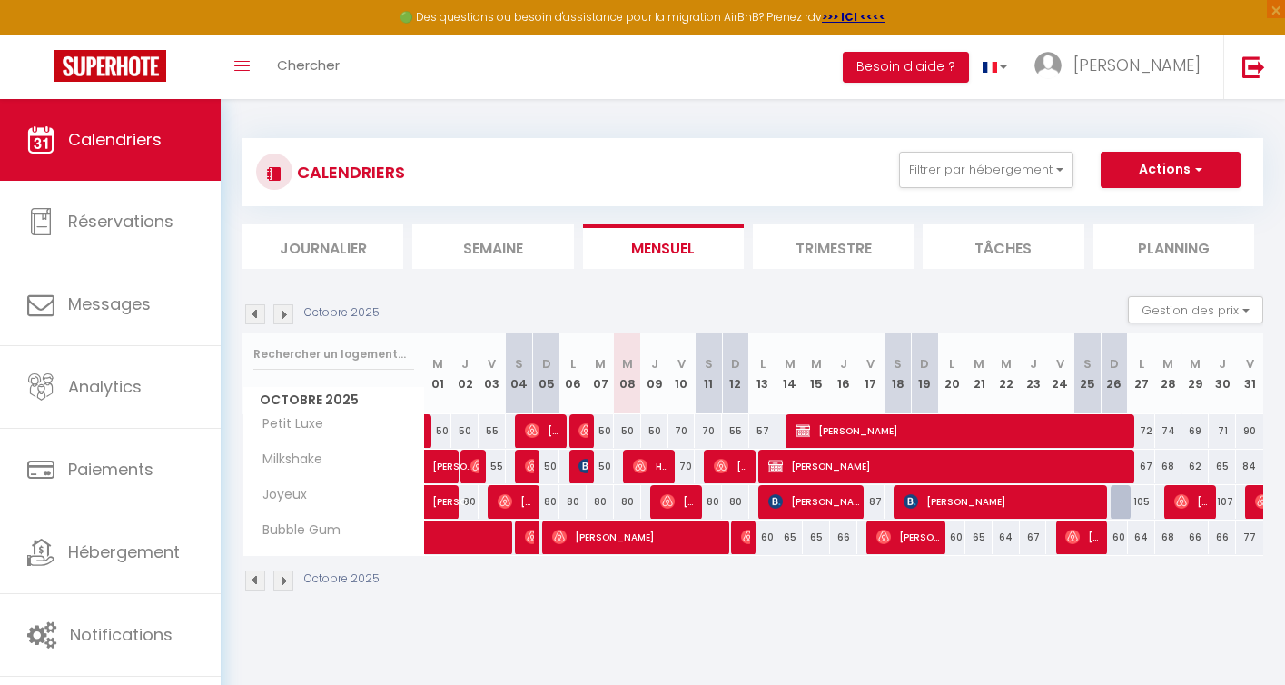
click at [285, 586] on img at bounding box center [283, 580] width 20 height 20
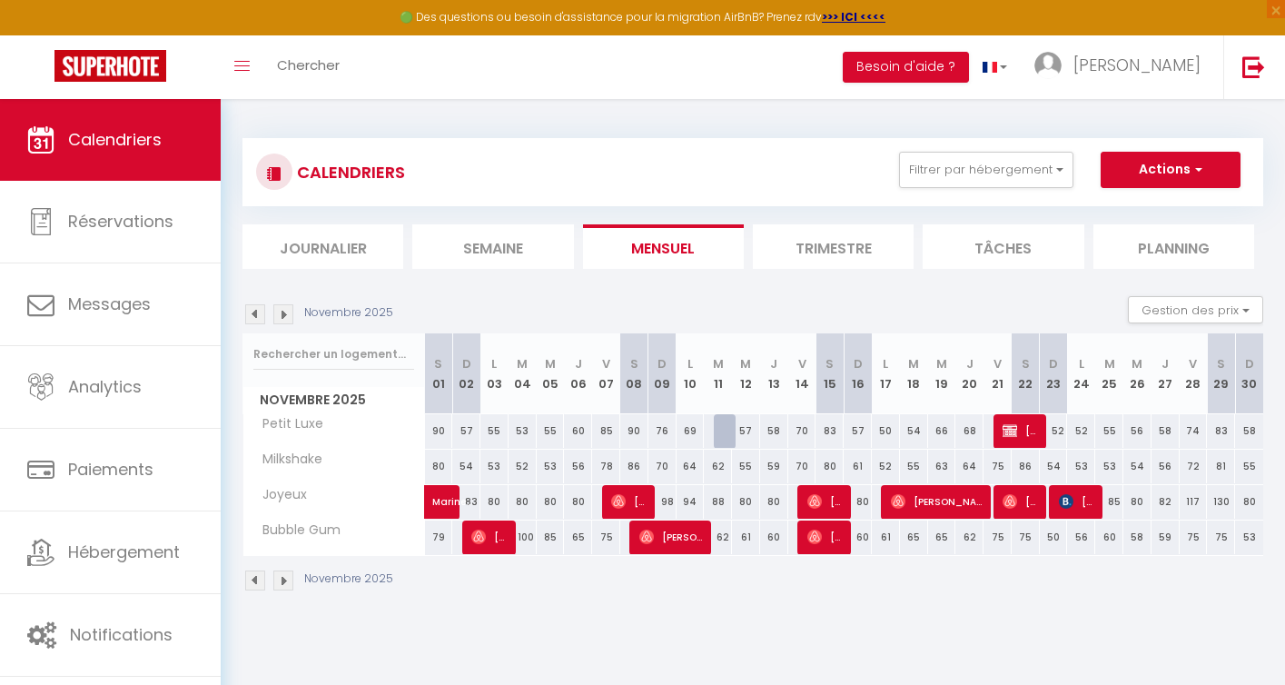
click at [260, 579] on img at bounding box center [255, 580] width 20 height 20
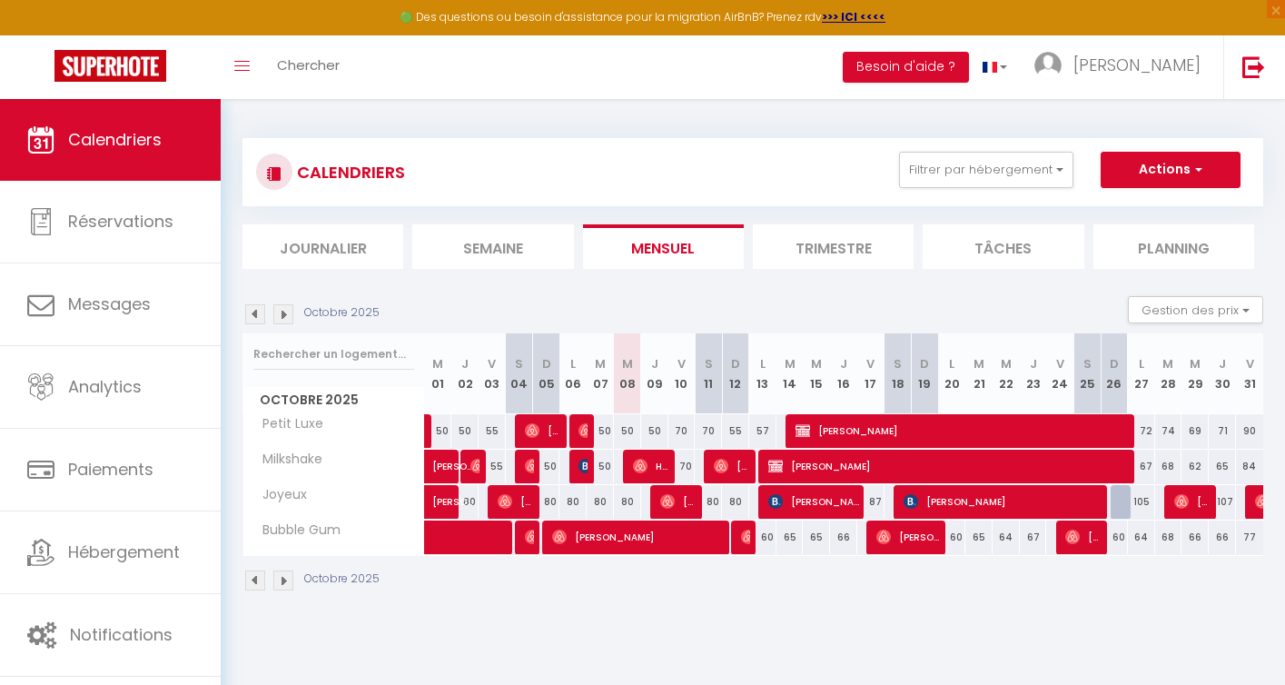
click at [1122, 585] on div "Octobre 2025" at bounding box center [752, 583] width 1021 height 54
click at [1099, 583] on div "Octobre 2025" at bounding box center [752, 583] width 1021 height 54
